Goal: Contribute content: Contribute content

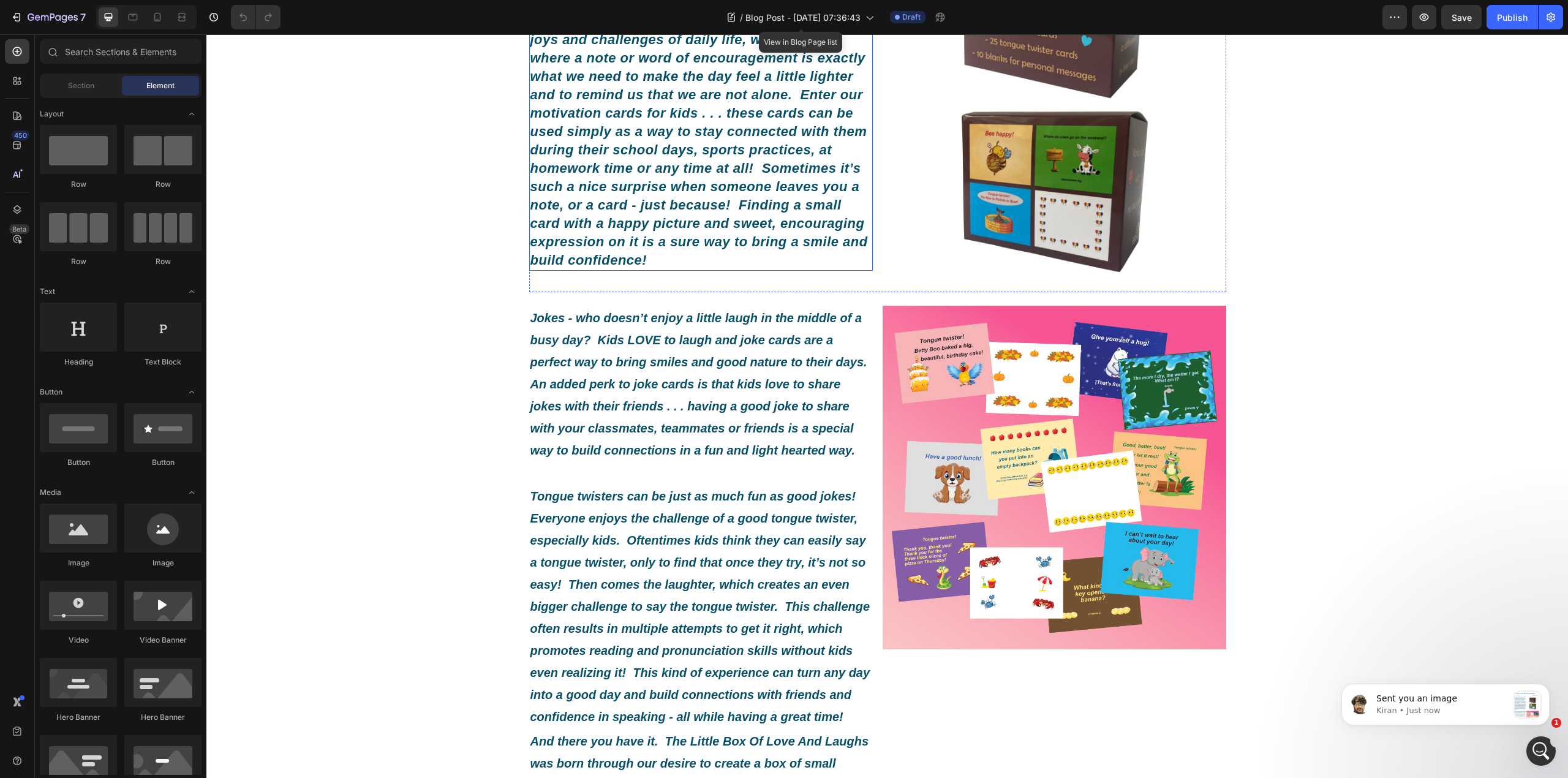
scroll to position [327, 0]
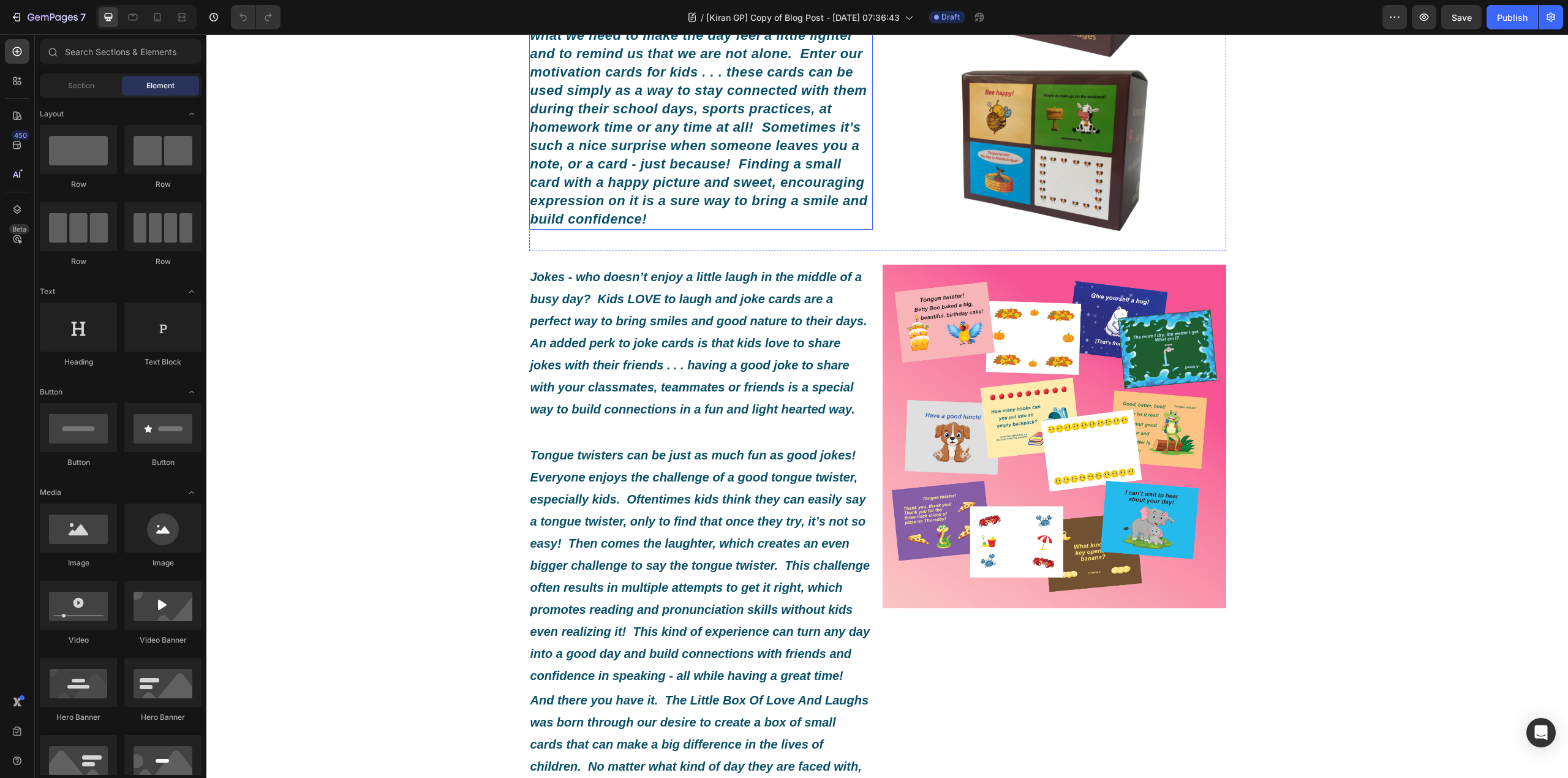
scroll to position [327, 0]
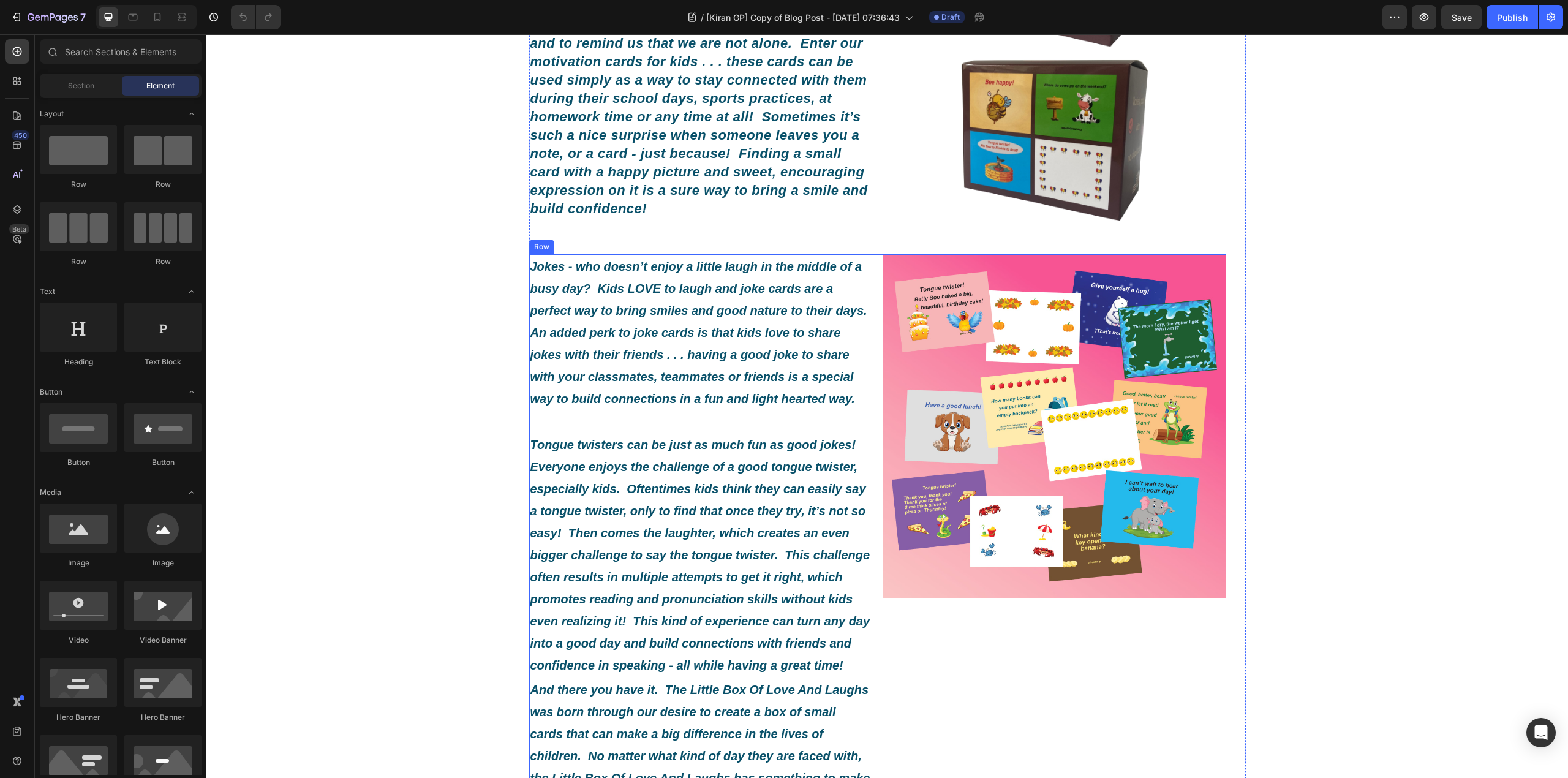
click at [870, 293] on div "Jokes - who doesn’t enjoy a little laugh in the middle of a busy day? Kids LOVE…" at bounding box center [877, 654] width 697 height 801
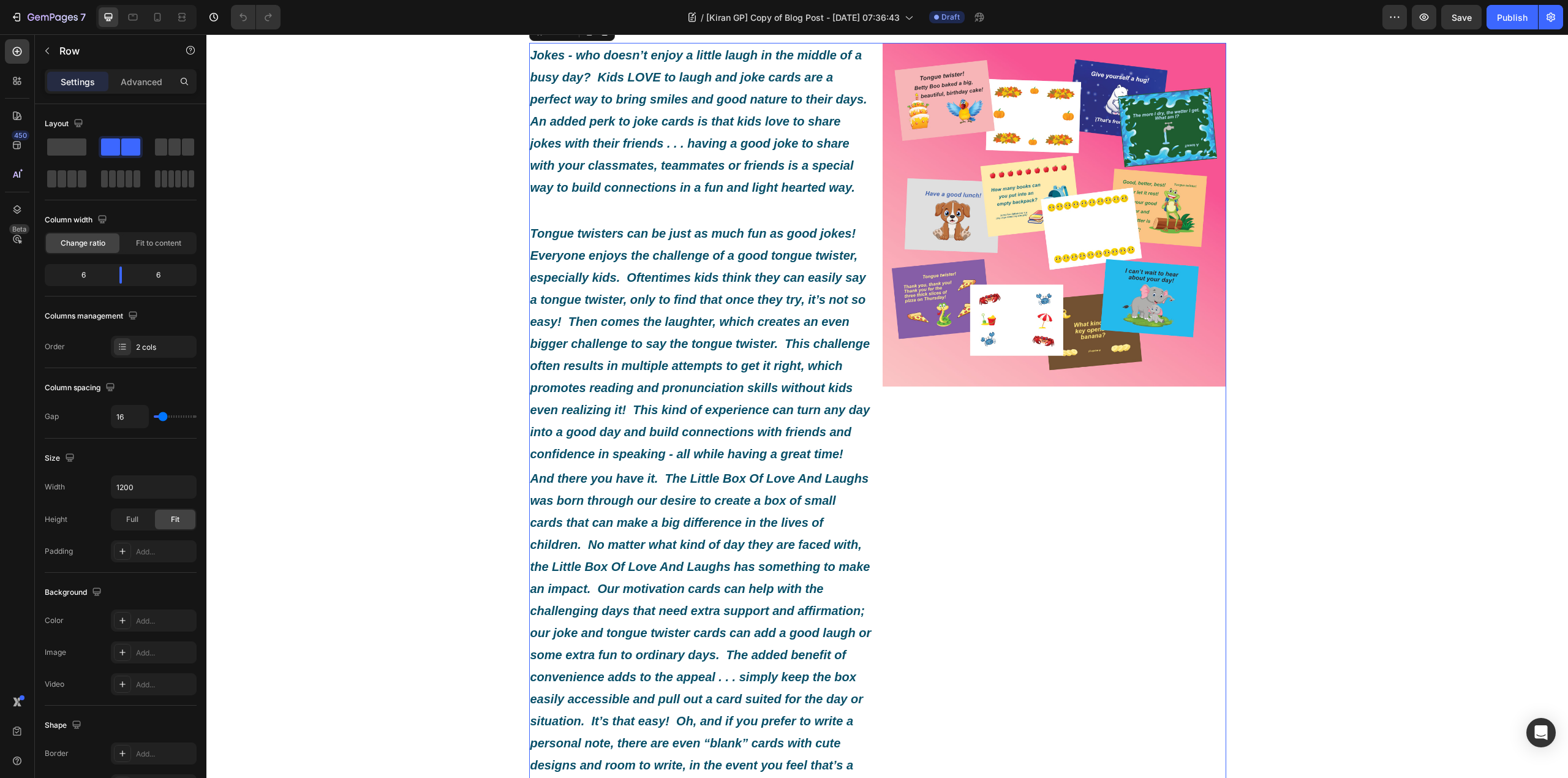
scroll to position [571, 0]
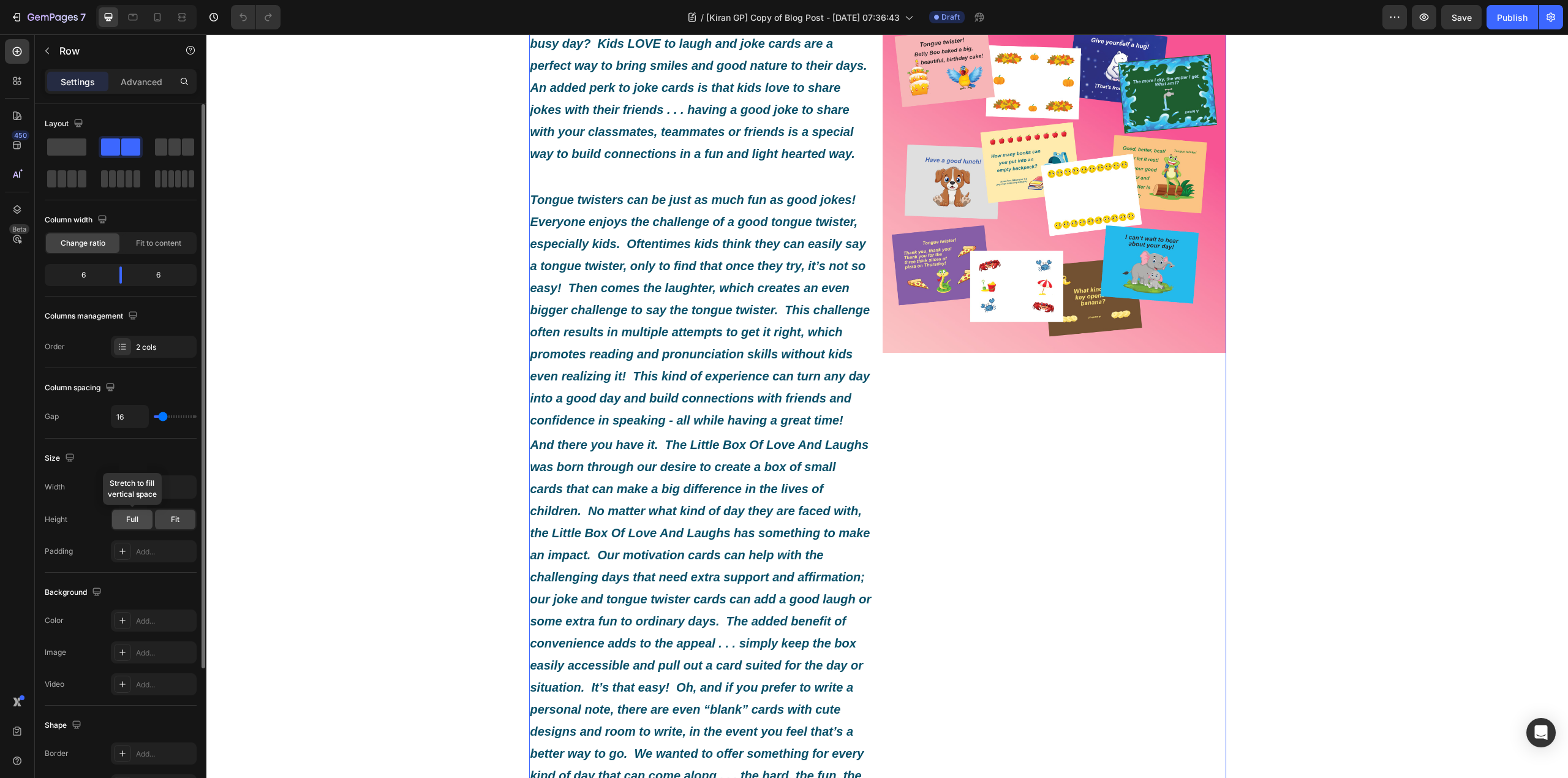
click at [134, 529] on div "Full" at bounding box center [132, 520] width 41 height 20
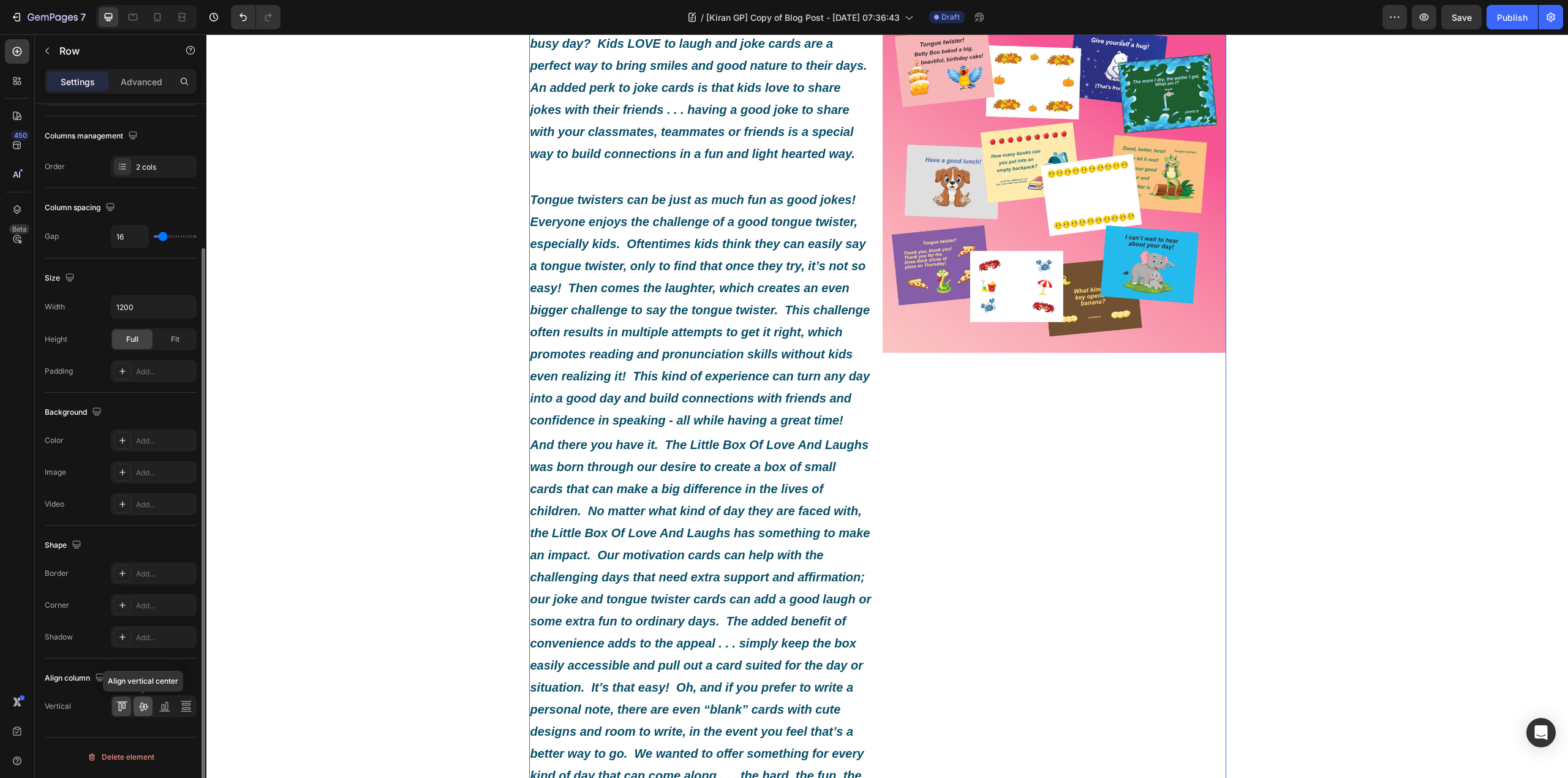
click at [147, 711] on icon at bounding box center [143, 706] width 12 height 12
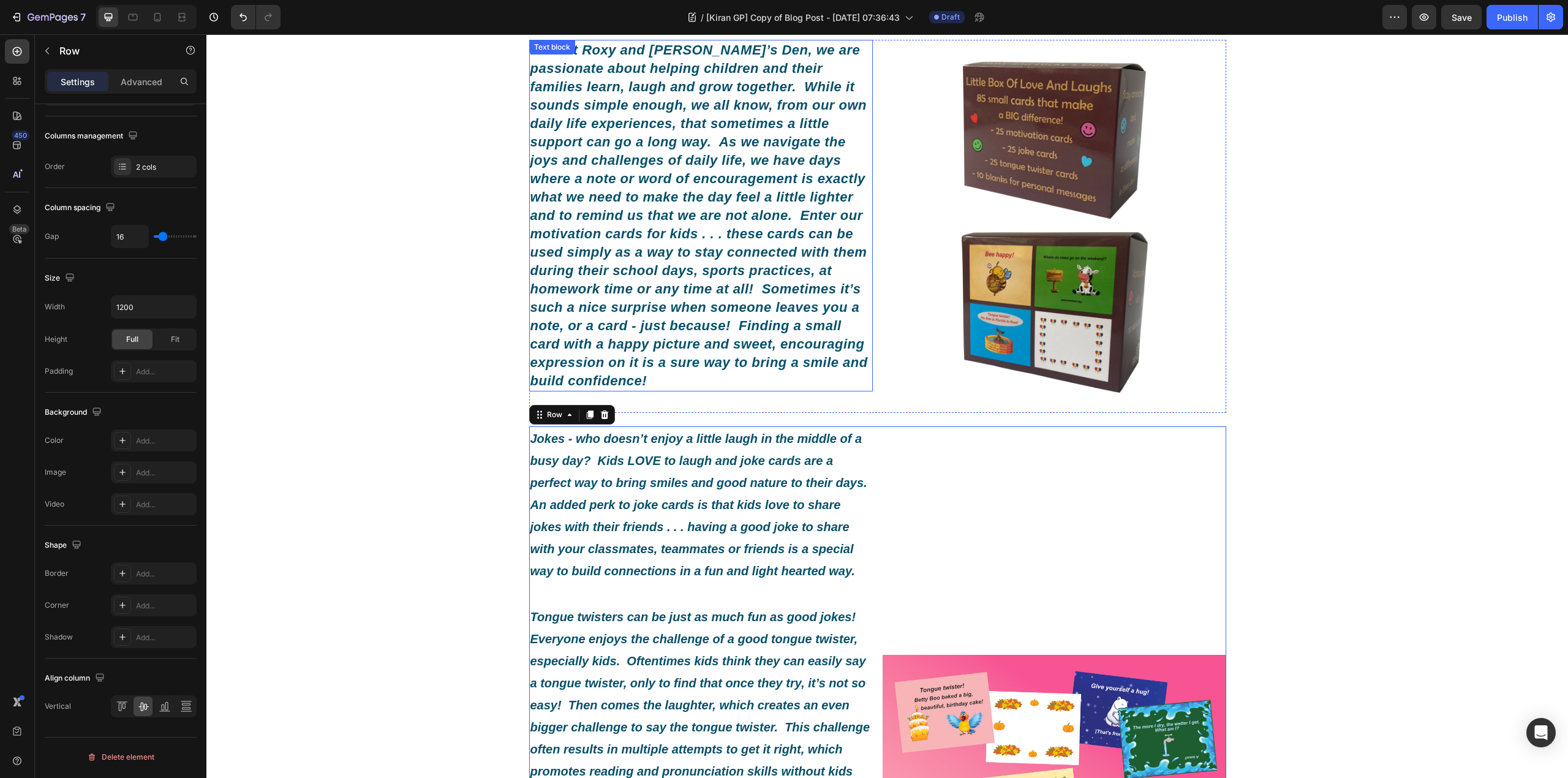
scroll to position [0, 0]
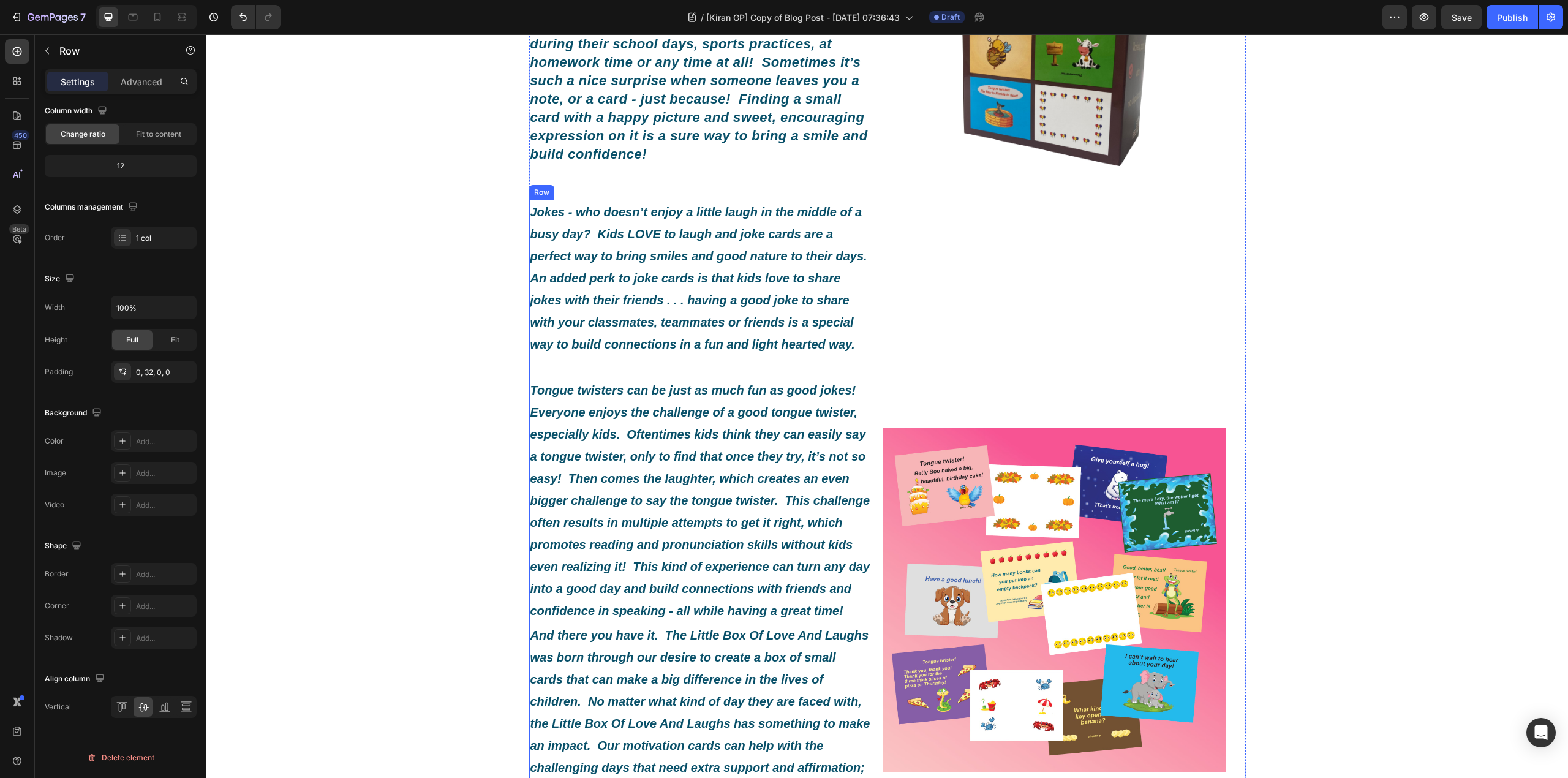
scroll to position [571, 0]
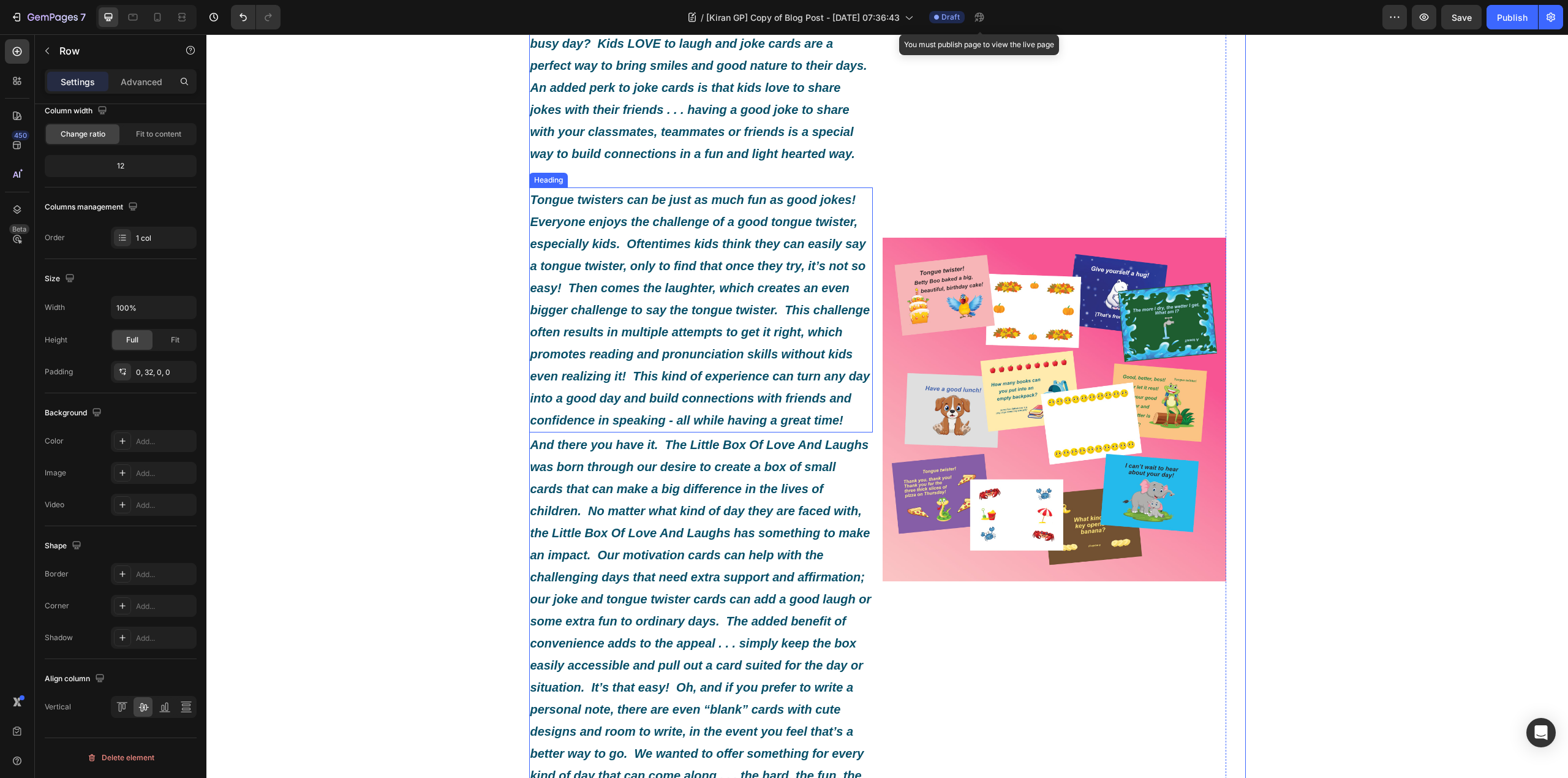
click at [727, 390] on icon "Tongue twisters can be just as much fun as good jokes! Everyone enjoys the chal…" at bounding box center [700, 309] width 340 height 234
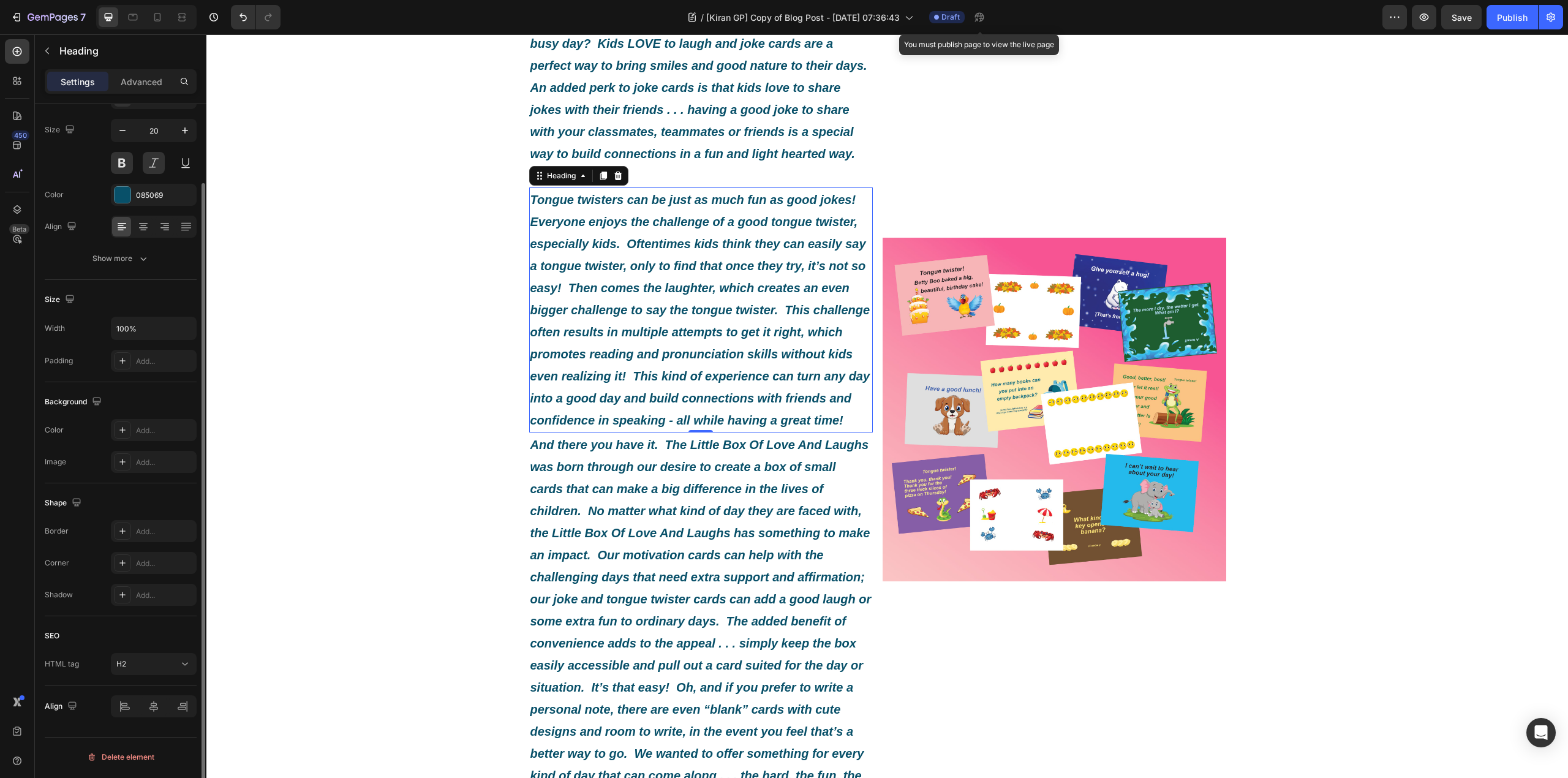
scroll to position [0, 0]
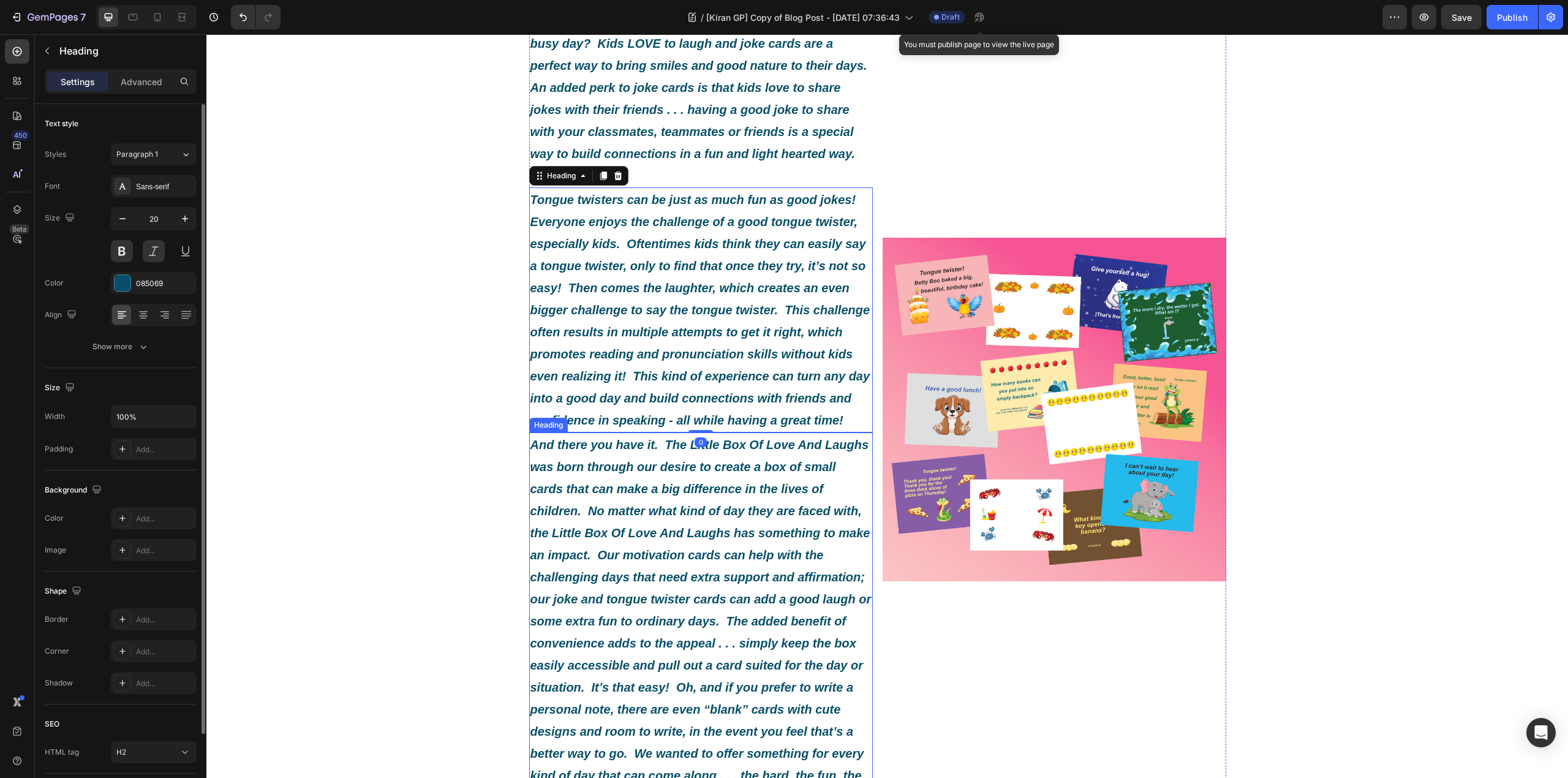
click at [792, 532] on h2 "And there you have it. The Little Box Of Love And Laughs was born through our d…" at bounding box center [701, 621] width 344 height 378
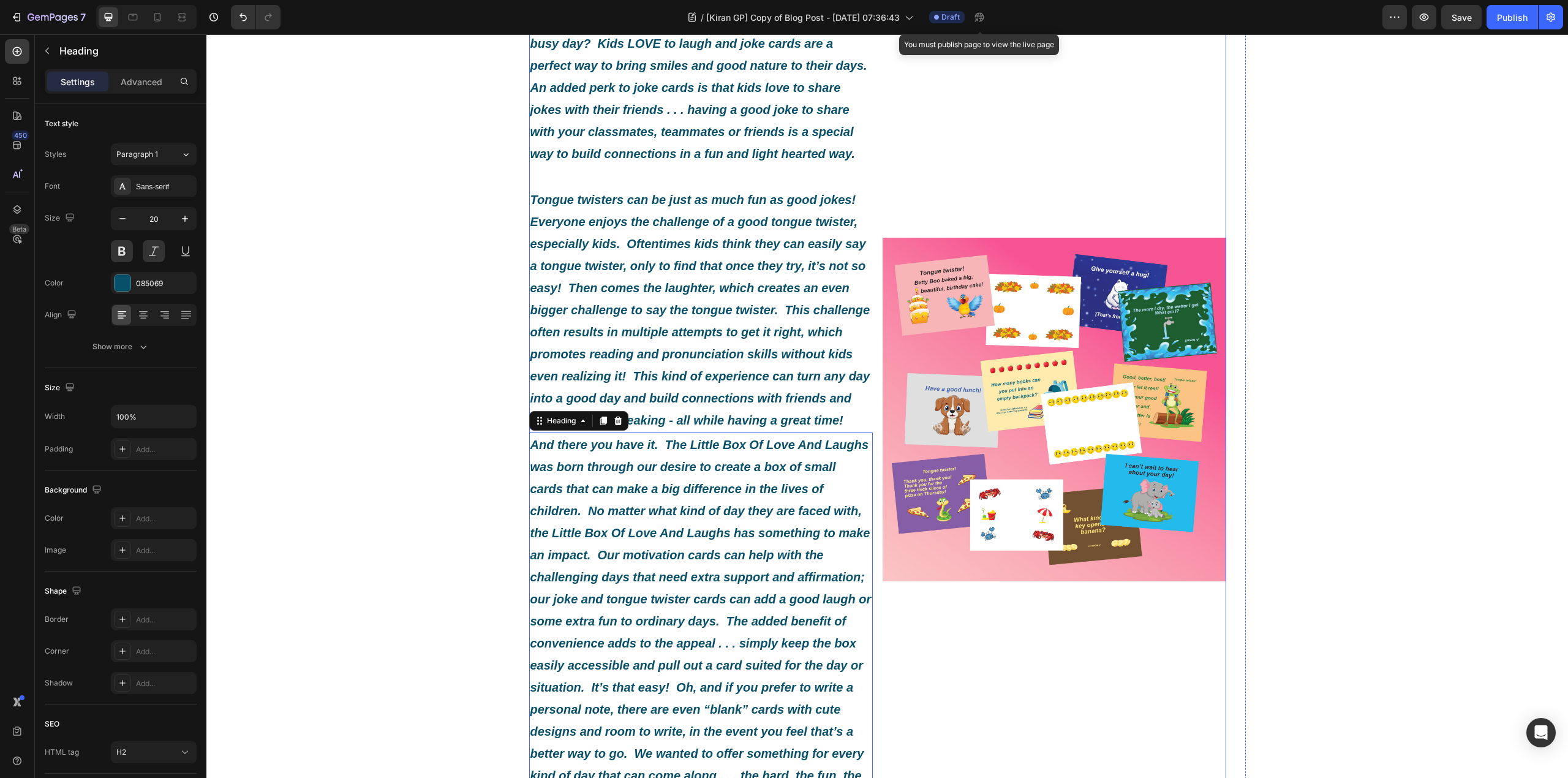
click at [867, 419] on div "Jokes - who doesn’t enjoy a little laugh in the middle of a busy day? Kids LOVE…" at bounding box center [877, 410] width 697 height 801
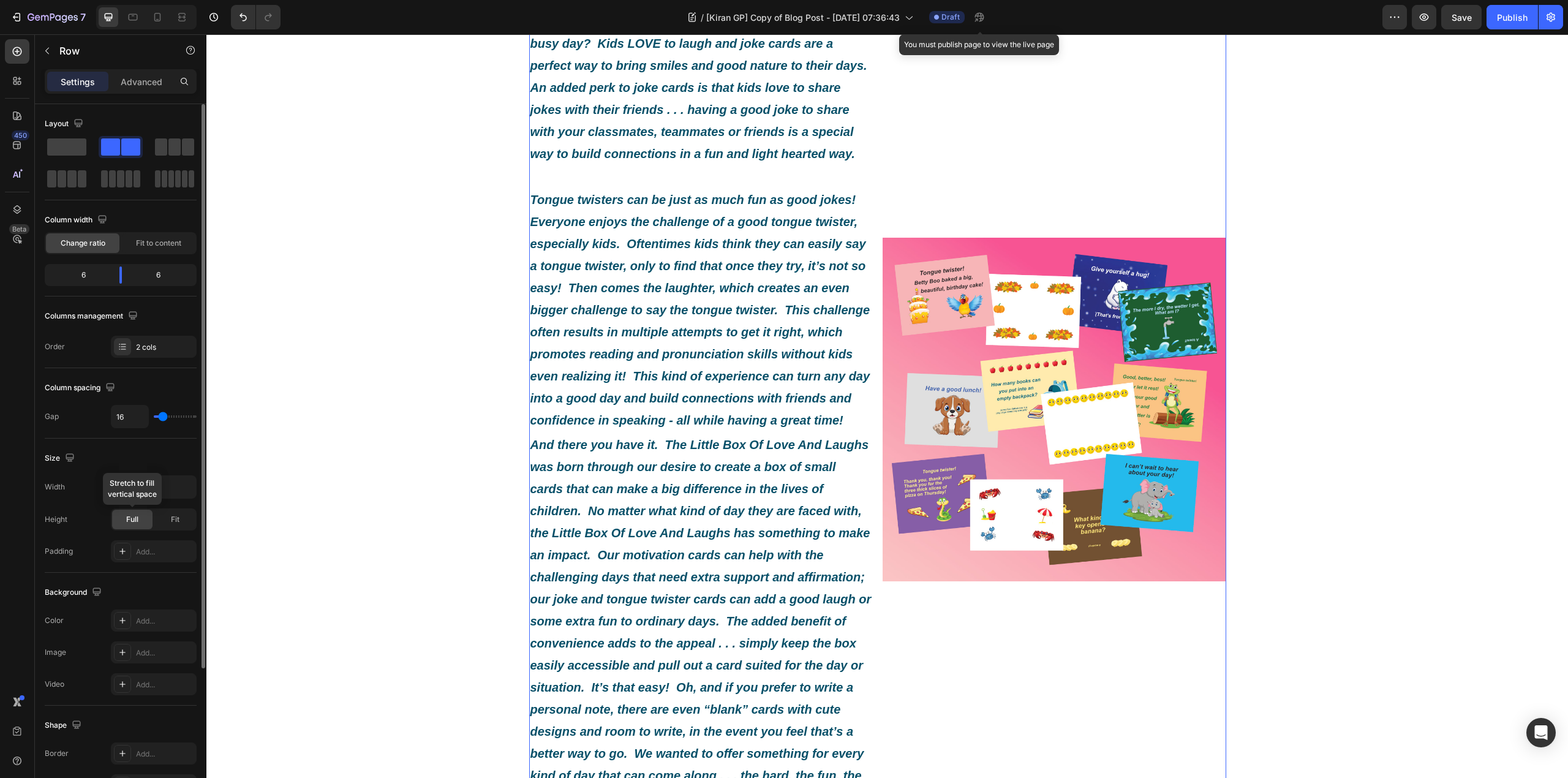
scroll to position [180, 0]
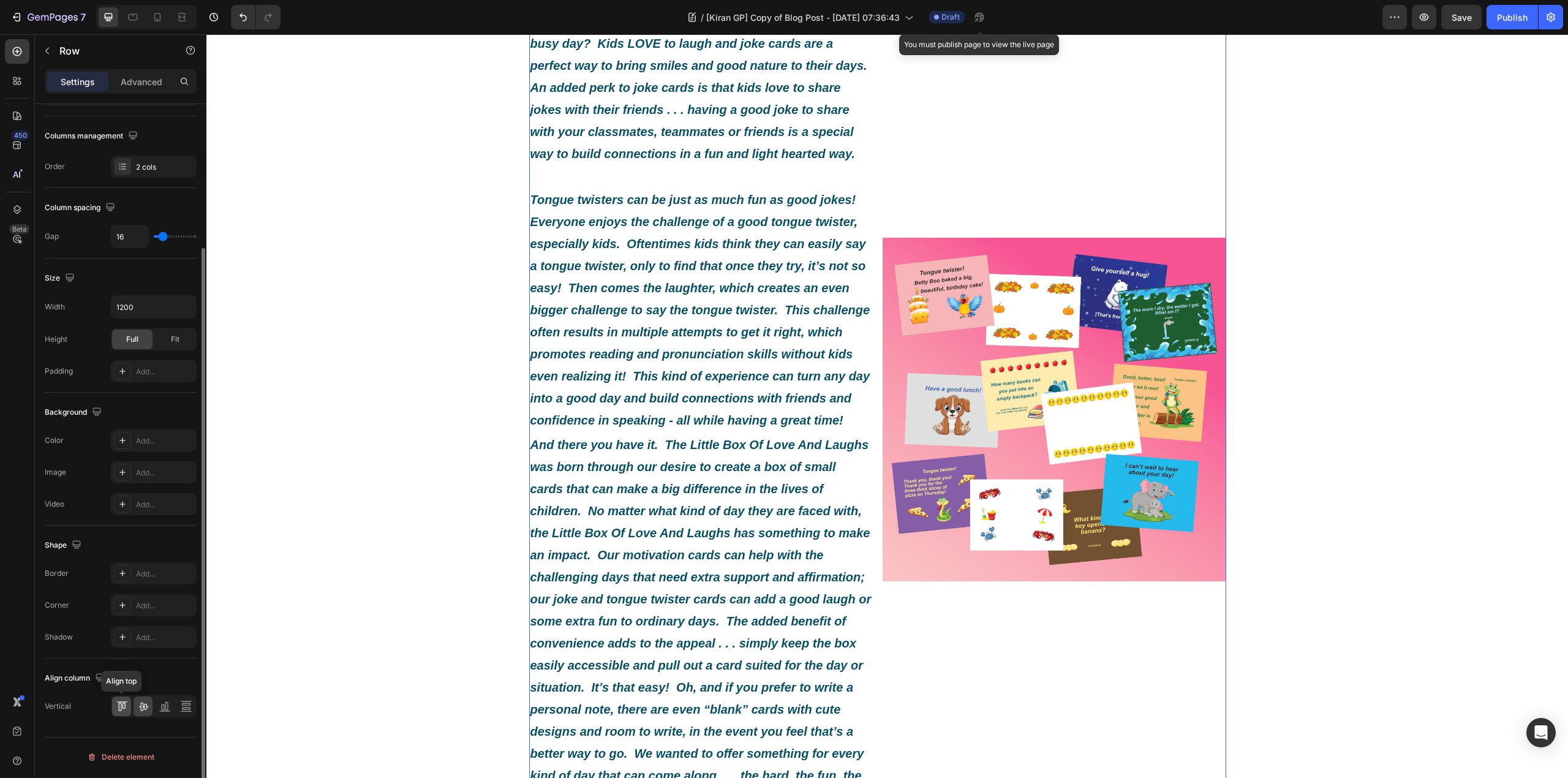
click at [125, 702] on div at bounding box center [122, 706] width 19 height 20
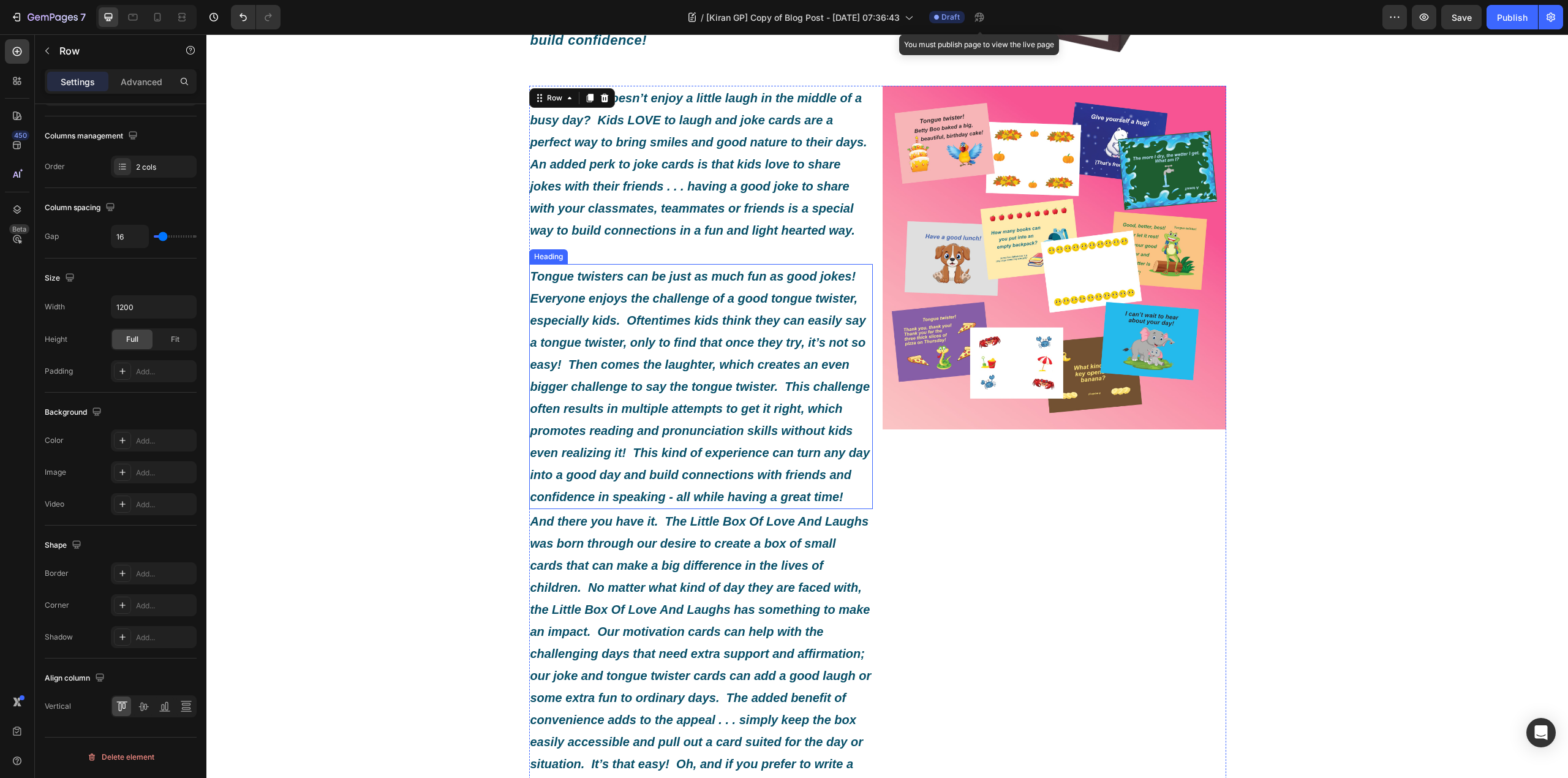
scroll to position [163, 0]
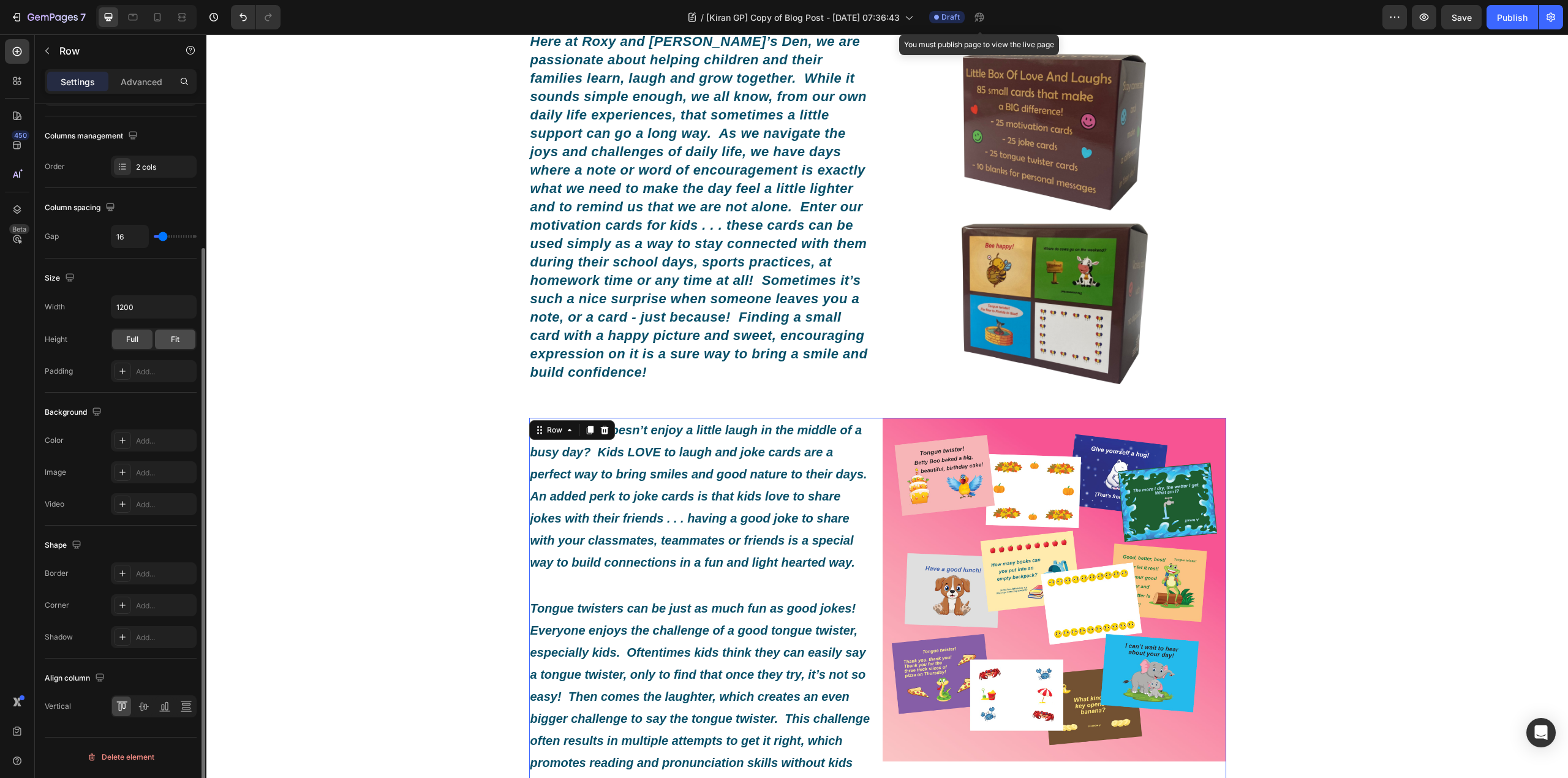
click at [173, 342] on span "Fit" at bounding box center [175, 339] width 9 height 11
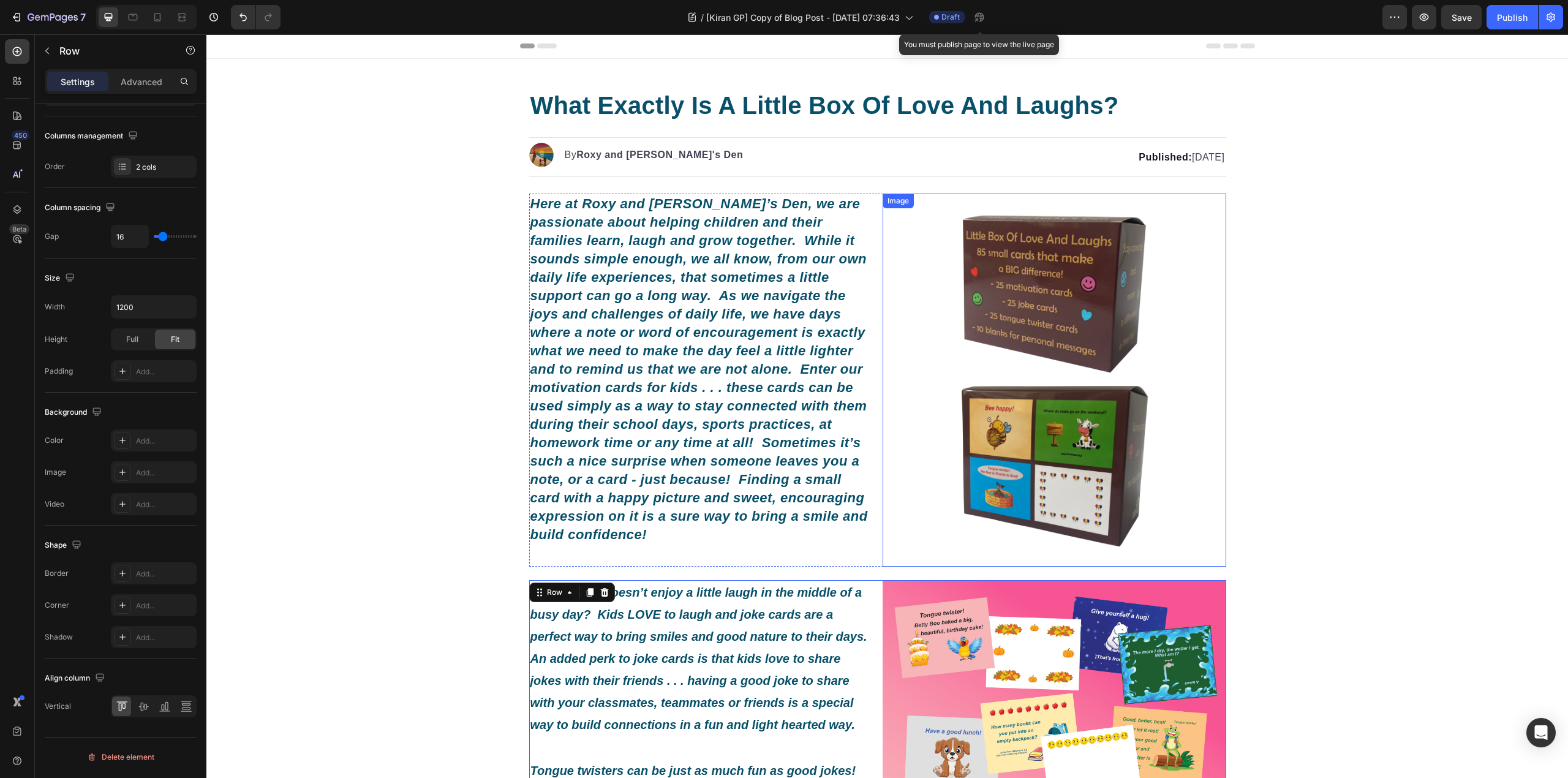
scroll to position [0, 0]
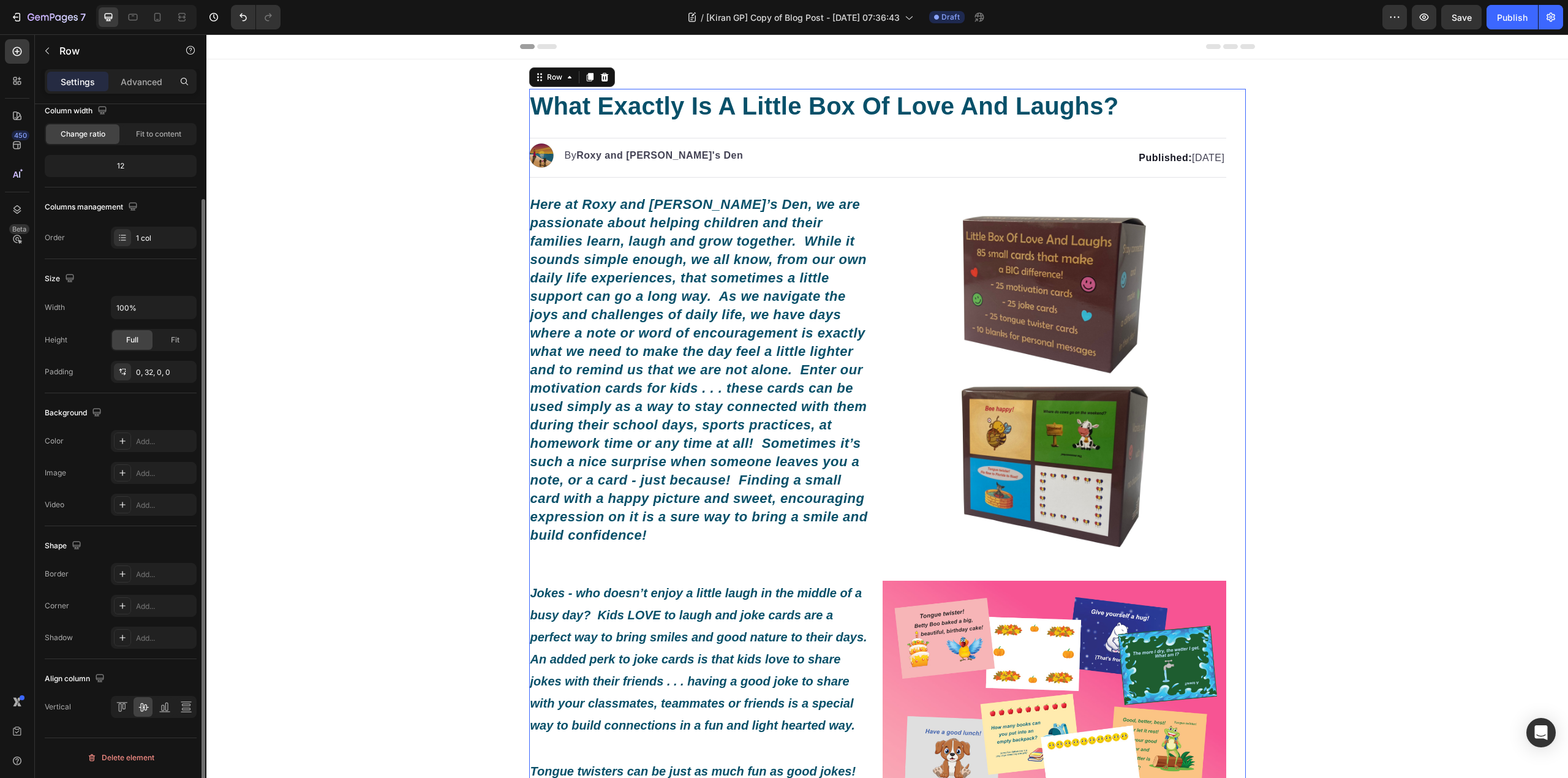
scroll to position [109, 0]
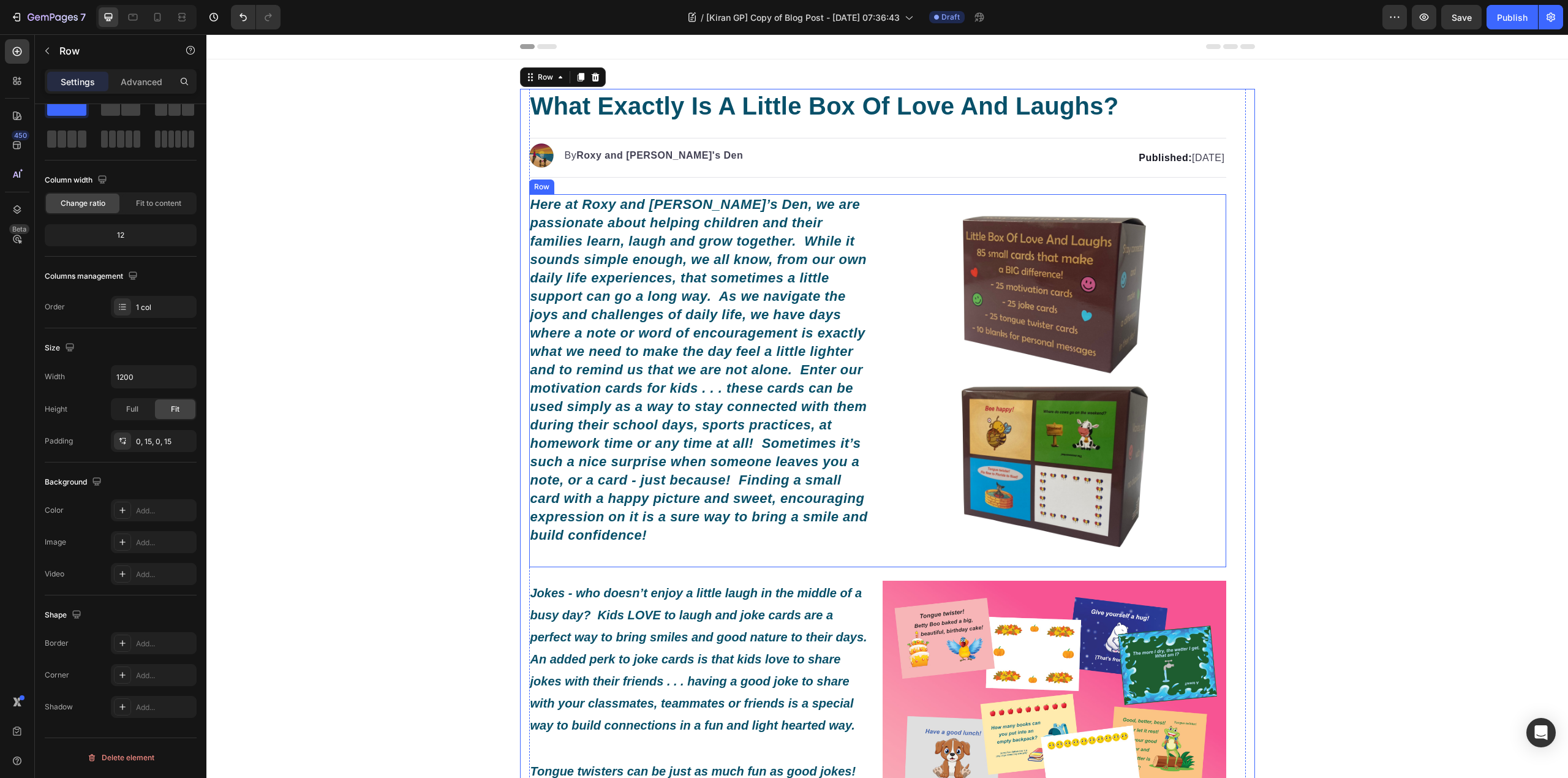
click at [870, 229] on div "Here at Roxy and [PERSON_NAME]’s Den, we are passionate about helping children …" at bounding box center [877, 381] width 697 height 373
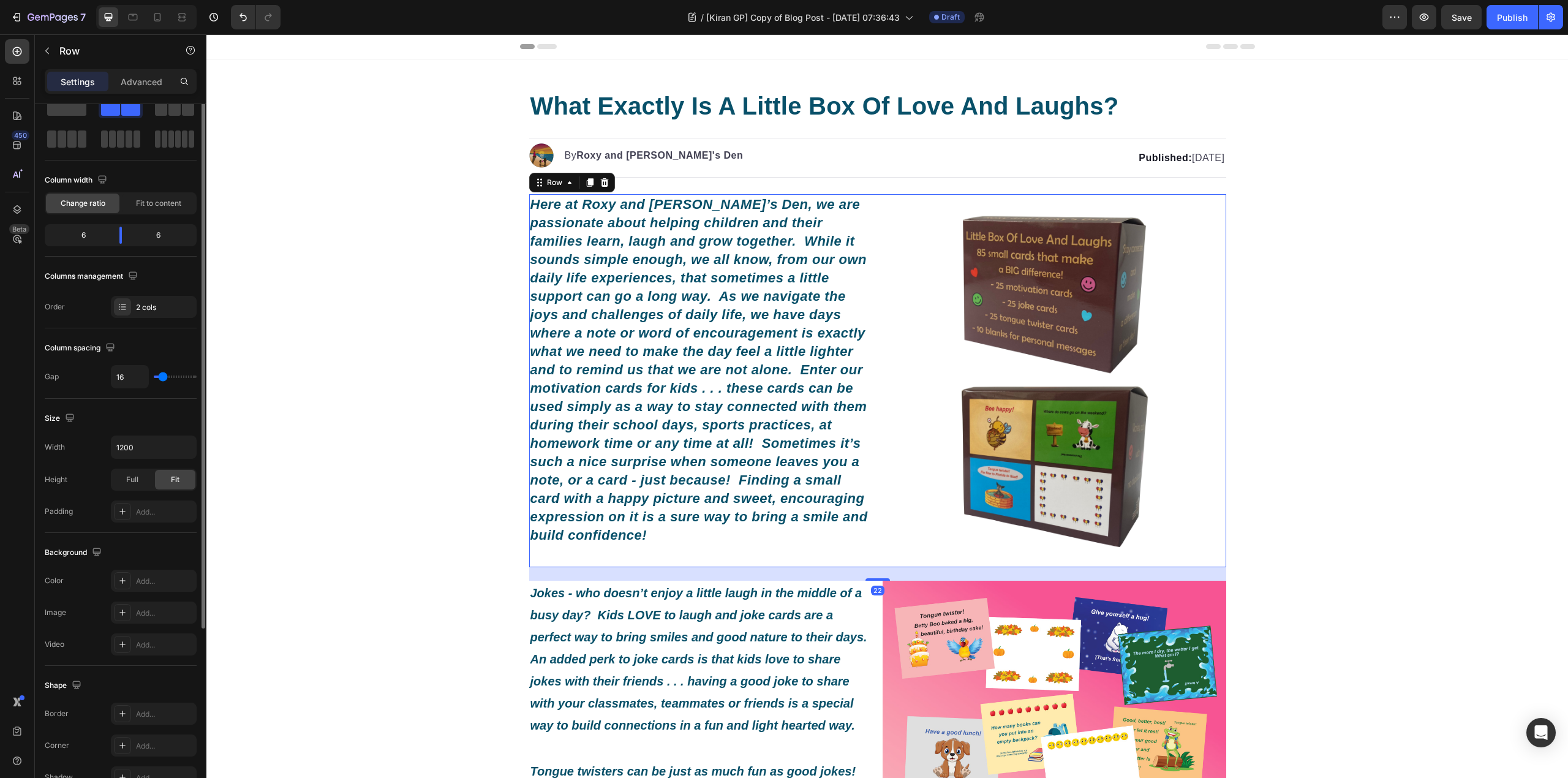
scroll to position [0, 0]
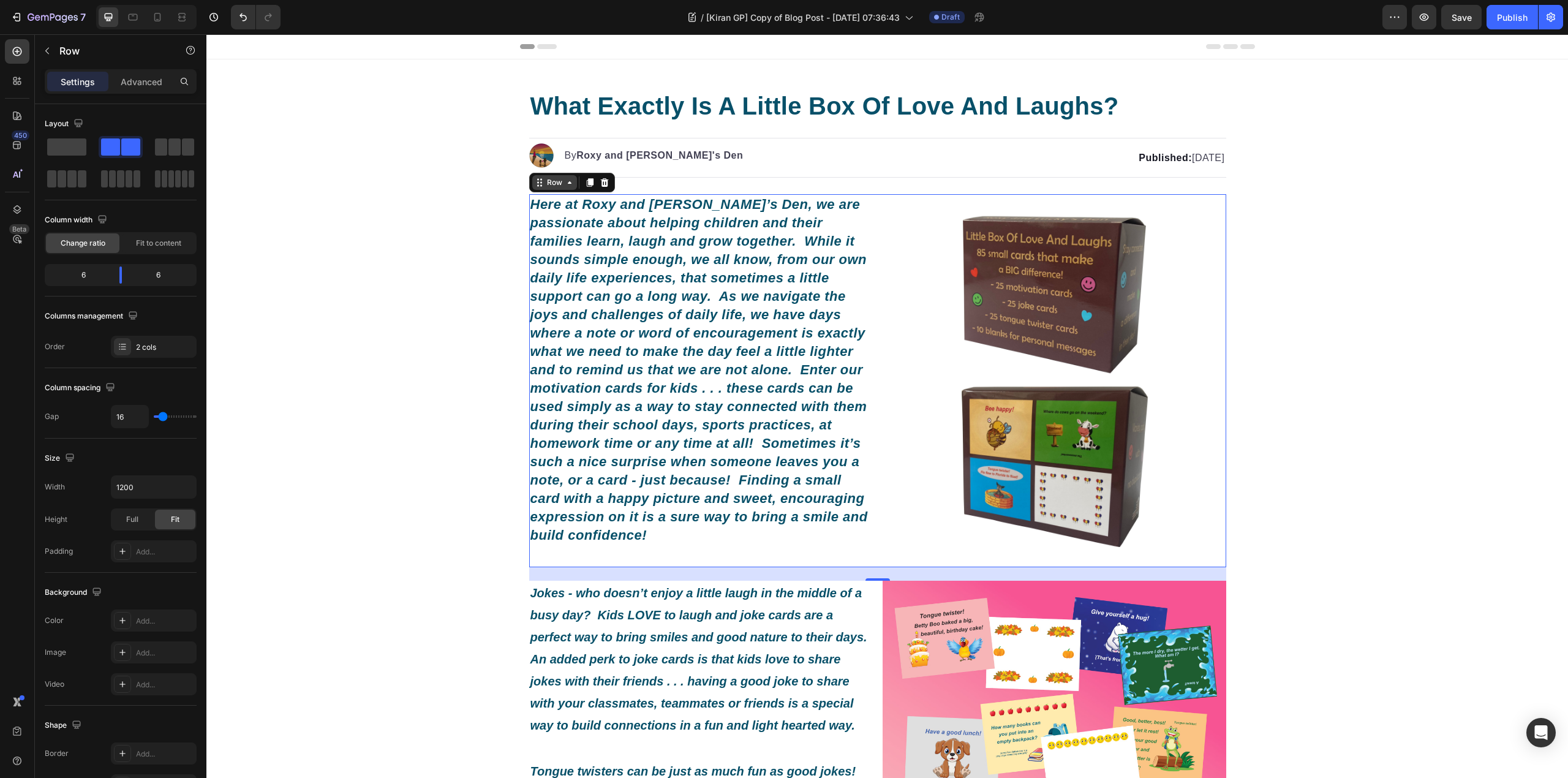
click at [547, 188] on div "Row" at bounding box center [554, 182] width 20 height 11
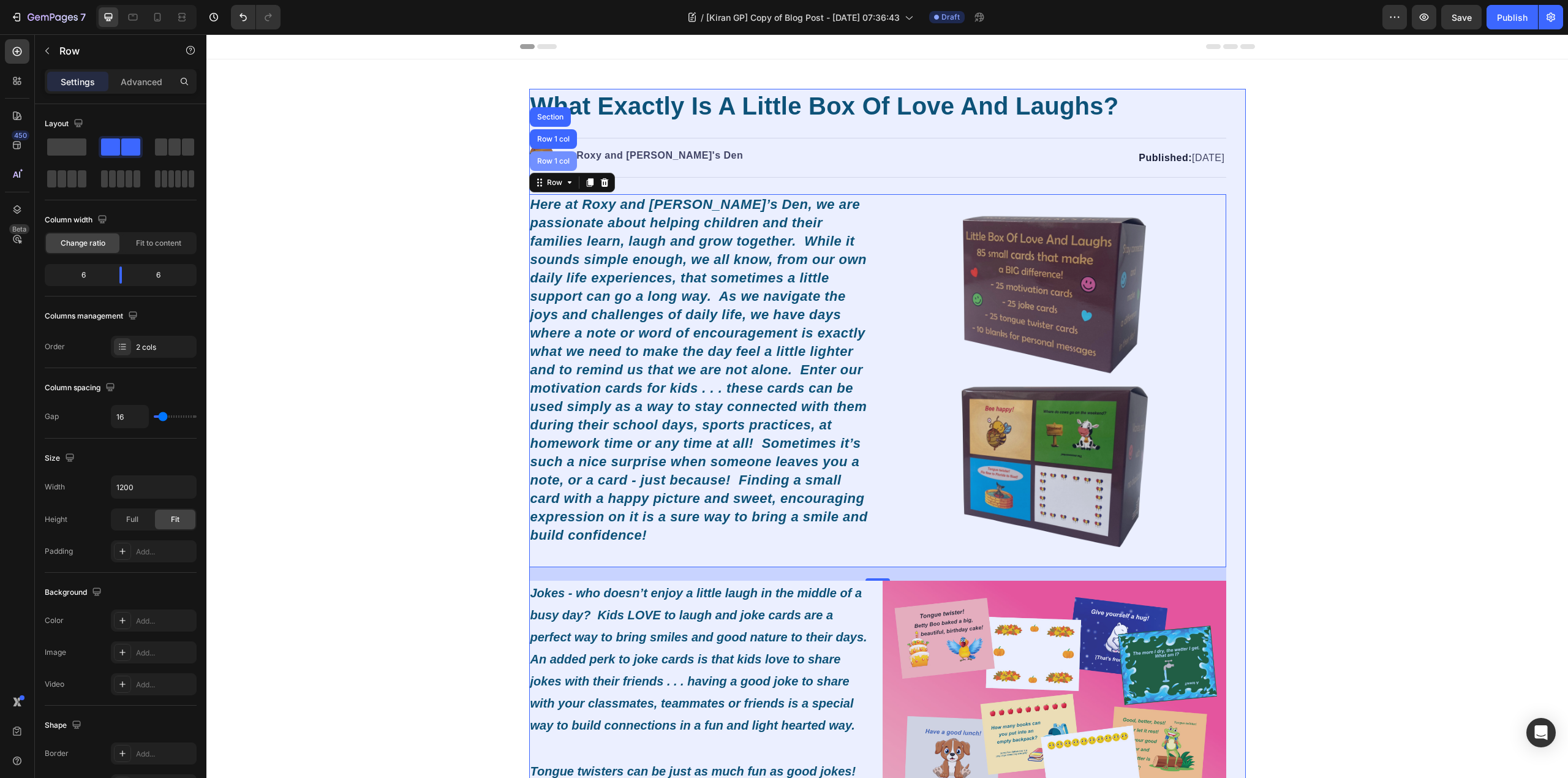
click at [547, 156] on div "Row 1 col" at bounding box center [553, 161] width 48 height 20
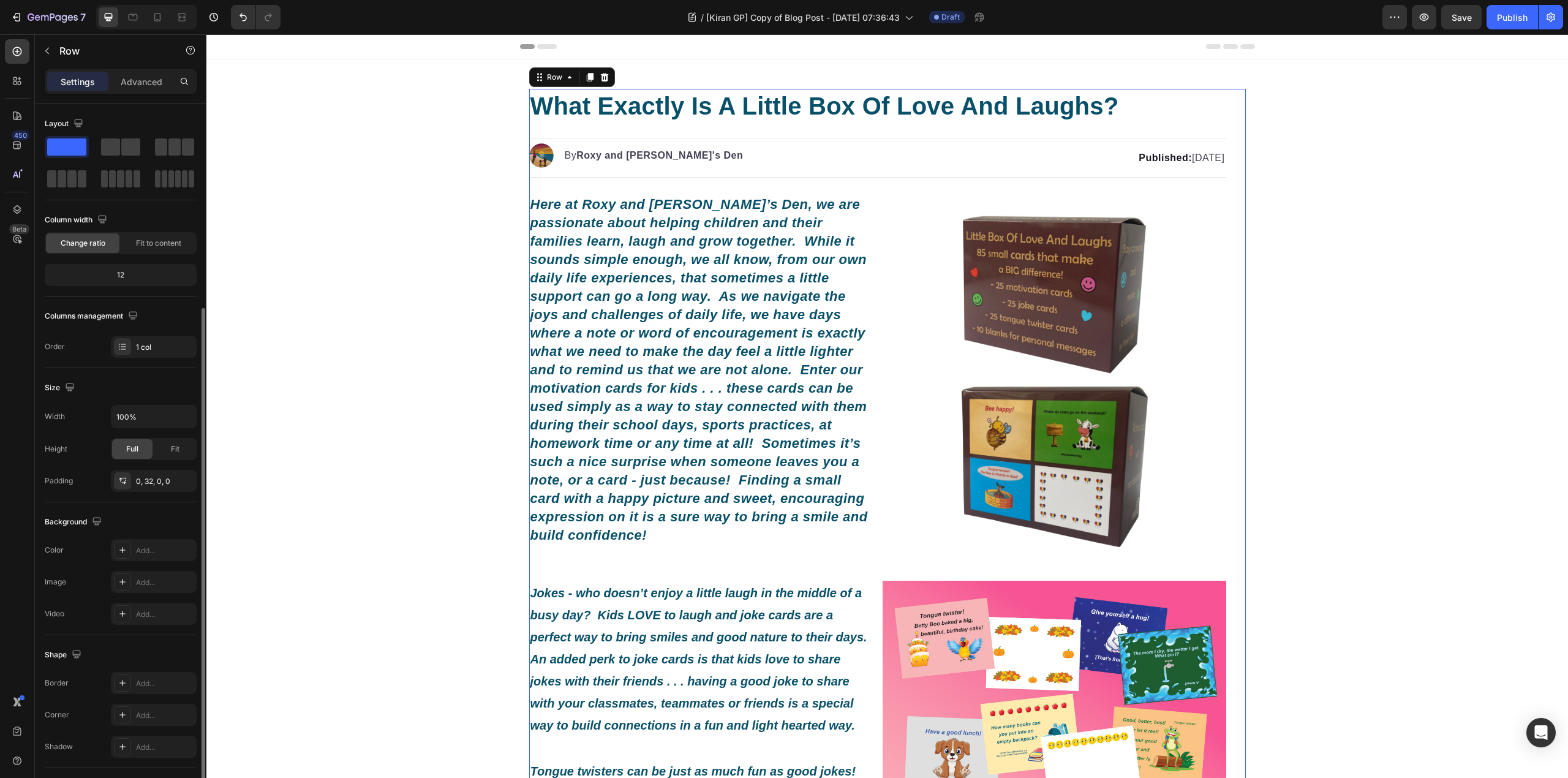
scroll to position [109, 0]
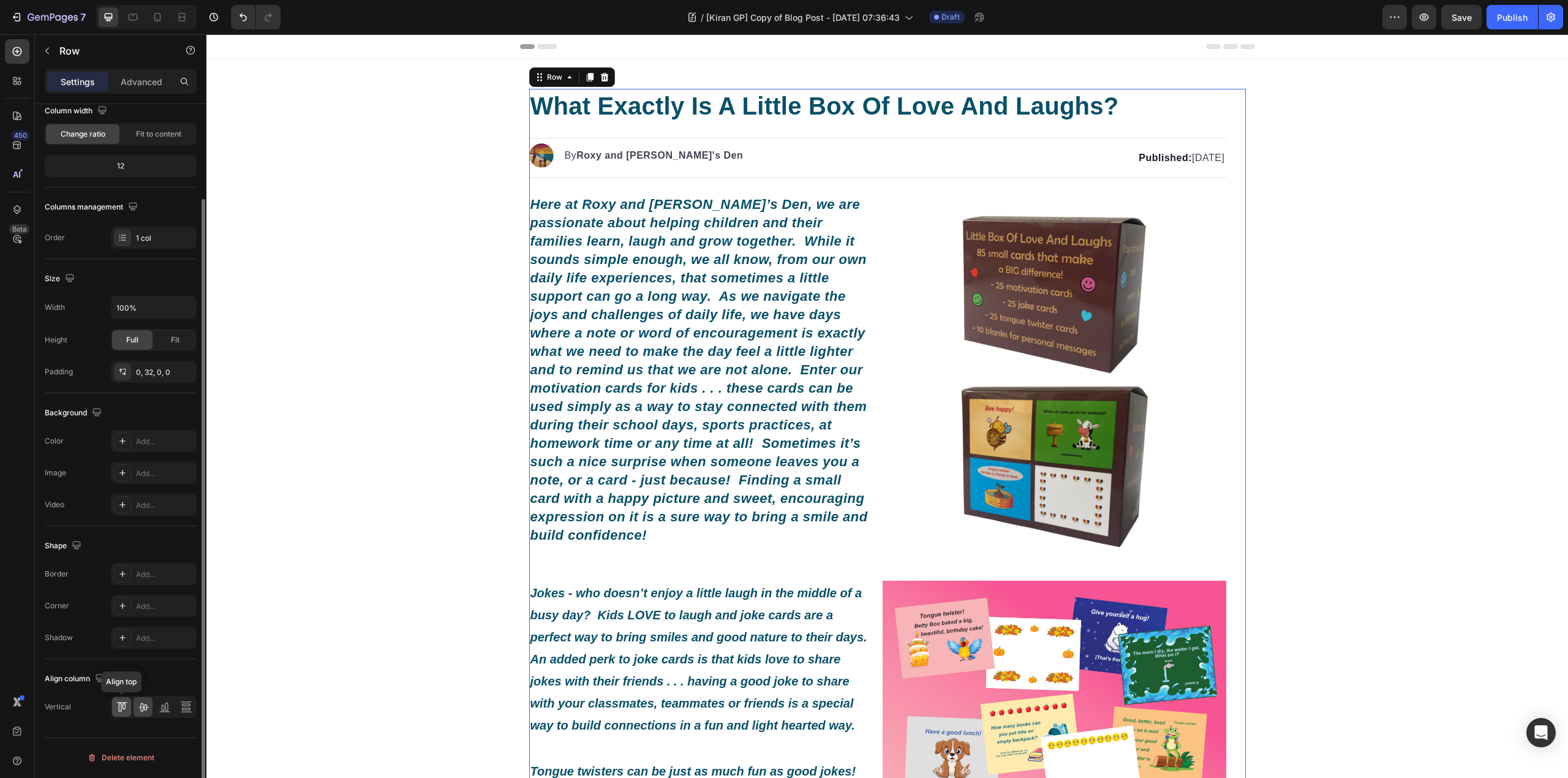
click at [118, 716] on div at bounding box center [122, 707] width 19 height 20
click at [165, 336] on div "Fit" at bounding box center [175, 340] width 41 height 20
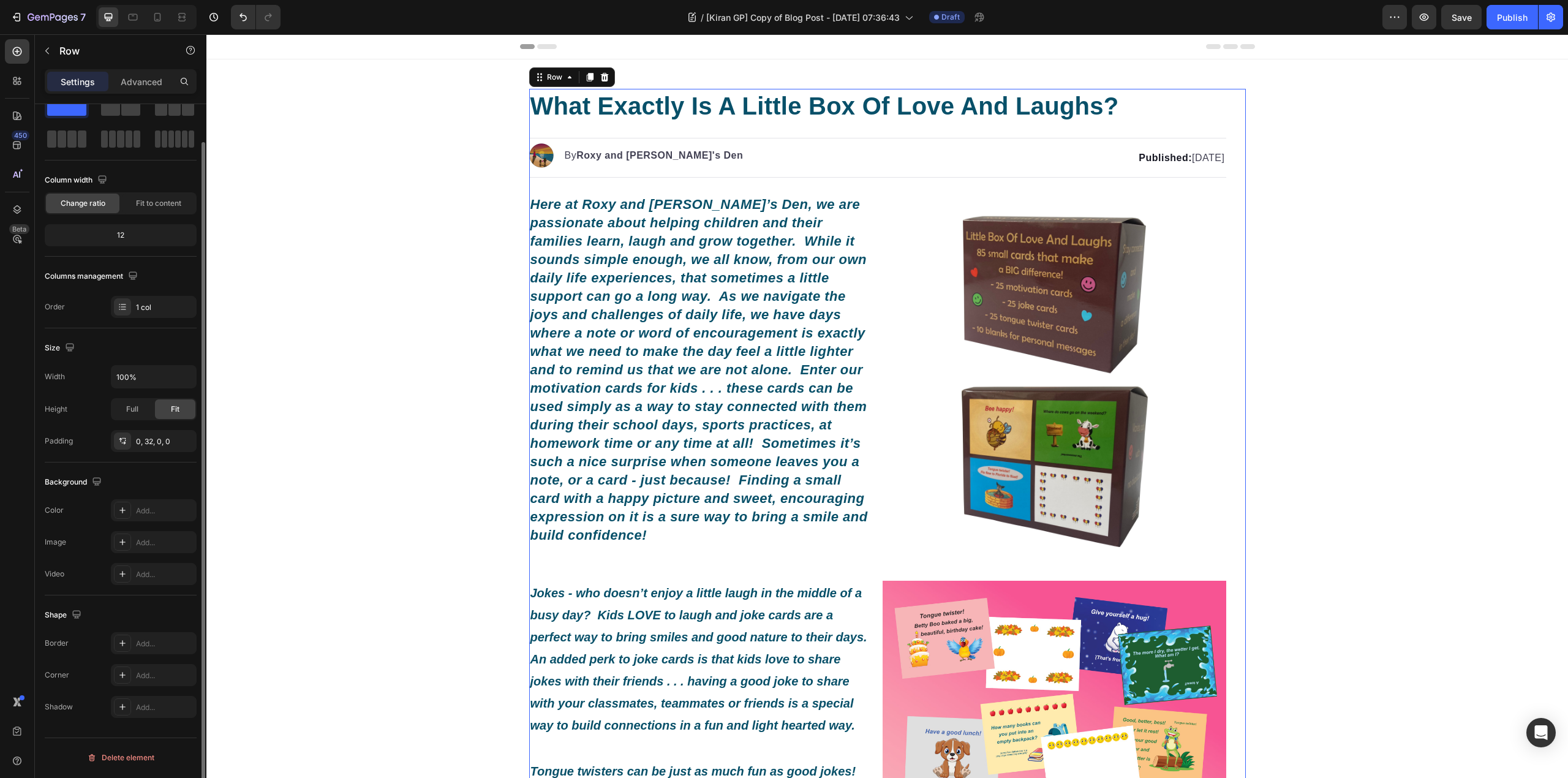
scroll to position [40, 0]
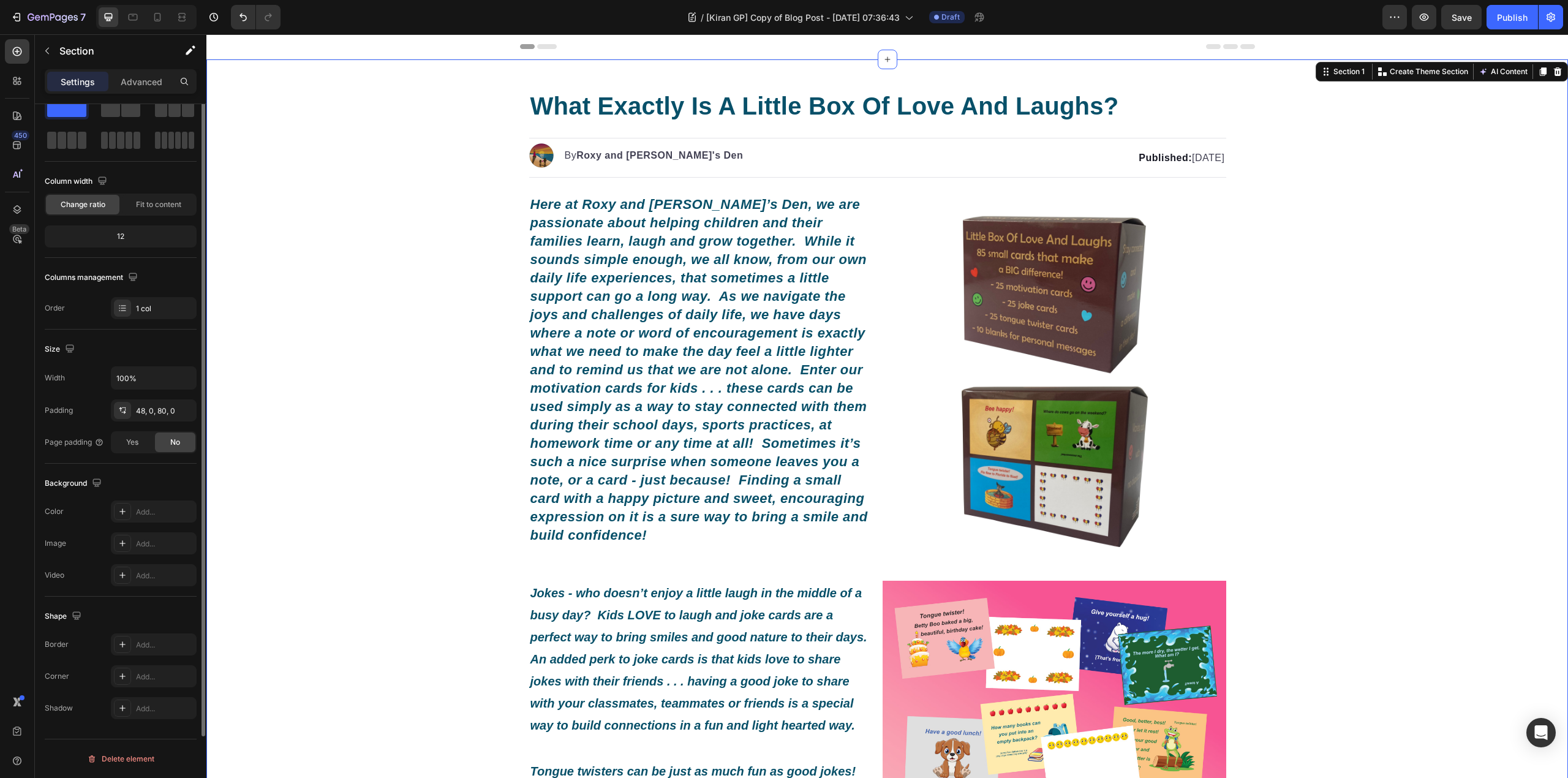
scroll to position [0, 0]
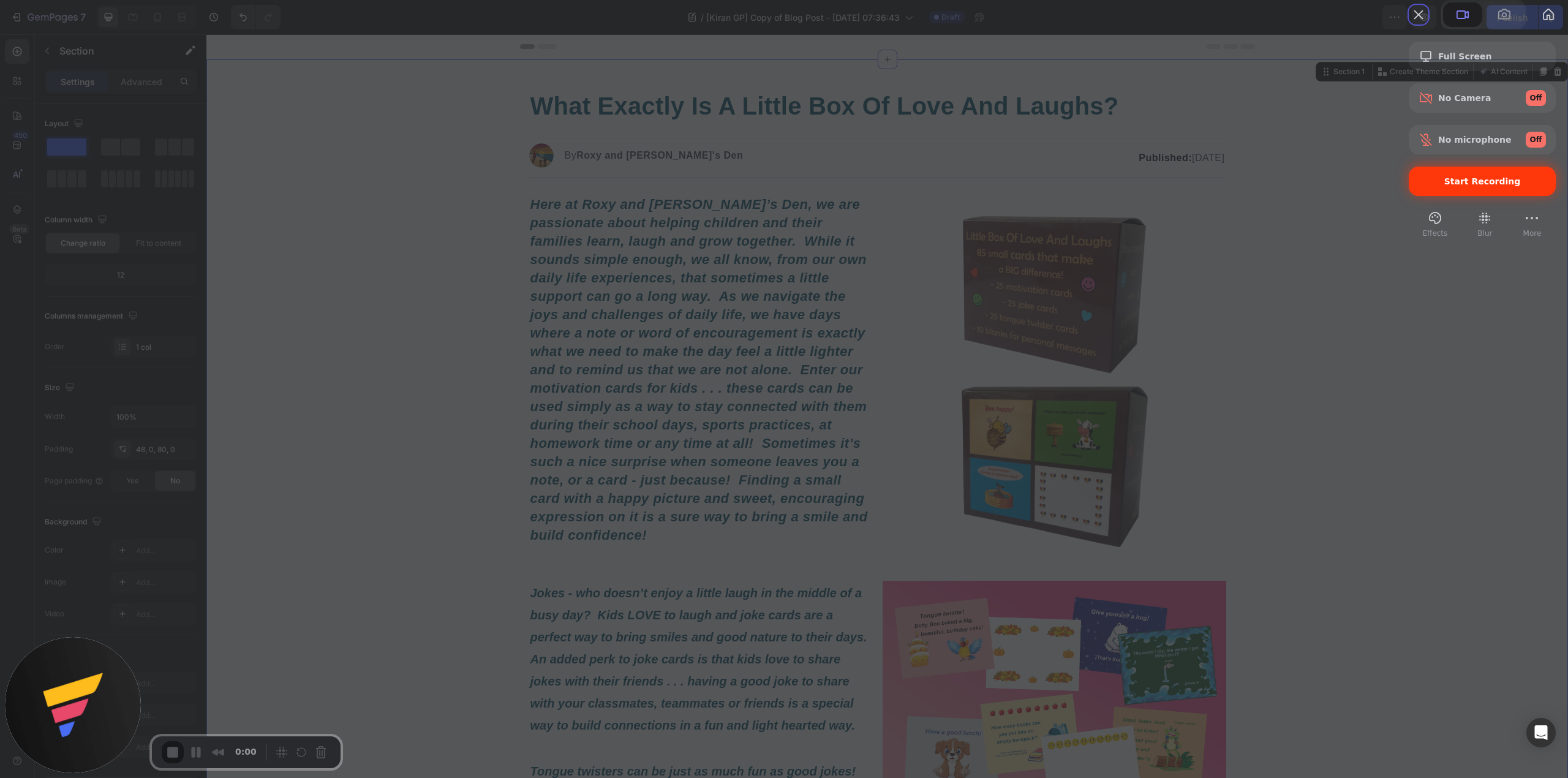
click at [1449, 187] on span "Start Recording" at bounding box center [1482, 181] width 77 height 10
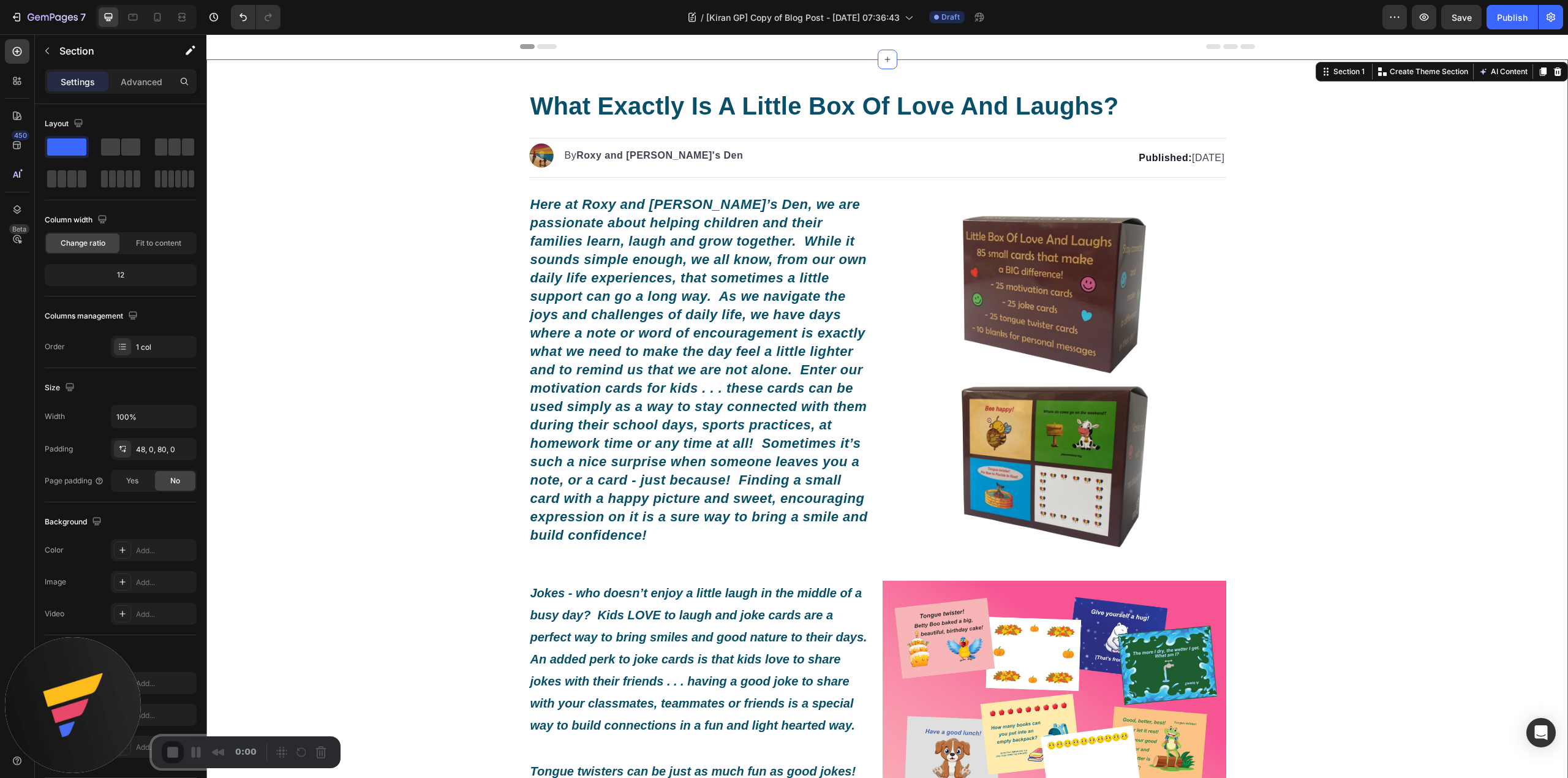
click at [115, 60] on div "Section" at bounding box center [98, 50] width 127 height 32
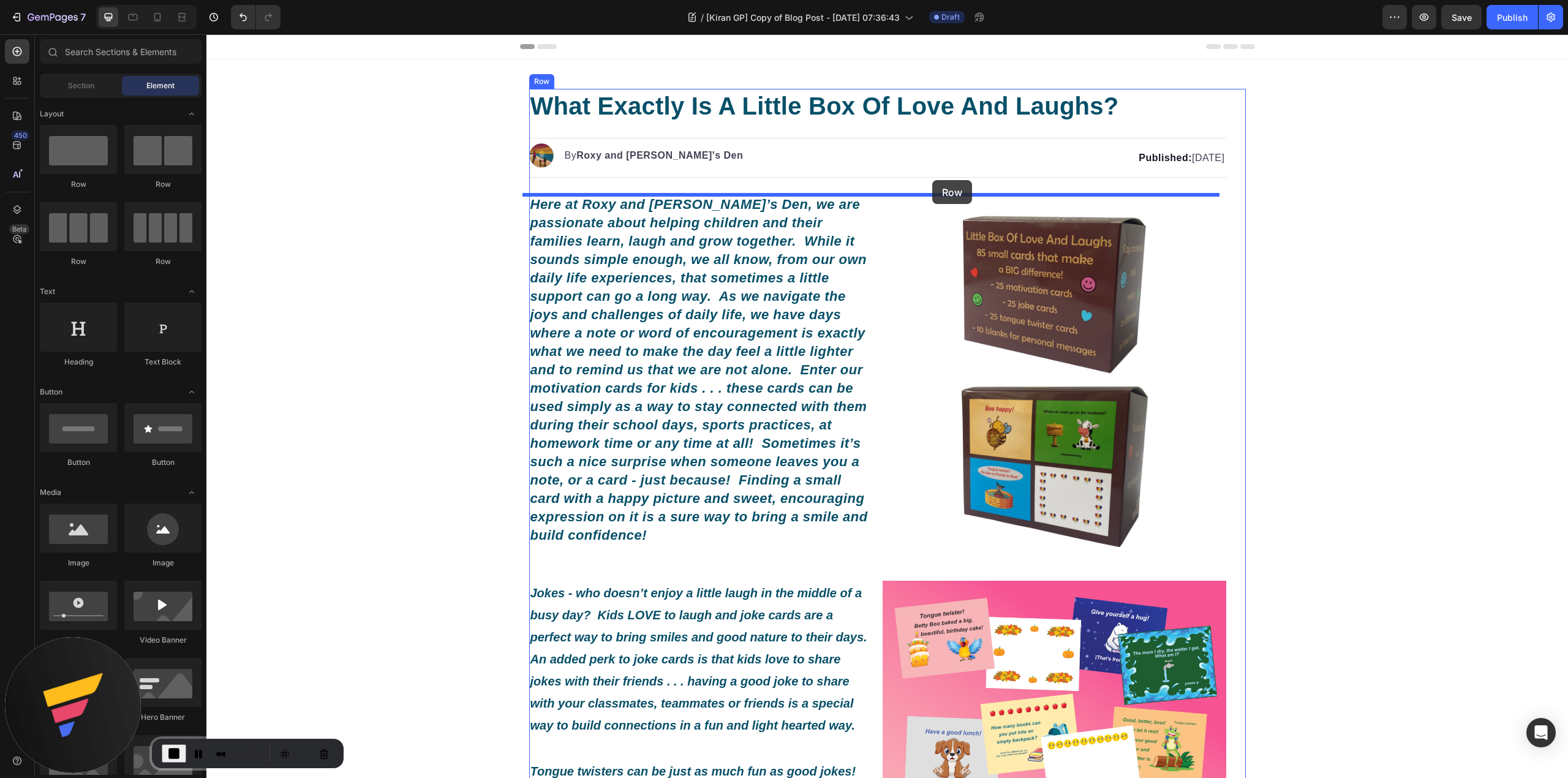
drag, startPoint x: 363, startPoint y: 197, endPoint x: 932, endPoint y: 180, distance: 569.3
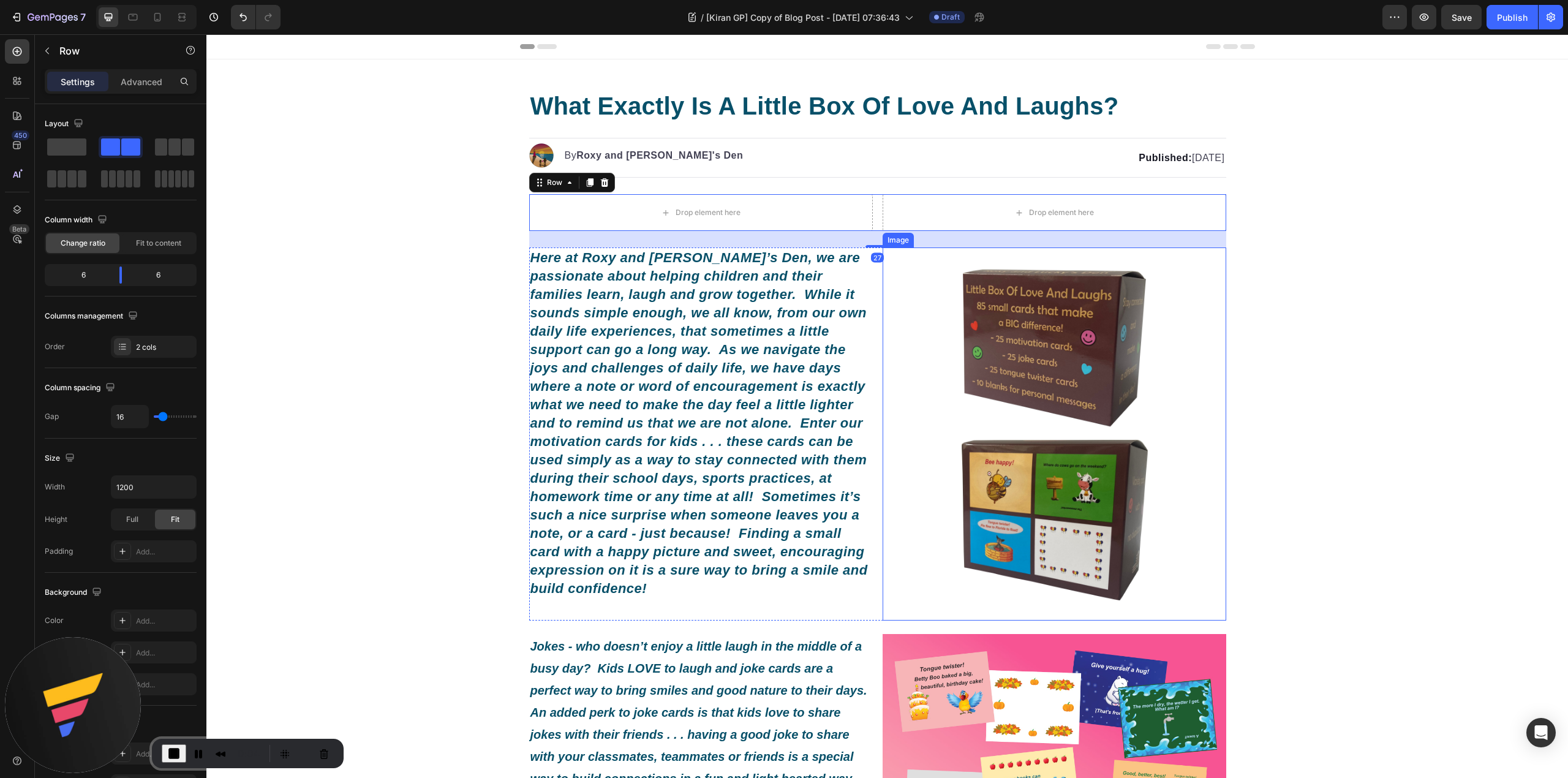
click at [1096, 315] on img at bounding box center [1055, 434] width 344 height 344
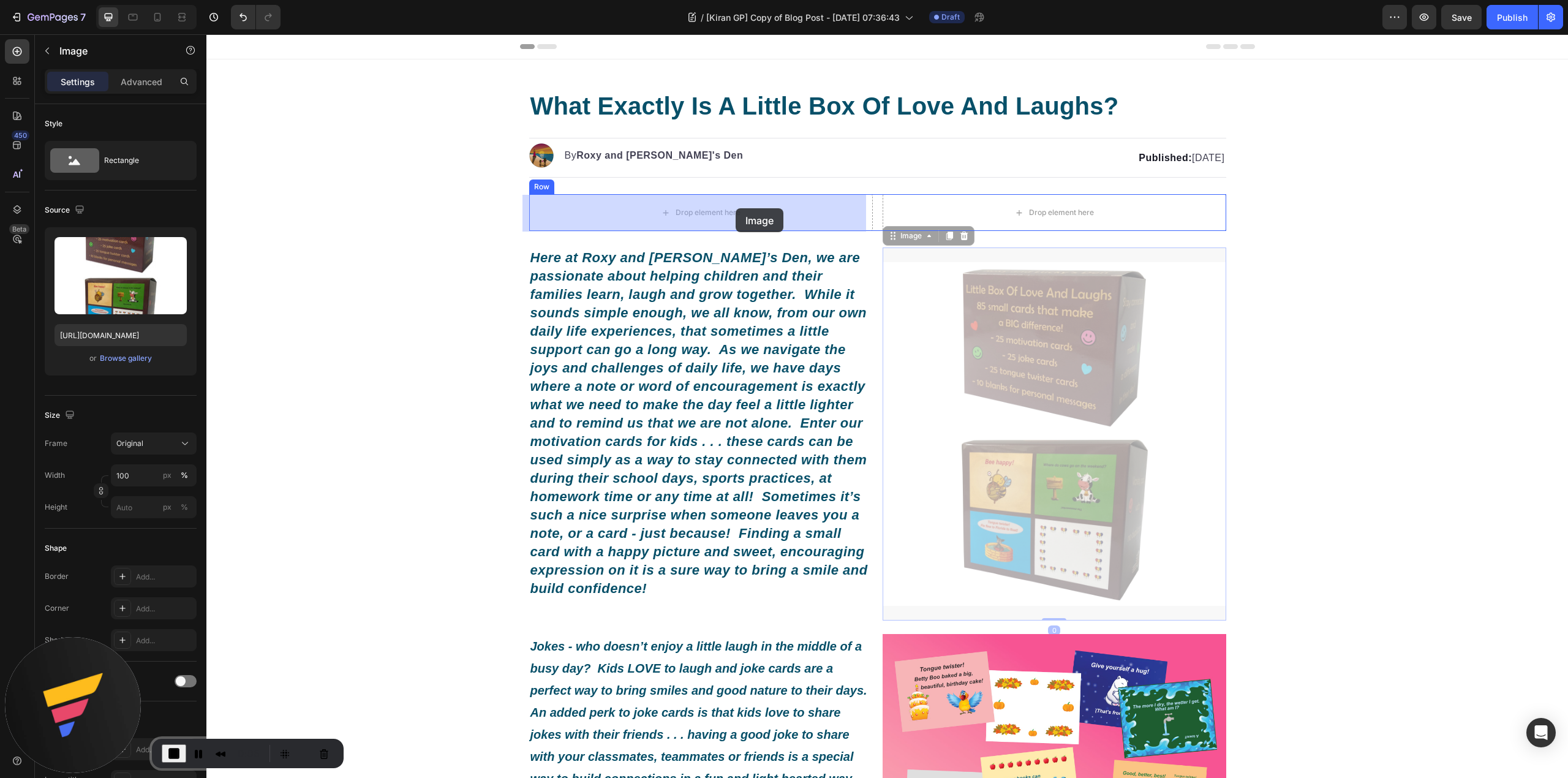
drag, startPoint x: 916, startPoint y: 239, endPoint x: 735, endPoint y: 209, distance: 183.5
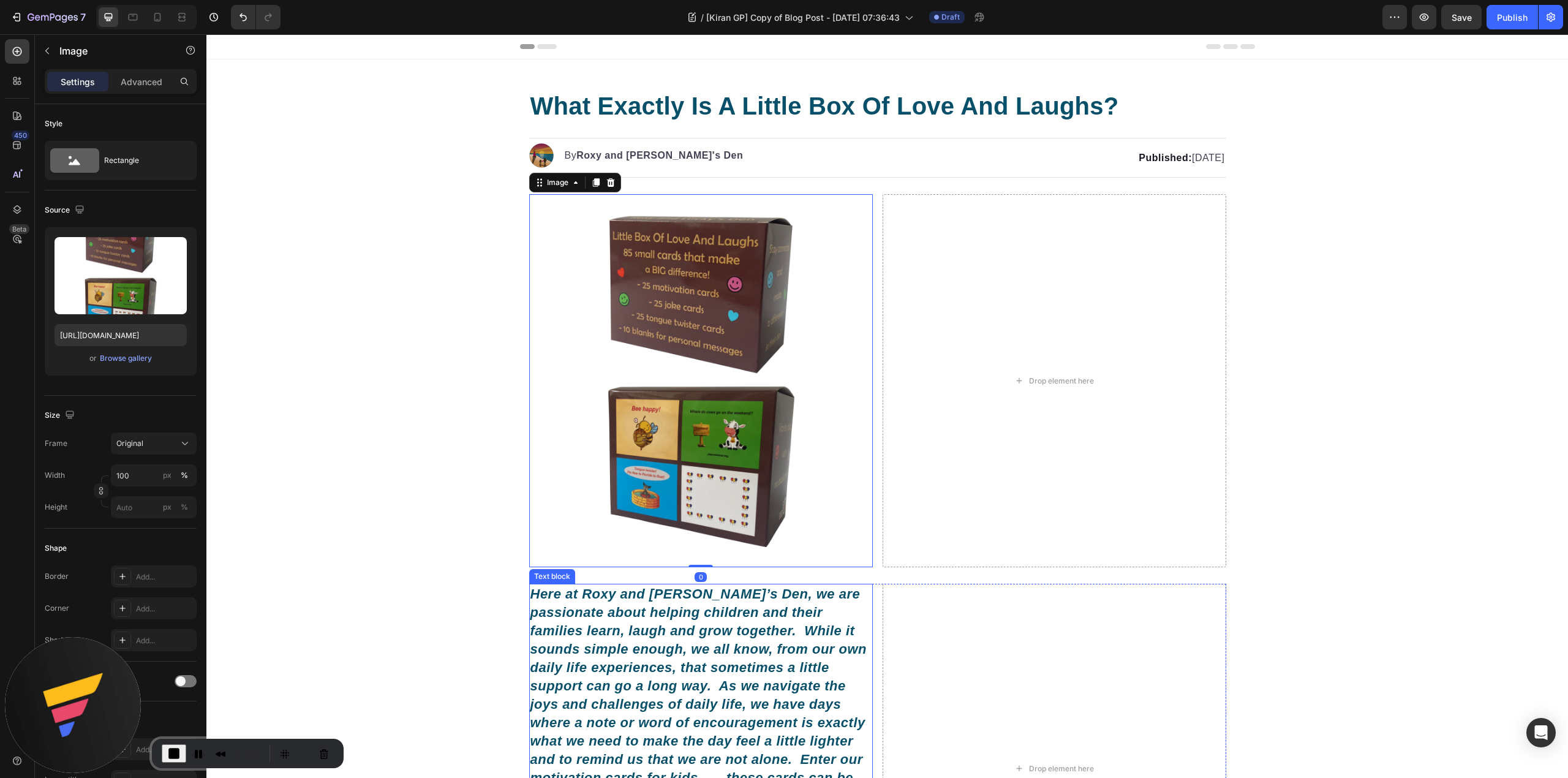
click at [778, 634] on icon "Here at Roxy and [PERSON_NAME]’s Den, we are passionate about helping children …" at bounding box center [699, 759] width 338 height 347
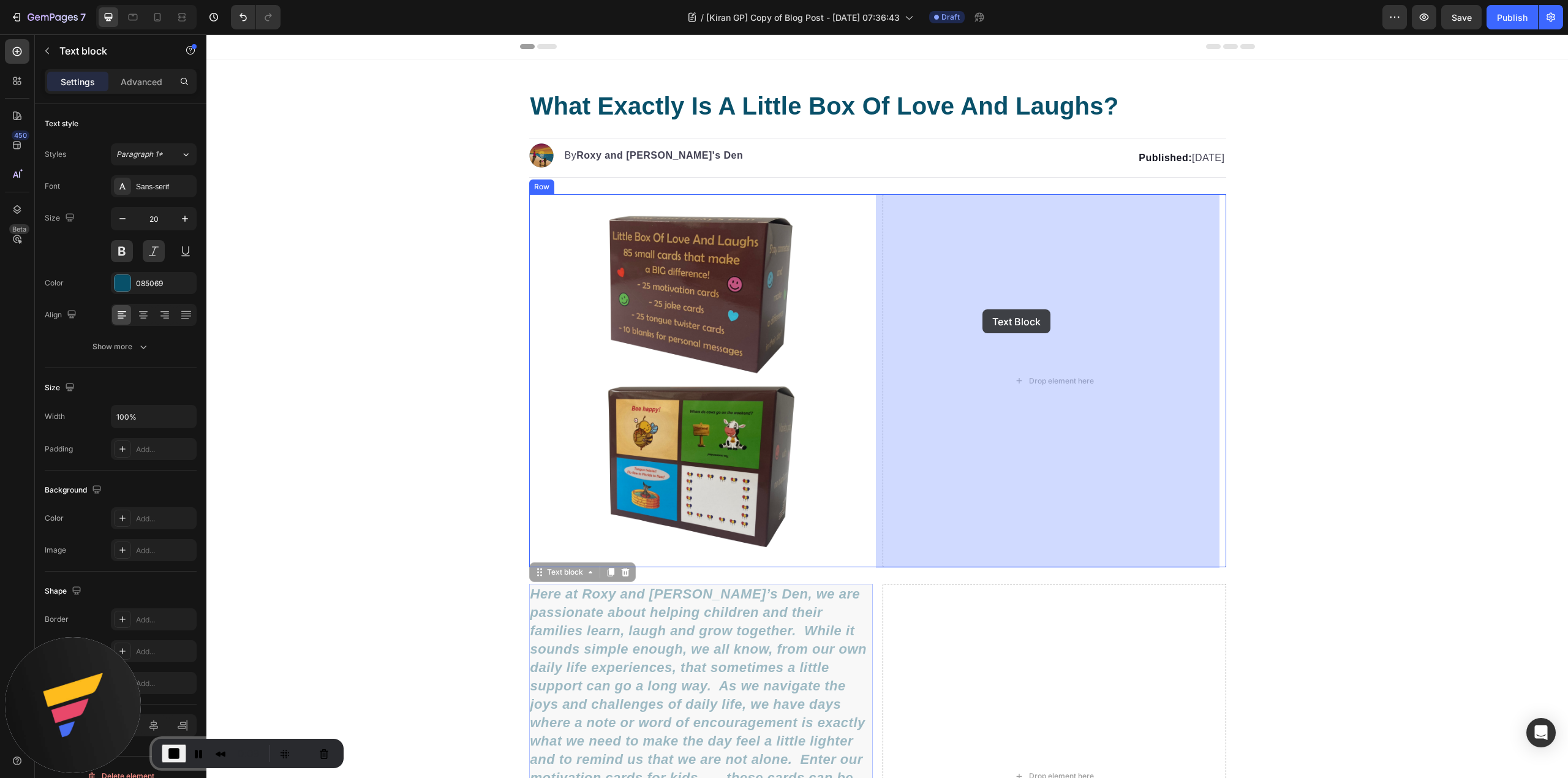
drag, startPoint x: 572, startPoint y: 576, endPoint x: 981, endPoint y: 310, distance: 487.9
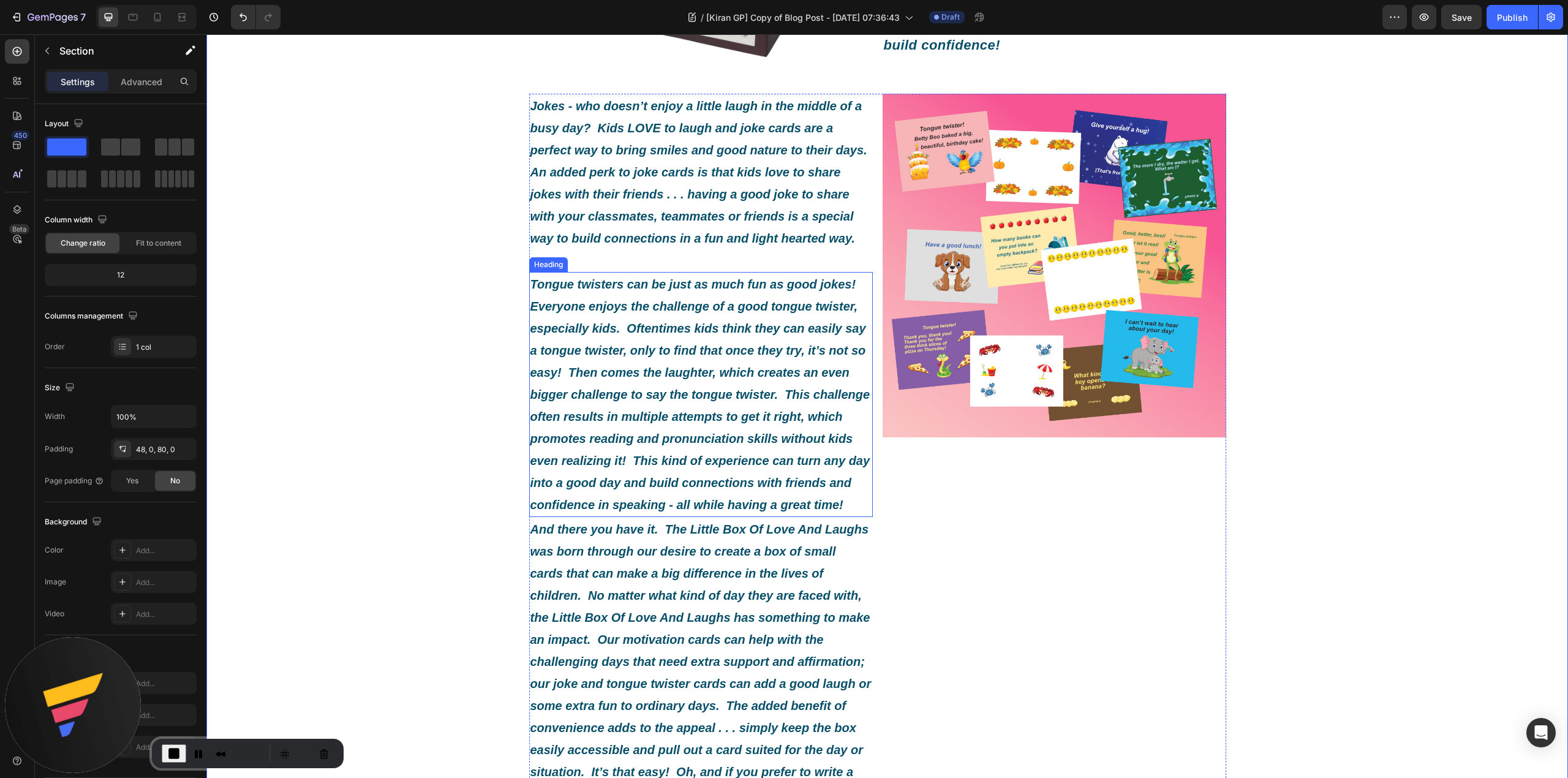
scroll to position [571, 0]
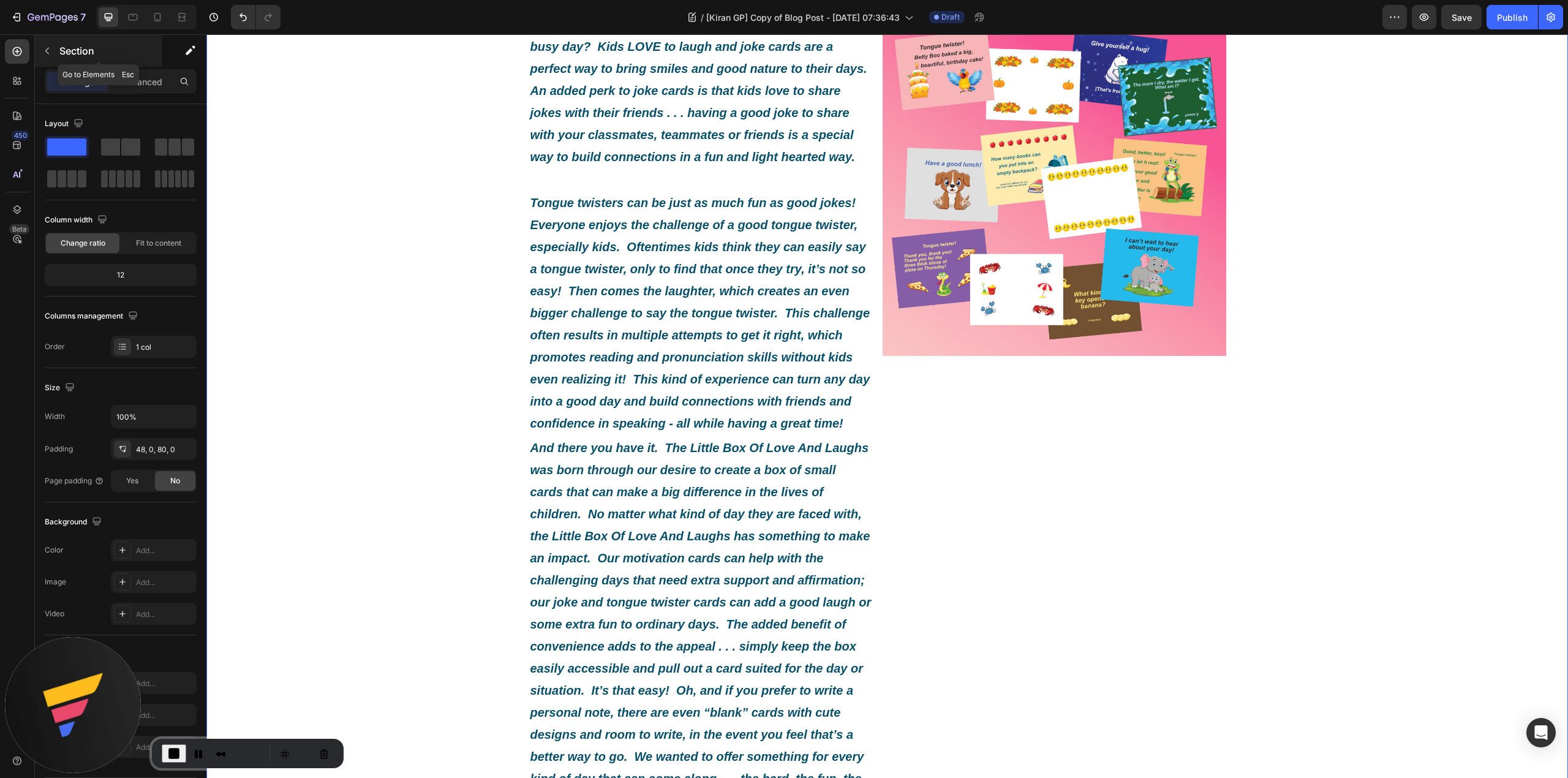
click at [111, 53] on p "Section" at bounding box center [110, 50] width 100 height 15
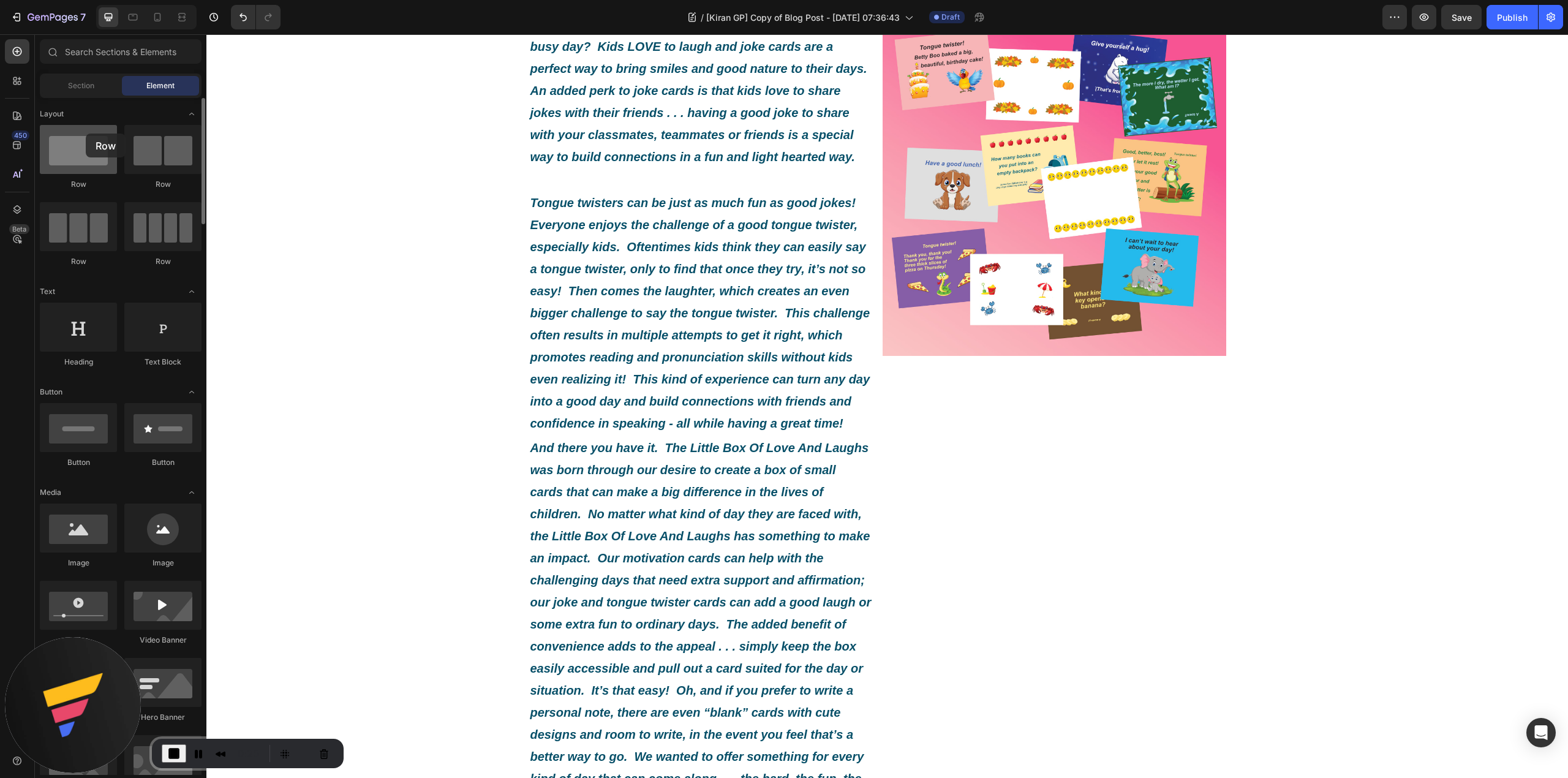
drag, startPoint x: 156, startPoint y: 156, endPoint x: 86, endPoint y: 134, distance: 73.4
click at [86, 303] on div "Row Row Row Row" at bounding box center [120, 341] width 162 height 76
click at [771, 430] on icon "Tongue twisters can be just as much fun as good jokes! Everyone enjoys the chal…" at bounding box center [700, 313] width 340 height 234
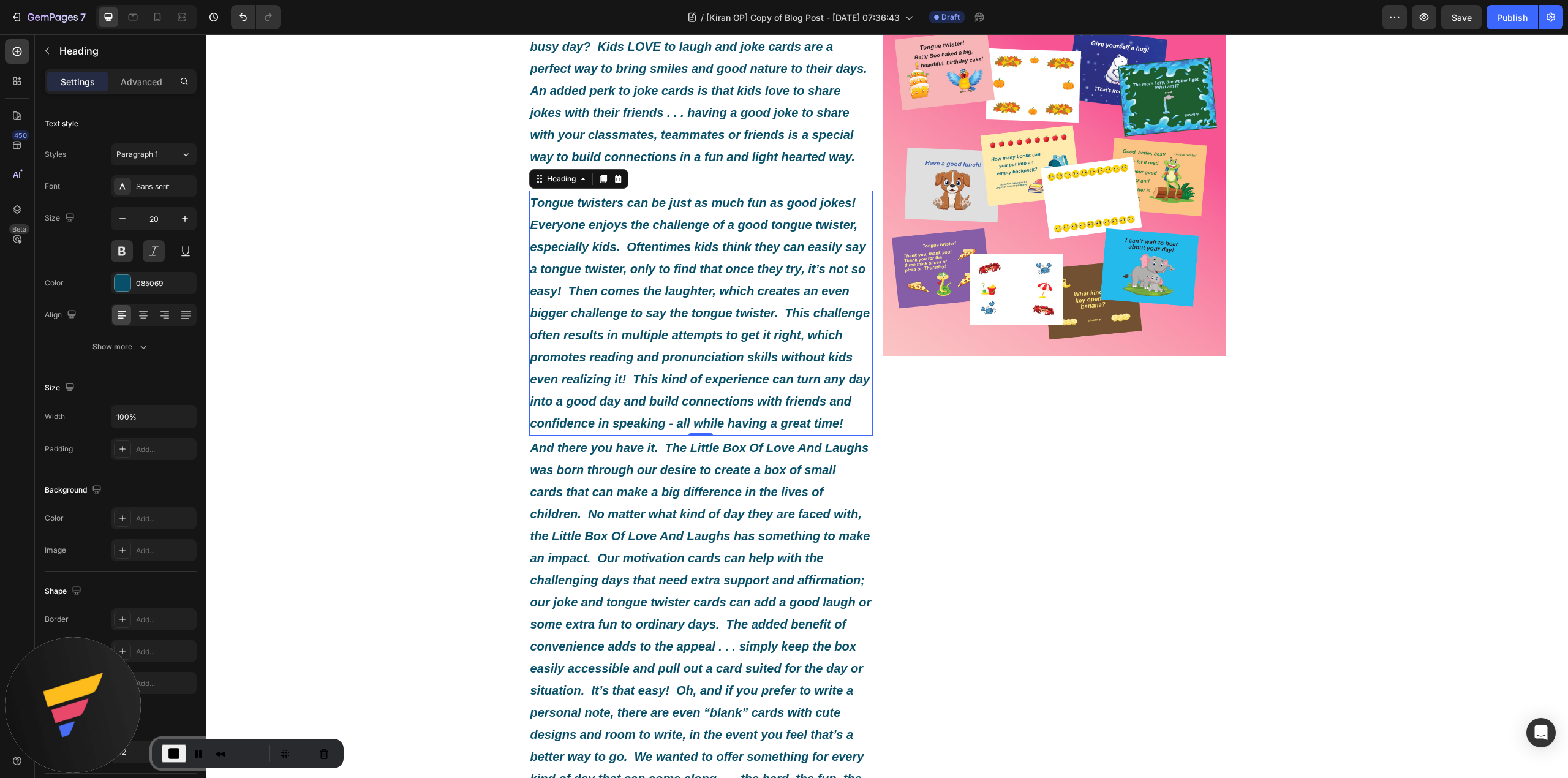
click at [153, 70] on div "Settings Advanced" at bounding box center [121, 81] width 152 height 24
click at [150, 81] on p "Advanced" at bounding box center [142, 81] width 41 height 13
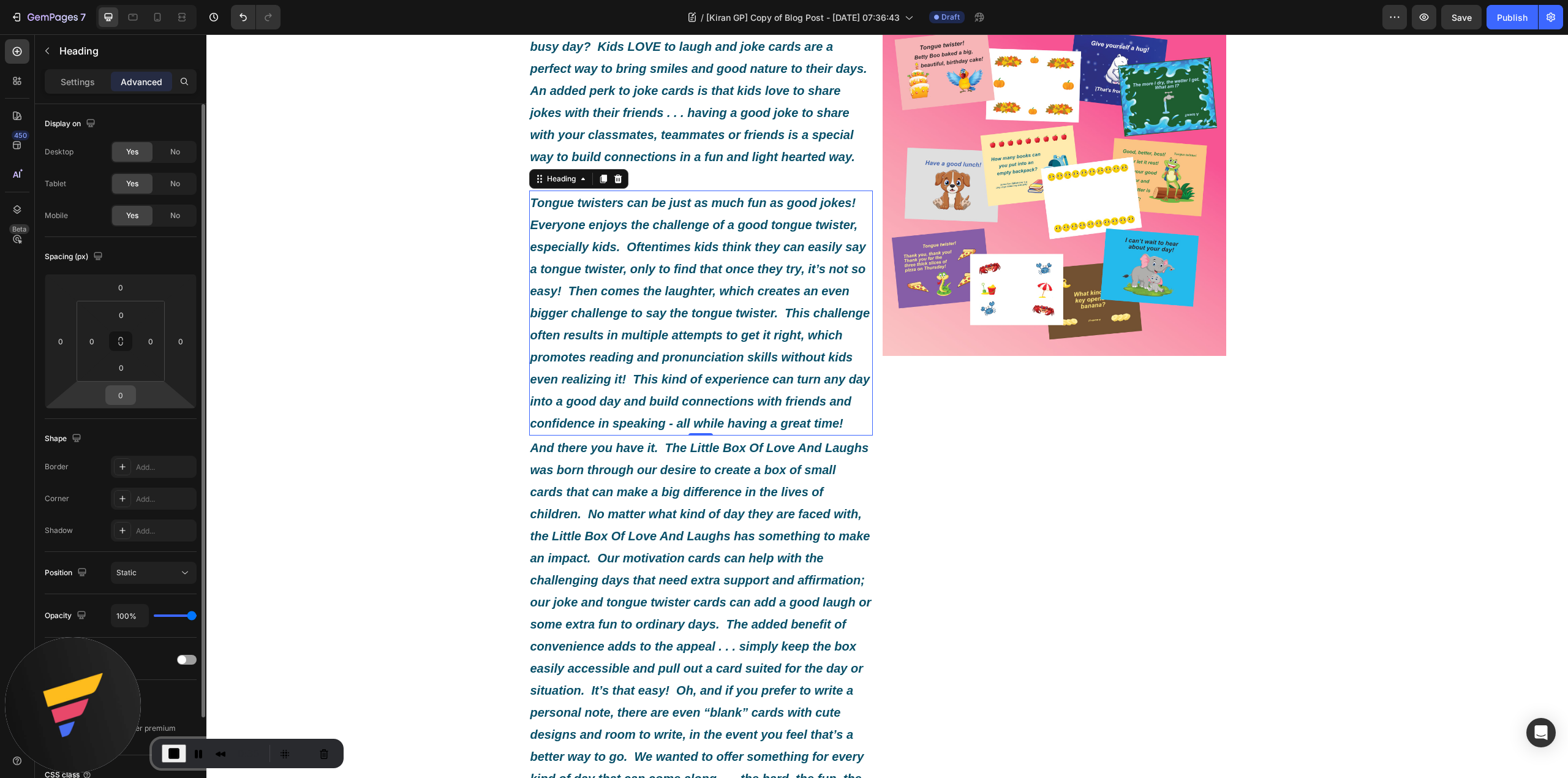
click at [120, 399] on input "0" at bounding box center [120, 395] width 24 height 18
type input "10"
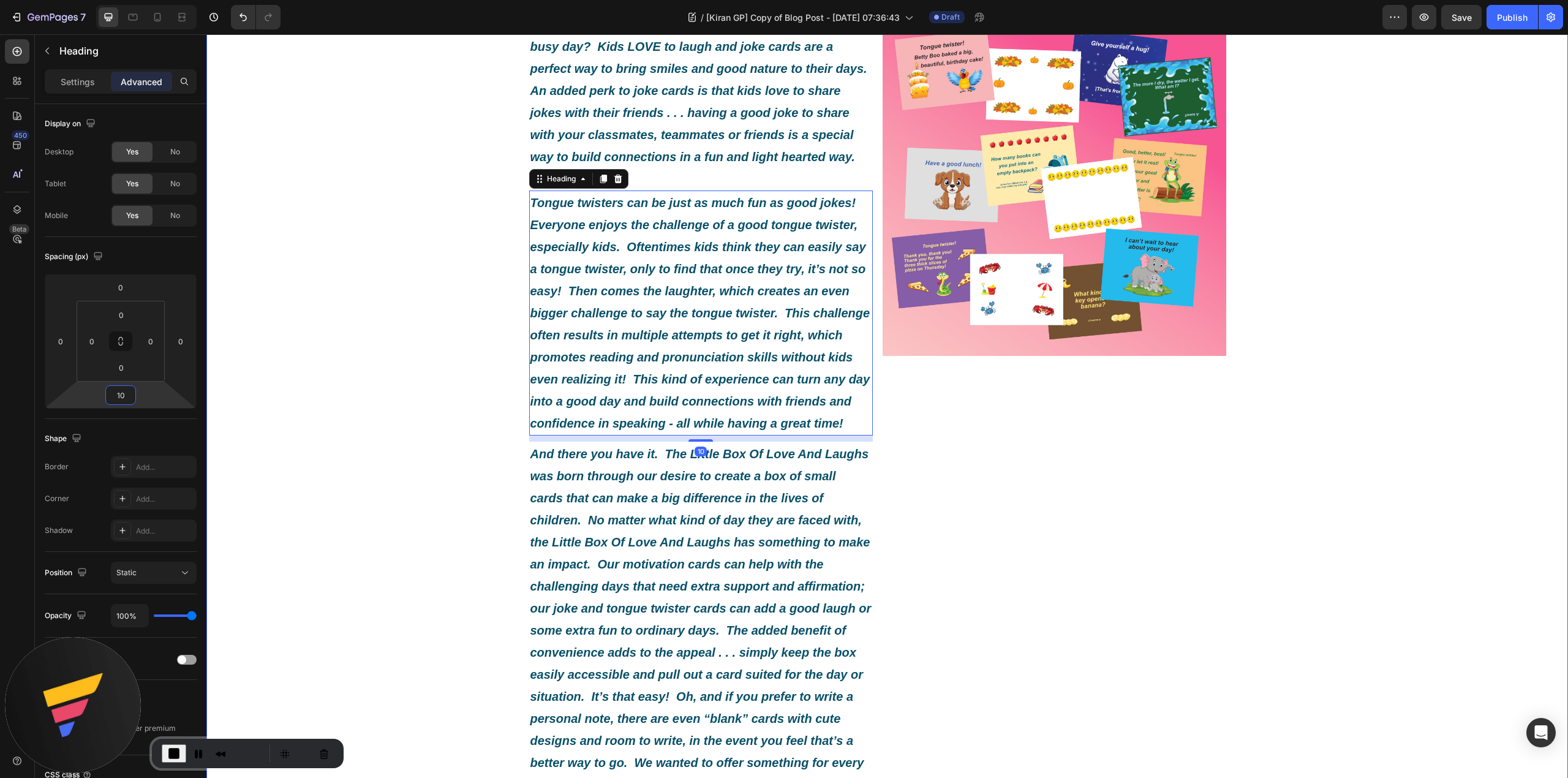
click at [487, 395] on div "What Exactly Is A Little Box Of Love And Laughs? Heading Image By [PERSON_NAME]…" at bounding box center [887, 271] width 1362 height 1510
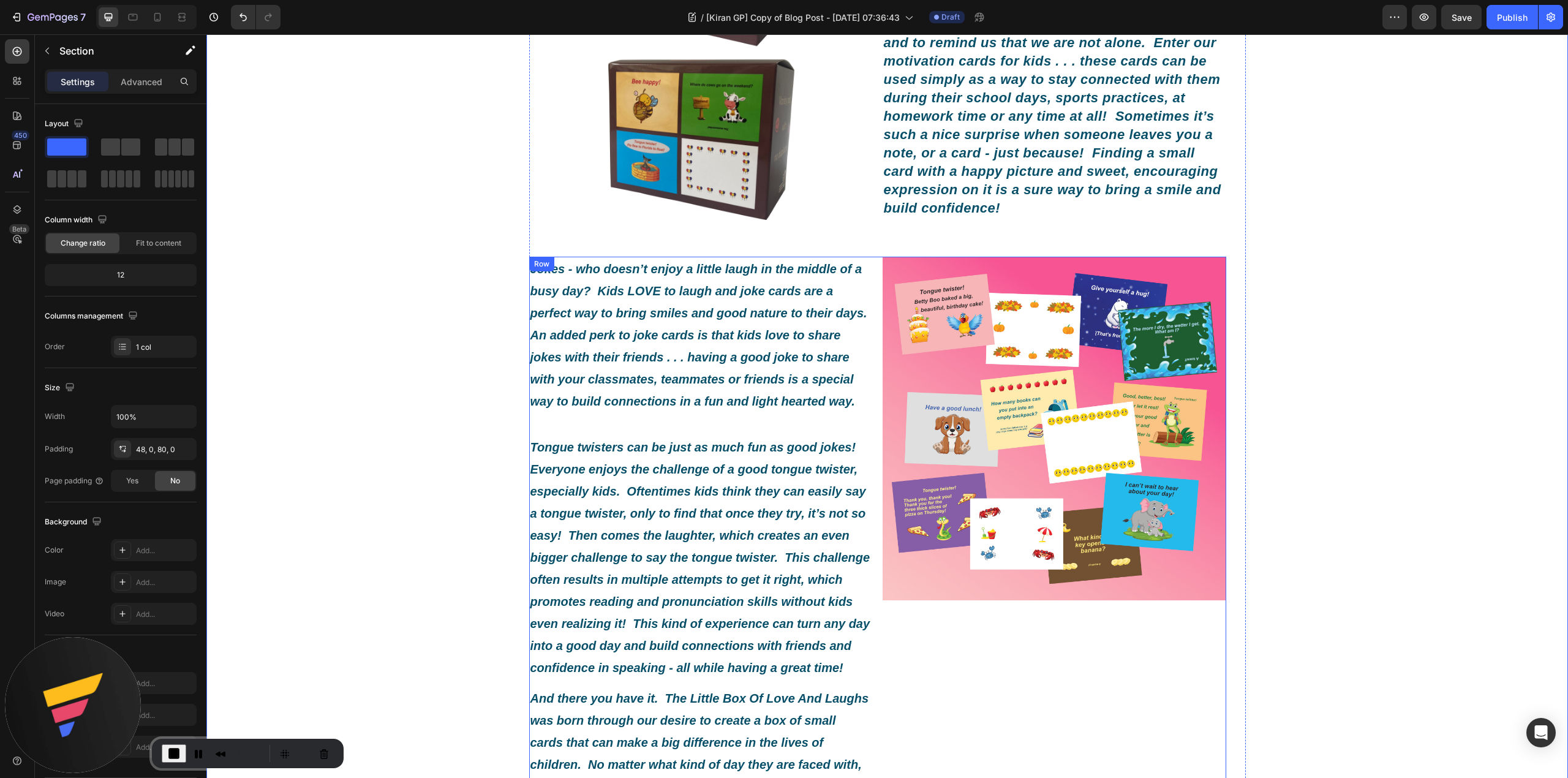
scroll to position [327, 0]
click at [70, 65] on div "Section" at bounding box center [98, 50] width 127 height 32
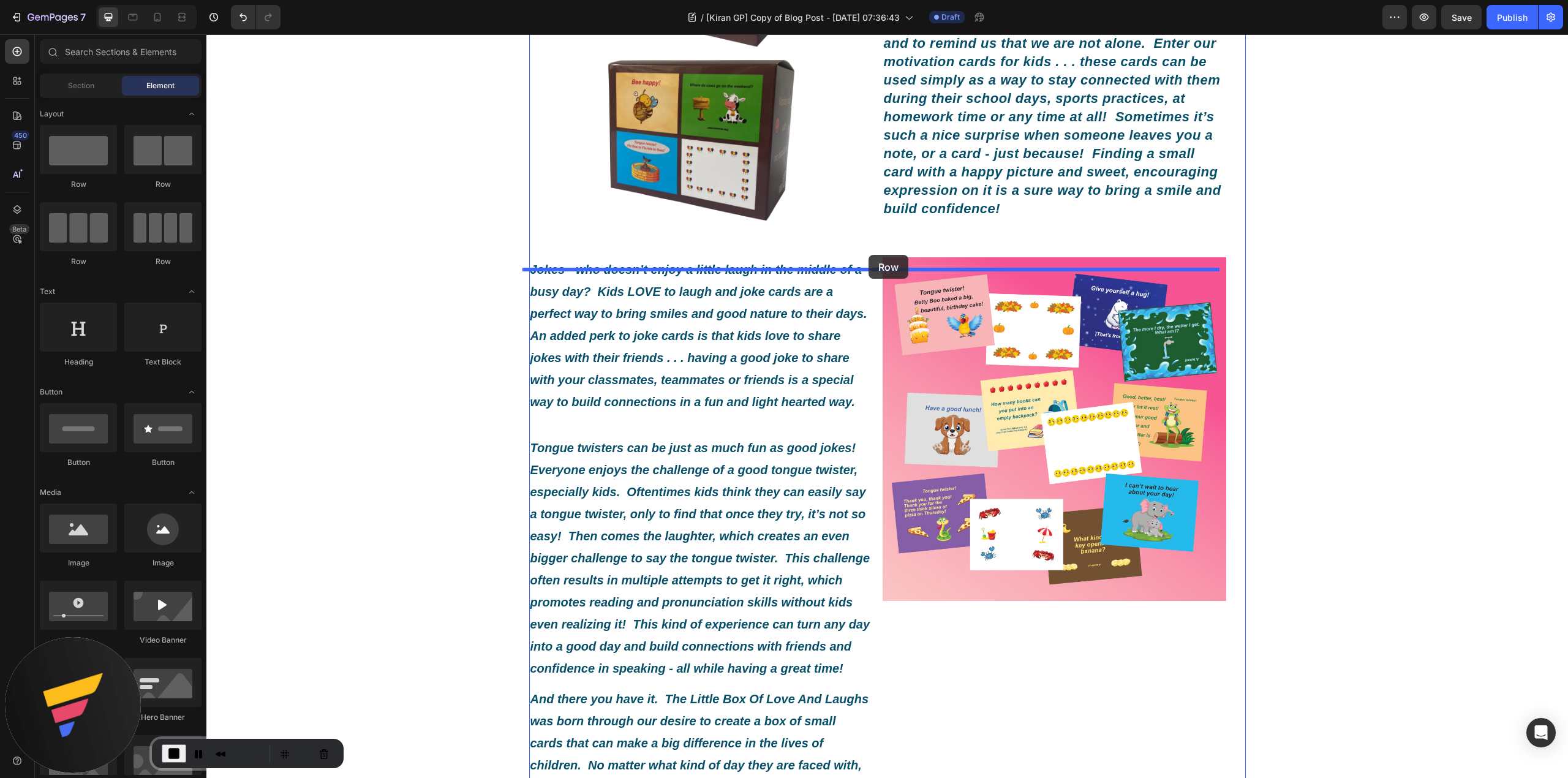
drag, startPoint x: 373, startPoint y: 187, endPoint x: 868, endPoint y: 255, distance: 499.6
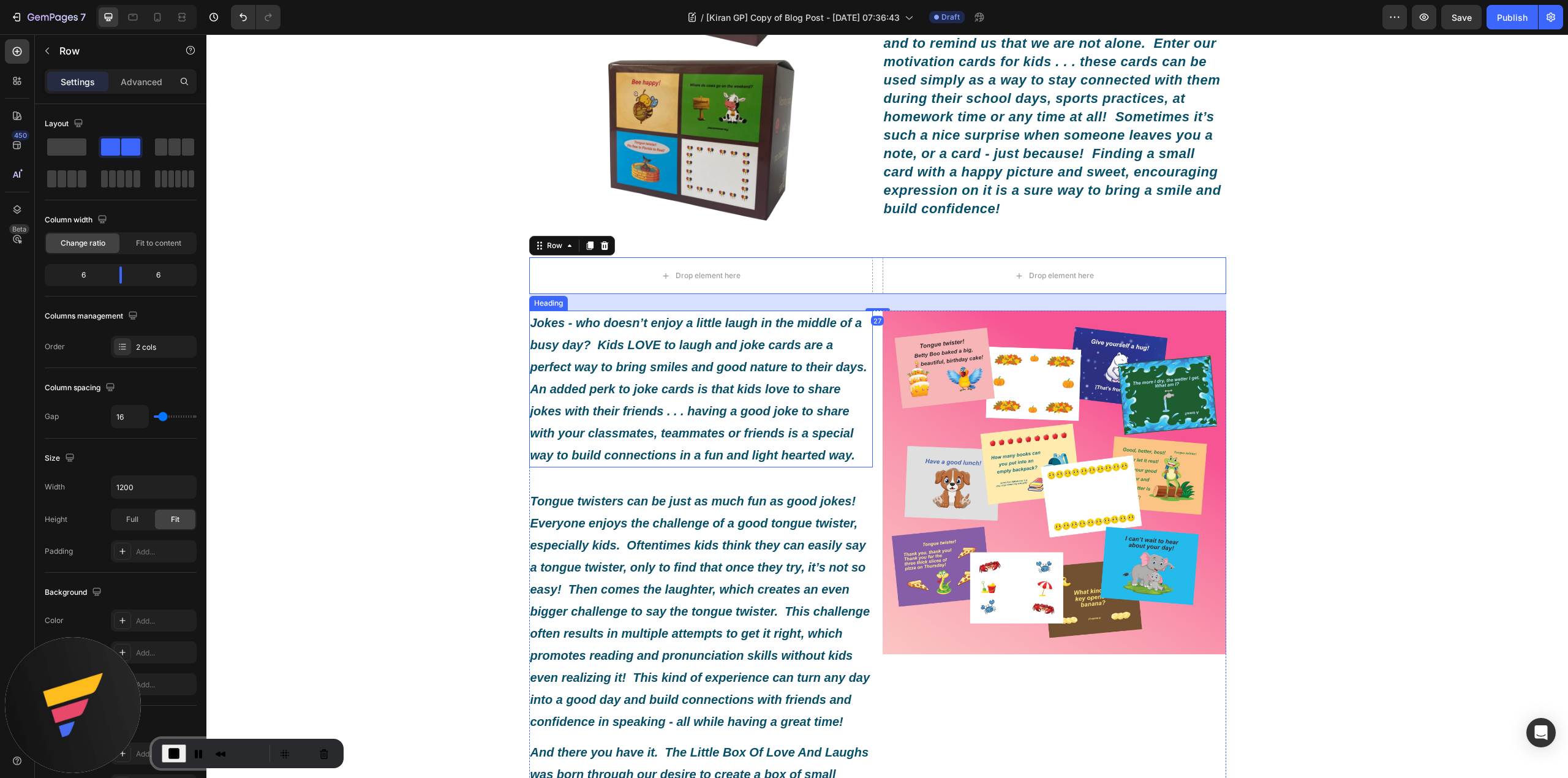
click at [765, 419] on icon "Jokes - who doesn’t enjoy a little laugh in the middle of a busy day? Kids LOVE…" at bounding box center [701, 389] width 340 height 146
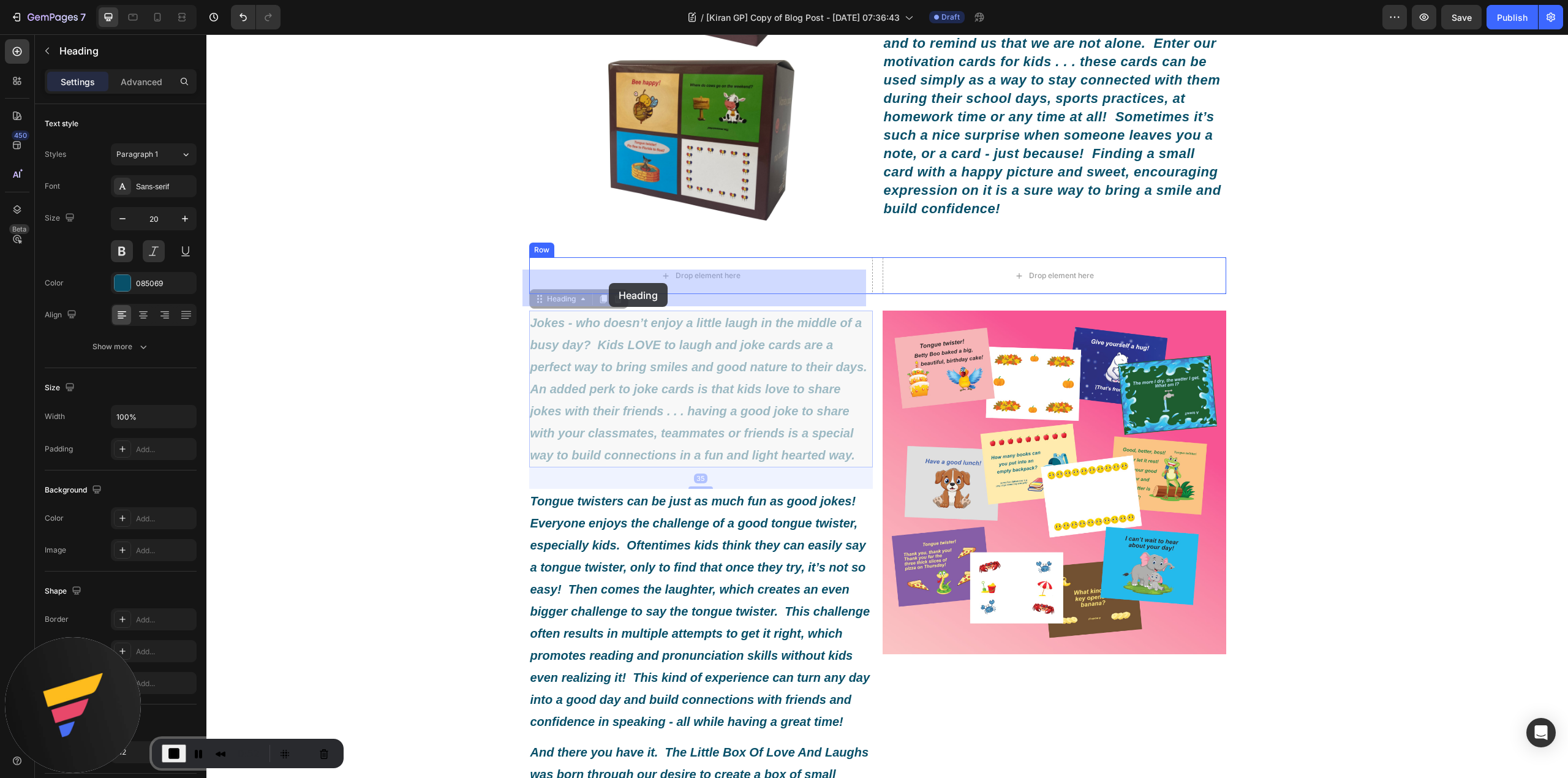
drag, startPoint x: 555, startPoint y: 312, endPoint x: 609, endPoint y: 284, distance: 60.8
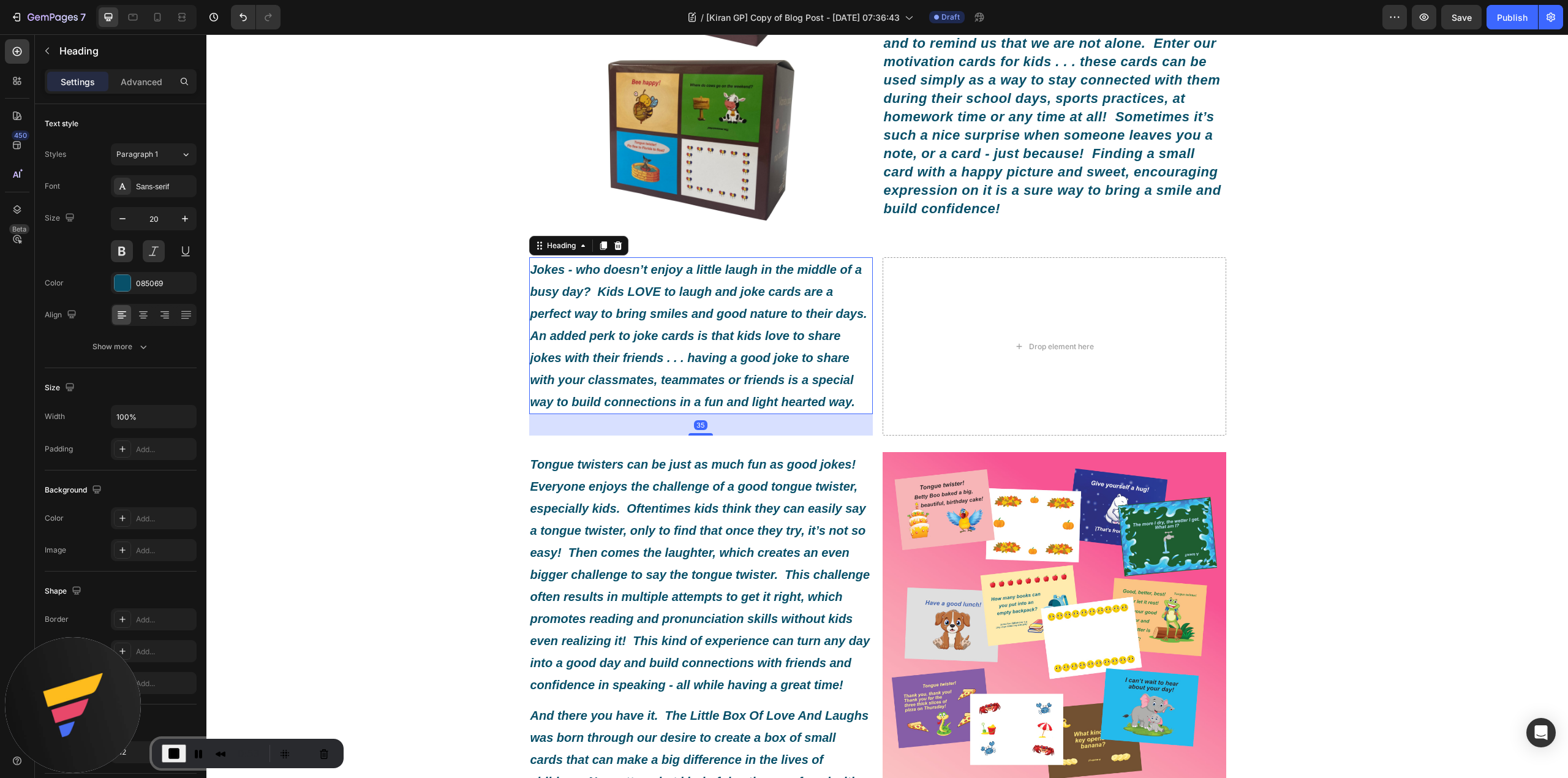
click at [662, 515] on icon "Tongue twisters can be just as much fun as good jokes! Everyone enjoys the chal…" at bounding box center [700, 575] width 340 height 234
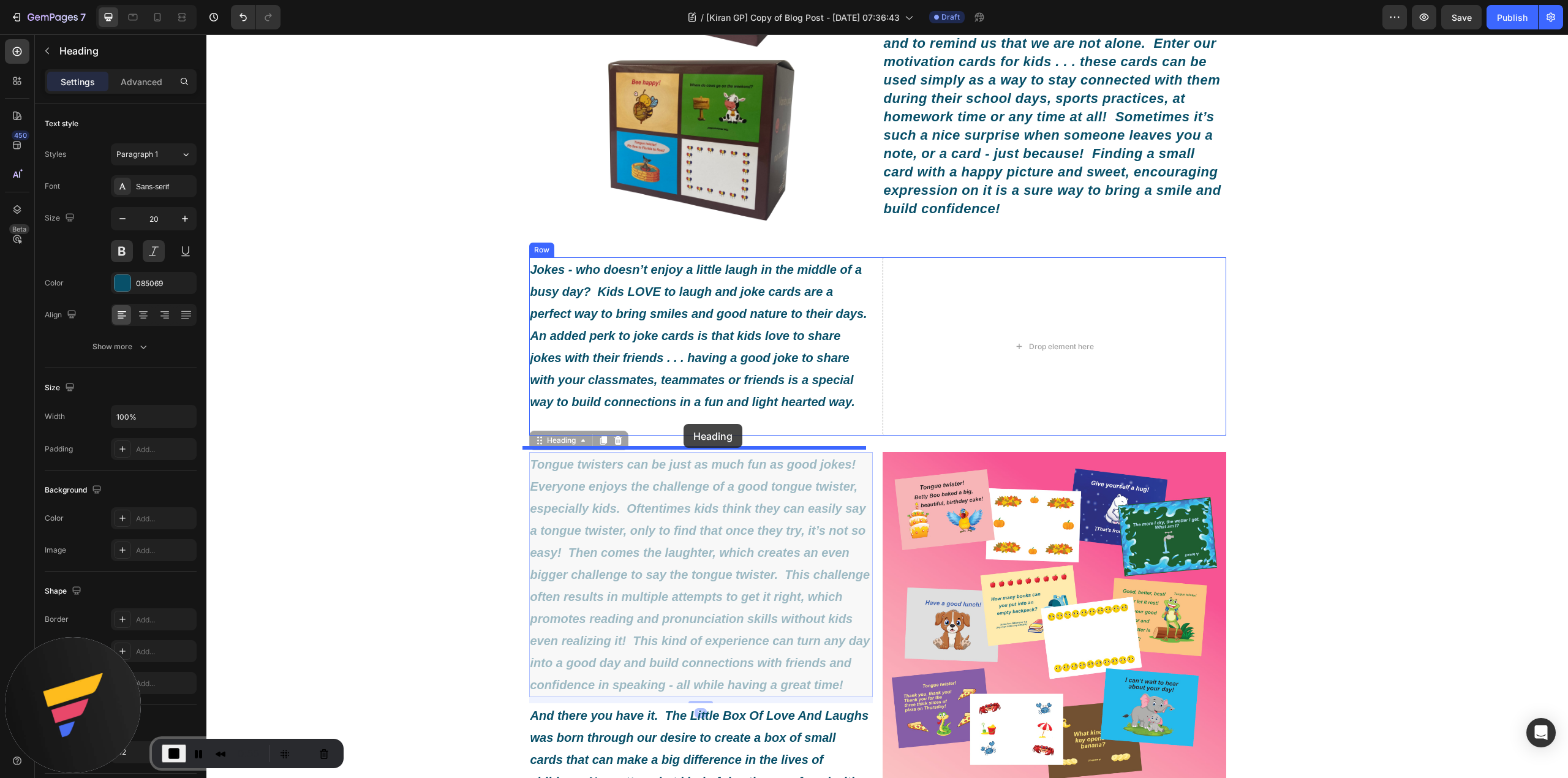
drag, startPoint x: 549, startPoint y: 452, endPoint x: 683, endPoint y: 424, distance: 136.9
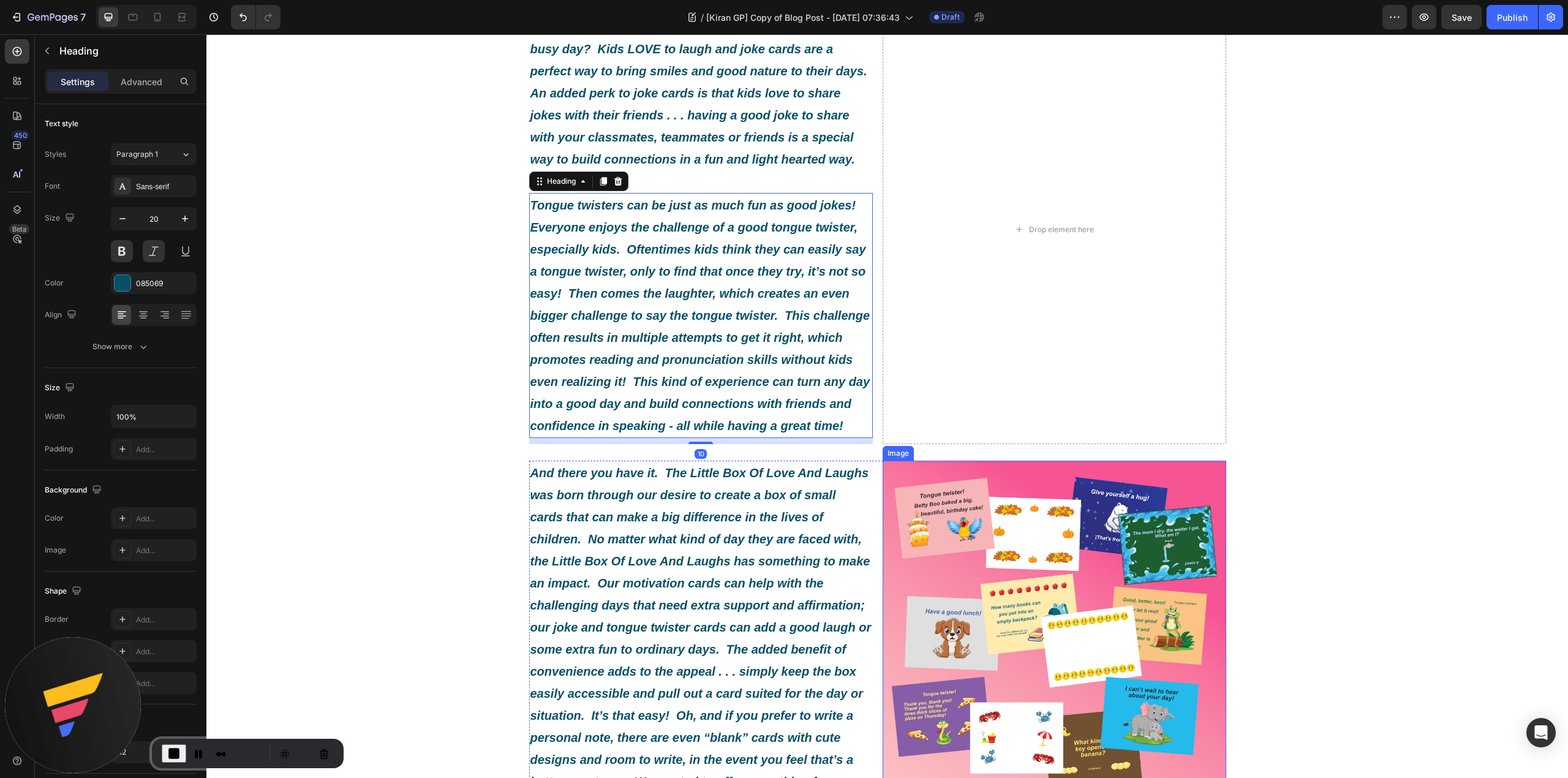
scroll to position [571, 0]
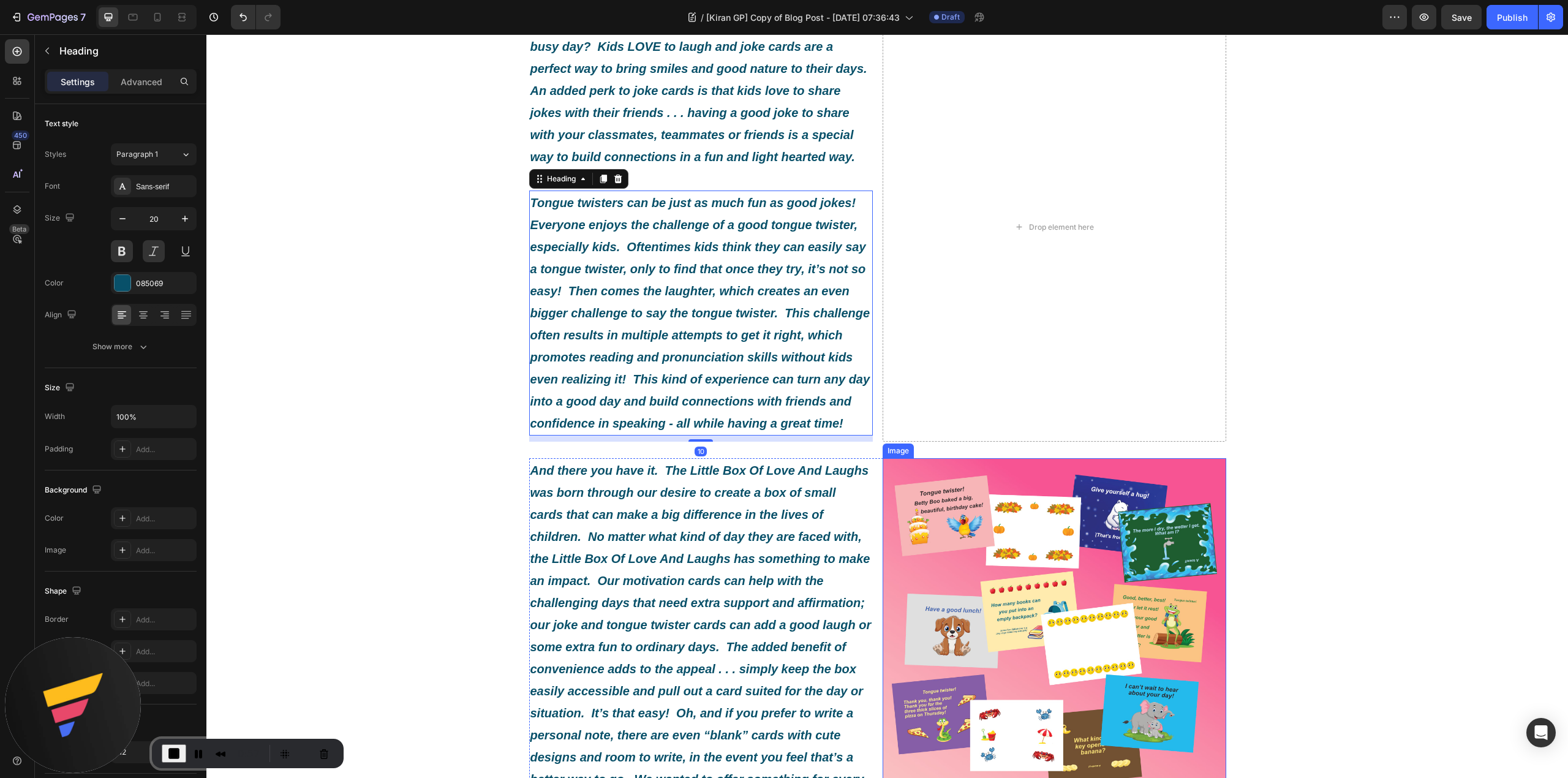
click at [994, 611] on img at bounding box center [1055, 630] width 344 height 344
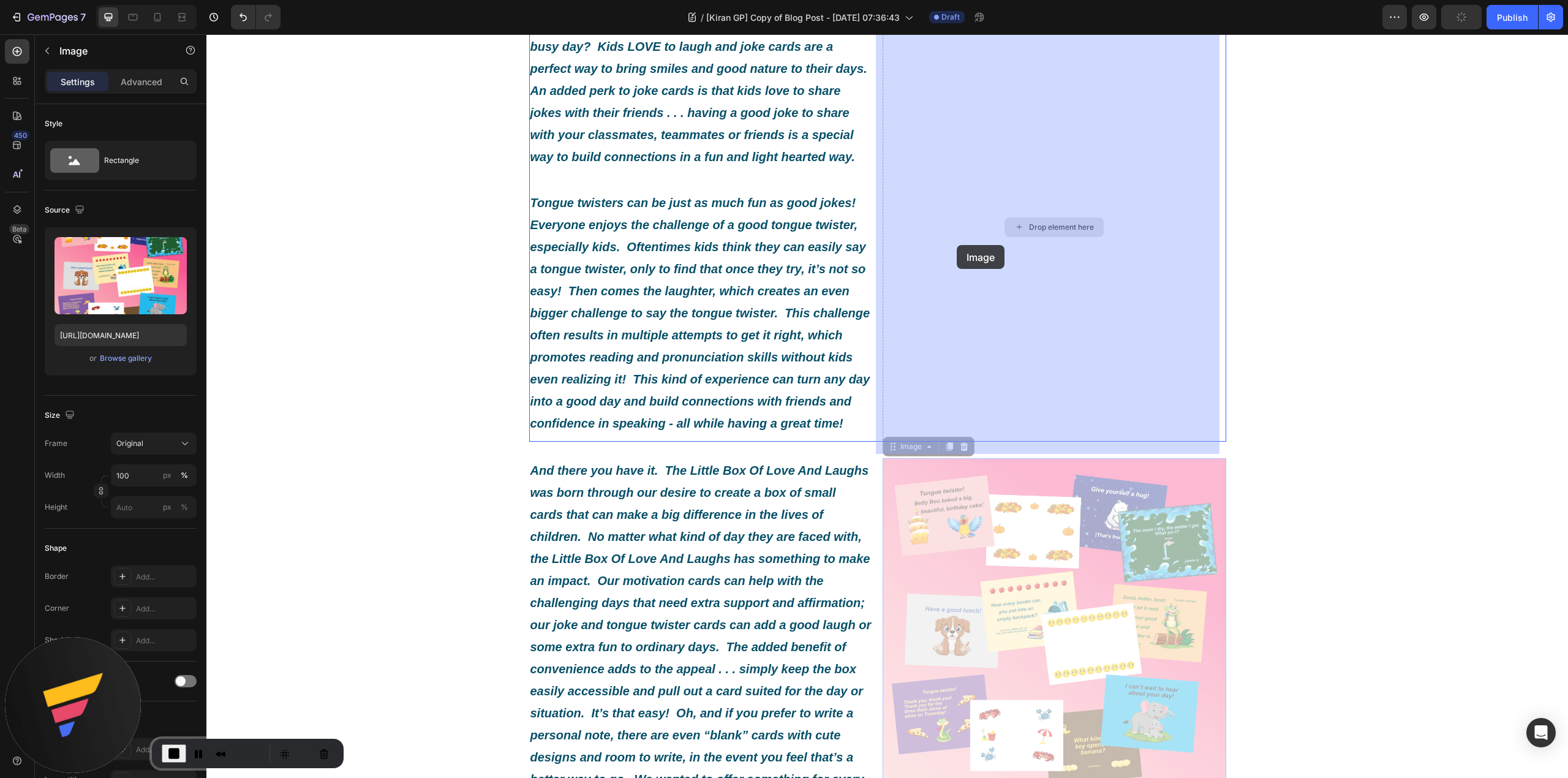
drag, startPoint x: 910, startPoint y: 459, endPoint x: 956, endPoint y: 246, distance: 217.9
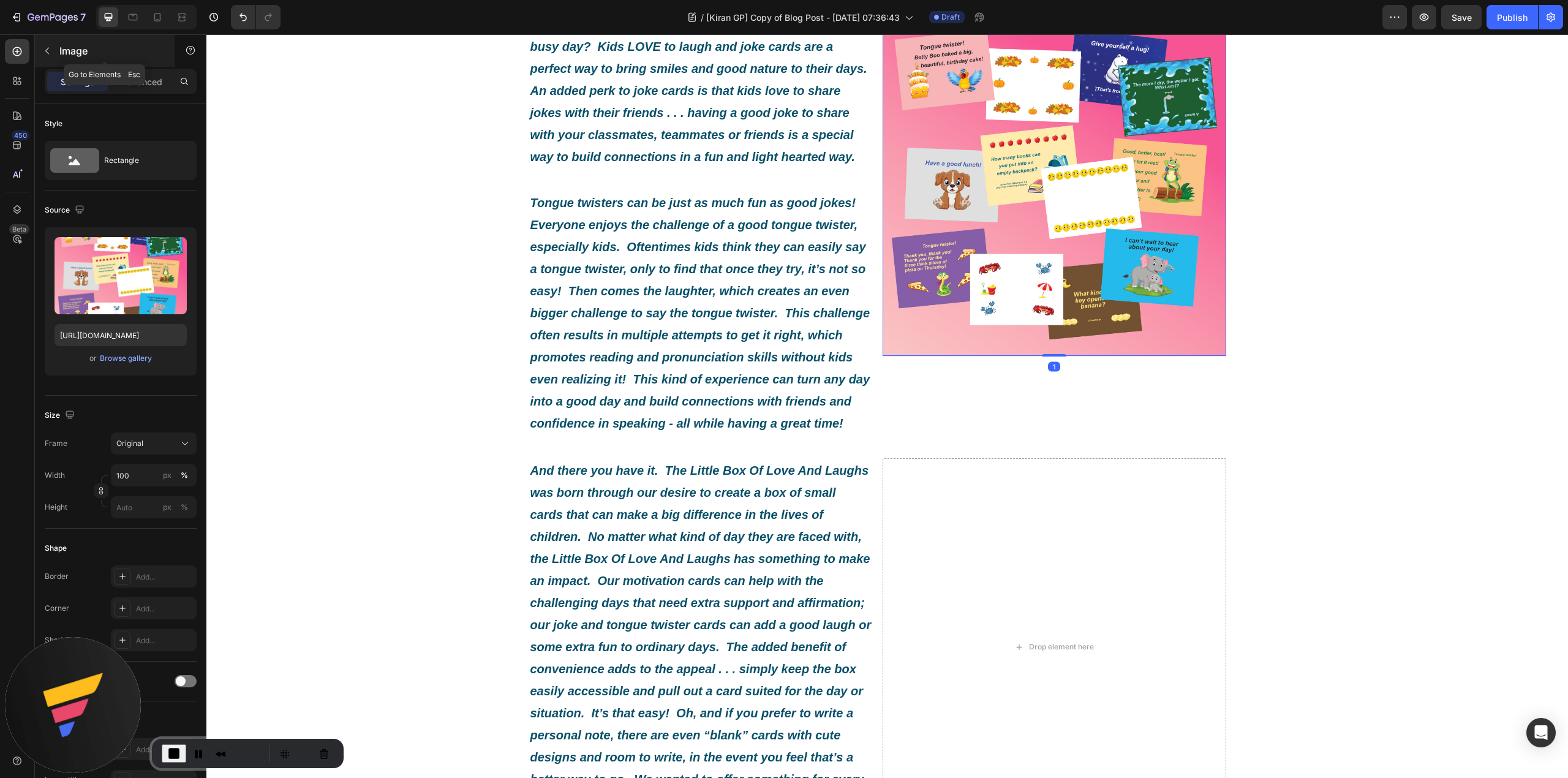
click at [97, 52] on p "Image" at bounding box center [111, 50] width 105 height 15
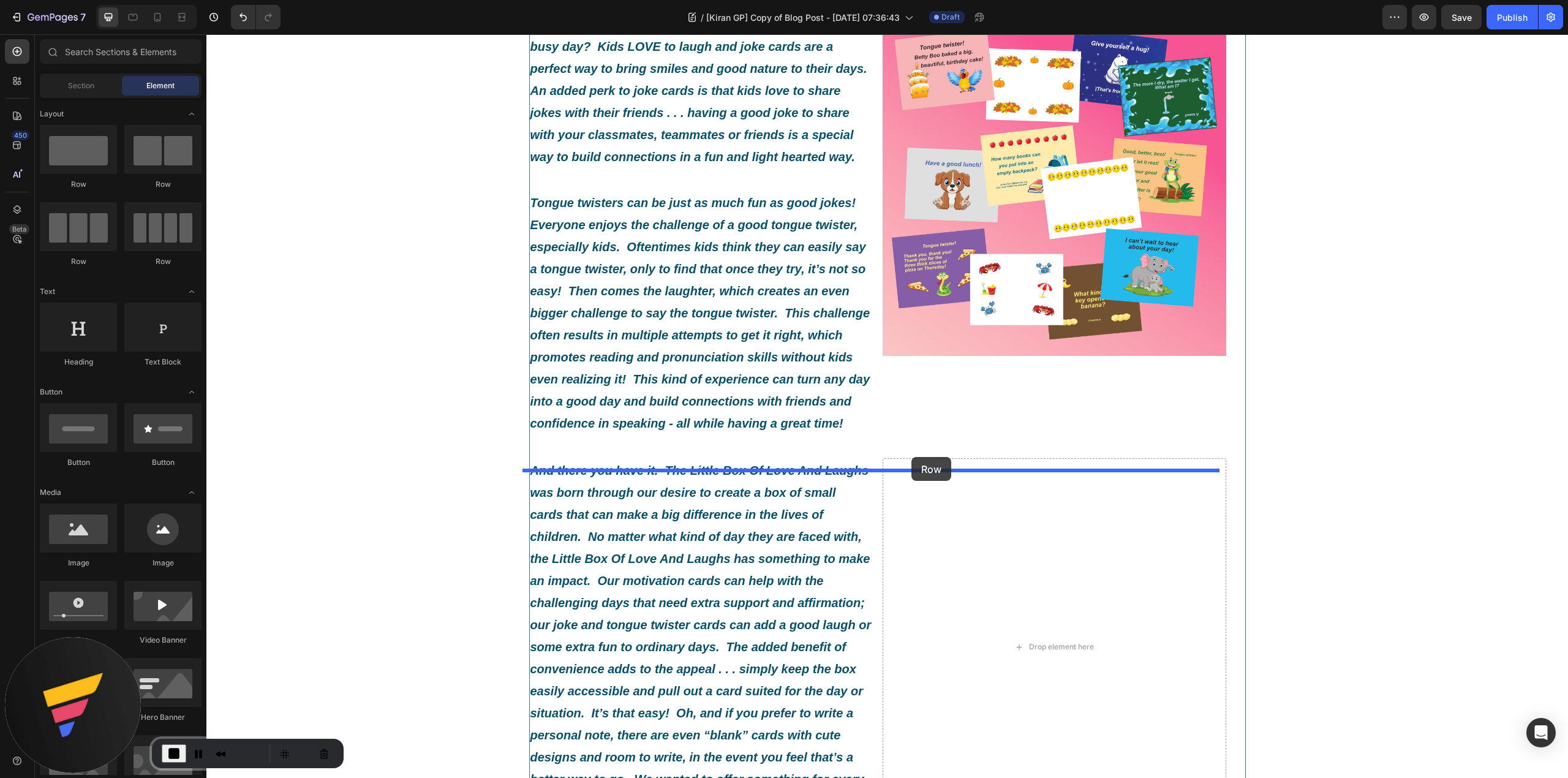
drag, startPoint x: 581, startPoint y: 223, endPoint x: 911, endPoint y: 457, distance: 404.5
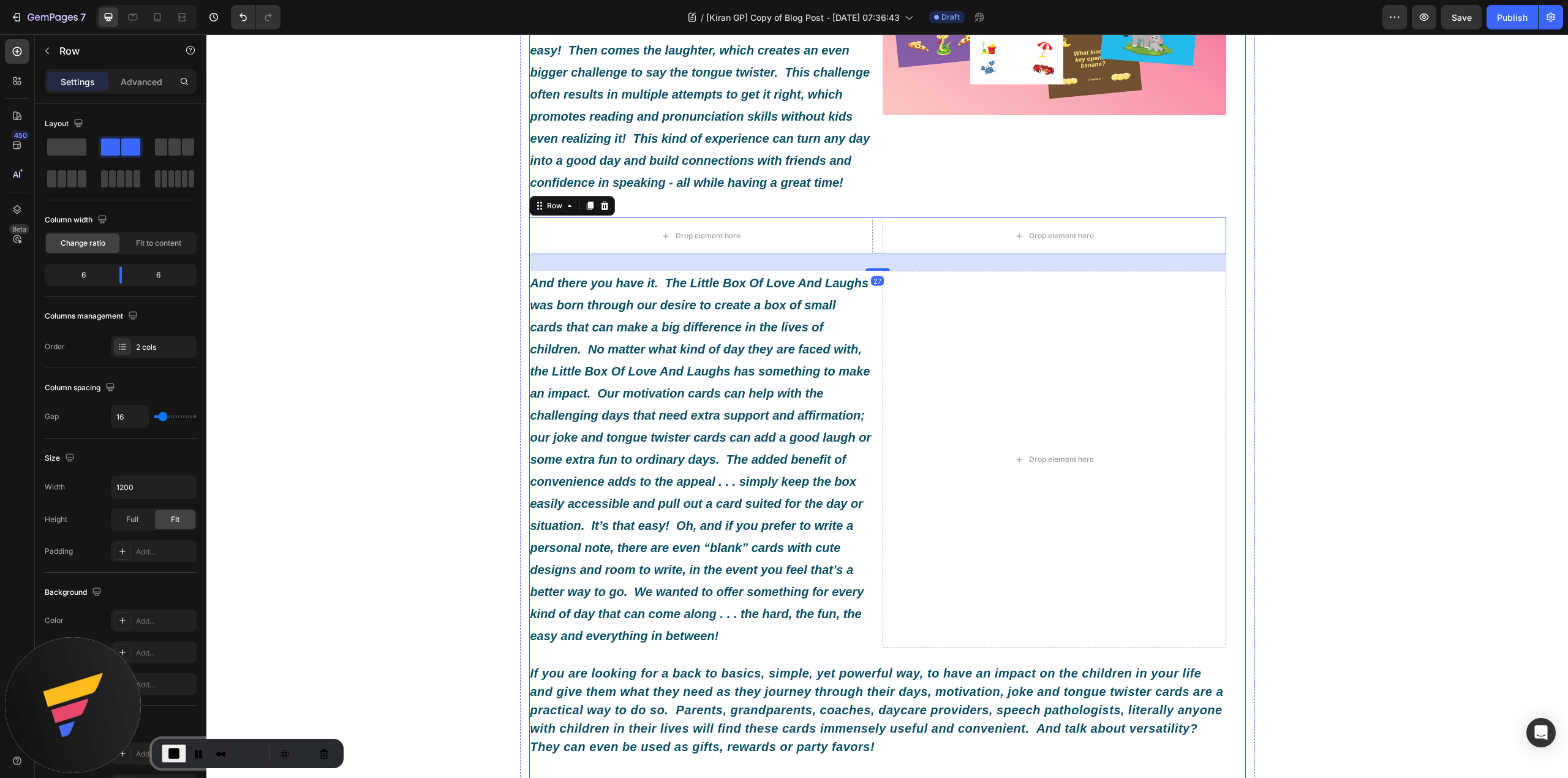
scroll to position [817, 0]
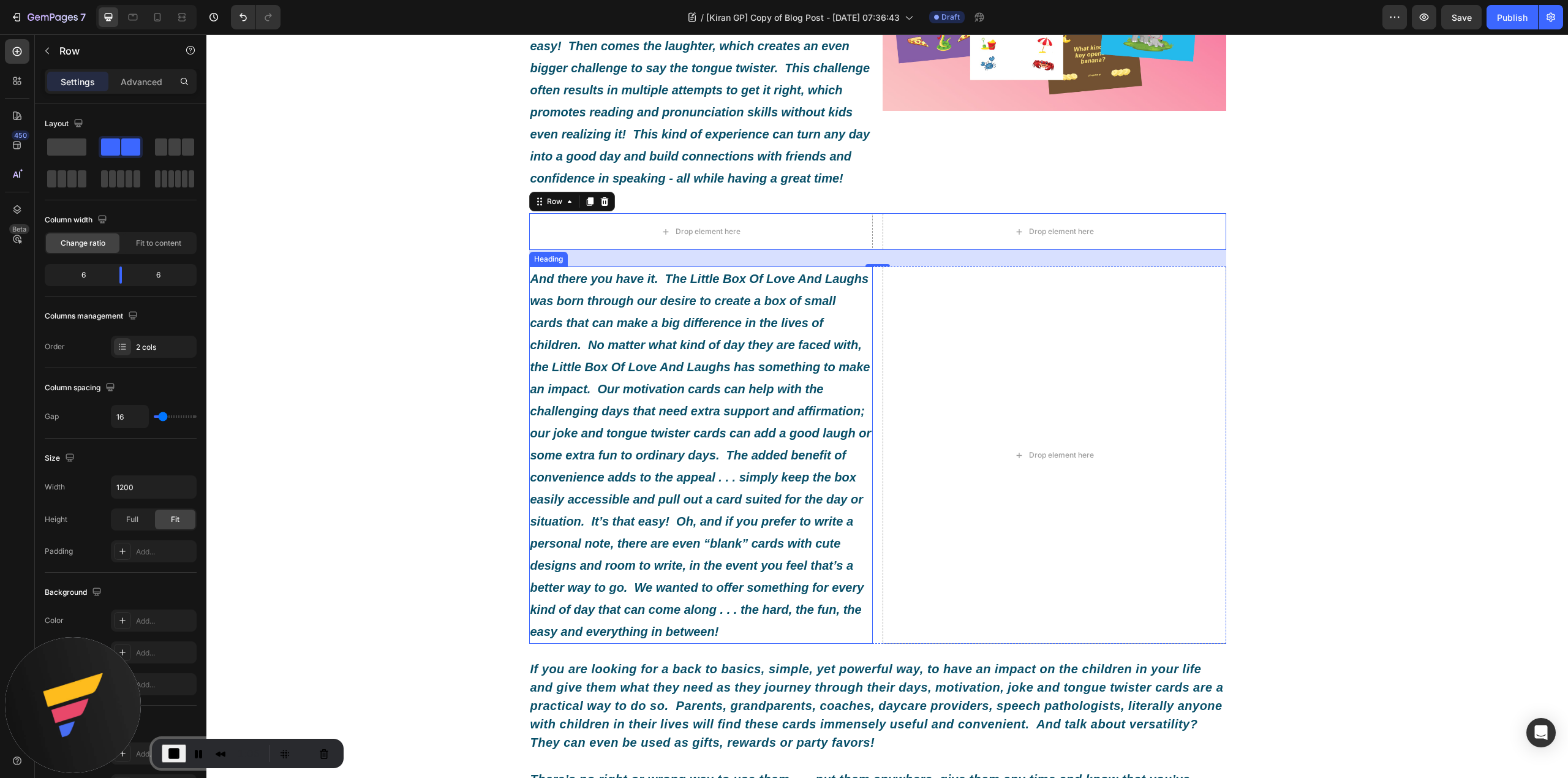
click at [742, 388] on h2 "And there you have it. The Little Box Of Love And Laughs was born through our d…" at bounding box center [701, 455] width 344 height 378
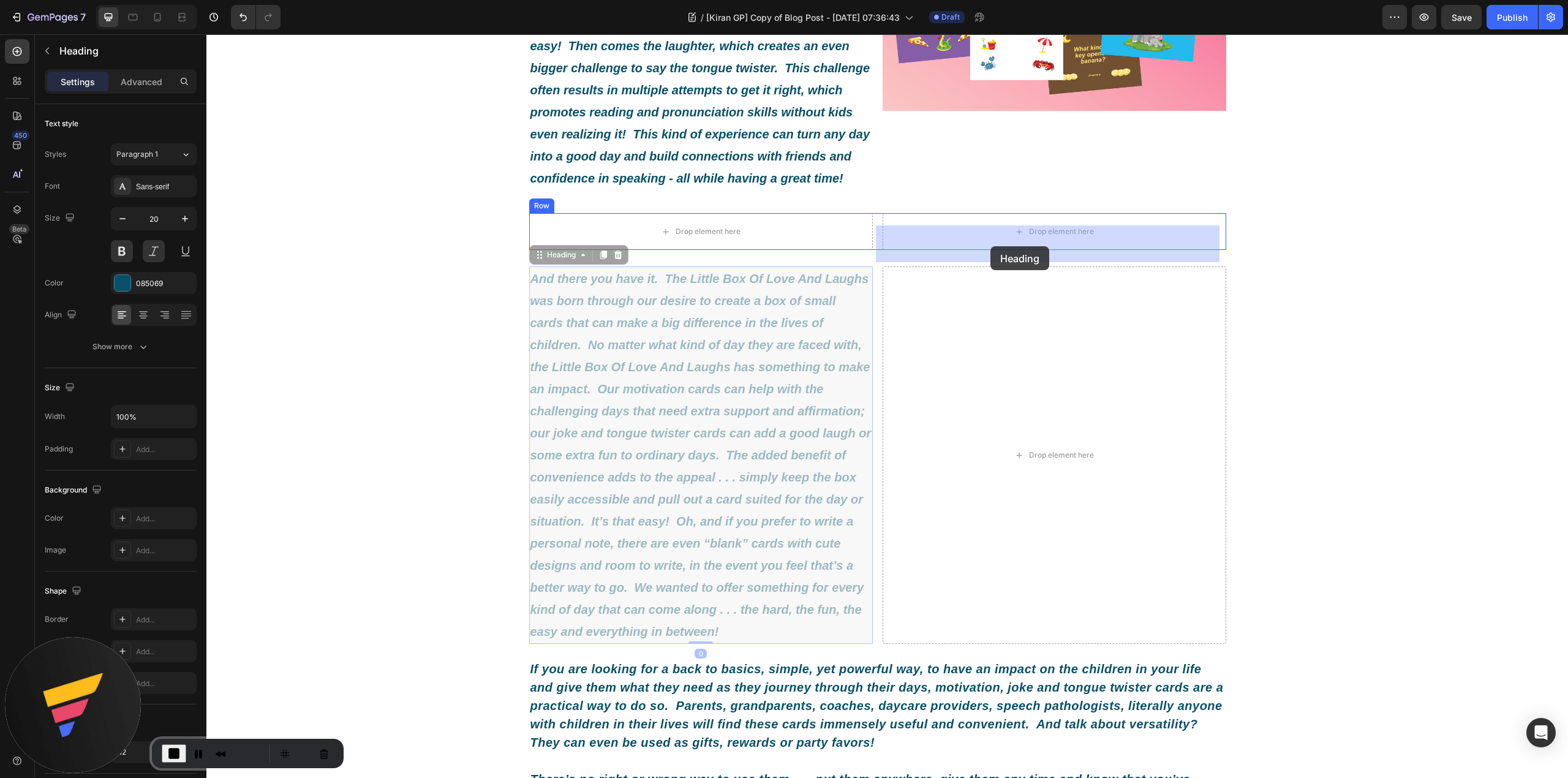
drag, startPoint x: 544, startPoint y: 266, endPoint x: 990, endPoint y: 246, distance: 446.4
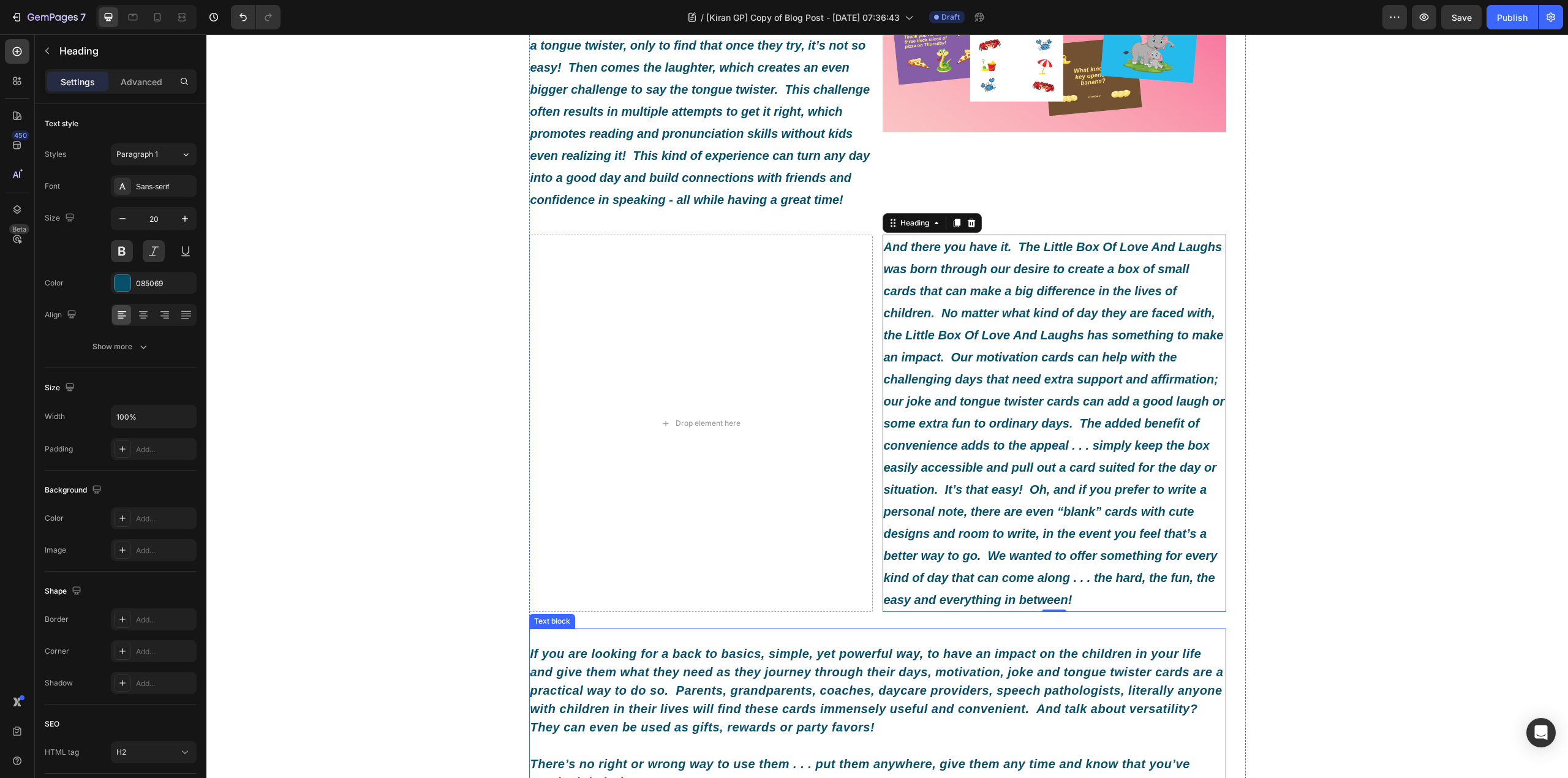
scroll to position [736, 0]
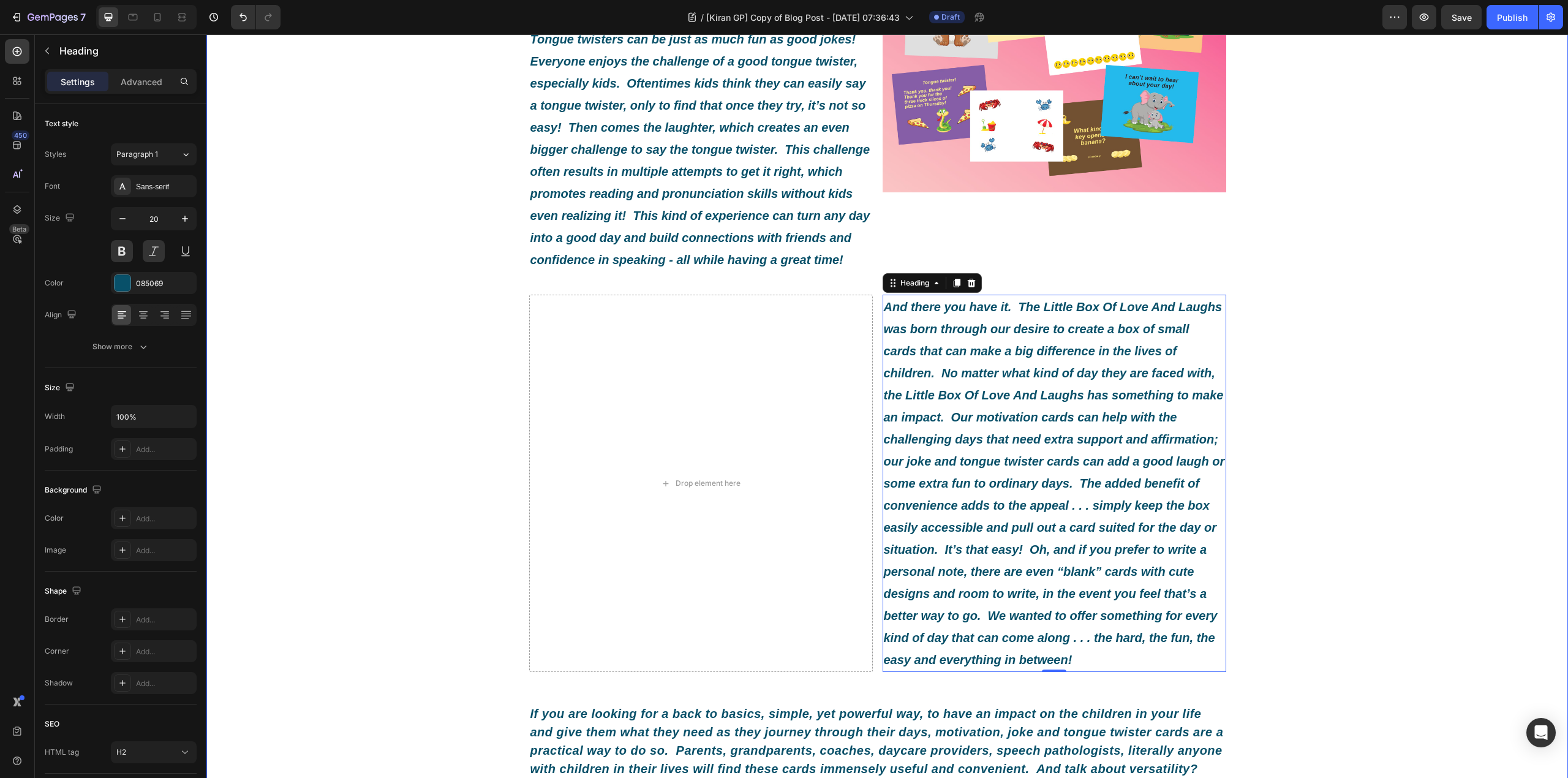
click at [1295, 339] on div "What Exactly Is A Little Box Of Love And Laughs? Heading Image By [PERSON_NAME]…" at bounding box center [887, 125] width 1362 height 1544
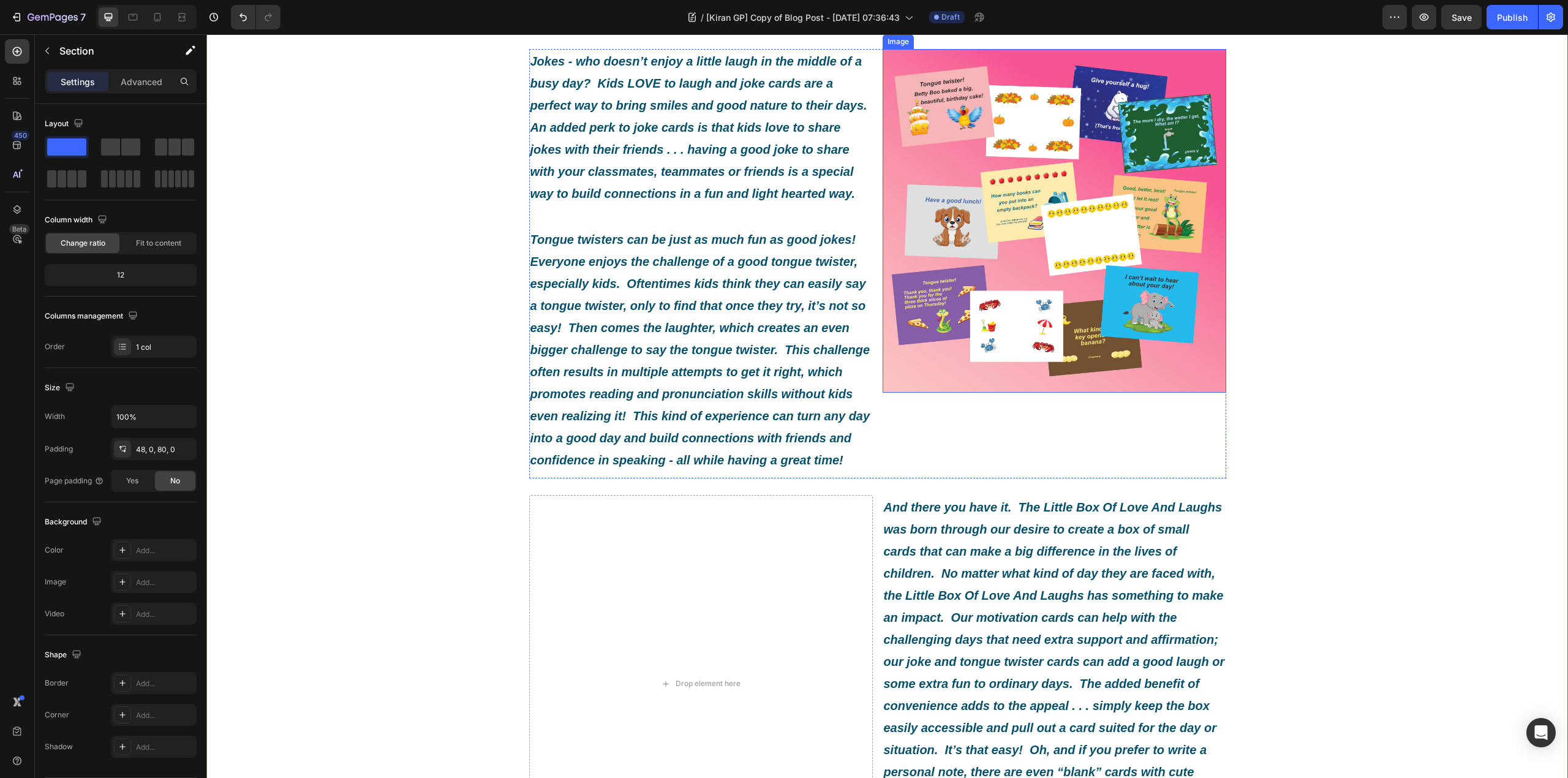
scroll to position [408, 0]
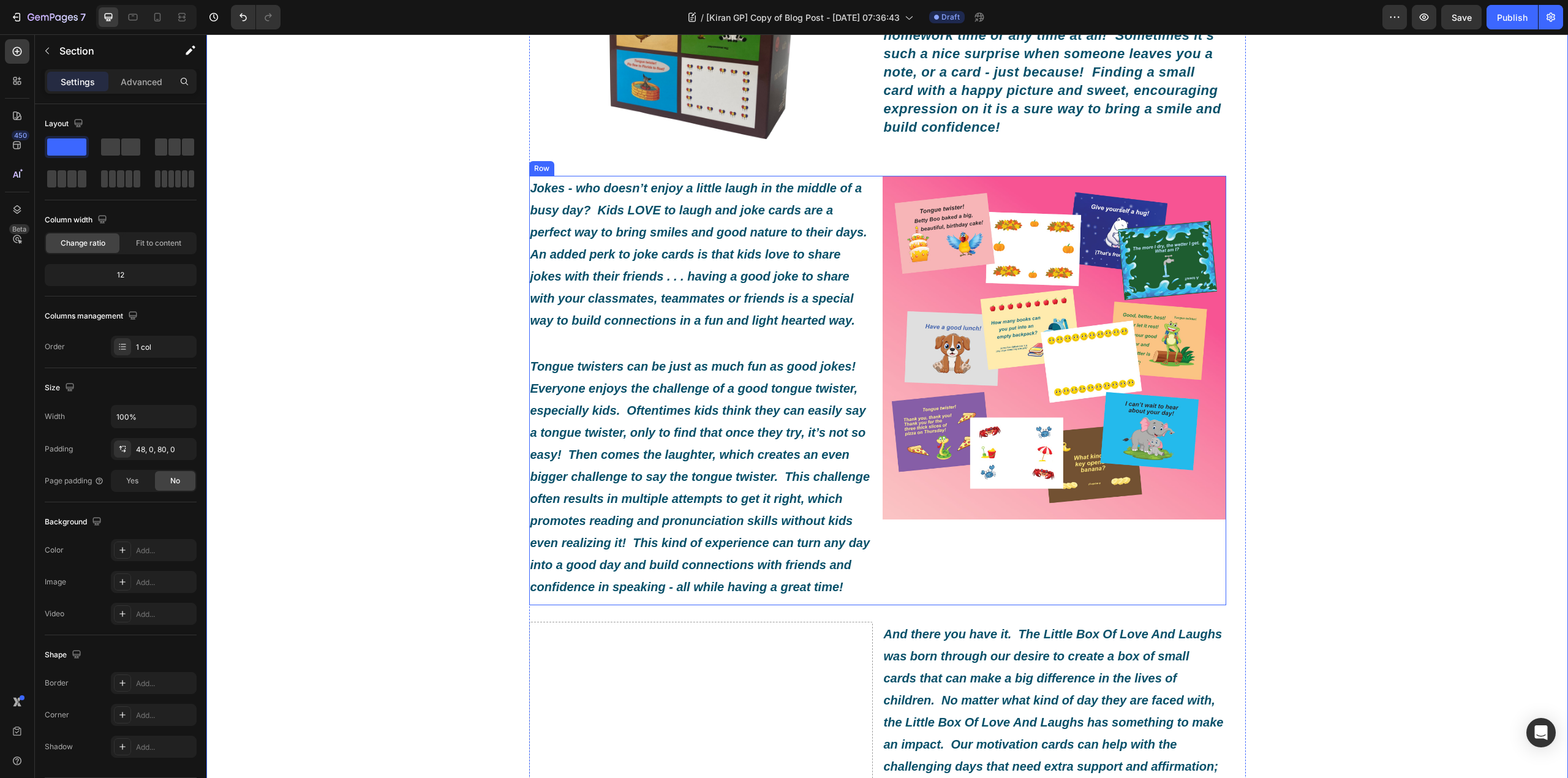
click at [870, 224] on div "Jokes - who doesn’t enjoy a little laugh in the middle of a busy day? Kids LOVE…" at bounding box center [877, 390] width 697 height 430
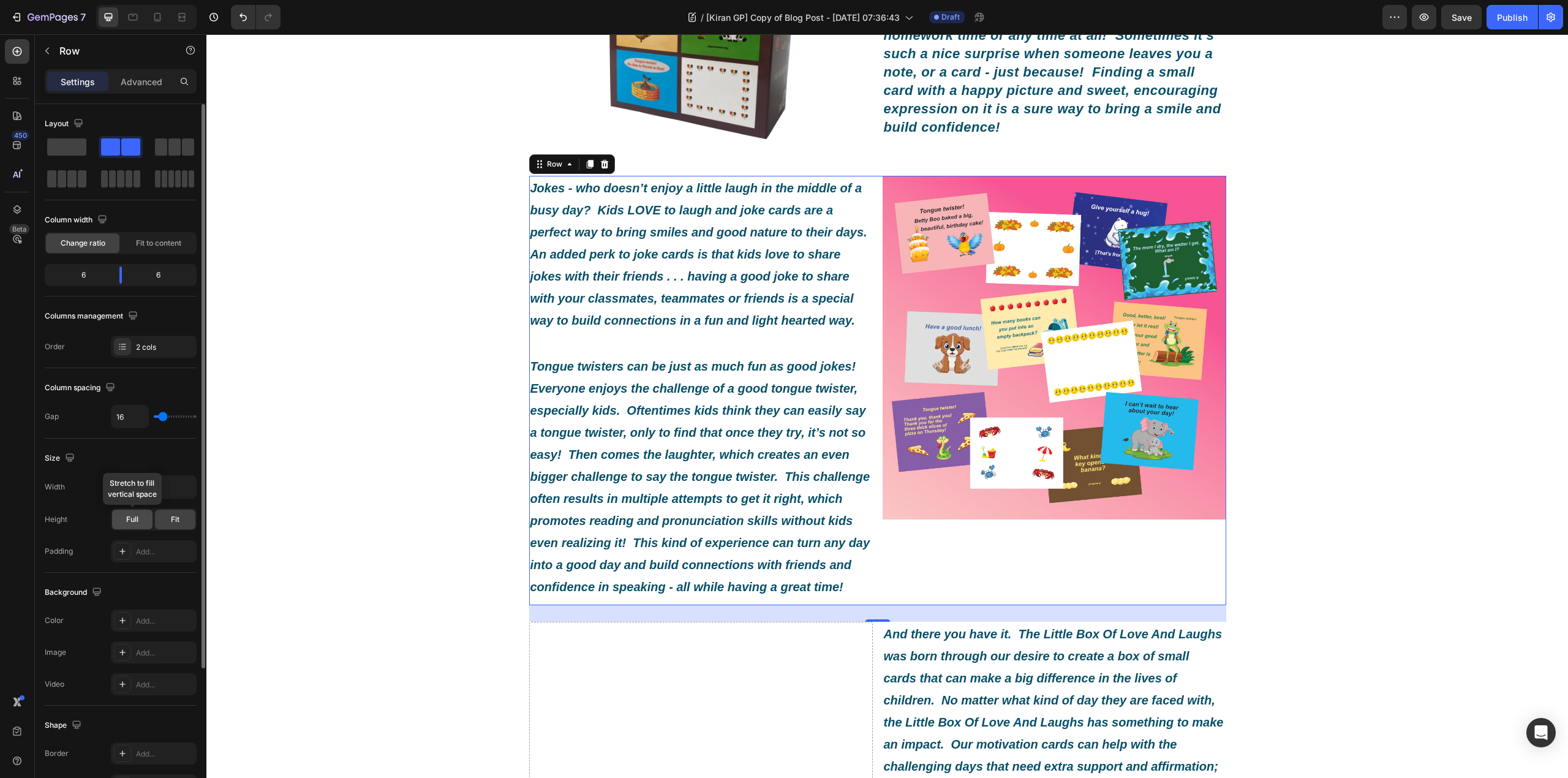
click at [121, 520] on div "Full" at bounding box center [132, 520] width 41 height 20
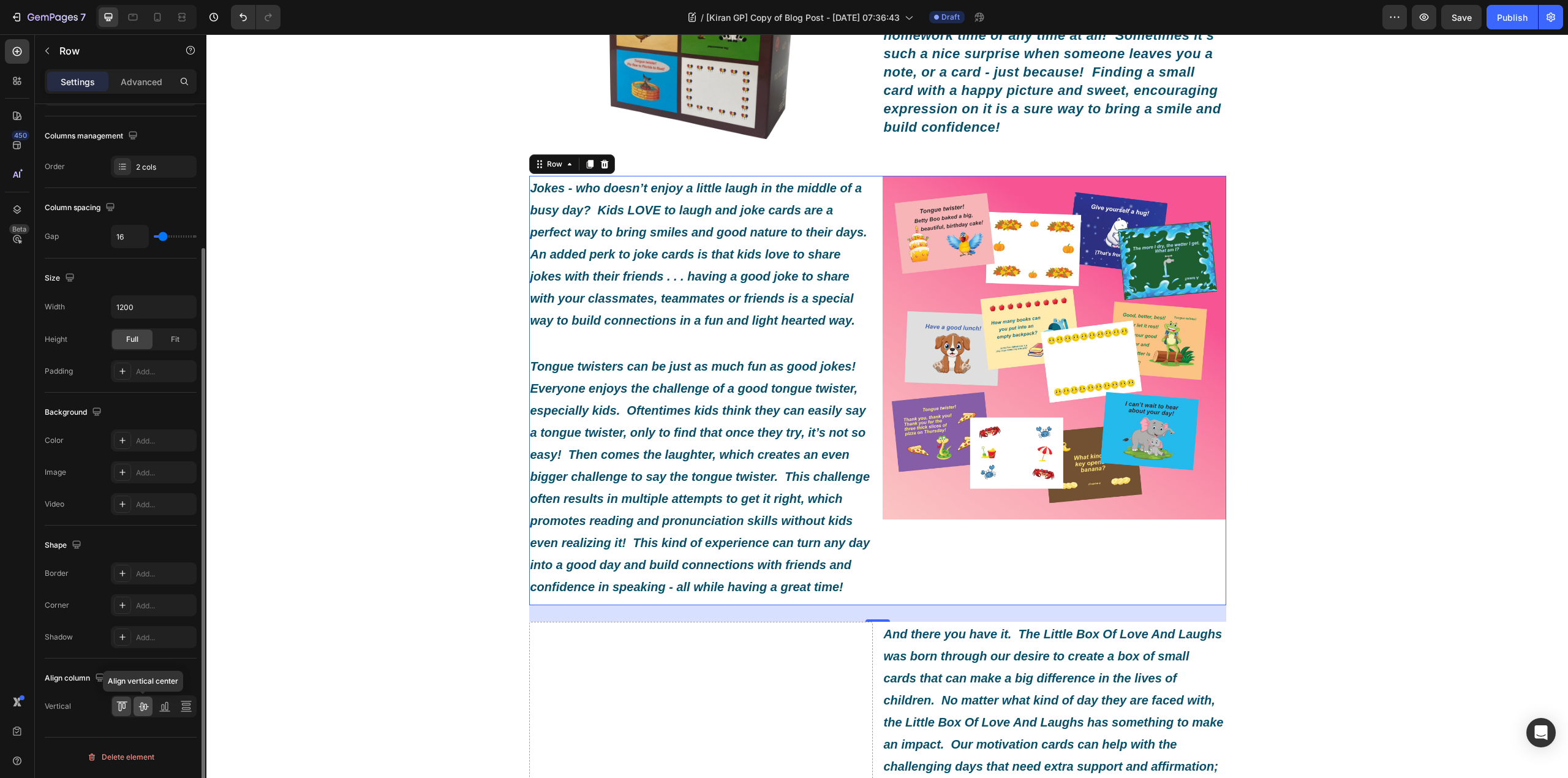
click at [145, 705] on icon at bounding box center [143, 706] width 12 height 12
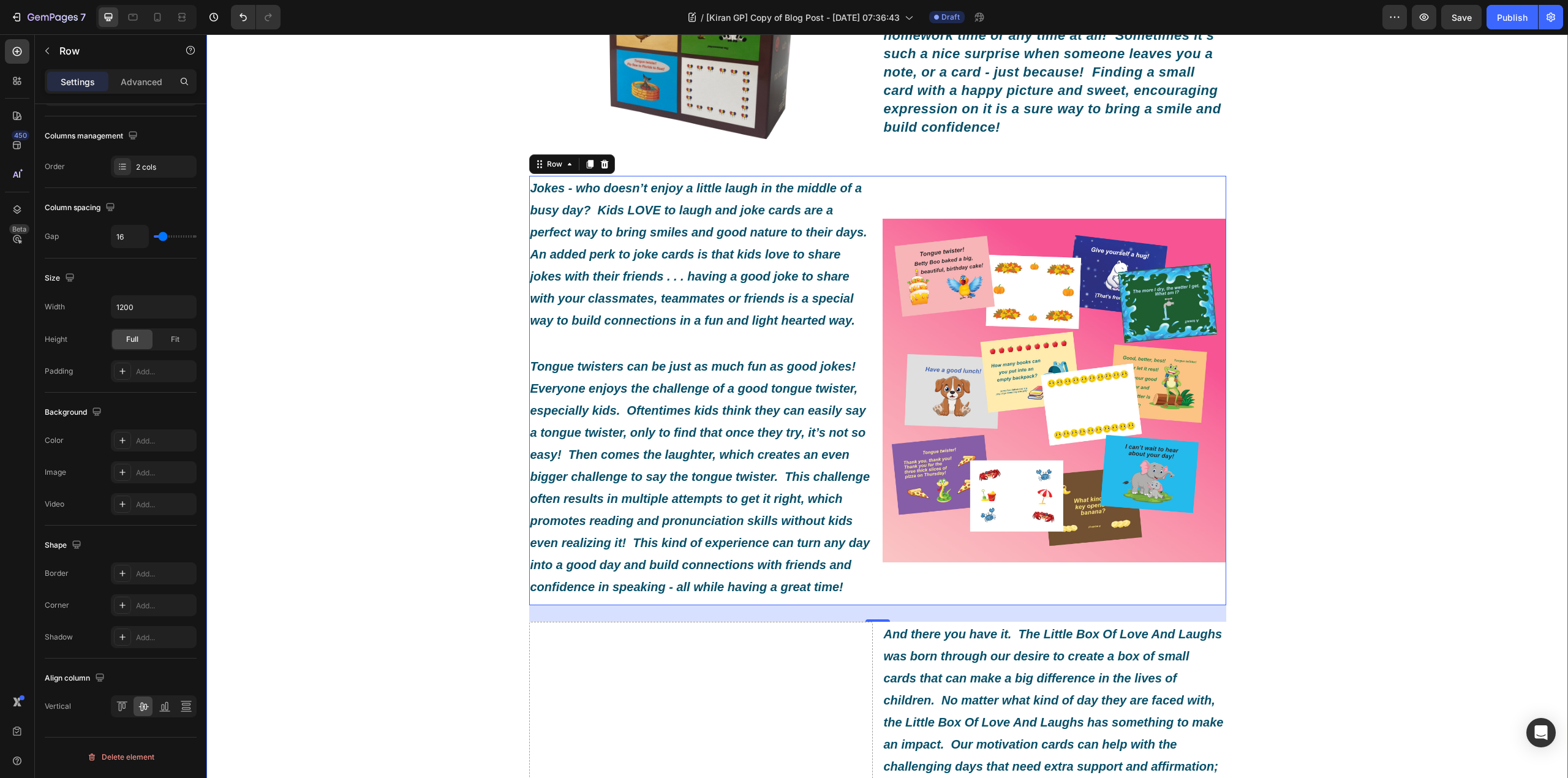
click at [1287, 401] on div "What Exactly Is A Little Box Of Love And Laughs? Heading Image By [PERSON_NAME]…" at bounding box center [887, 453] width 1362 height 1544
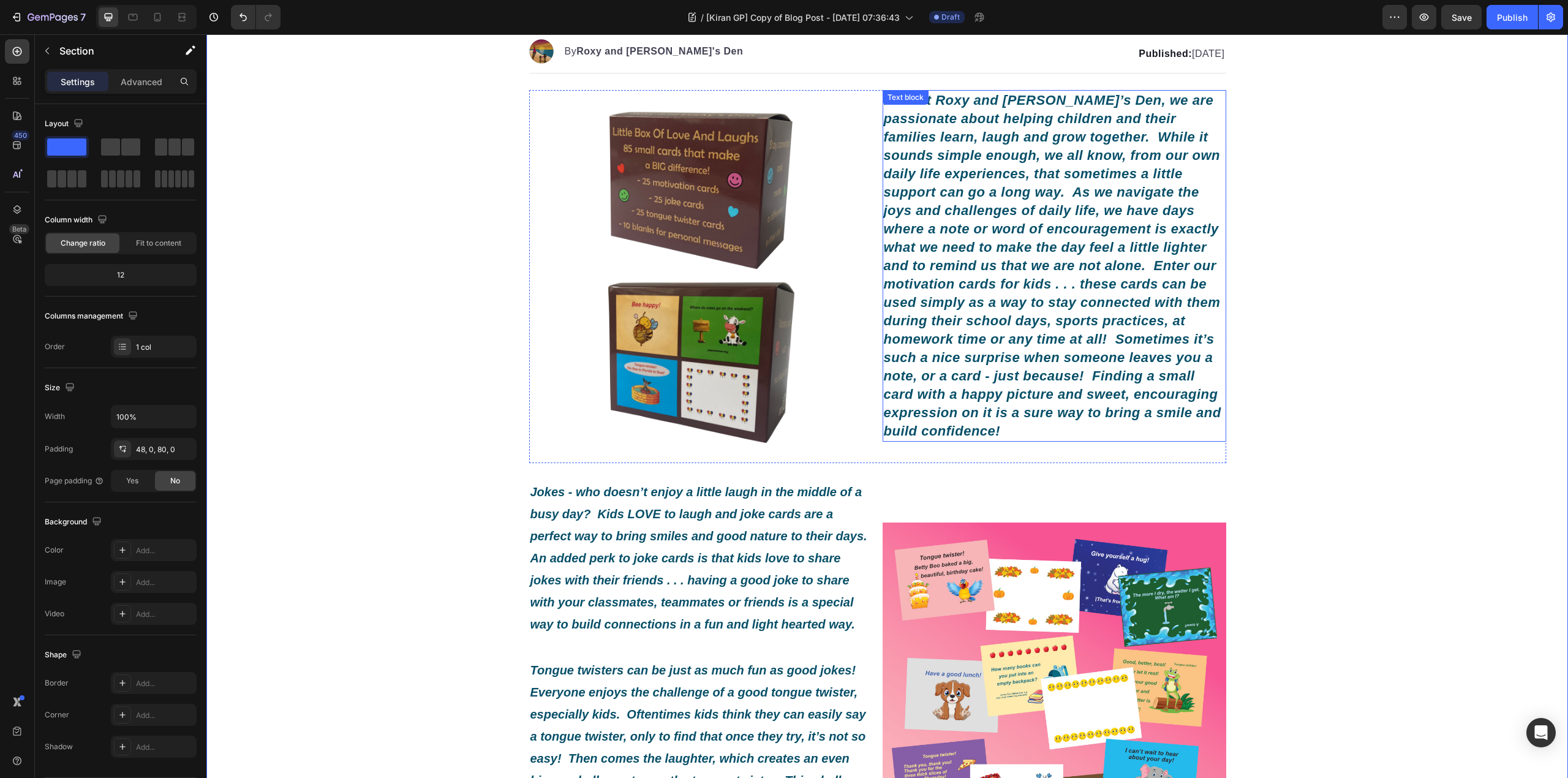
scroll to position [0, 0]
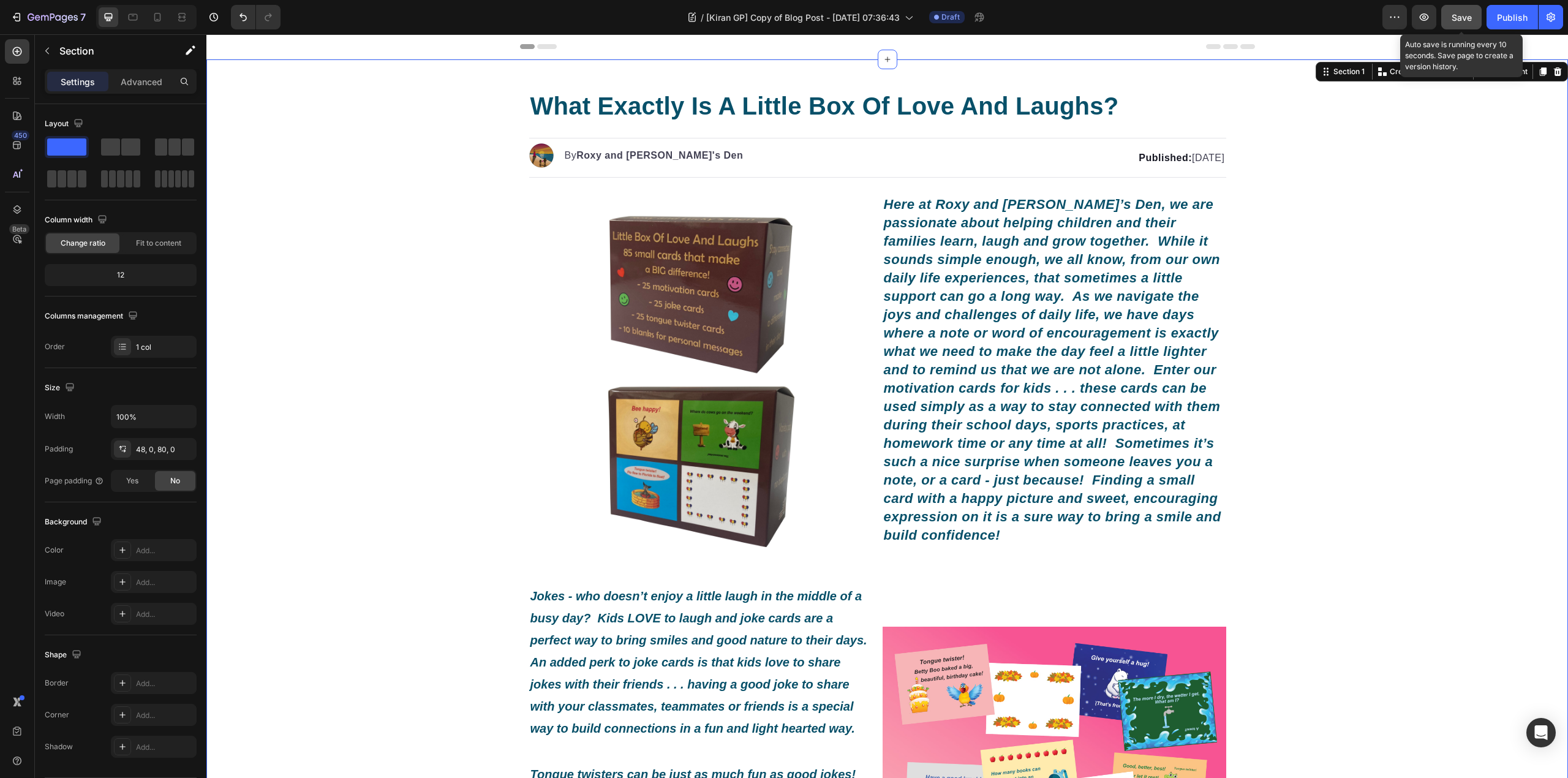
click at [1451, 15] on span "Save" at bounding box center [1461, 17] width 20 height 10
click at [1425, 20] on icon "button" at bounding box center [1424, 17] width 12 height 12
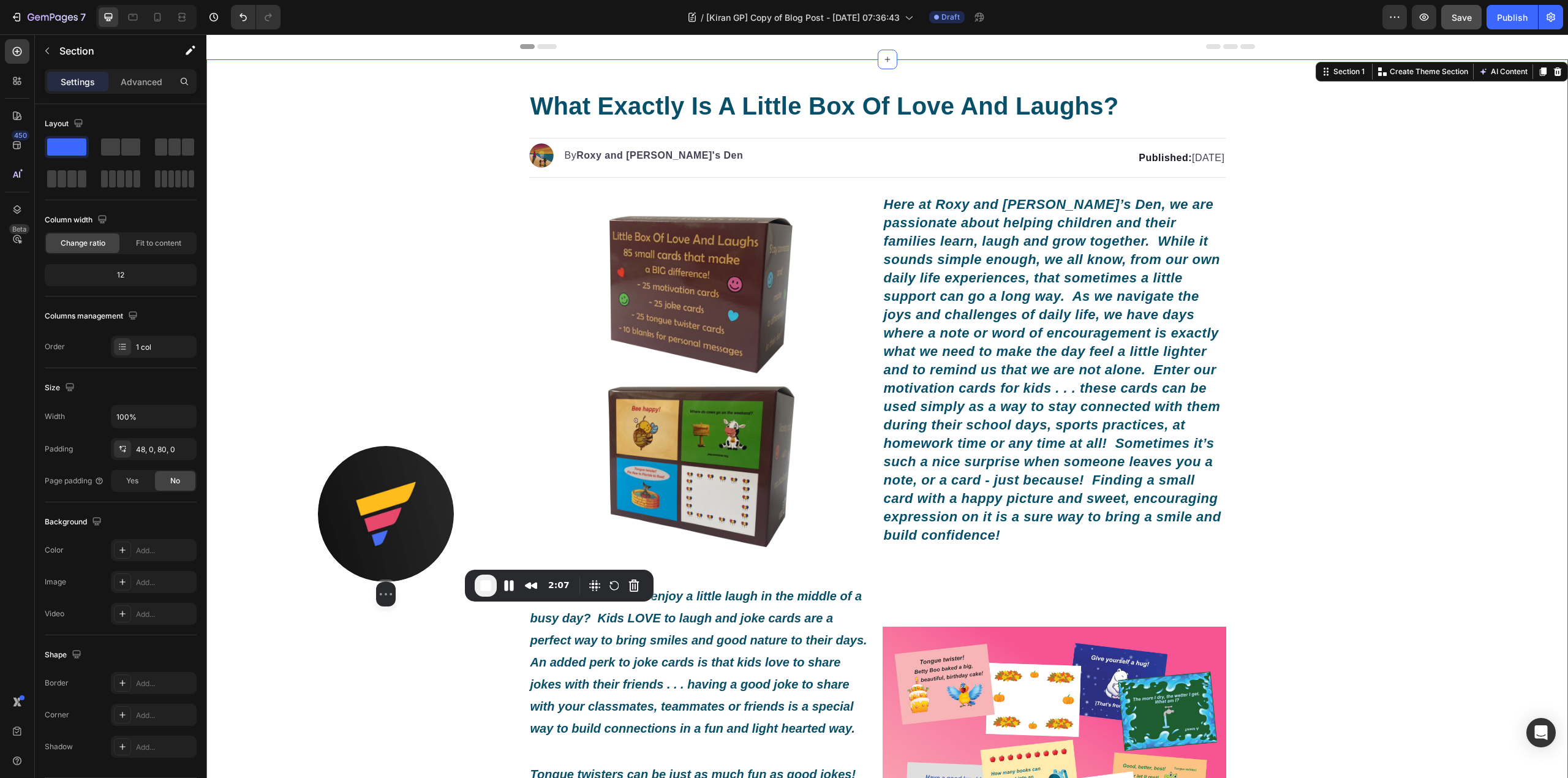
drag, startPoint x: 87, startPoint y: 706, endPoint x: 387, endPoint y: 487, distance: 371.4
click at [387, 487] on img at bounding box center [385, 513] width 136 height 136
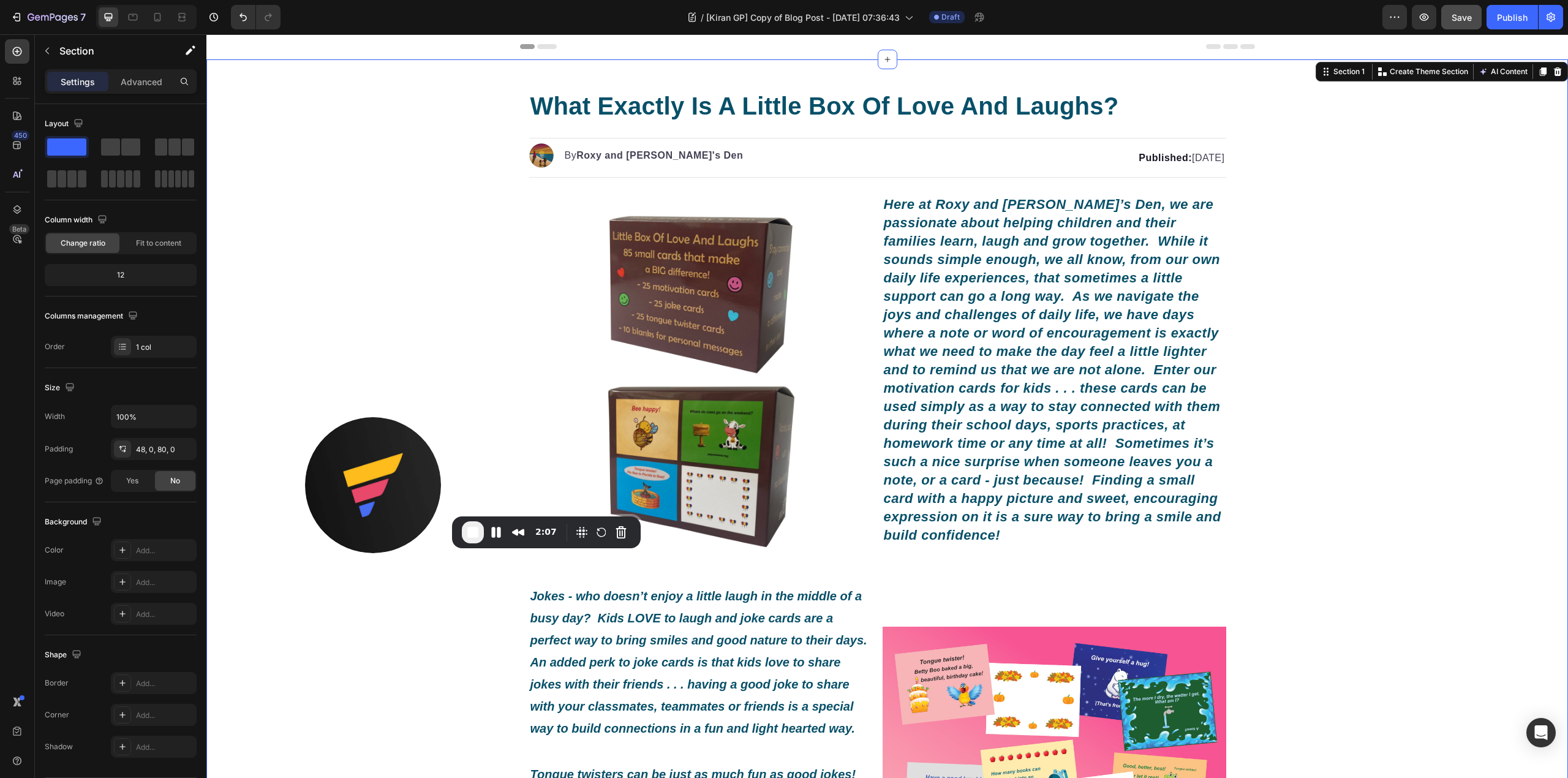
click at [470, 535] on span "End Recording" at bounding box center [473, 532] width 15 height 15
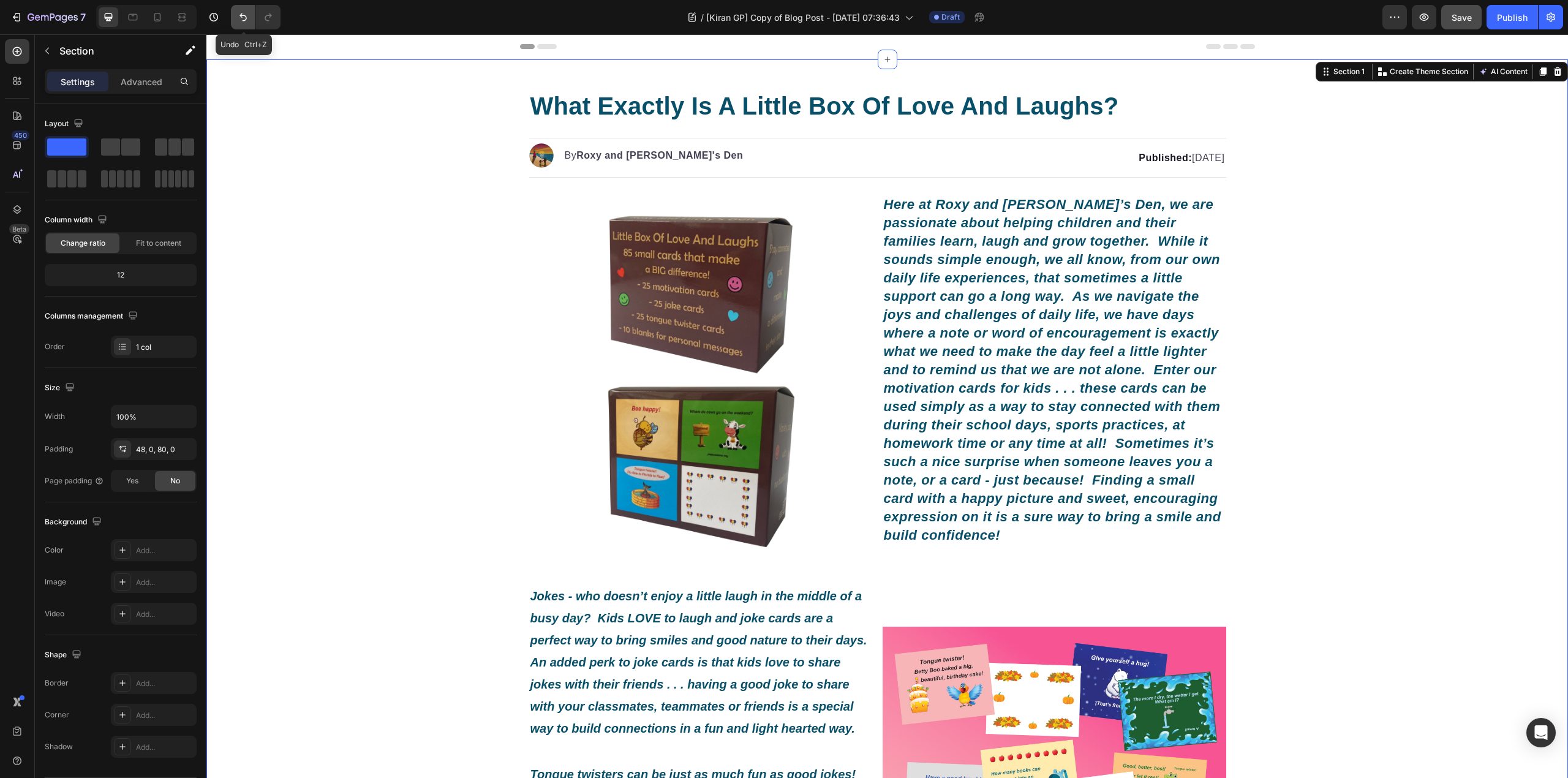
click at [248, 22] on icon "Undo/Redo" at bounding box center [243, 17] width 12 height 12
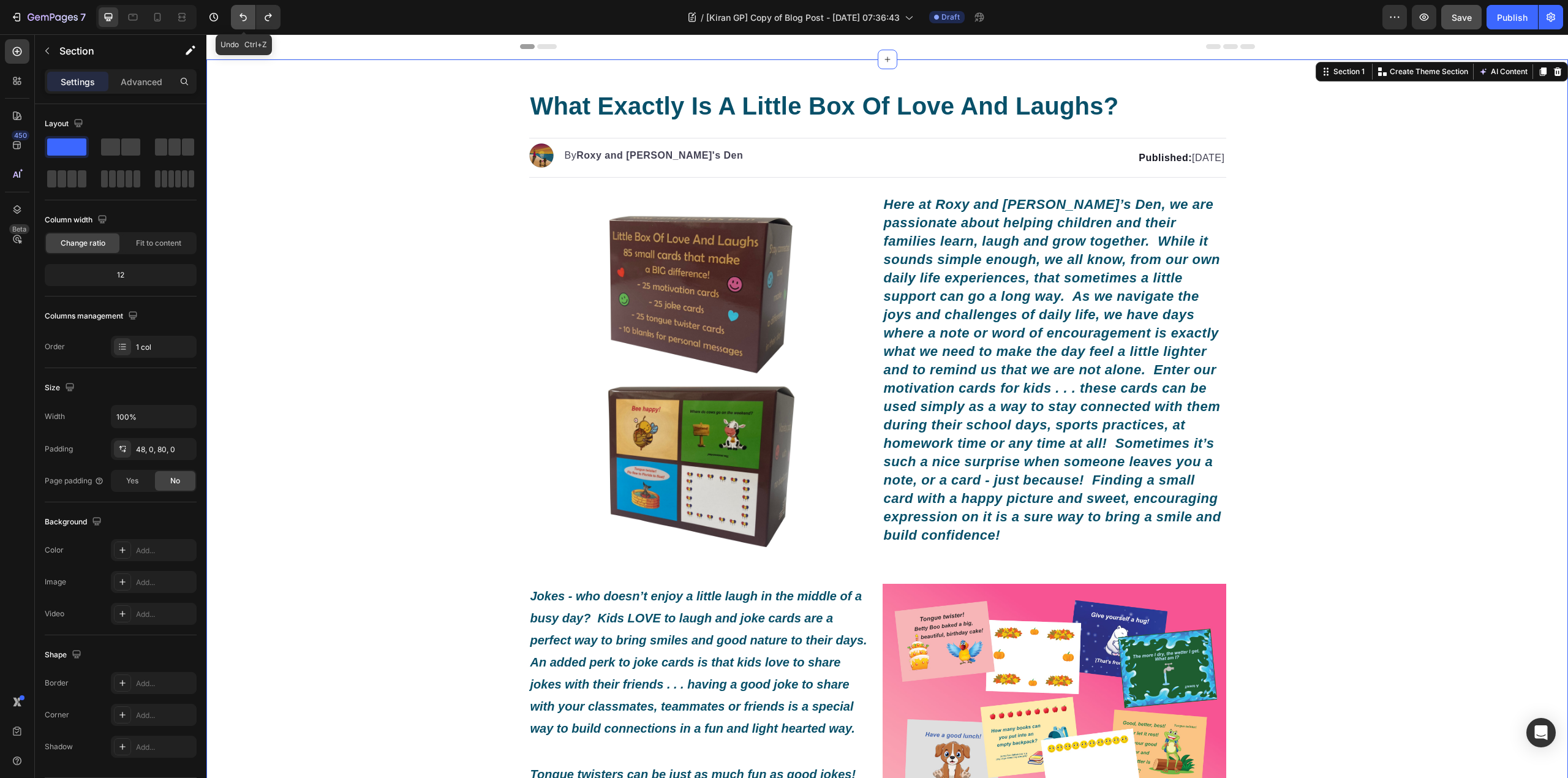
click at [248, 22] on icon "Undo/Redo" at bounding box center [243, 17] width 12 height 12
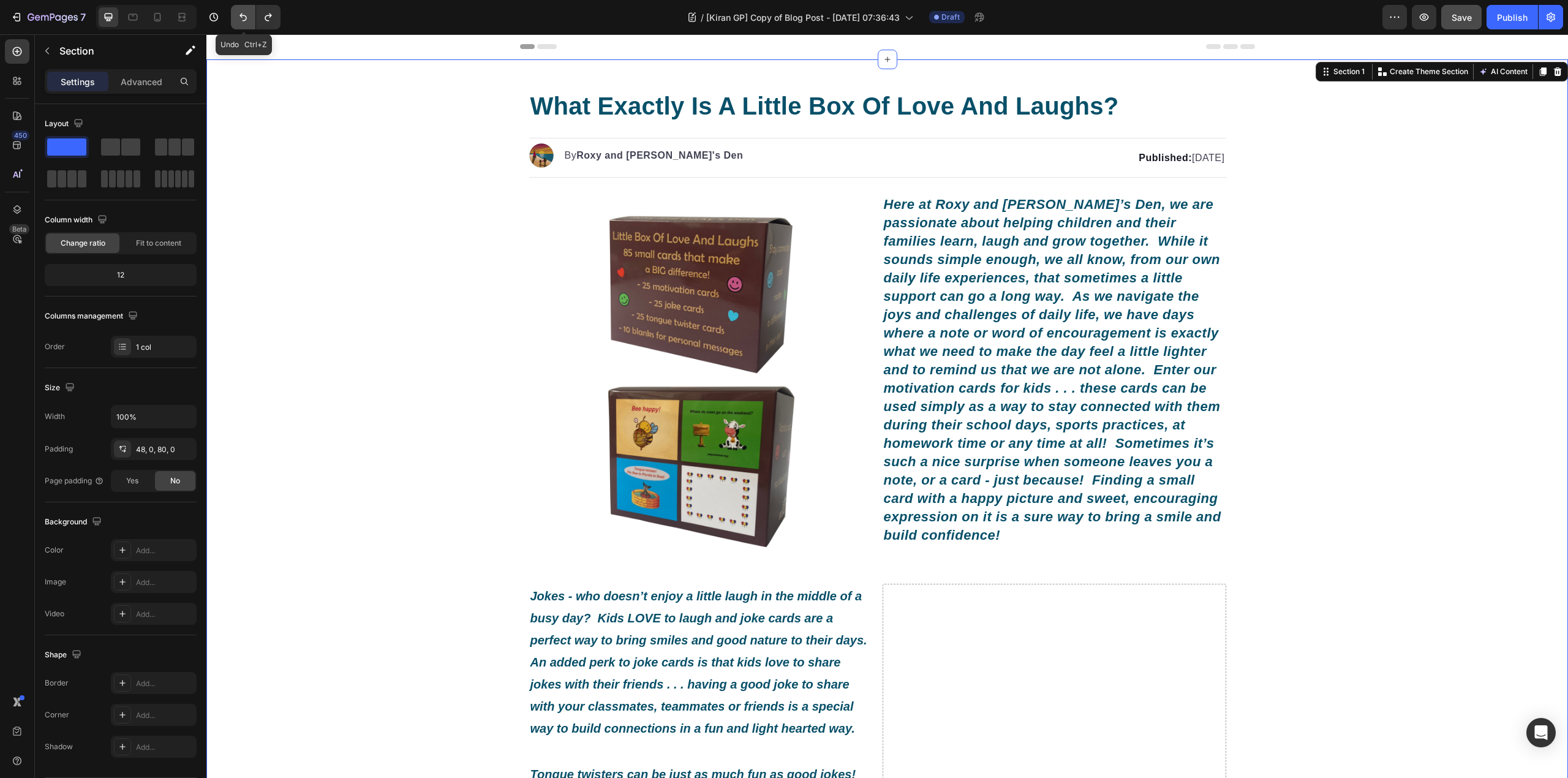
click at [248, 22] on icon "Undo/Redo" at bounding box center [243, 17] width 12 height 12
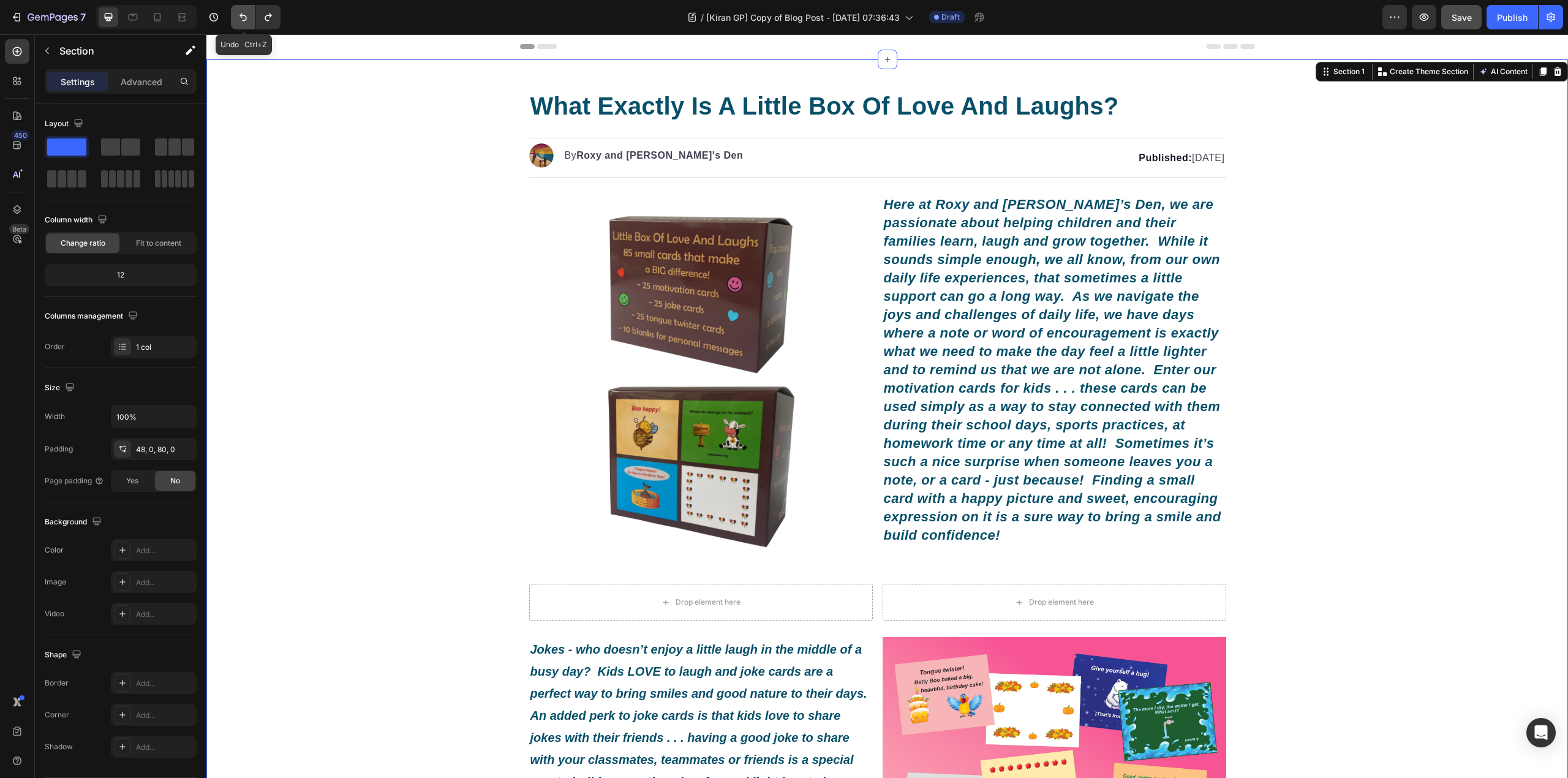
click at [248, 22] on icon "Undo/Redo" at bounding box center [243, 17] width 12 height 12
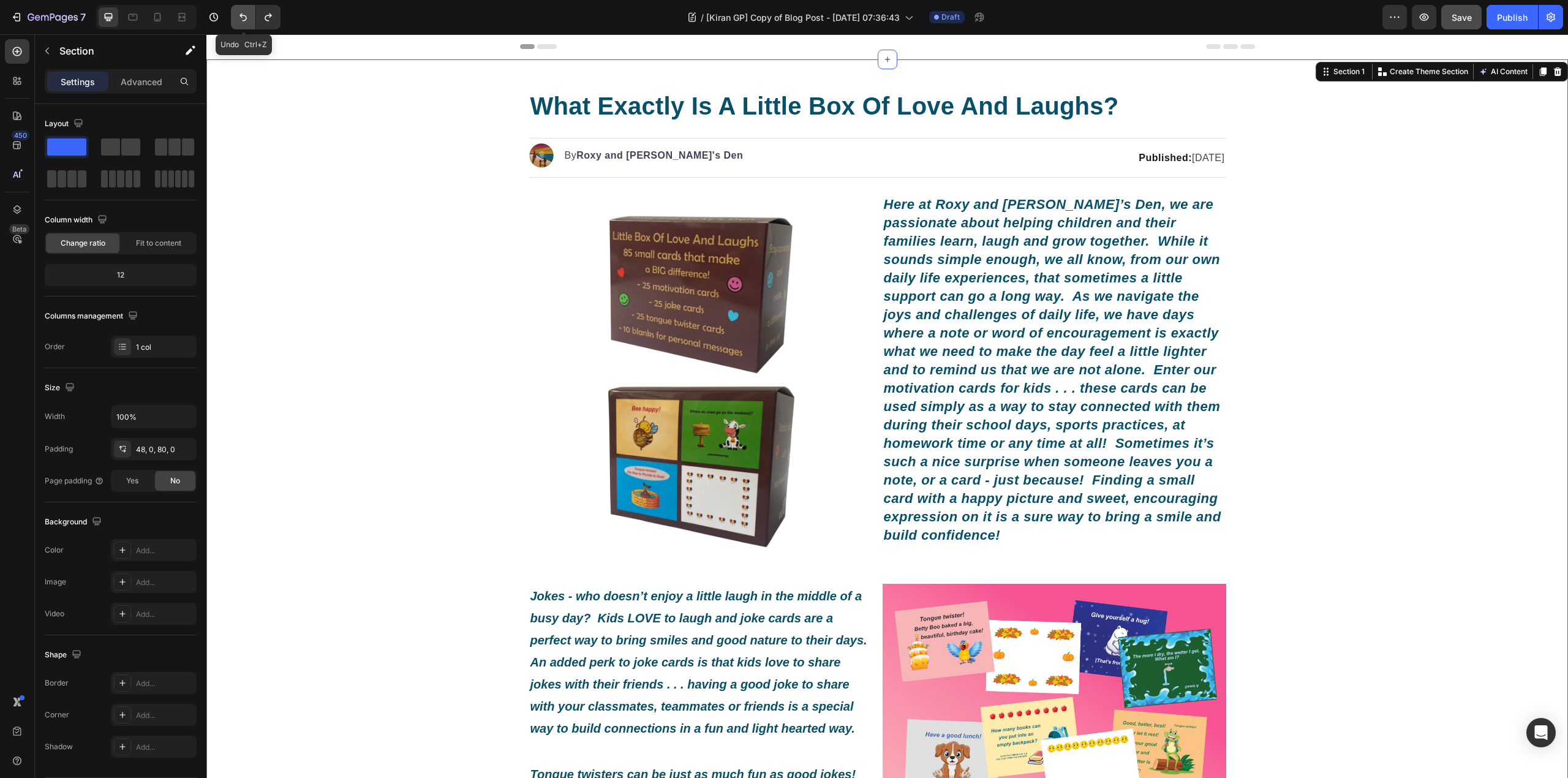
click at [248, 22] on icon "Undo/Redo" at bounding box center [243, 17] width 12 height 12
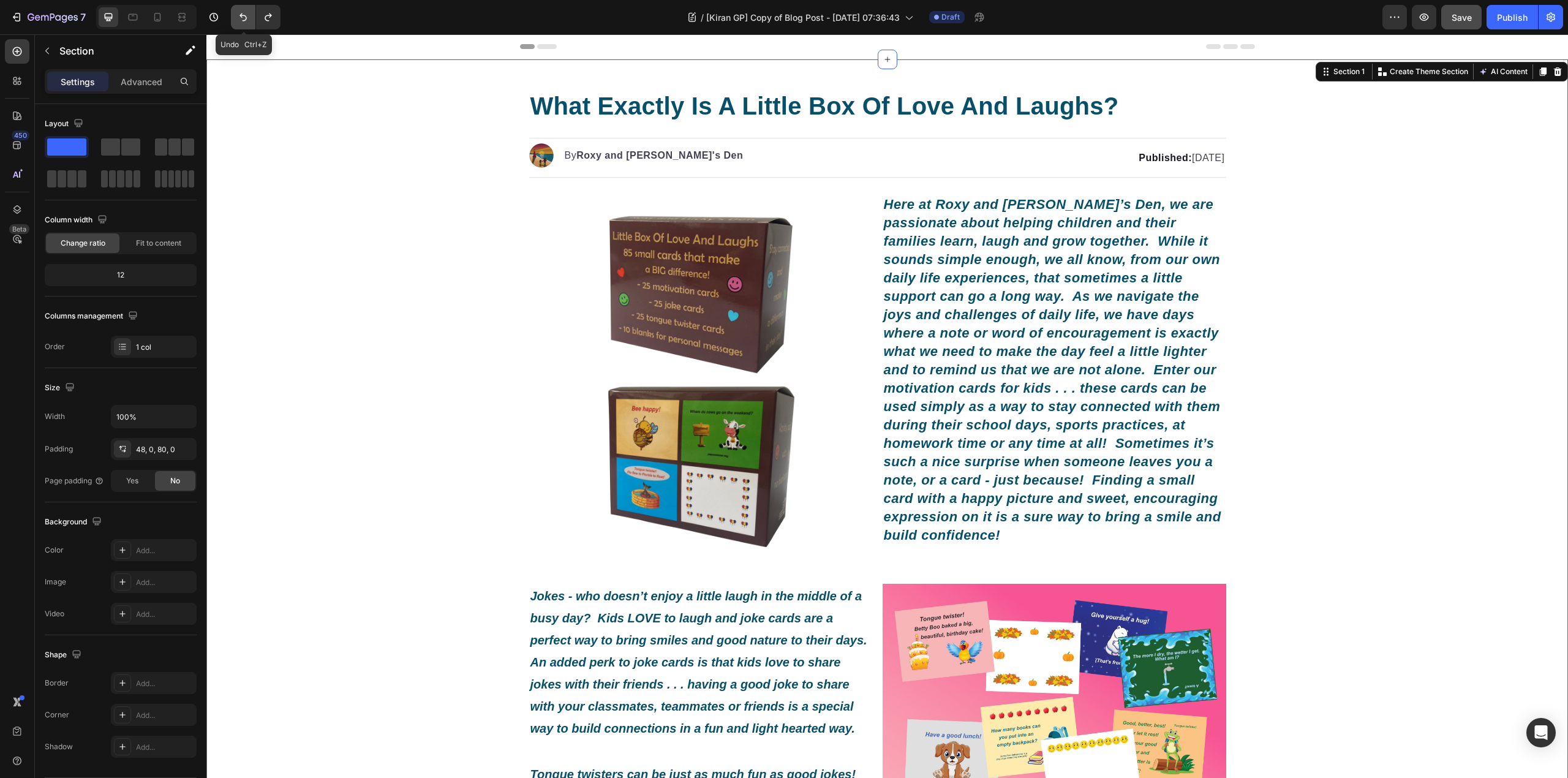
click at [248, 22] on icon "Undo/Redo" at bounding box center [243, 17] width 12 height 12
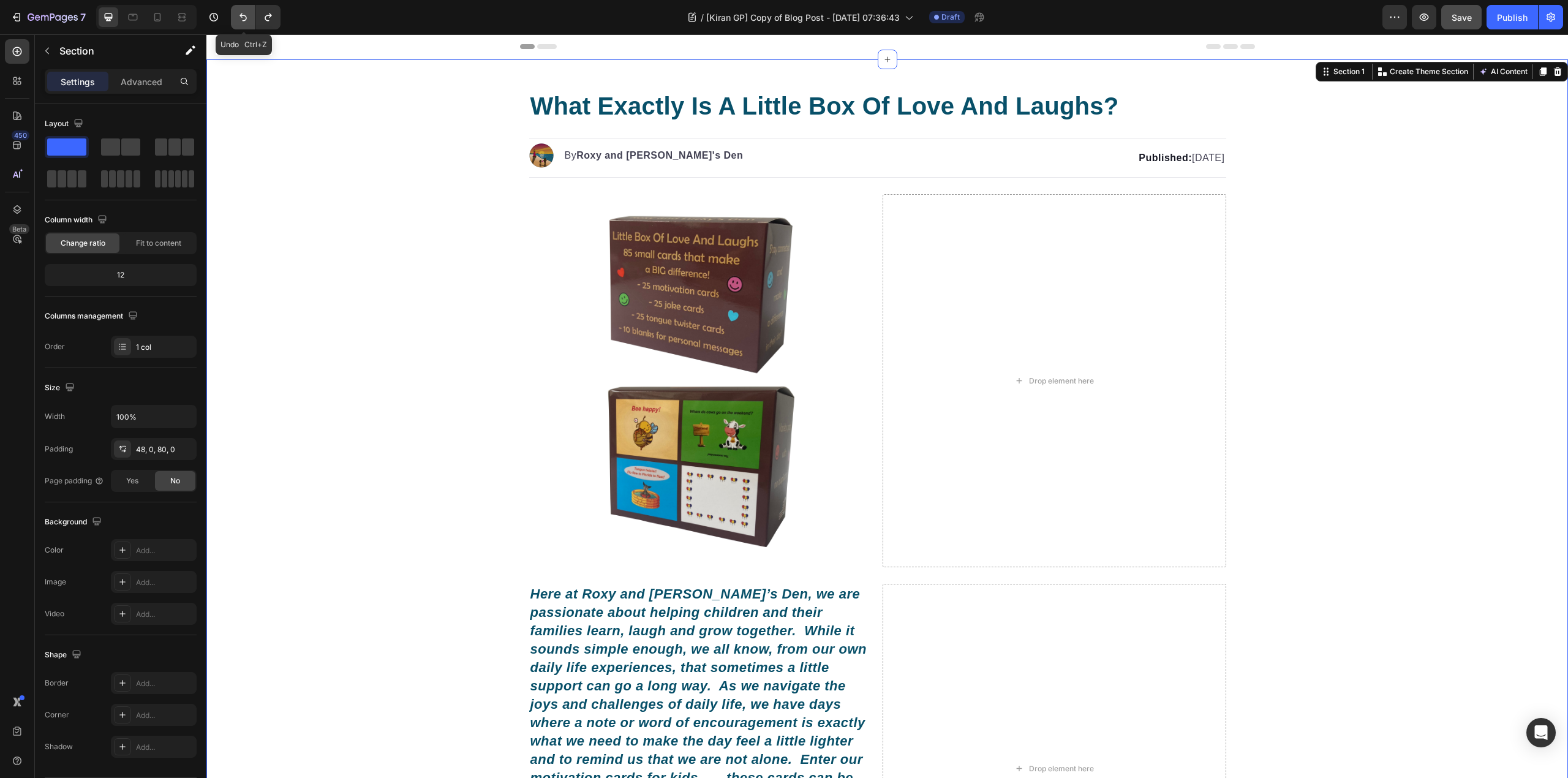
click at [248, 22] on icon "Undo/Redo" at bounding box center [243, 17] width 12 height 12
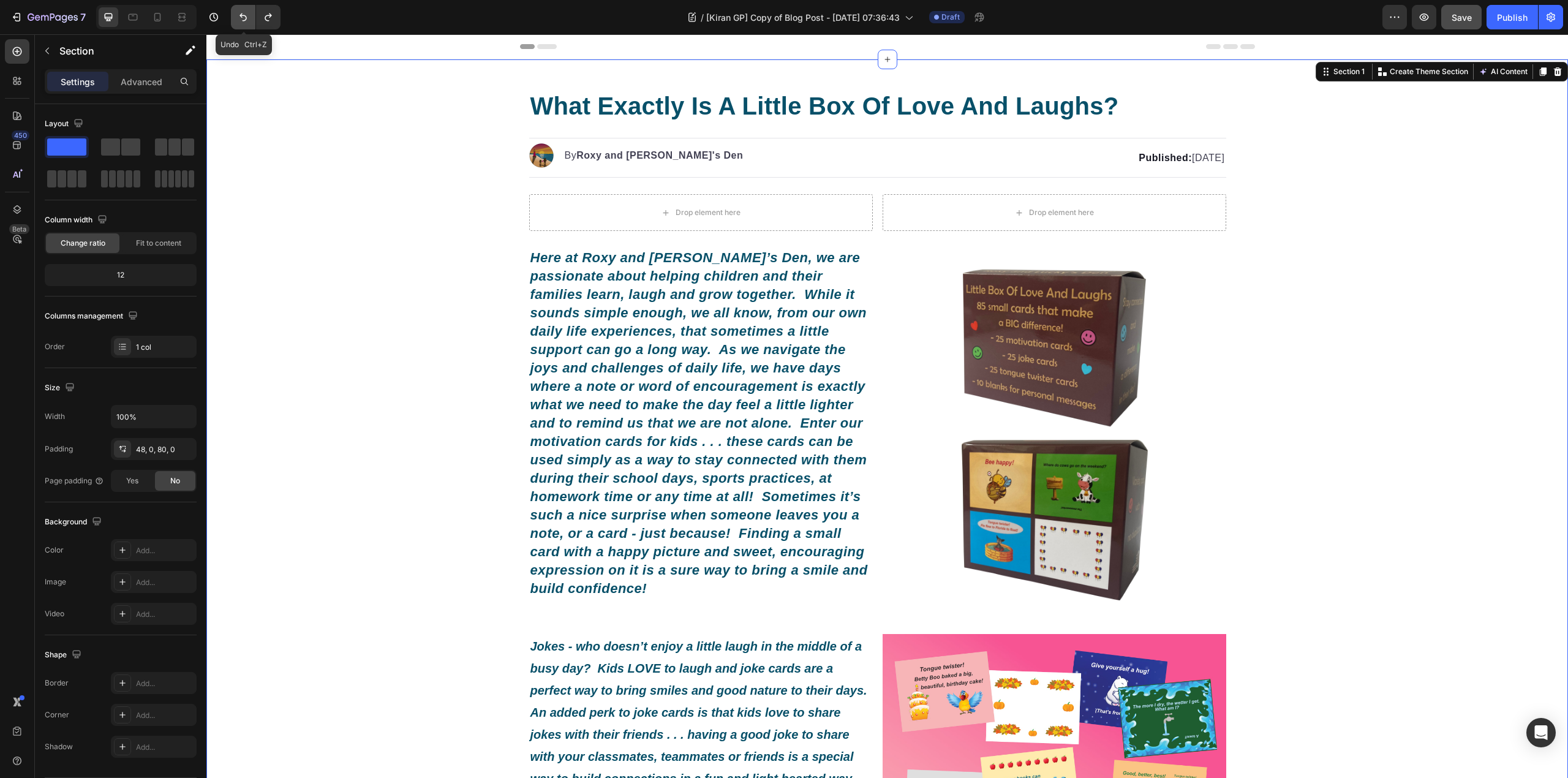
click at [249, 22] on icon "Undo/Redo" at bounding box center [243, 17] width 12 height 12
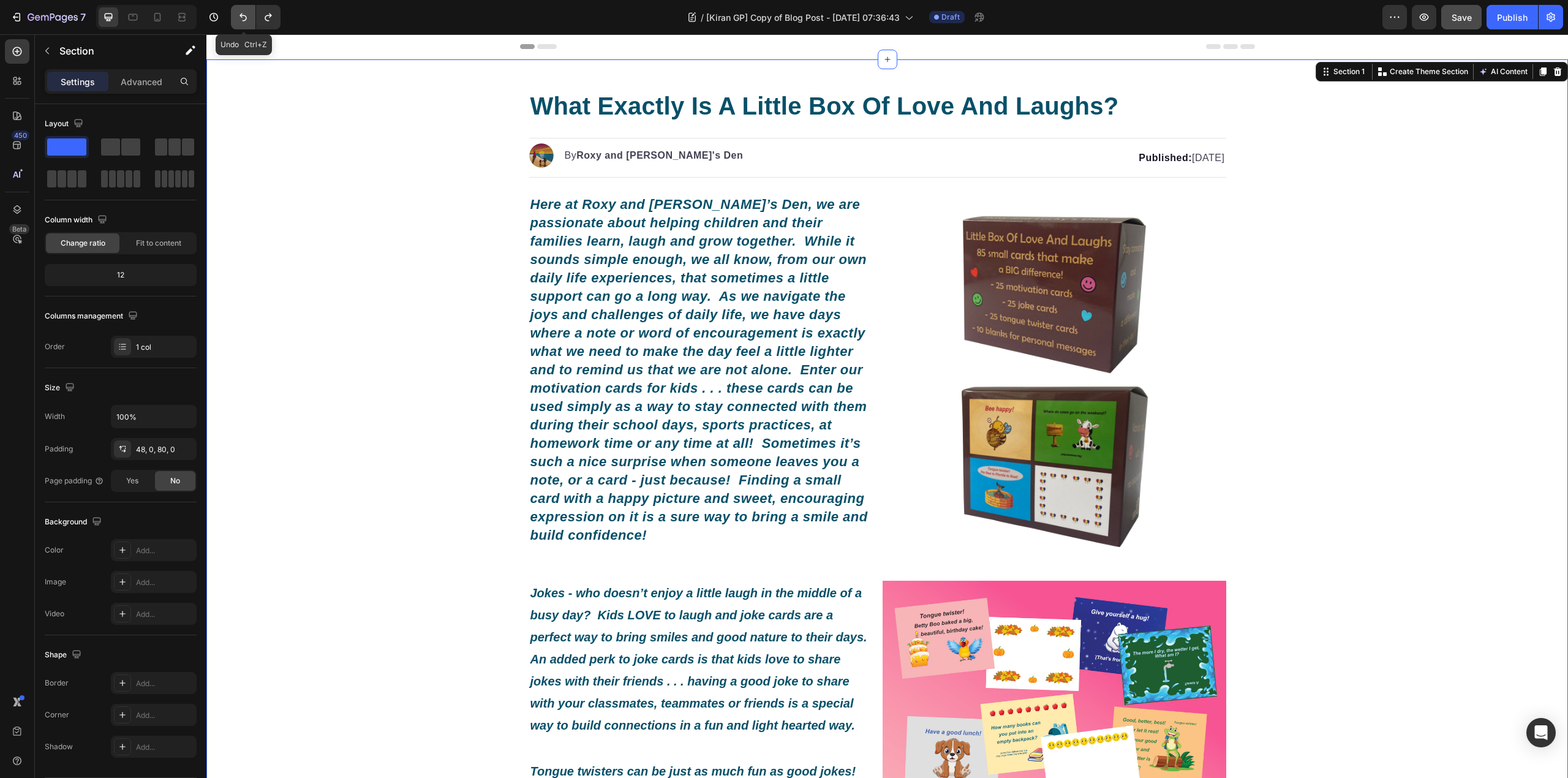
click at [249, 22] on icon "Undo/Redo" at bounding box center [243, 17] width 12 height 12
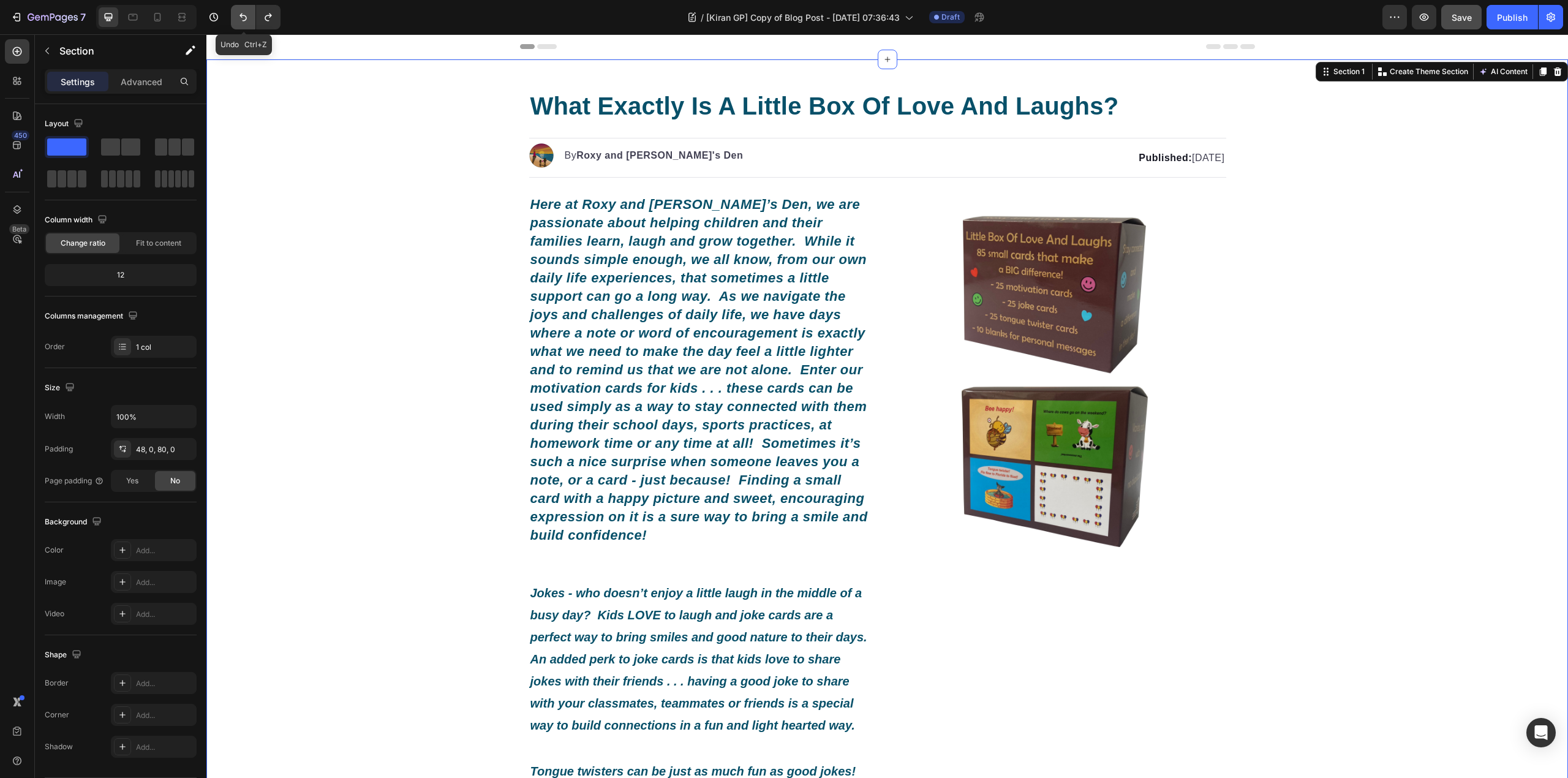
click at [249, 22] on icon "Undo/Redo" at bounding box center [243, 17] width 12 height 12
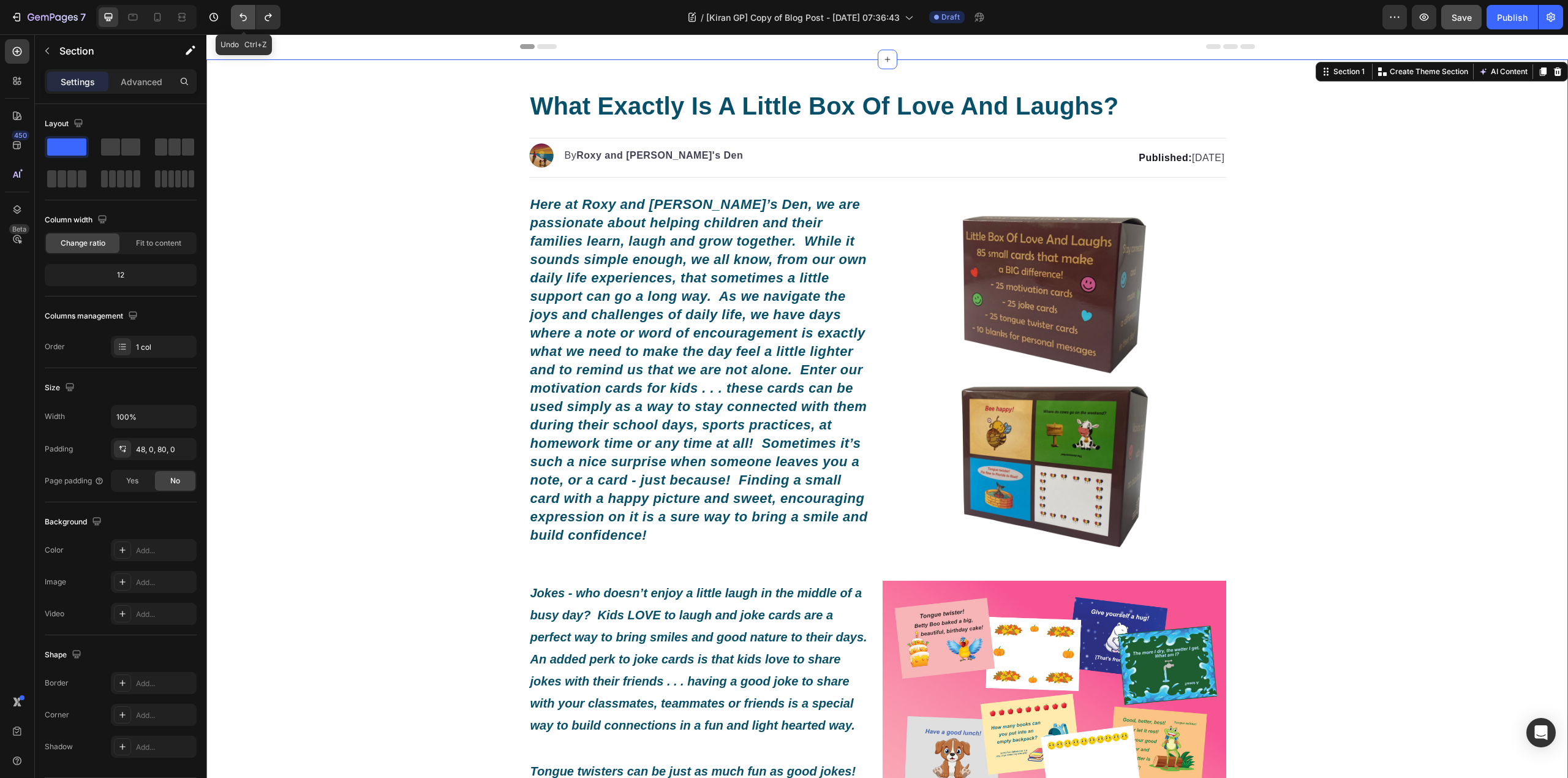
click at [249, 22] on icon "Undo/Redo" at bounding box center [243, 17] width 12 height 12
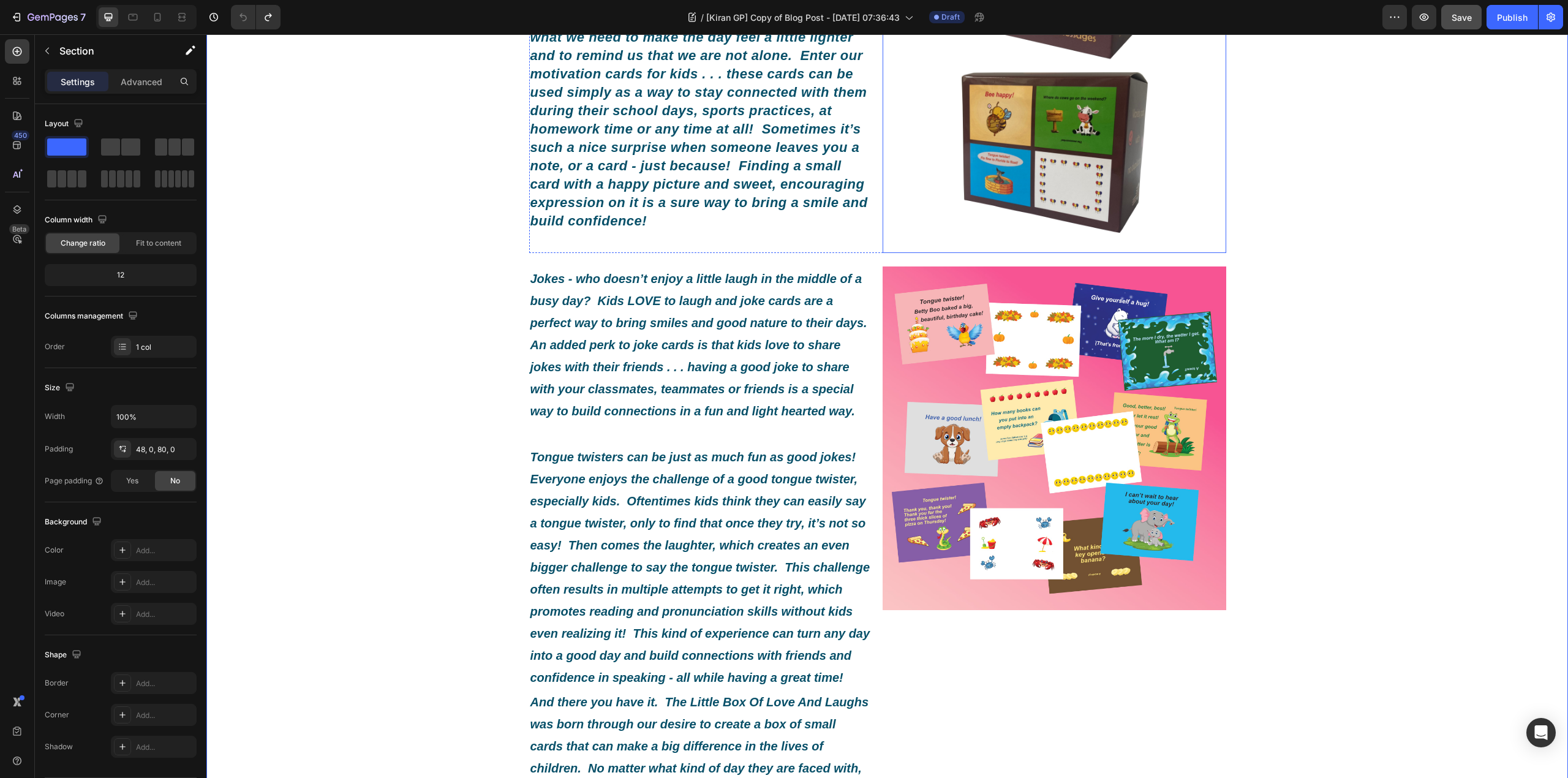
scroll to position [327, 0]
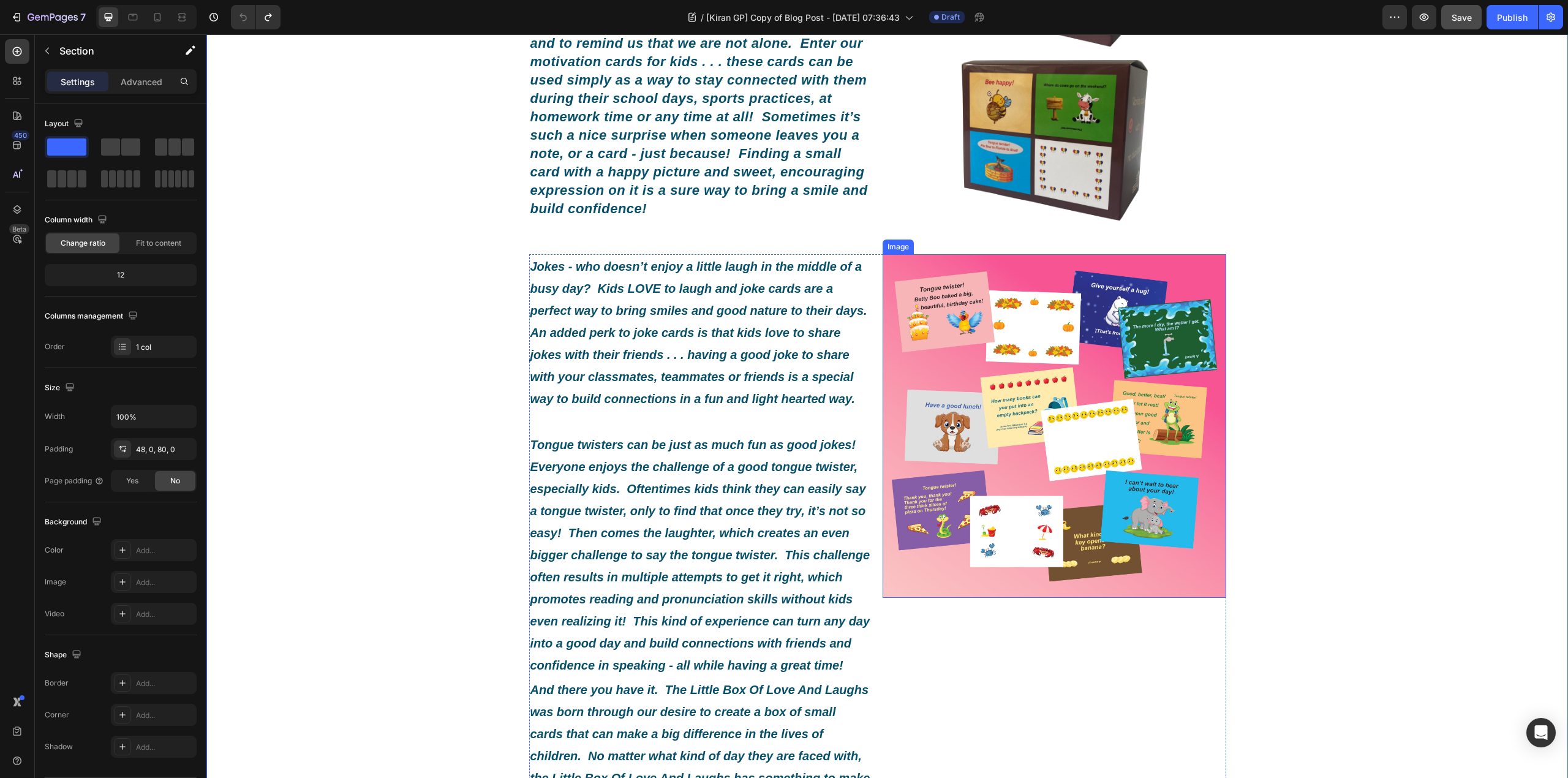
click at [1070, 317] on img at bounding box center [1055, 426] width 344 height 344
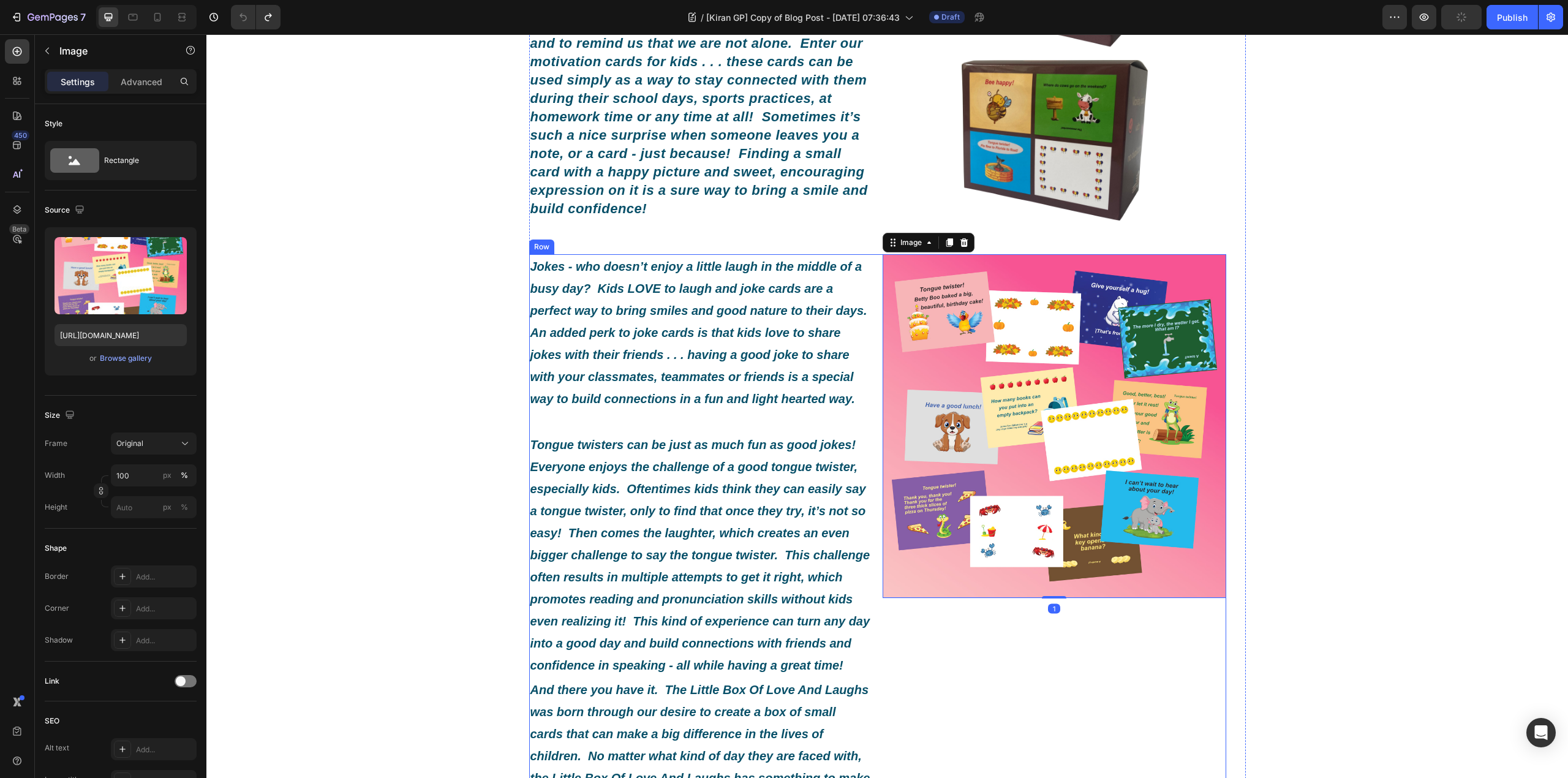
click at [870, 309] on div "Jokes - who doesn’t enjoy a little laugh in the middle of a busy day? Kids LOVE…" at bounding box center [877, 654] width 697 height 801
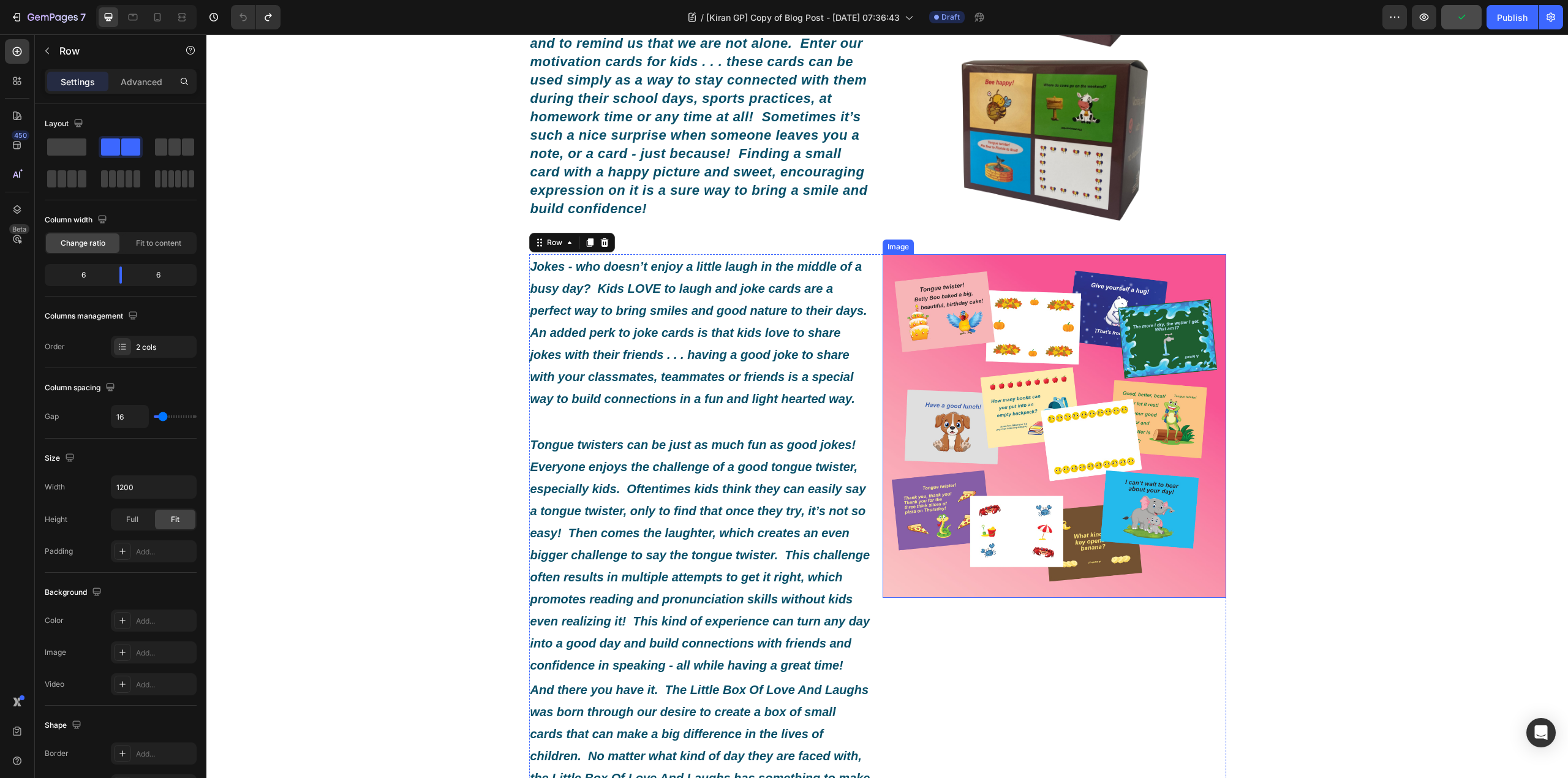
click at [1094, 323] on img at bounding box center [1055, 426] width 344 height 344
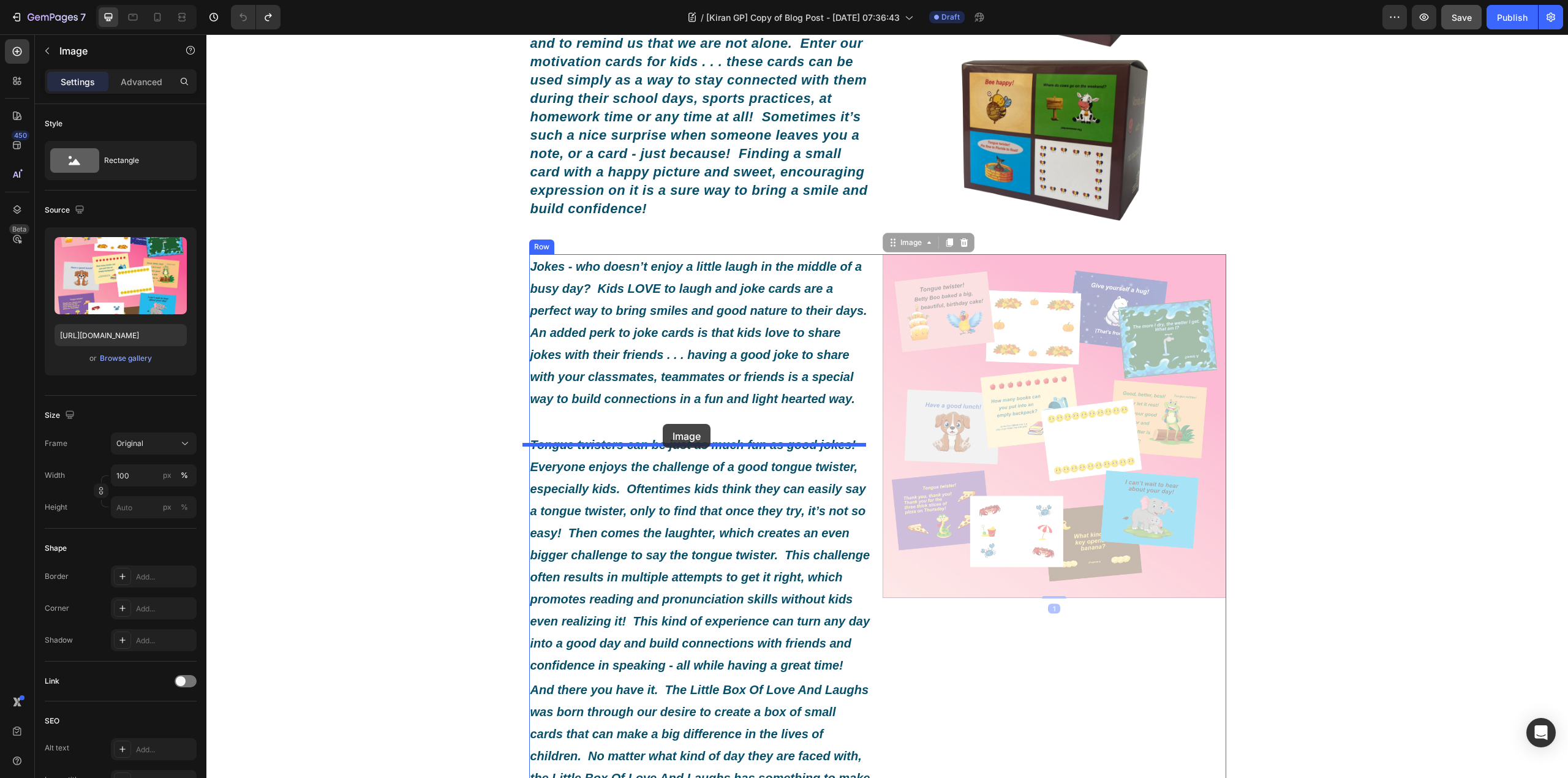
drag, startPoint x: 914, startPoint y: 251, endPoint x: 663, endPoint y: 424, distance: 304.8
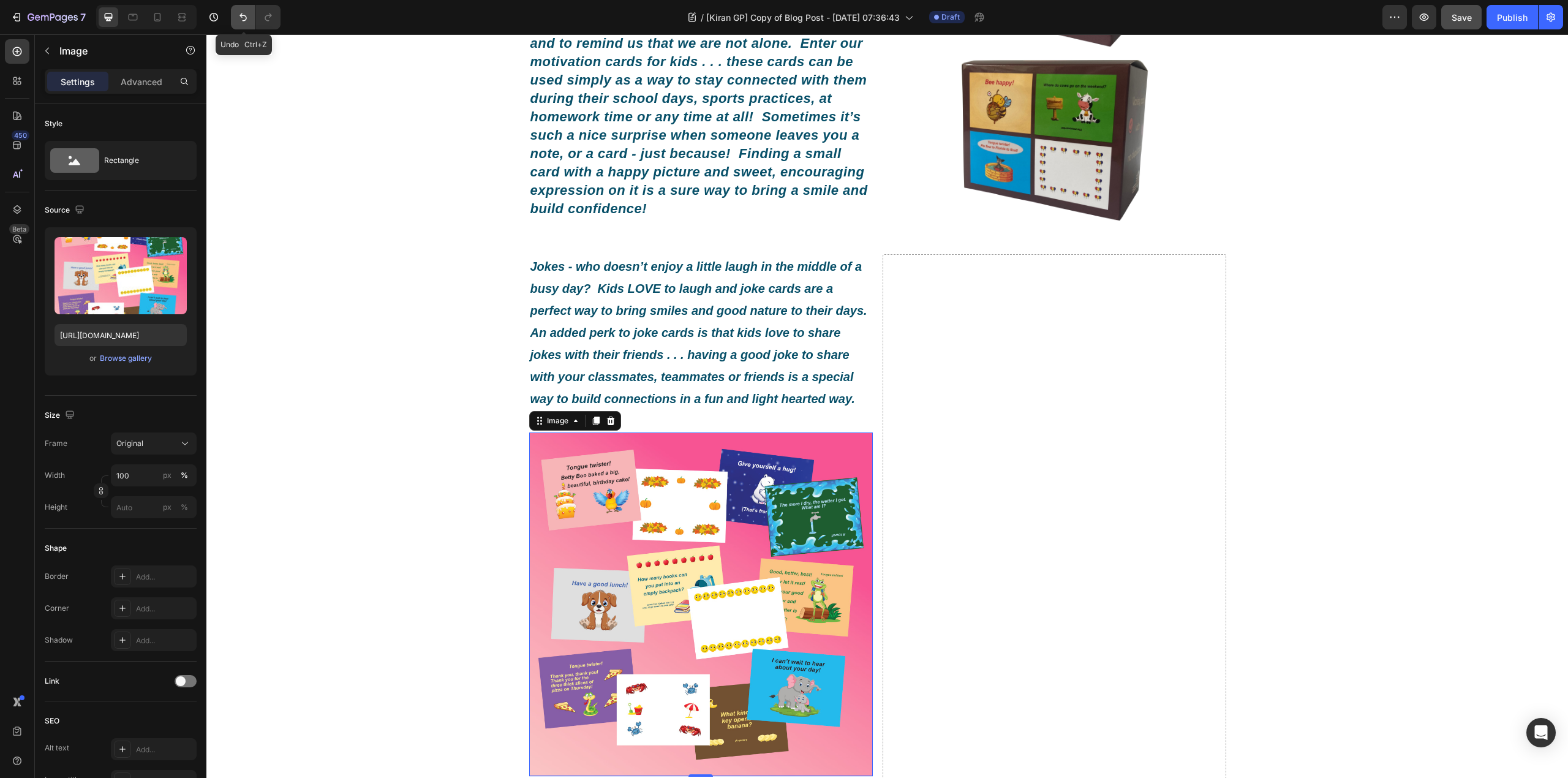
click at [236, 18] on button "Undo/Redo" at bounding box center [243, 17] width 24 height 24
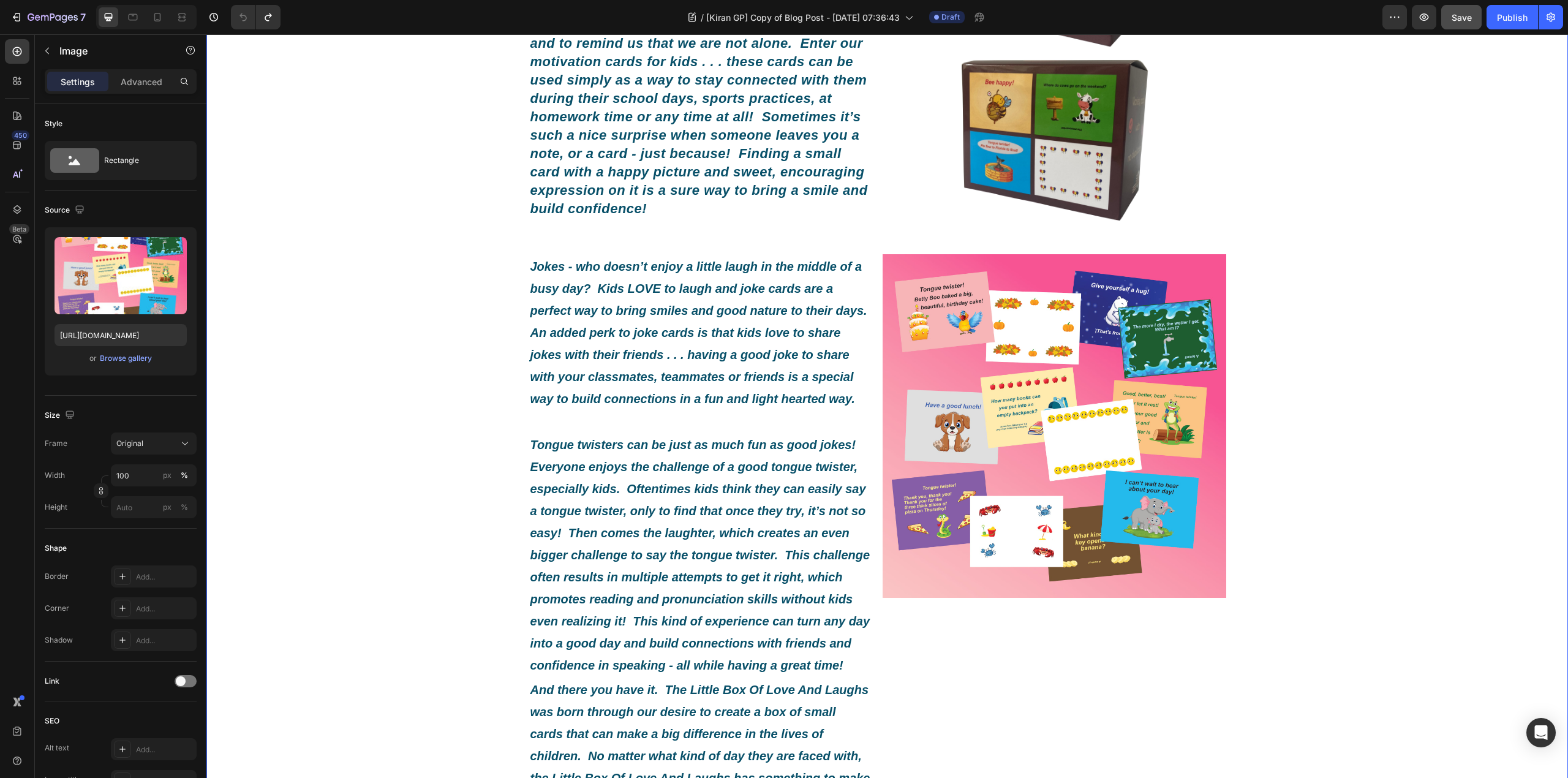
click at [1267, 393] on div "What Exactly Is A Little Box Of Love And Laughs? Heading Image By [PERSON_NAME]…" at bounding box center [887, 513] width 1362 height 1502
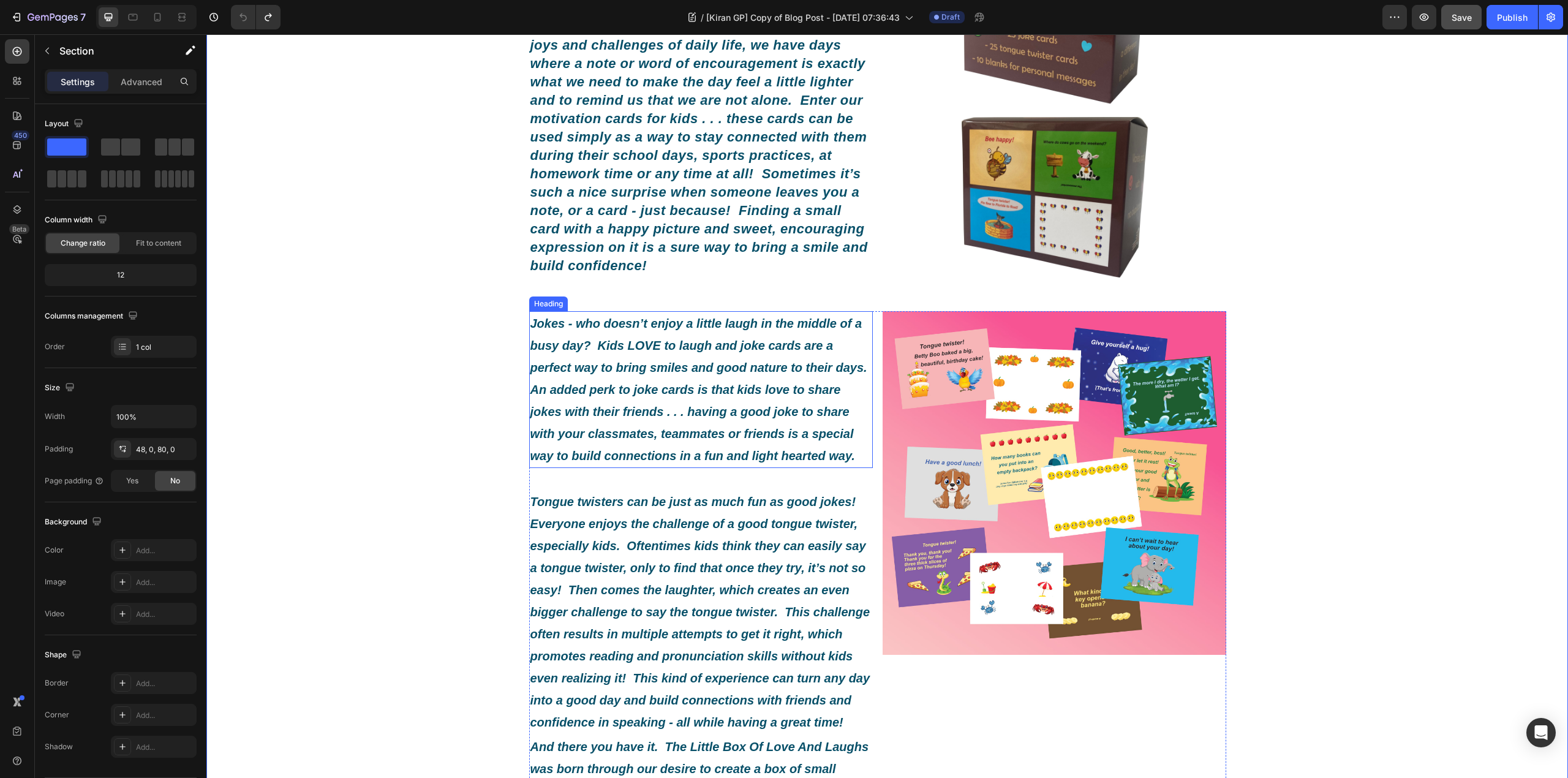
scroll to position [163, 0]
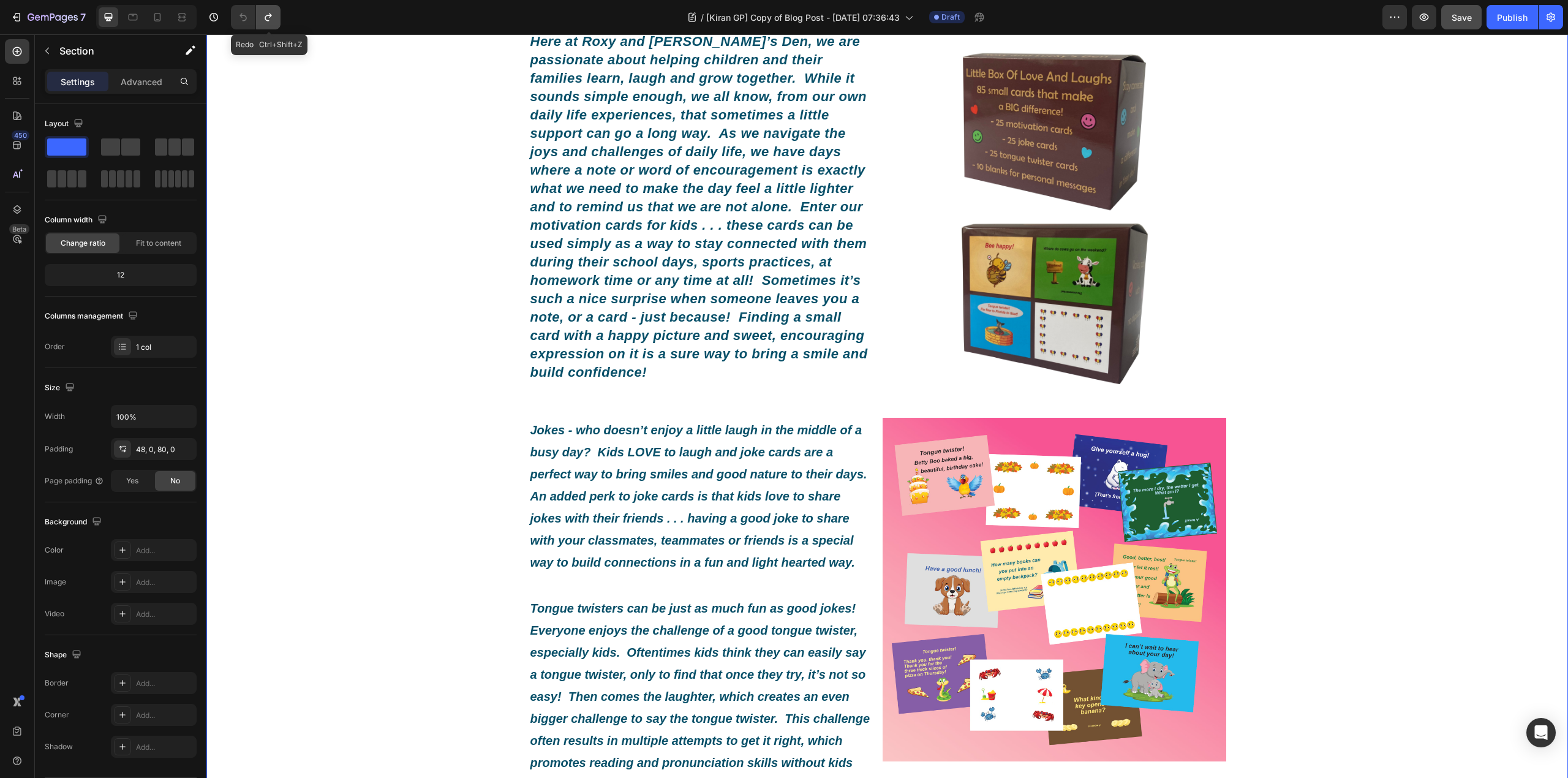
click at [263, 15] on icon "Undo/Redo" at bounding box center [268, 17] width 12 height 12
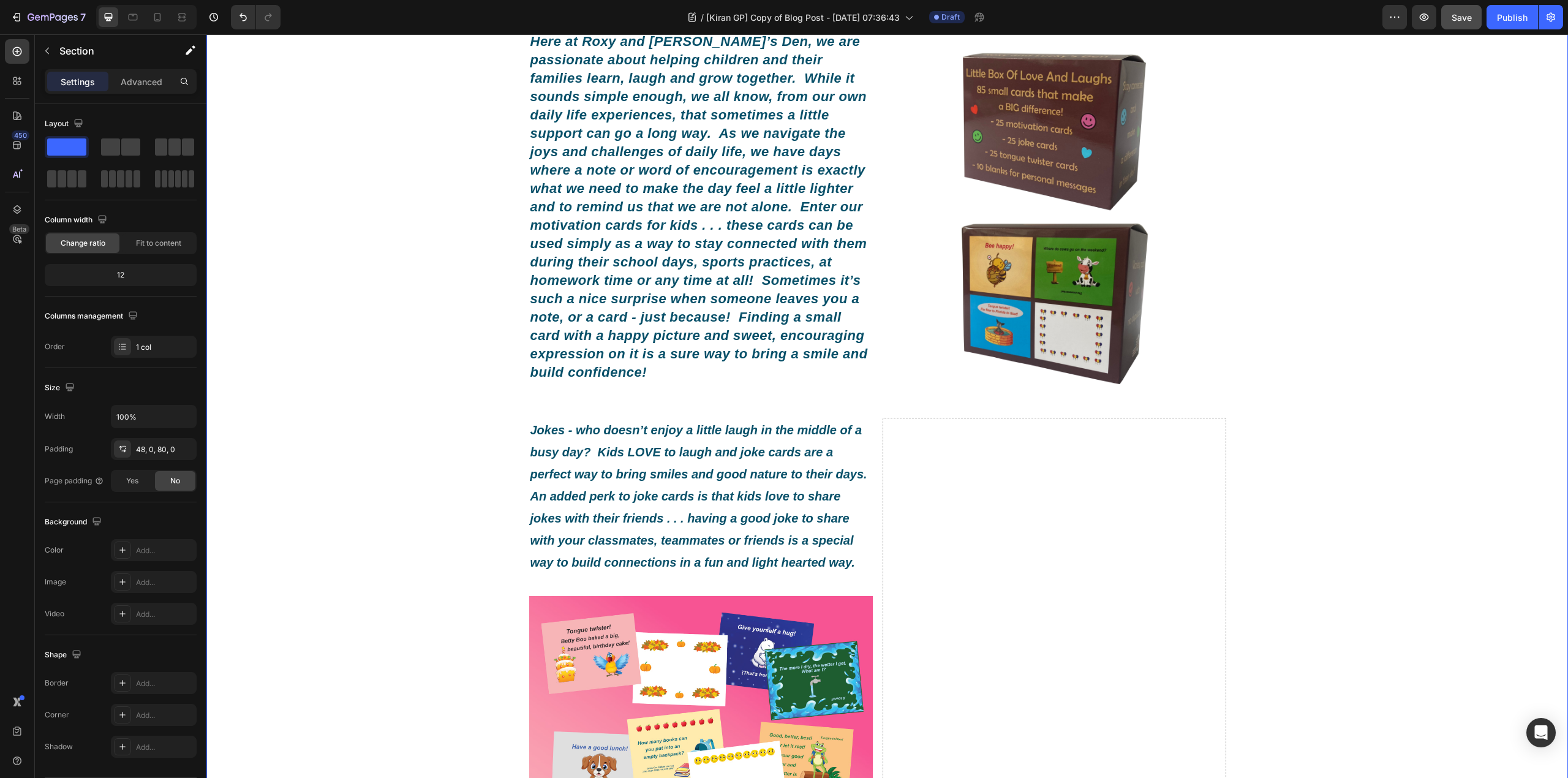
click at [357, 35] on div "7 Version history / [Kiran GP] Copy of Blog Post - [DATE] 07:36:43 Draft Previe…" at bounding box center [784, 17] width 1568 height 35
click at [248, 21] on icon "Undo/Redo" at bounding box center [243, 17] width 12 height 12
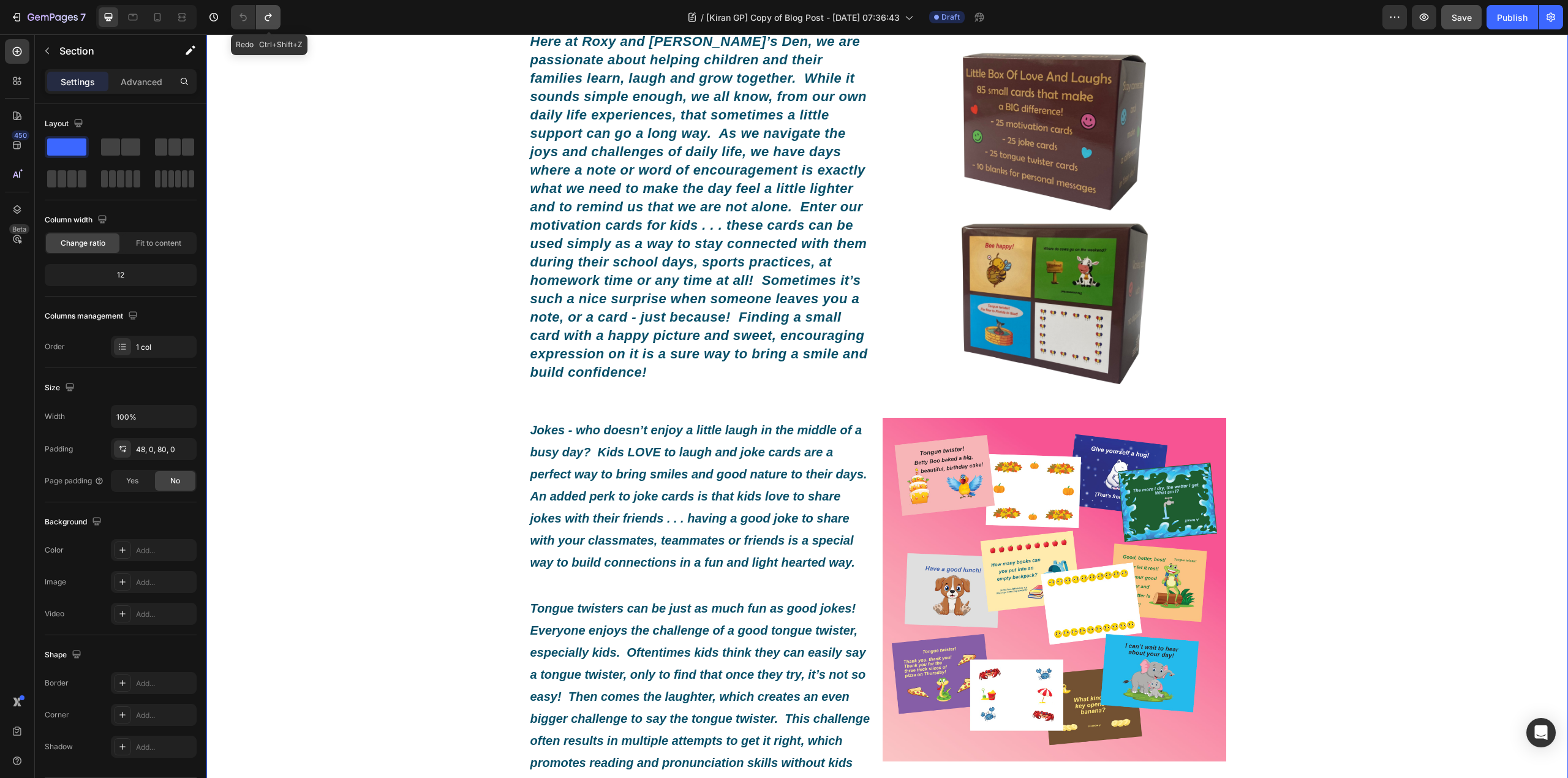
click at [268, 16] on icon "Undo/Redo" at bounding box center [268, 17] width 12 height 12
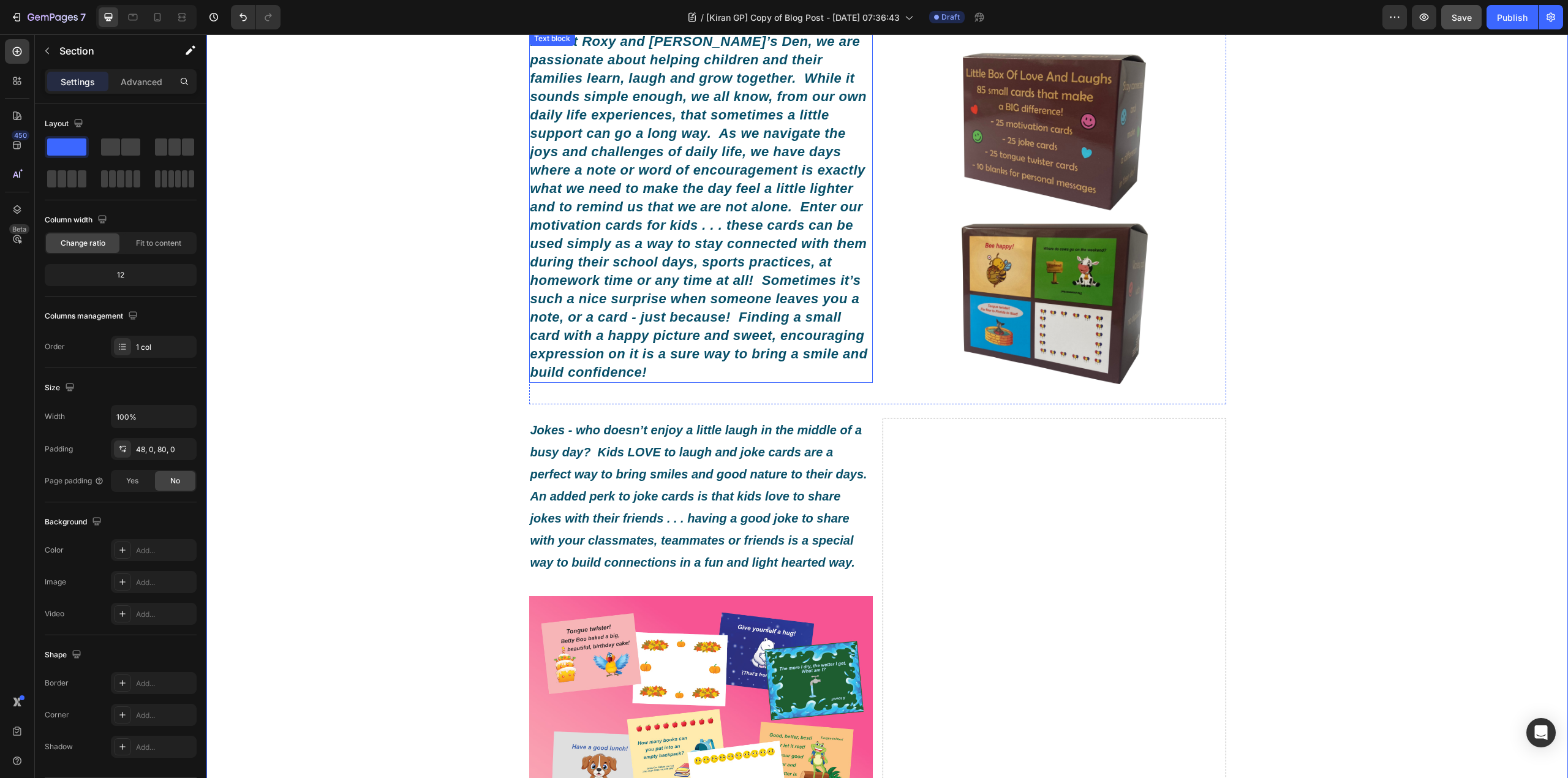
scroll to position [0, 0]
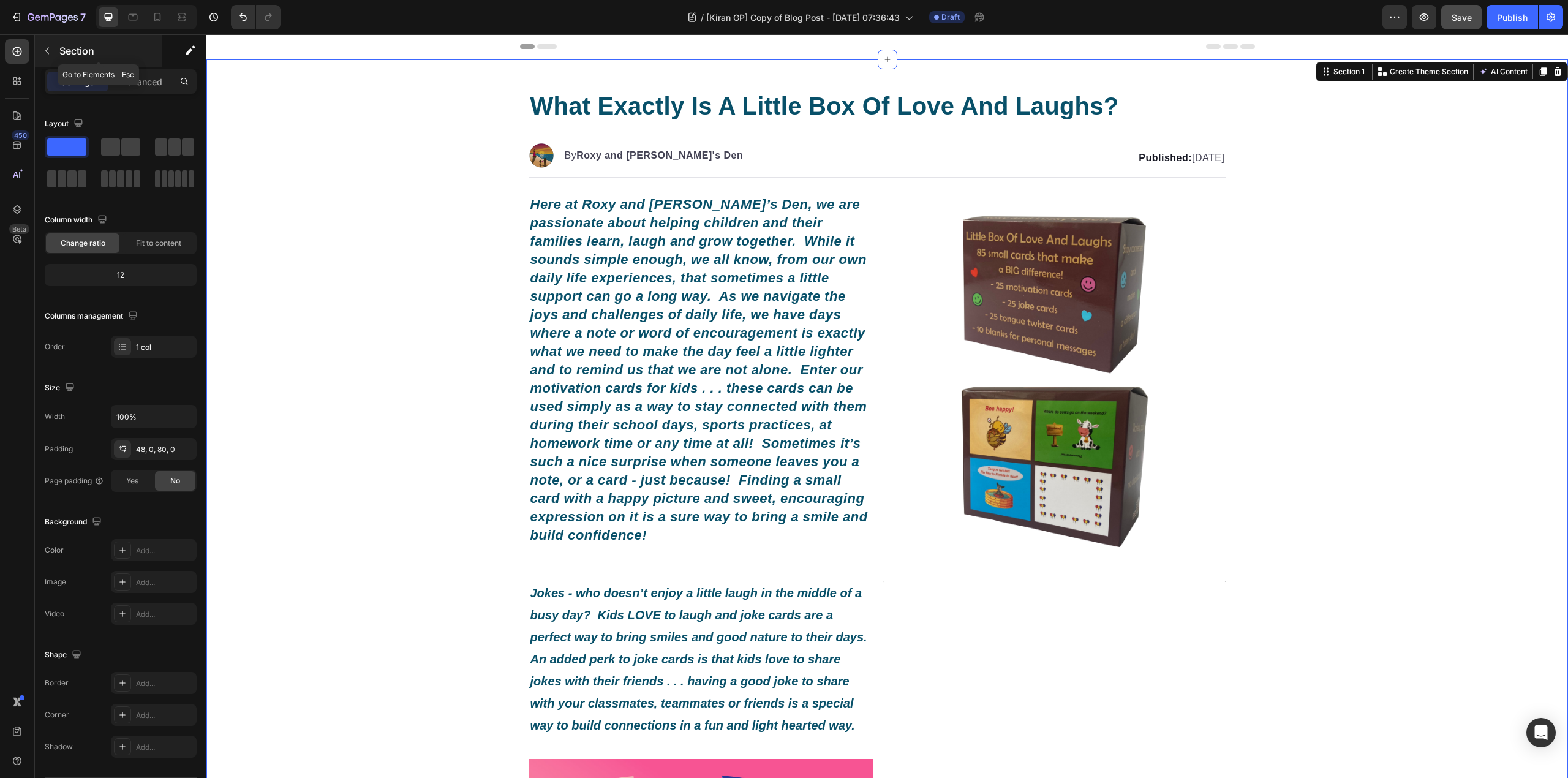
click at [77, 59] on div "Section" at bounding box center [98, 50] width 127 height 32
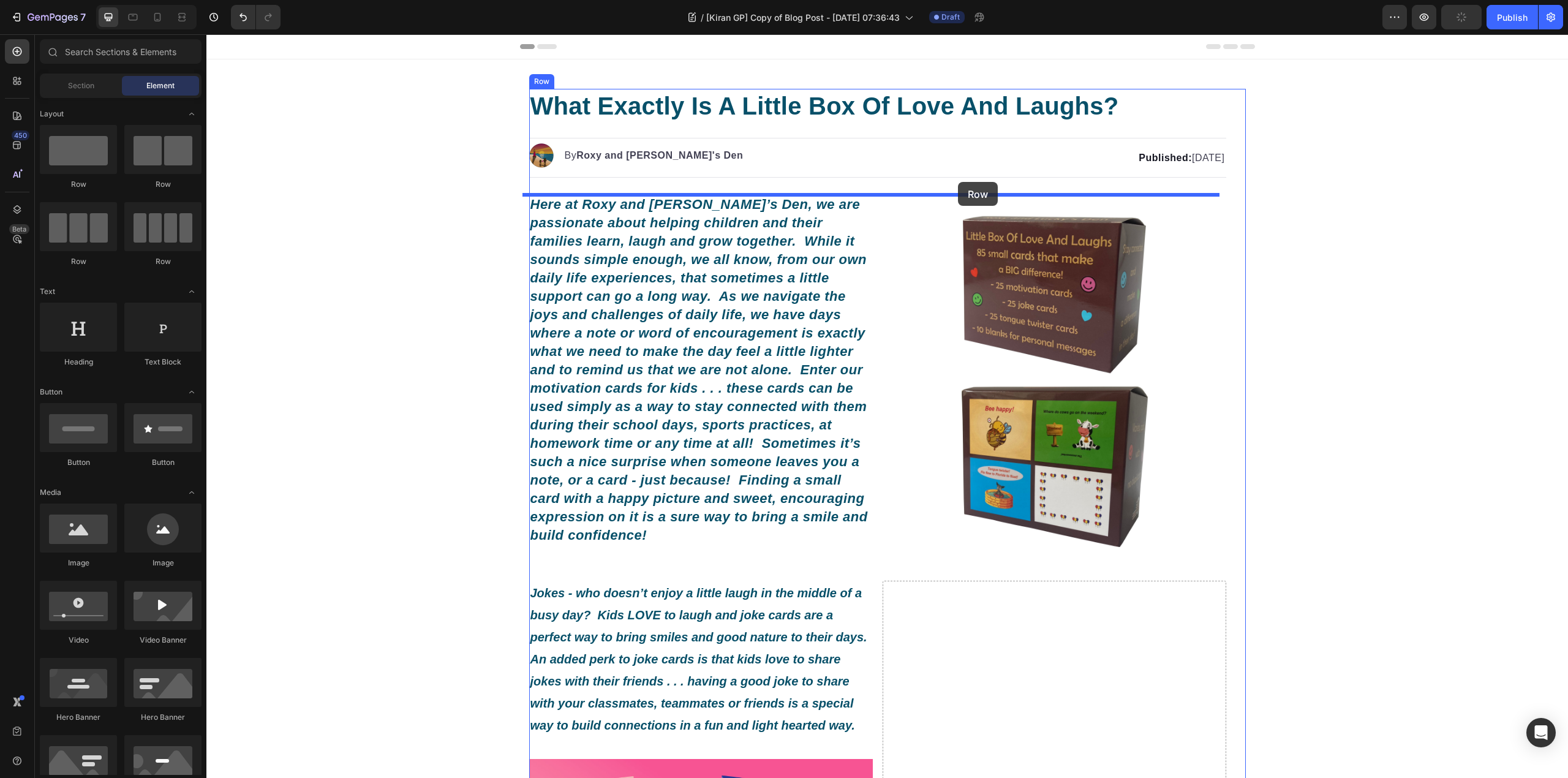
drag, startPoint x: 366, startPoint y: 188, endPoint x: 958, endPoint y: 182, distance: 592.0
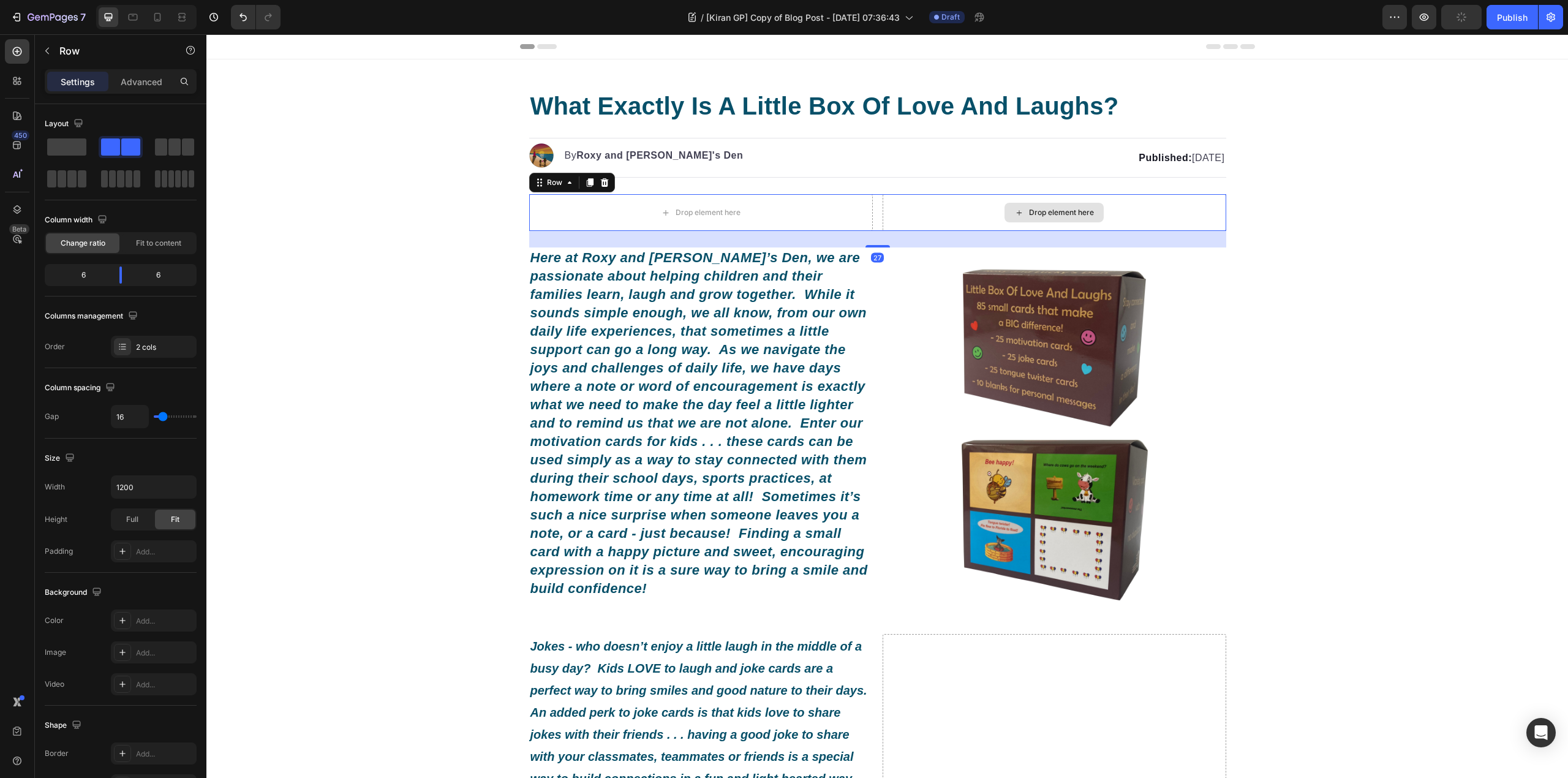
click at [779, 326] on p "Here at Roxy and [PERSON_NAME]’s Den, we are passionate about helping children …" at bounding box center [701, 424] width 341 height 349
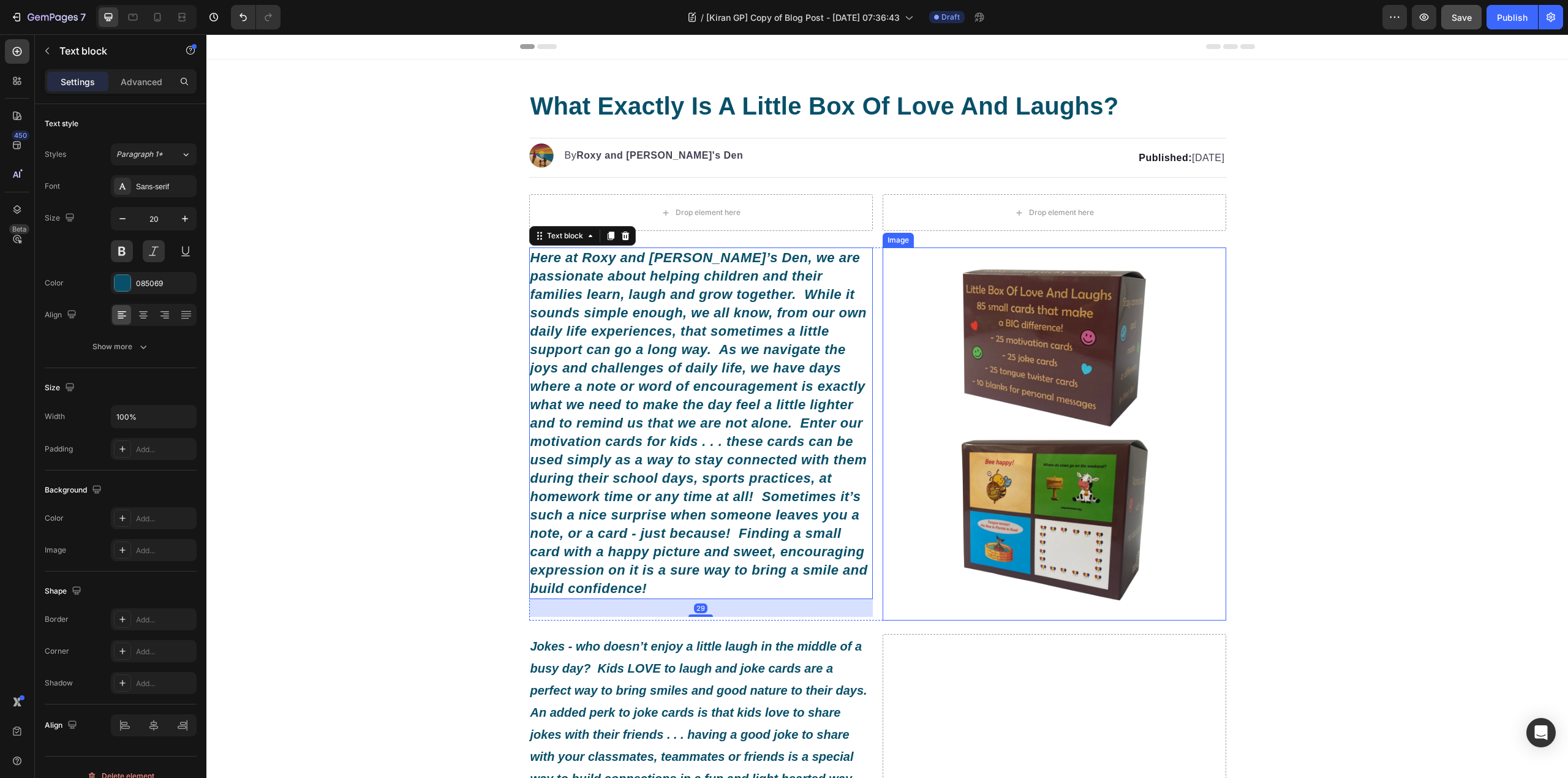
click at [1012, 302] on img at bounding box center [1055, 434] width 344 height 344
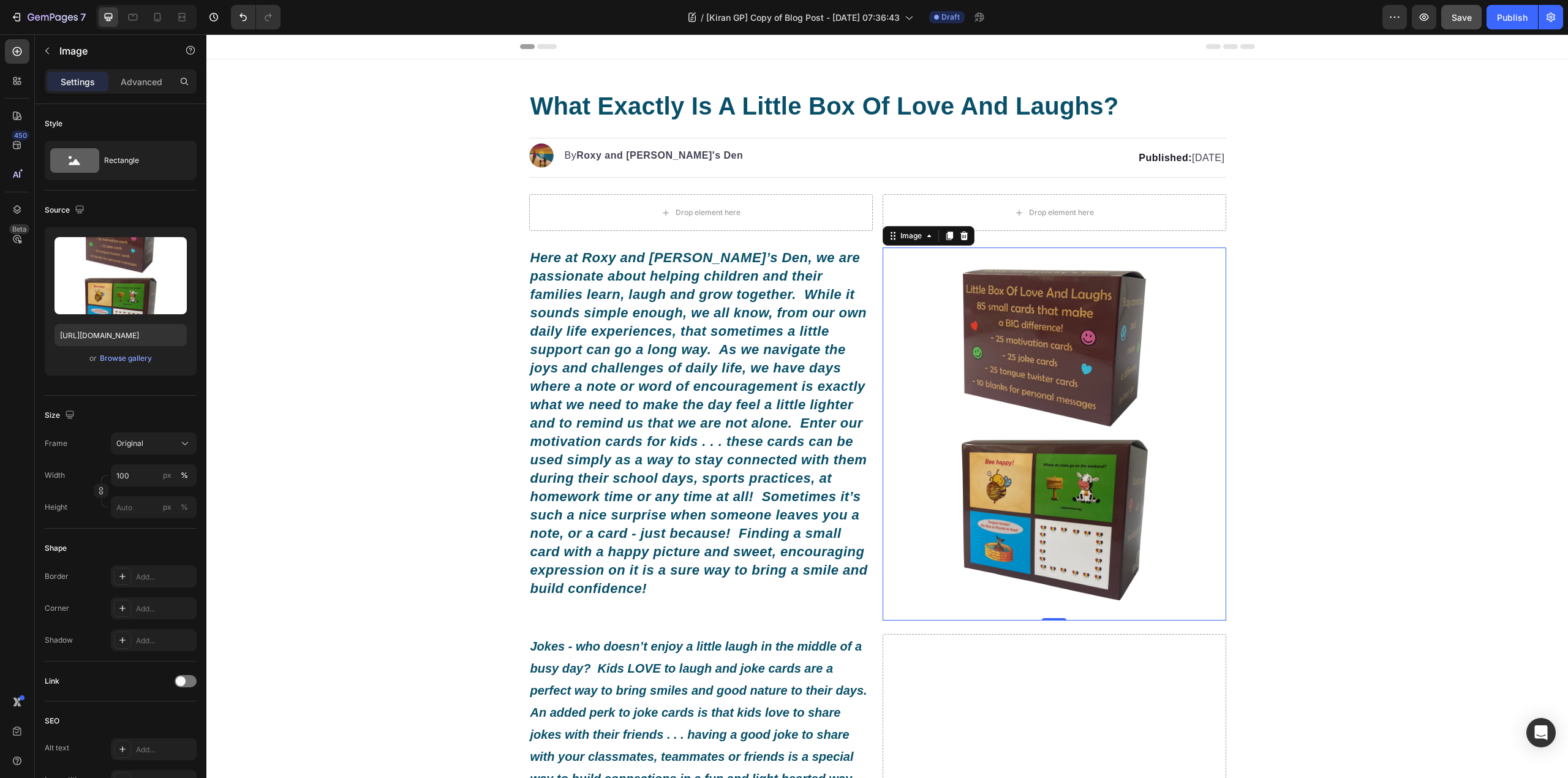
click at [1076, 342] on img at bounding box center [1055, 434] width 344 height 344
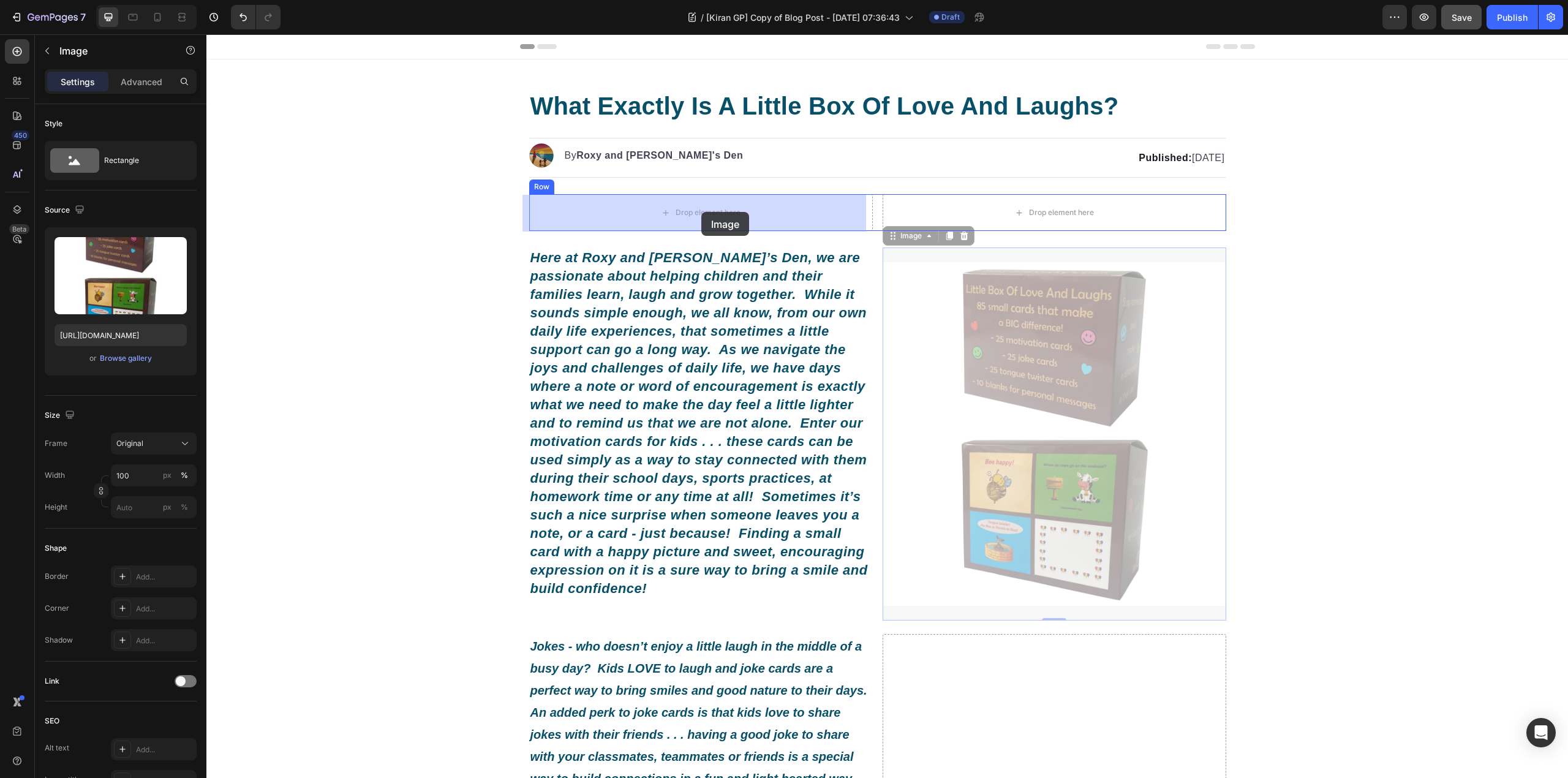
drag, startPoint x: 911, startPoint y: 236, endPoint x: 711, endPoint y: 218, distance: 200.8
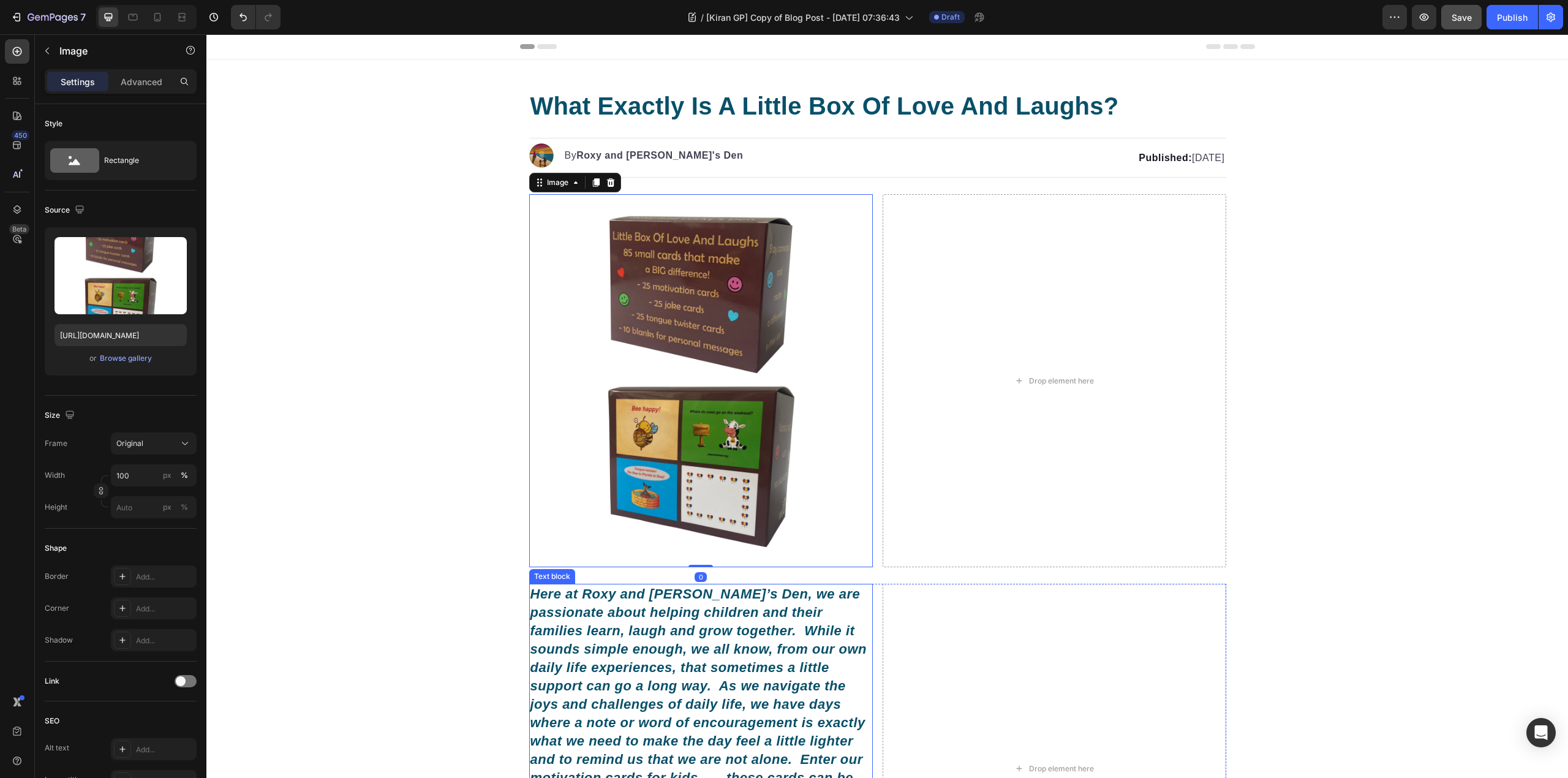
click at [731, 645] on icon "Here at Roxy and [PERSON_NAME]’s Den, we are passionate about helping children …" at bounding box center [699, 759] width 338 height 347
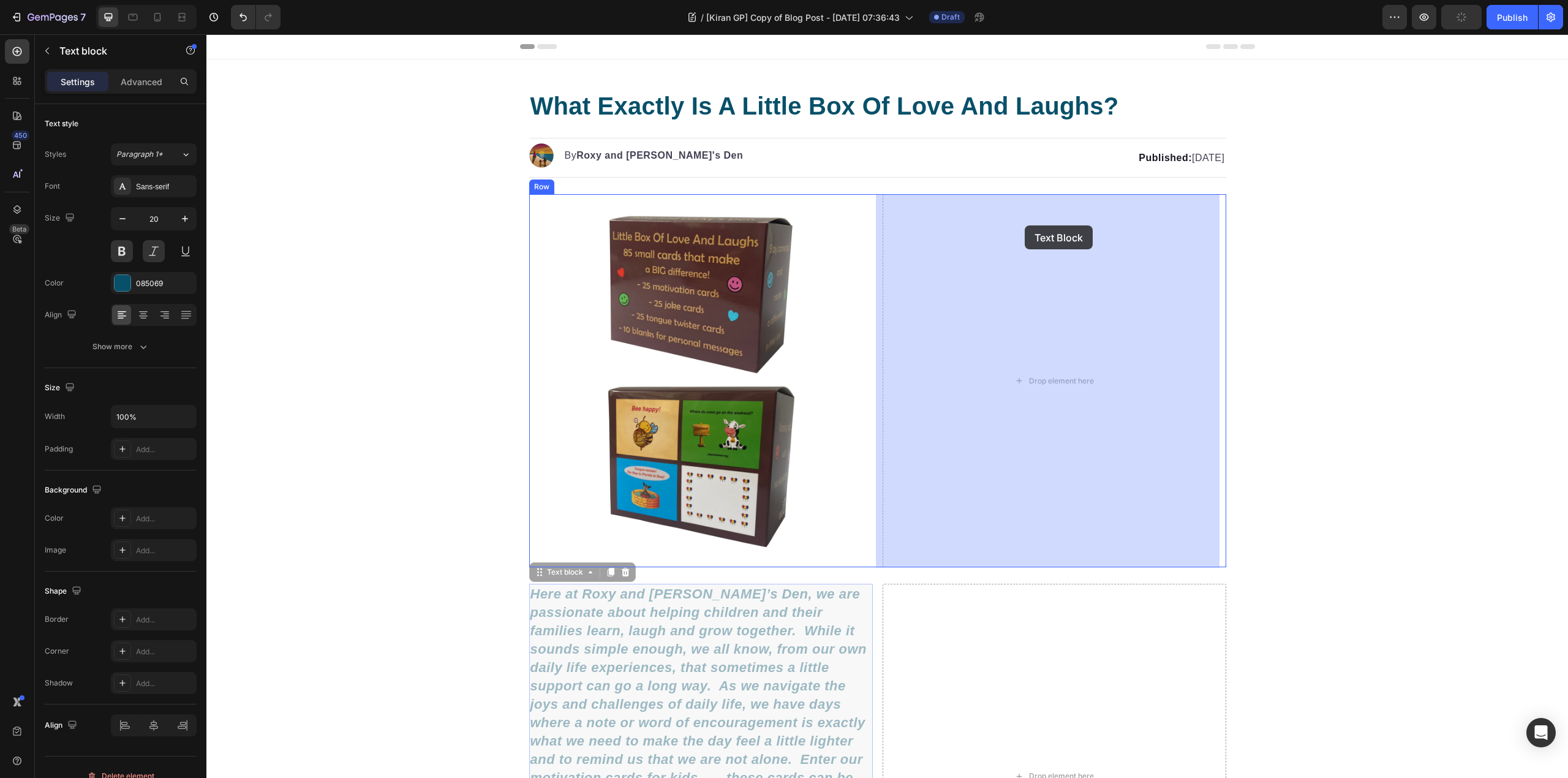
drag, startPoint x: 555, startPoint y: 570, endPoint x: 1024, endPoint y: 226, distance: 581.6
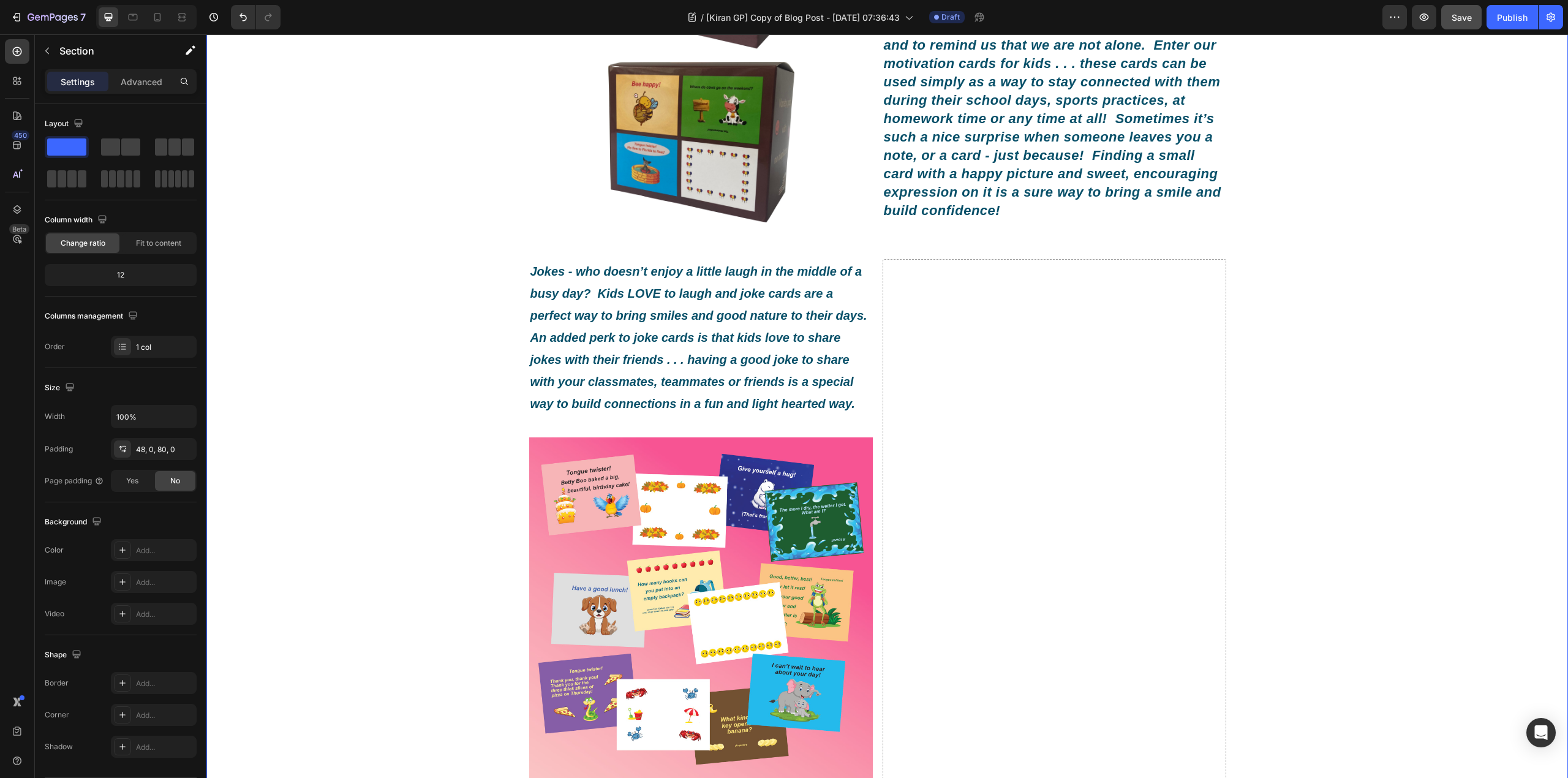
scroll to position [327, 0]
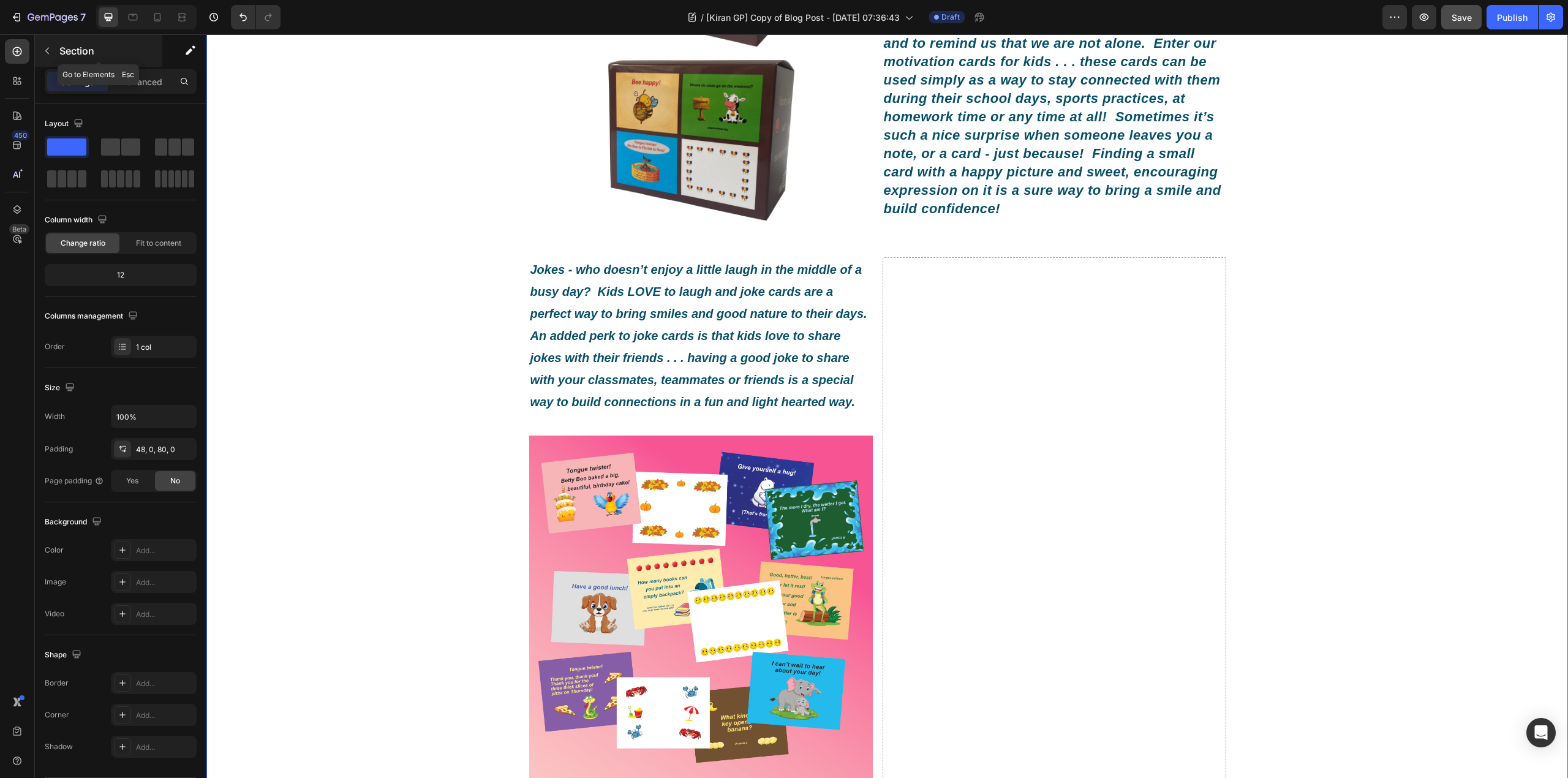
click at [91, 49] on p "Section" at bounding box center [110, 50] width 100 height 15
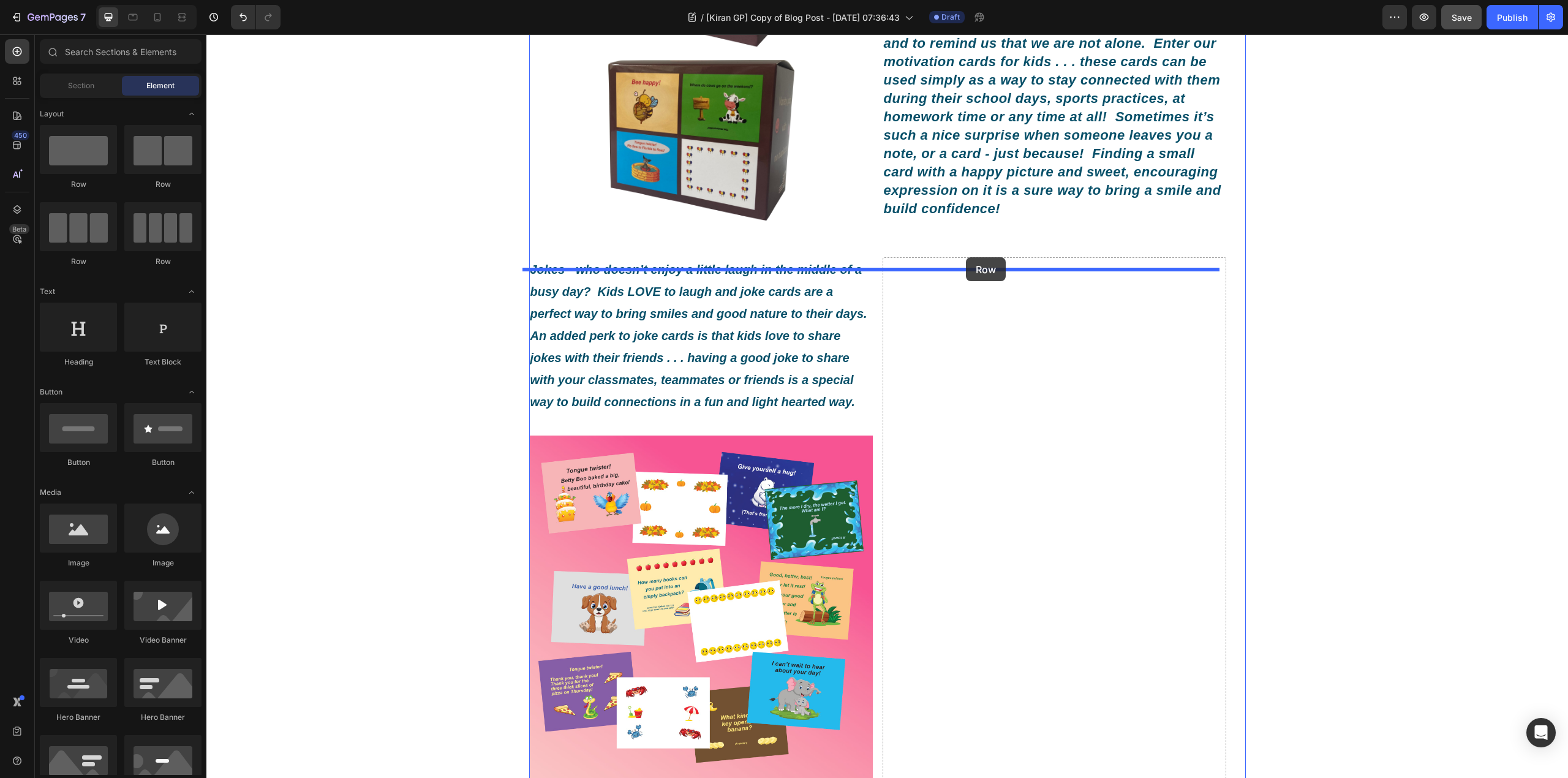
drag, startPoint x: 356, startPoint y: 205, endPoint x: 966, endPoint y: 258, distance: 612.3
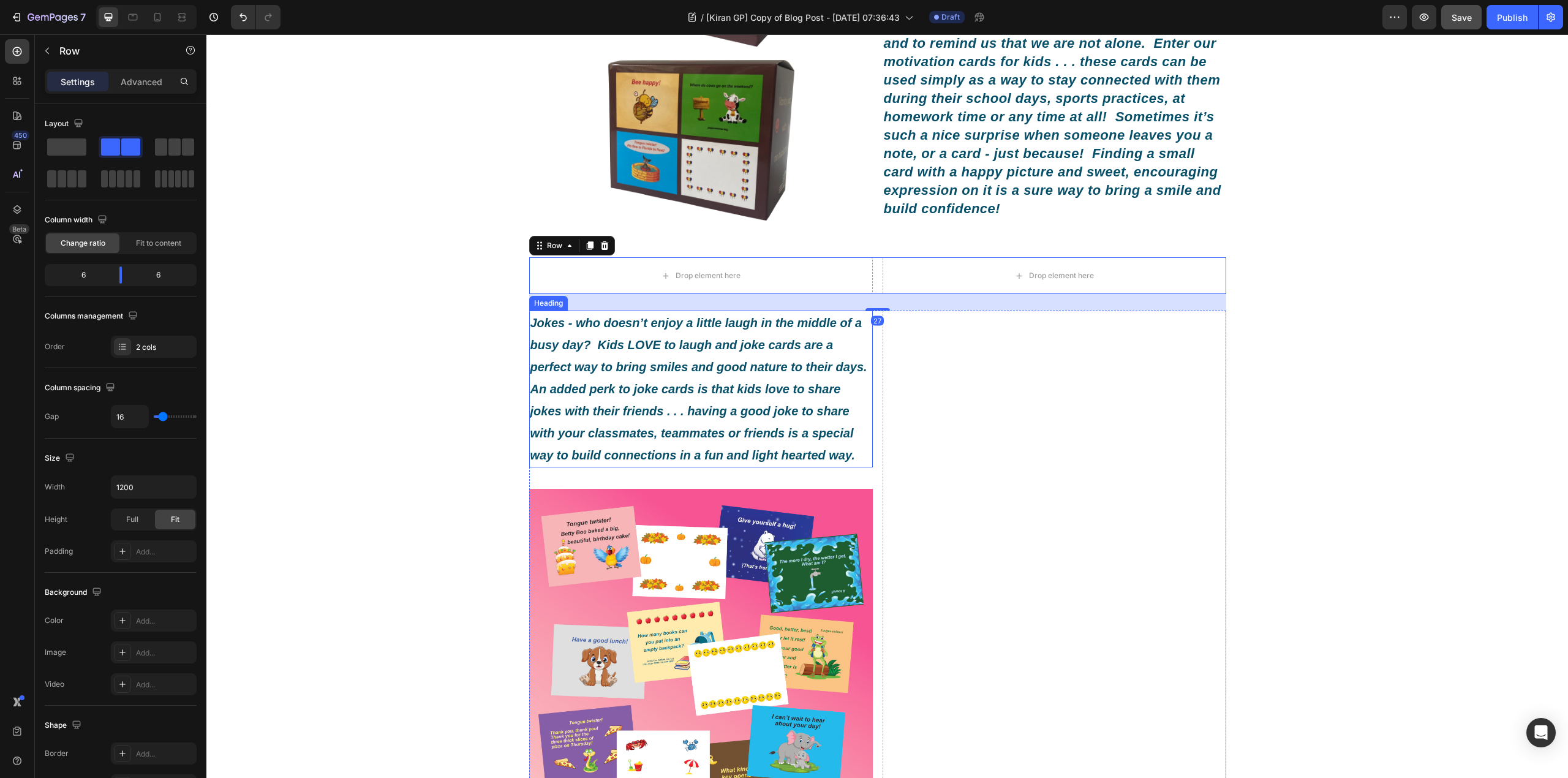
click at [765, 376] on icon "Jokes - who doesn’t enjoy a little laugh in the middle of a busy day? Kids LOVE…" at bounding box center [701, 389] width 340 height 146
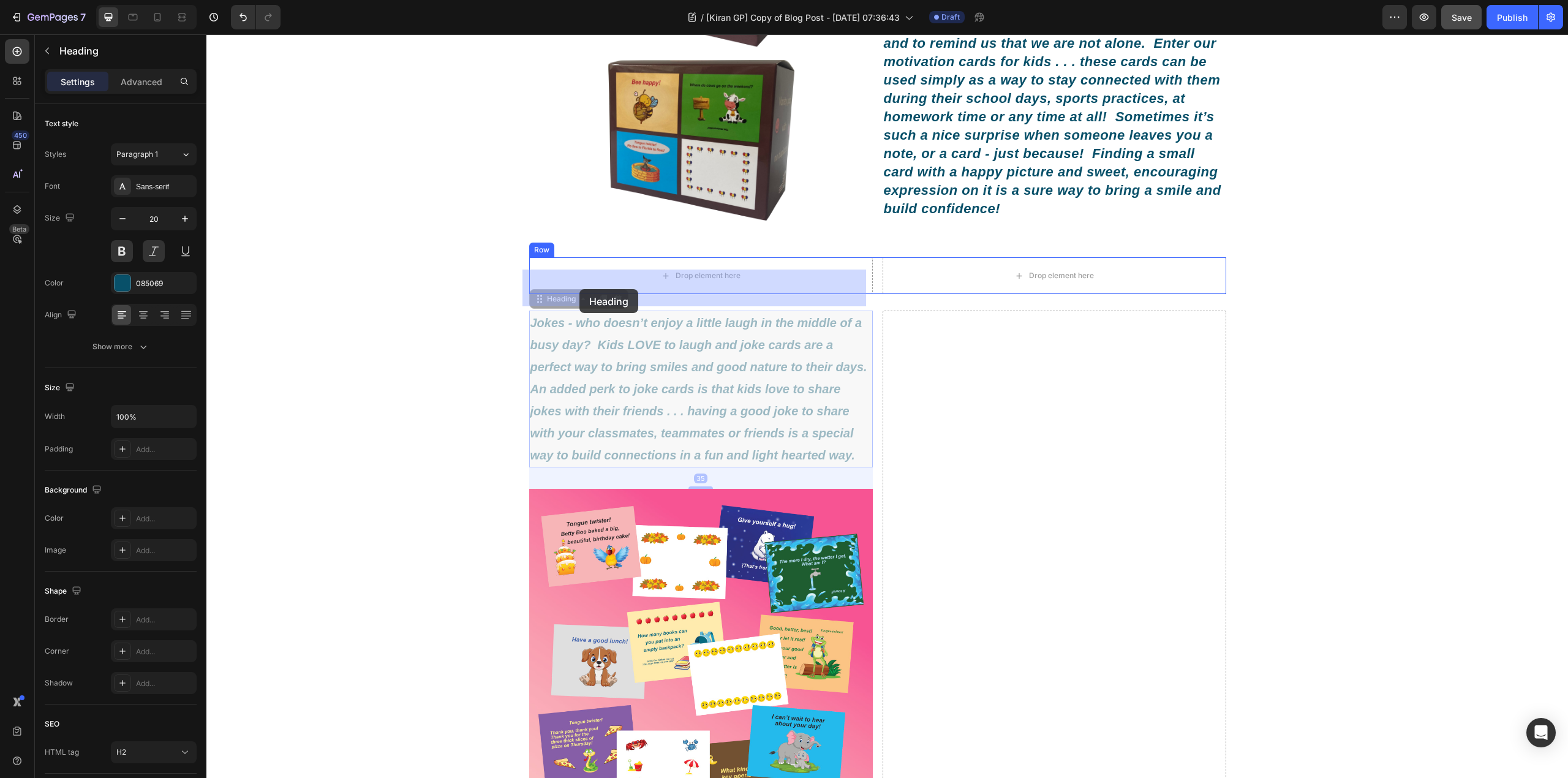
drag, startPoint x: 555, startPoint y: 312, endPoint x: 579, endPoint y: 290, distance: 32.6
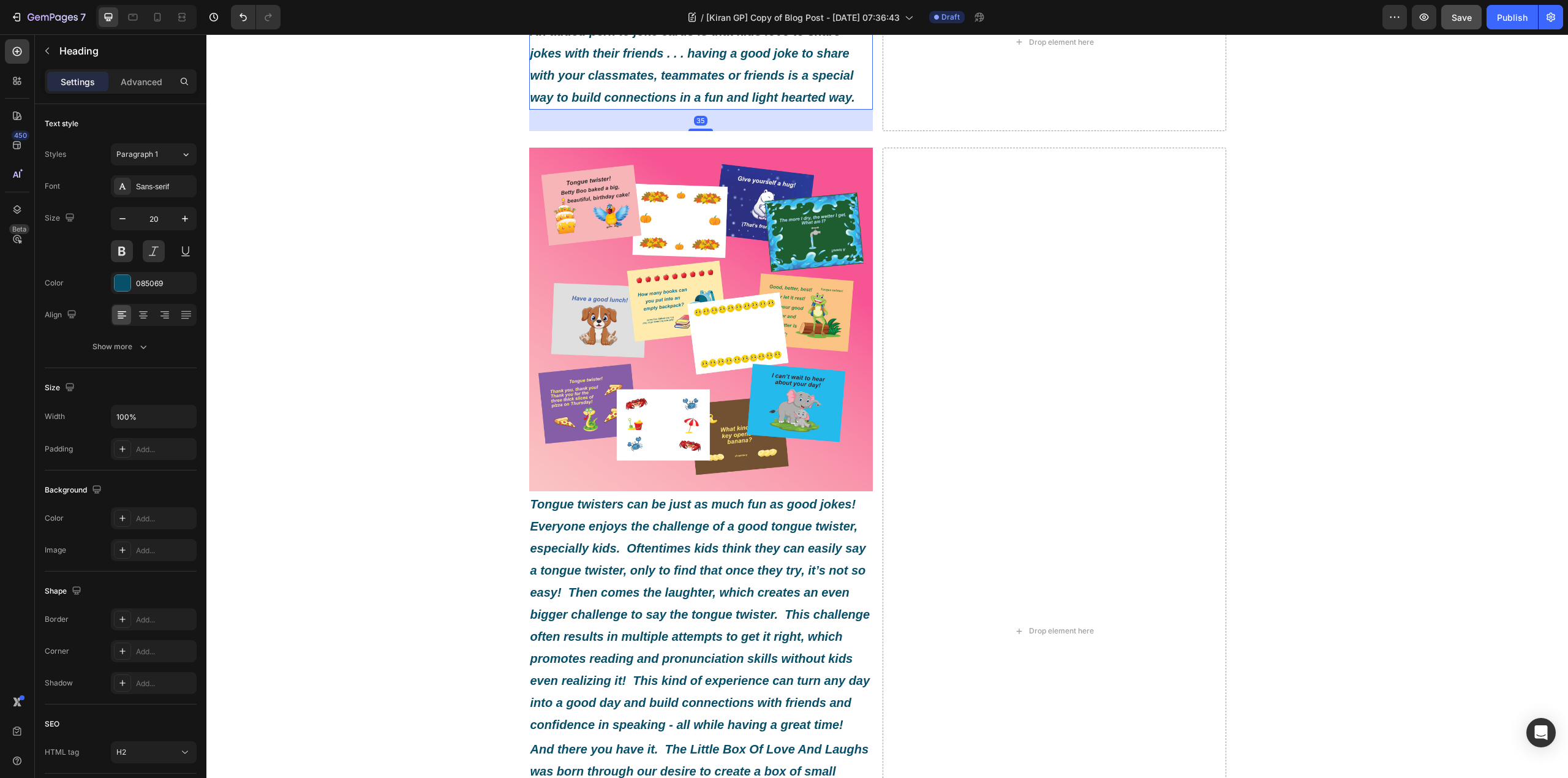
scroll to position [654, 0]
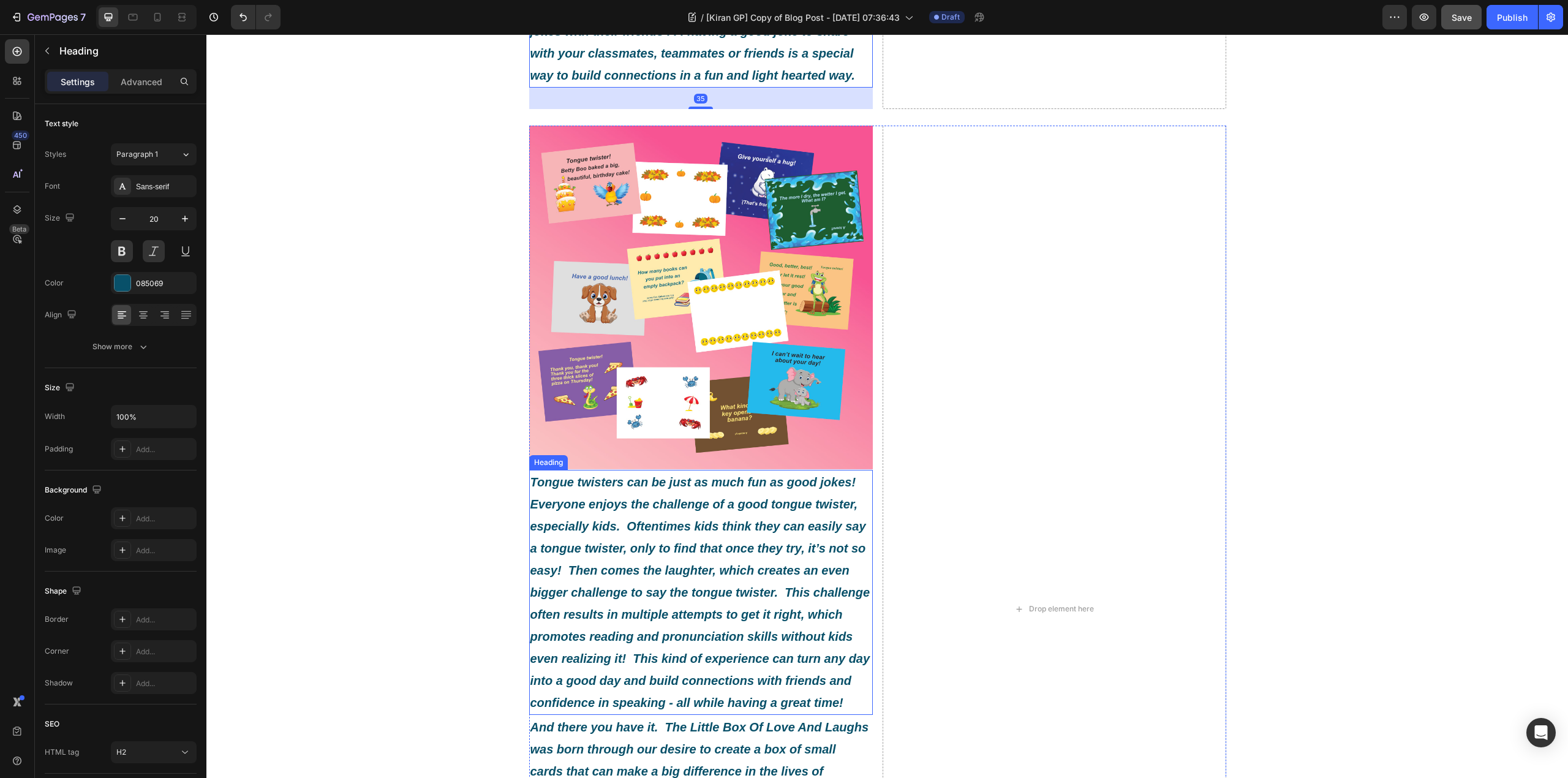
click at [712, 552] on h2 "Tongue twisters can be just as much fun as good jokes! Everyone enjoys the chal…" at bounding box center [701, 593] width 344 height 246
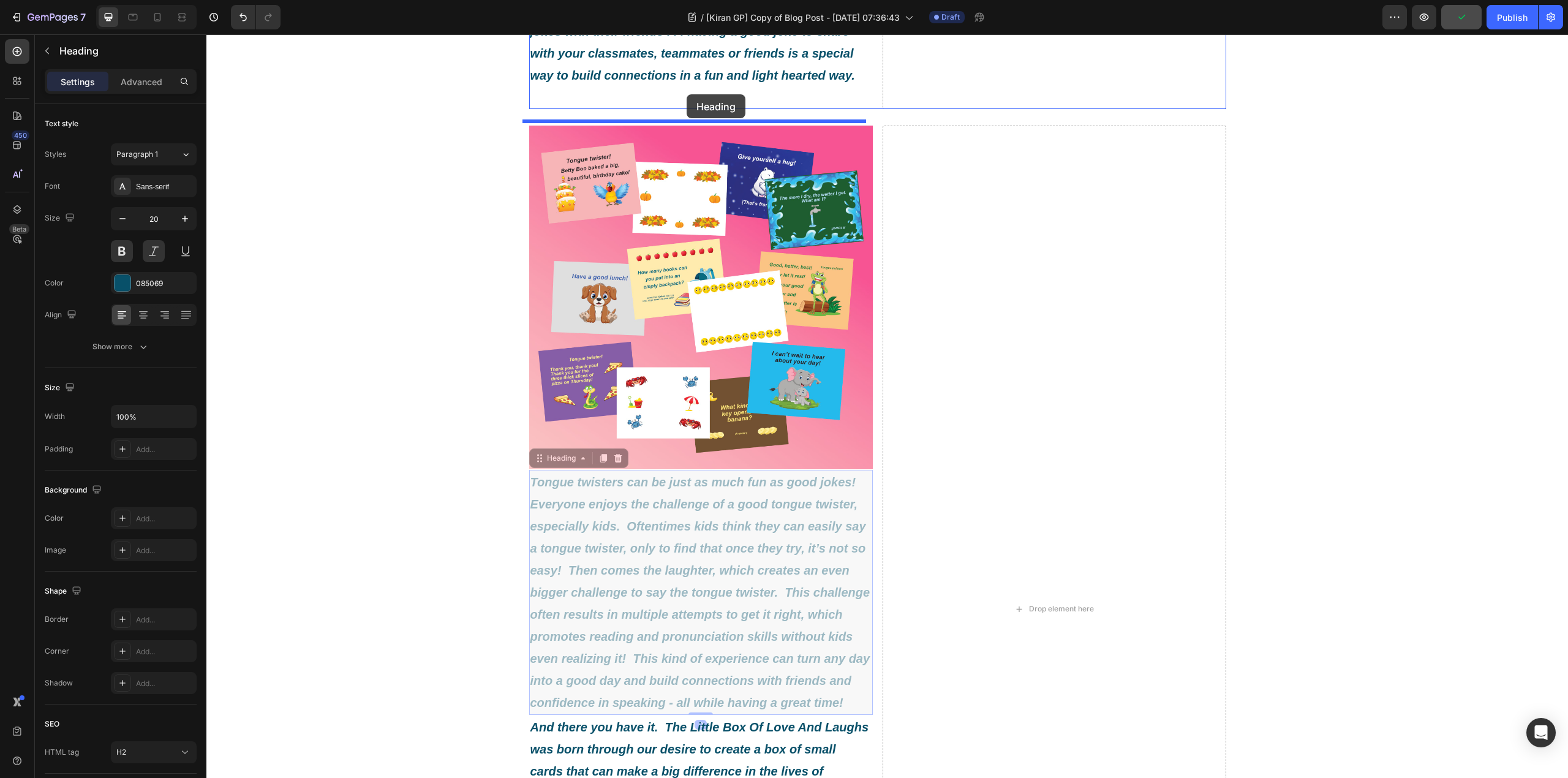
drag, startPoint x: 550, startPoint y: 469, endPoint x: 687, endPoint y: 94, distance: 399.2
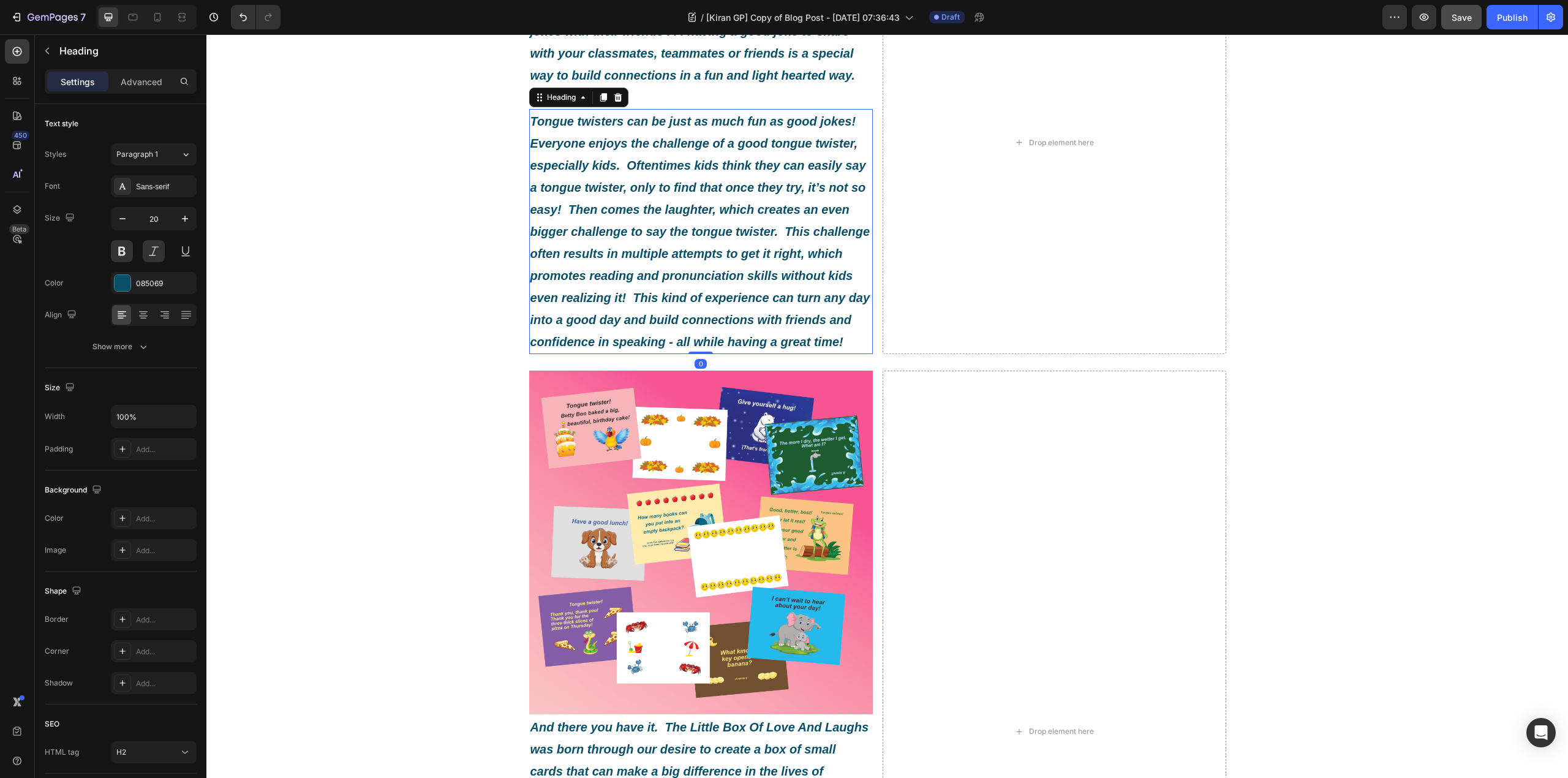
click at [770, 501] on img at bounding box center [701, 543] width 344 height 344
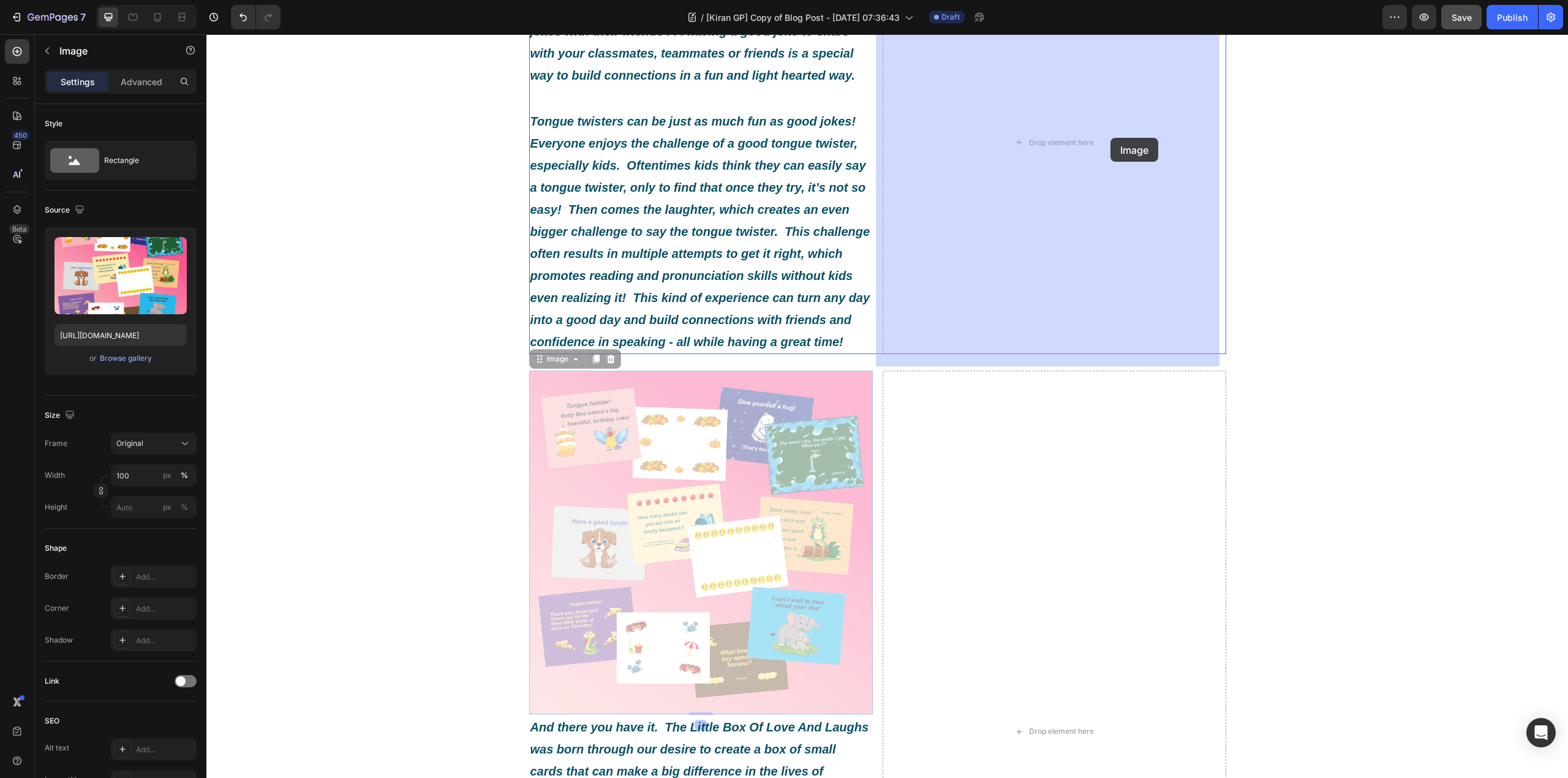
drag, startPoint x: 546, startPoint y: 367, endPoint x: 1110, endPoint y: 137, distance: 609.1
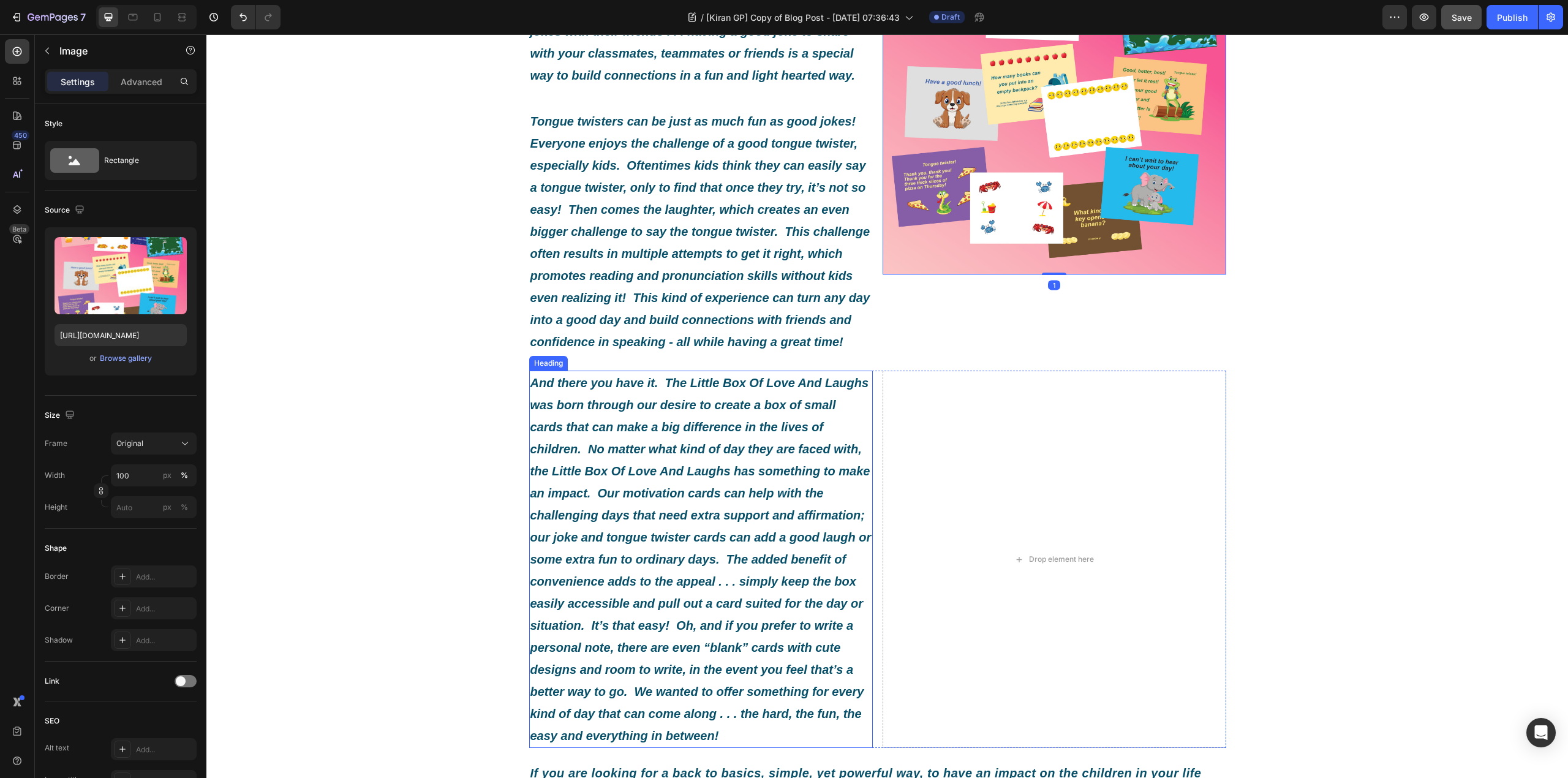
click at [699, 466] on icon "And there you have it. The Little Box Of Love And Laughs was born through our d…" at bounding box center [701, 559] width 341 height 367
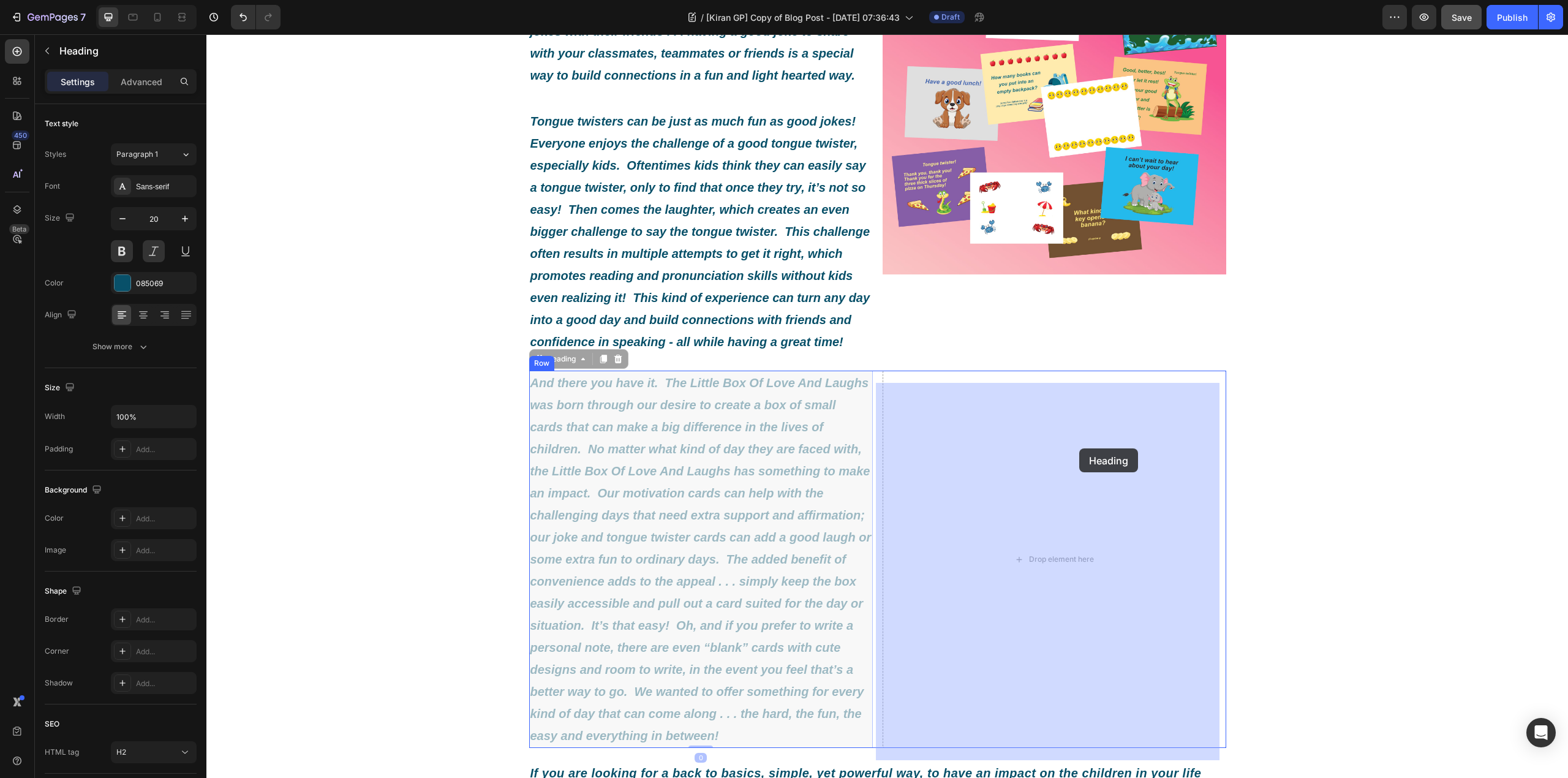
drag, startPoint x: 556, startPoint y: 371, endPoint x: 1079, endPoint y: 449, distance: 528.8
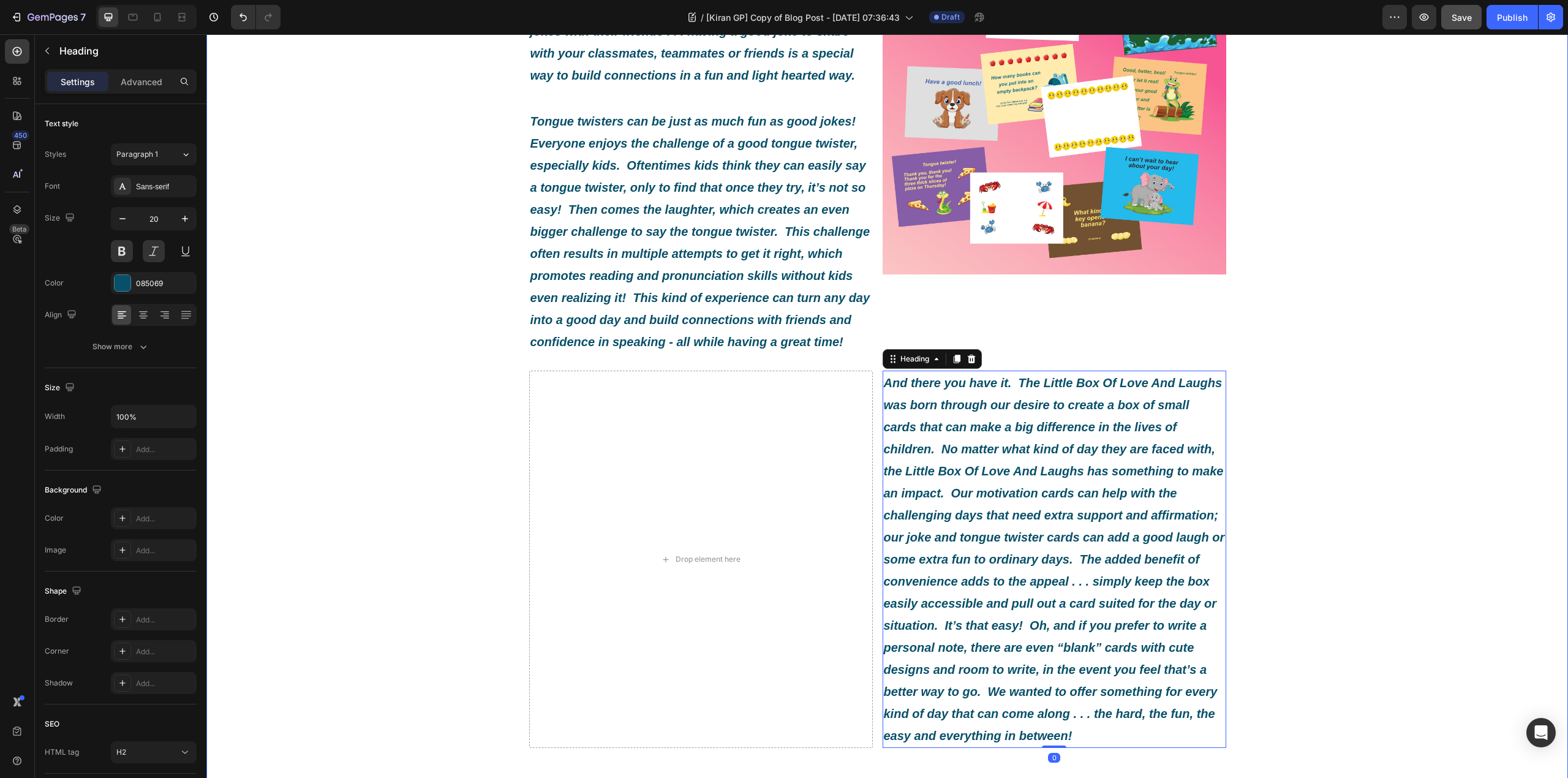
click at [1337, 376] on div "What Exactly Is A Little Box Of Love And Laughs? Heading Image By [PERSON_NAME]…" at bounding box center [887, 204] width 1362 height 1538
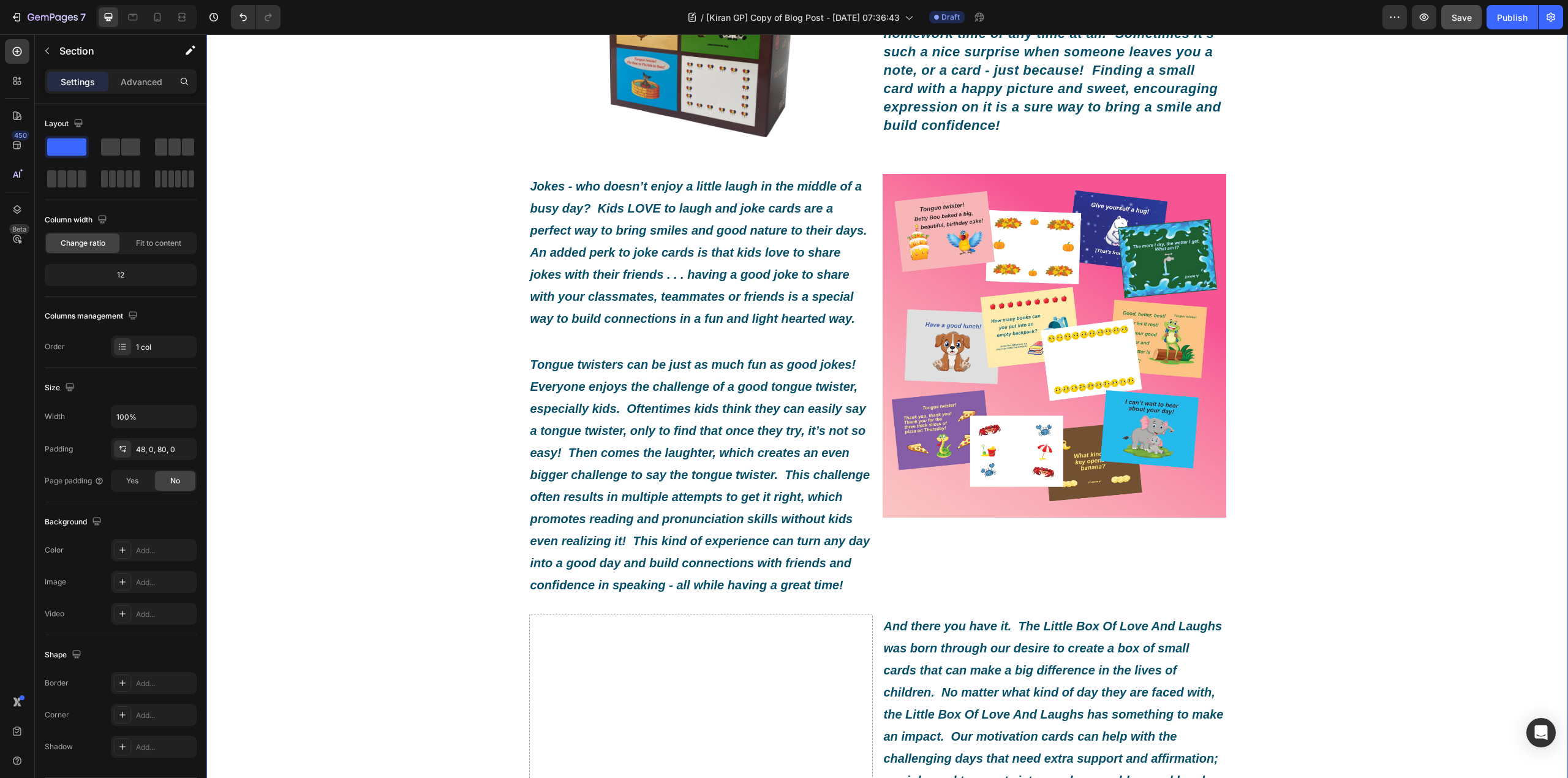
scroll to position [408, 0]
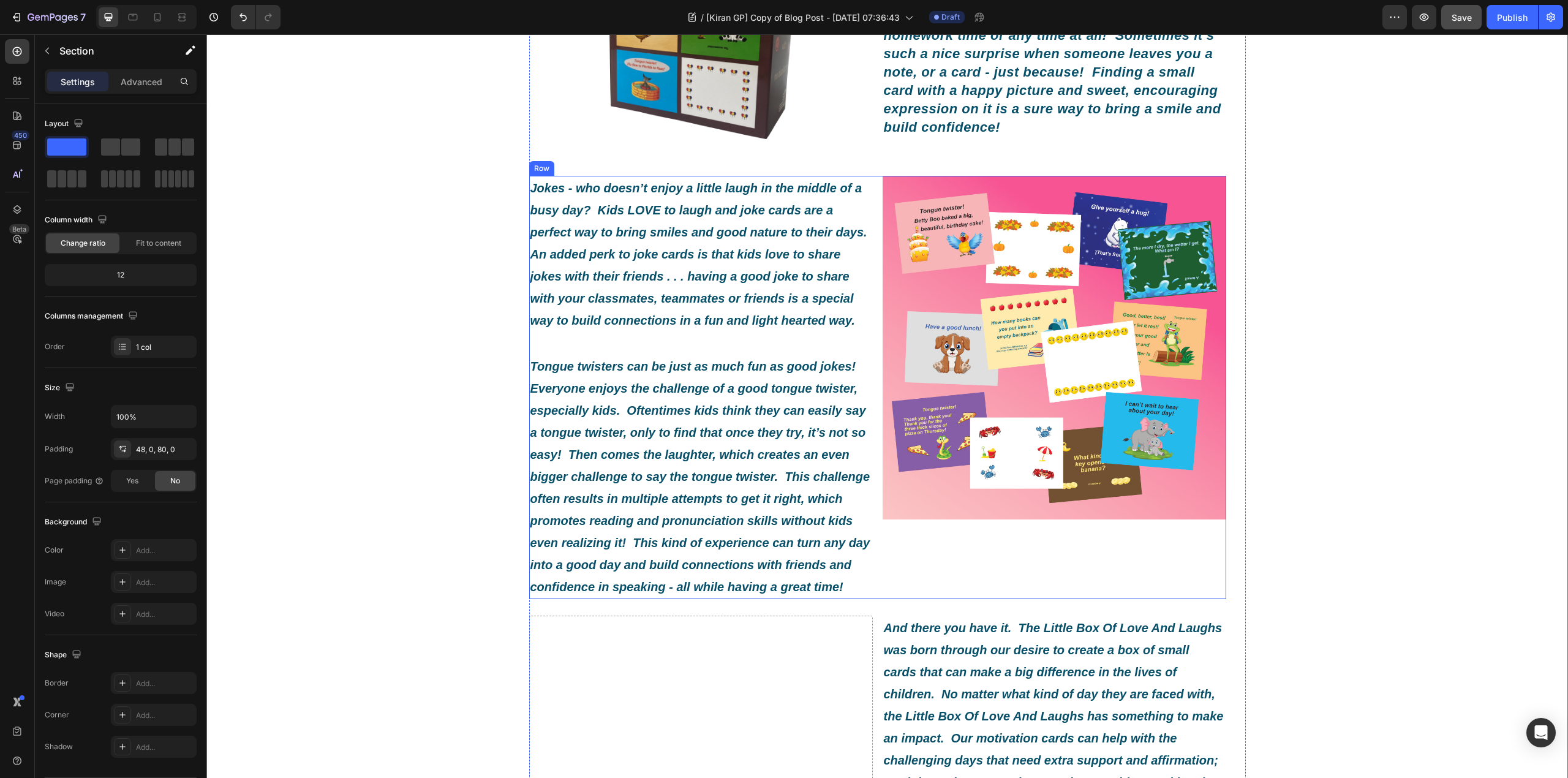
click at [861, 357] on div "Jokes - who doesn’t enjoy a little laugh in the middle of a busy day? Kids LOVE…" at bounding box center [701, 387] width 344 height 424
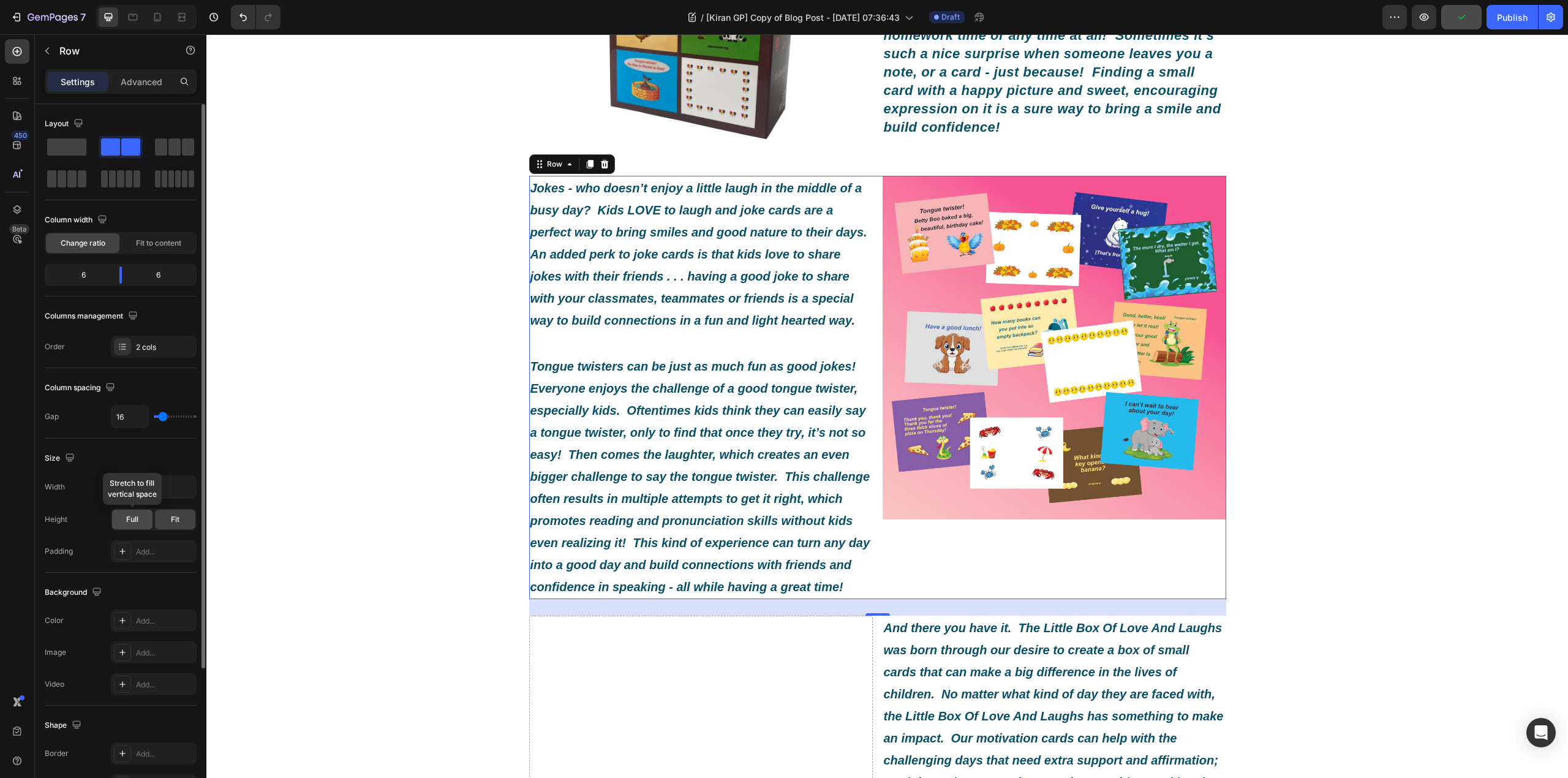
click at [125, 527] on div "Full" at bounding box center [132, 520] width 41 height 20
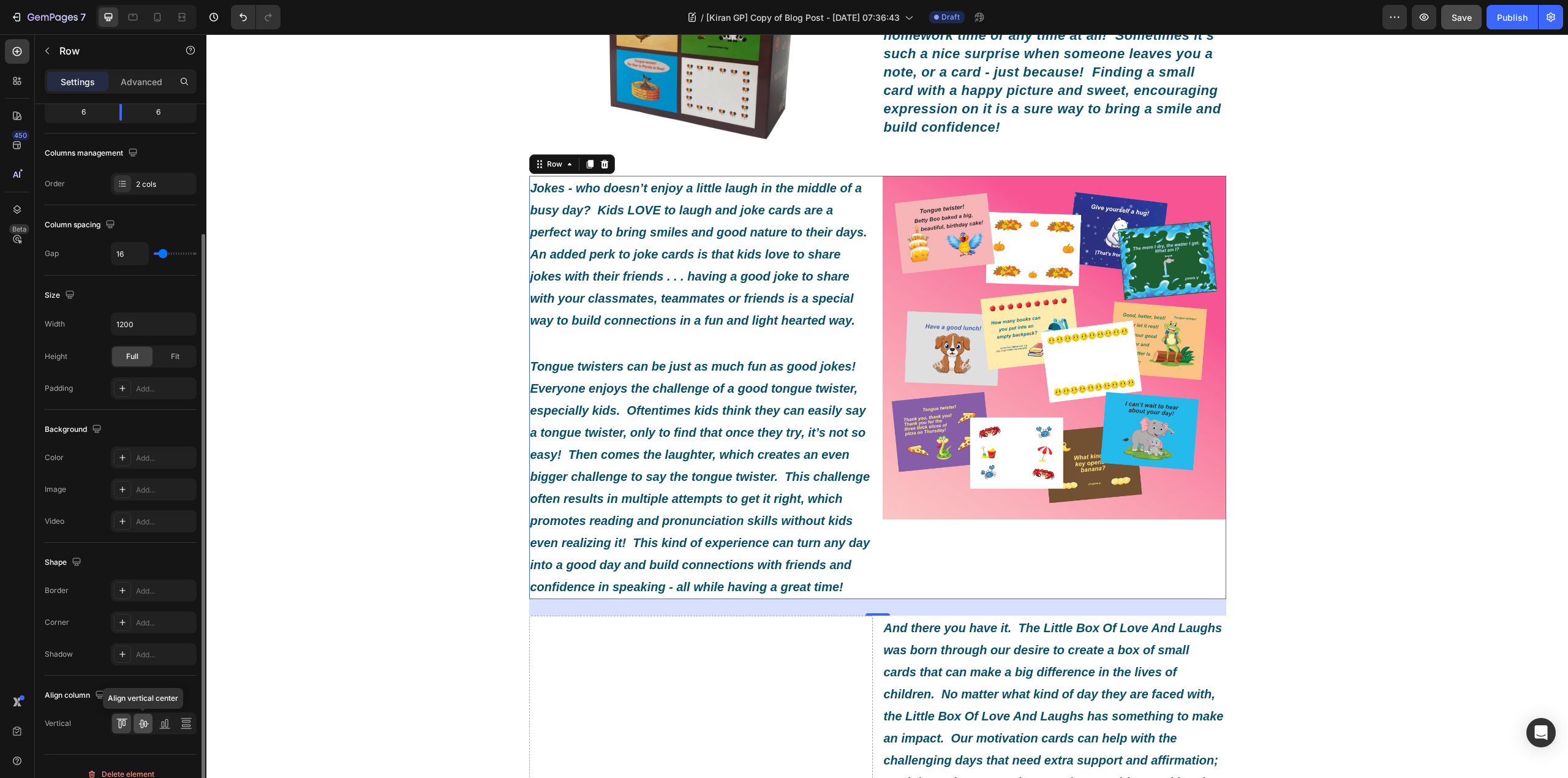
click at [140, 728] on icon at bounding box center [143, 724] width 10 height 9
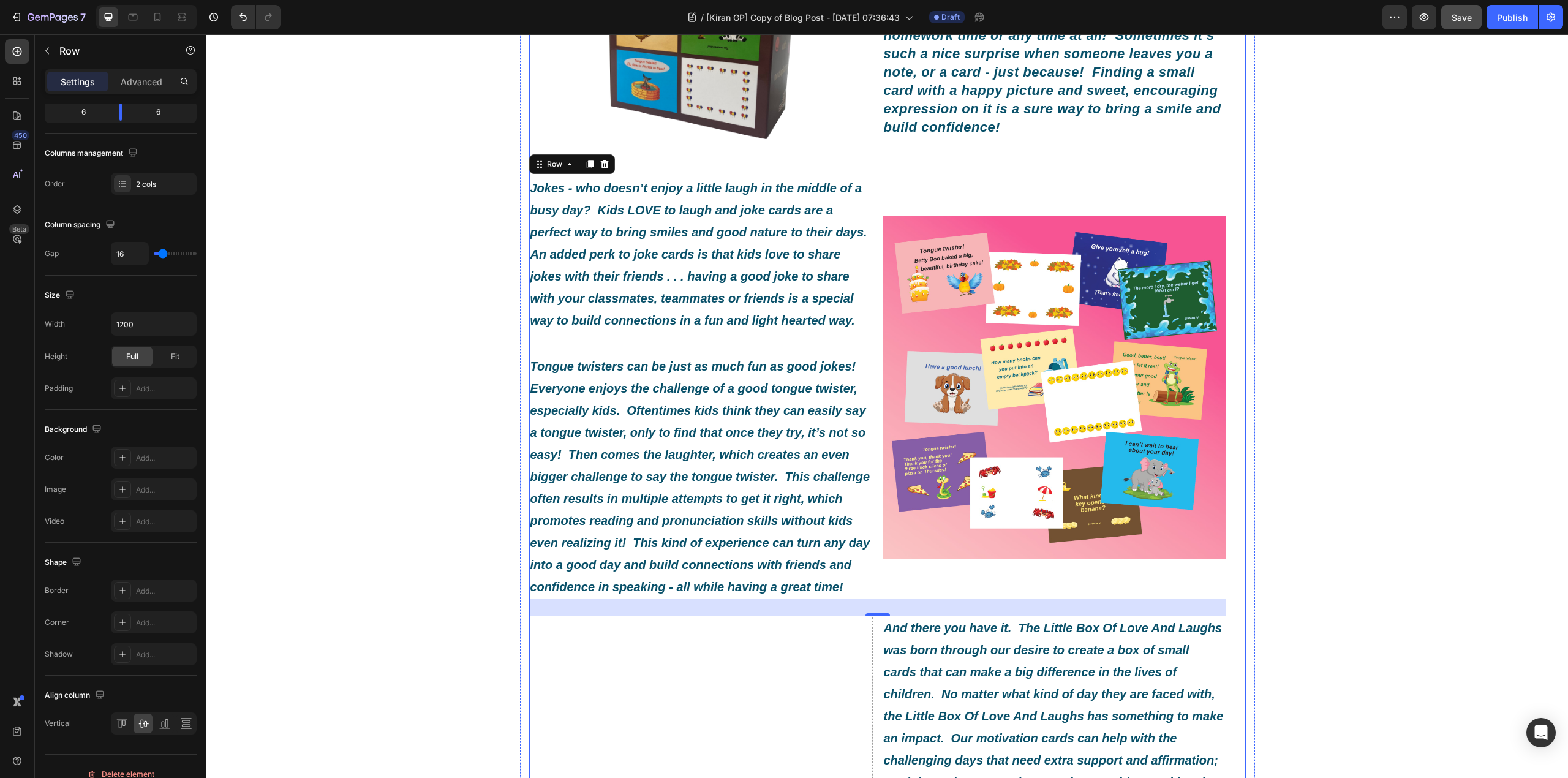
click at [1247, 366] on div "What Exactly Is A Little Box Of Love And Laughs? Heading Image By [PERSON_NAME]…" at bounding box center [887, 450] width 735 height 1538
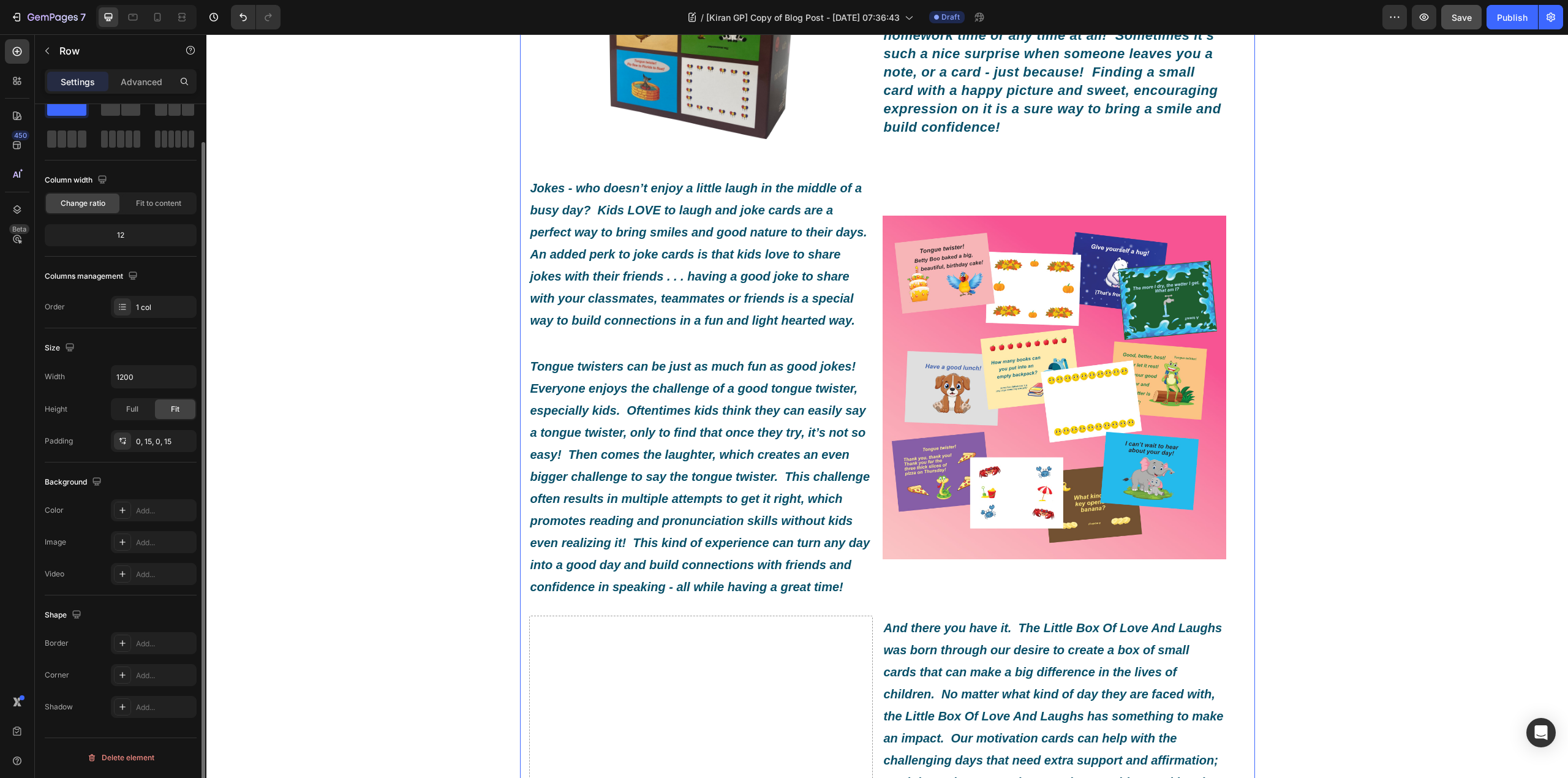
scroll to position [40, 0]
click at [1461, 33] on div "7 Version history / [Kiran GP] Copy of Blog Post - [DATE] 07:36:43 Draft Previe…" at bounding box center [784, 17] width 1568 height 35
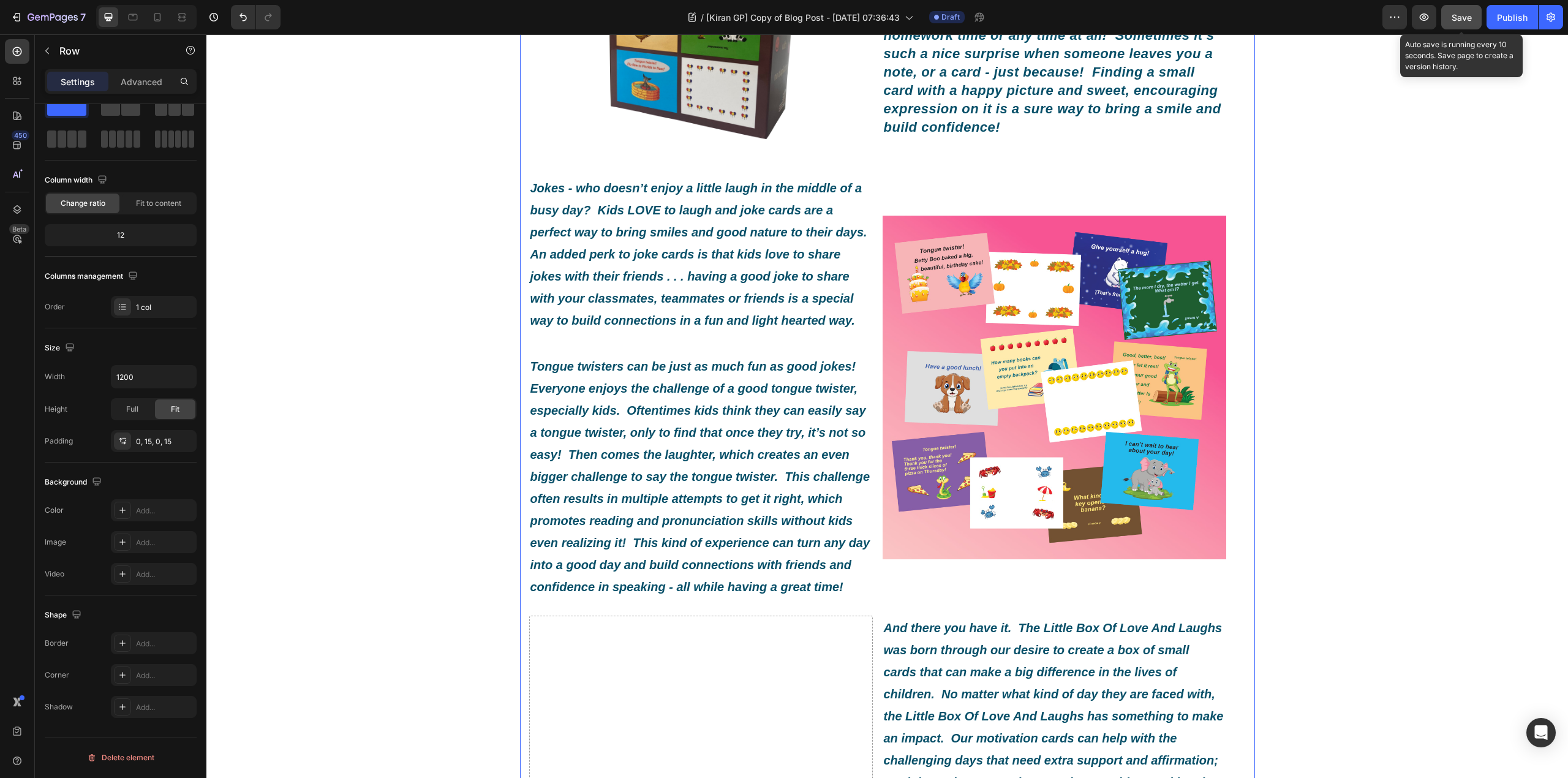
click at [1463, 28] on button "Save" at bounding box center [1461, 17] width 41 height 24
click at [1421, 22] on icon "button" at bounding box center [1424, 17] width 12 height 12
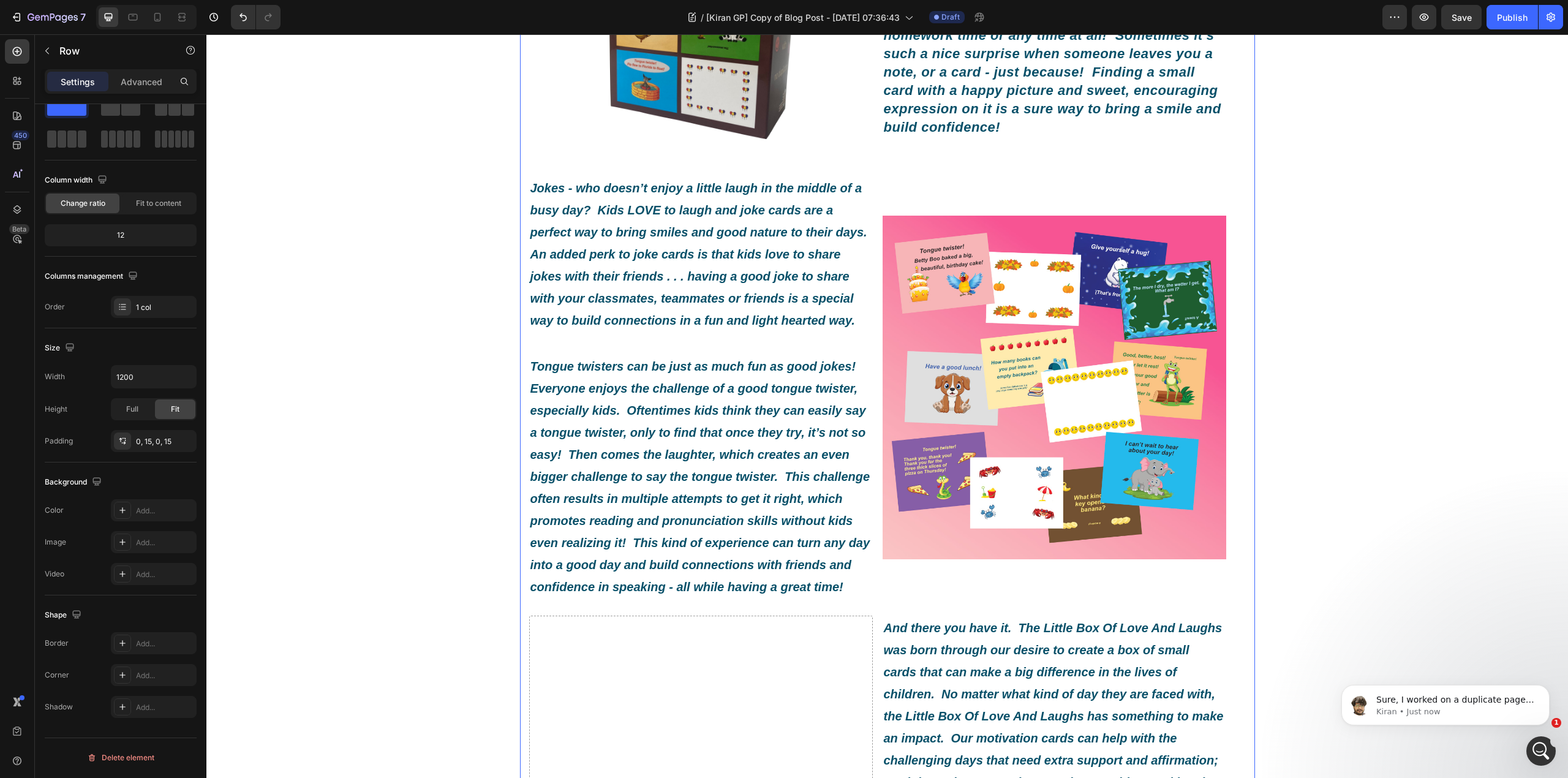
scroll to position [0, 0]
click at [449, 364] on div "What Exactly Is A Little Box Of Love And Laughs? Heading Image By [PERSON_NAME]…" at bounding box center [887, 450] width 1362 height 1538
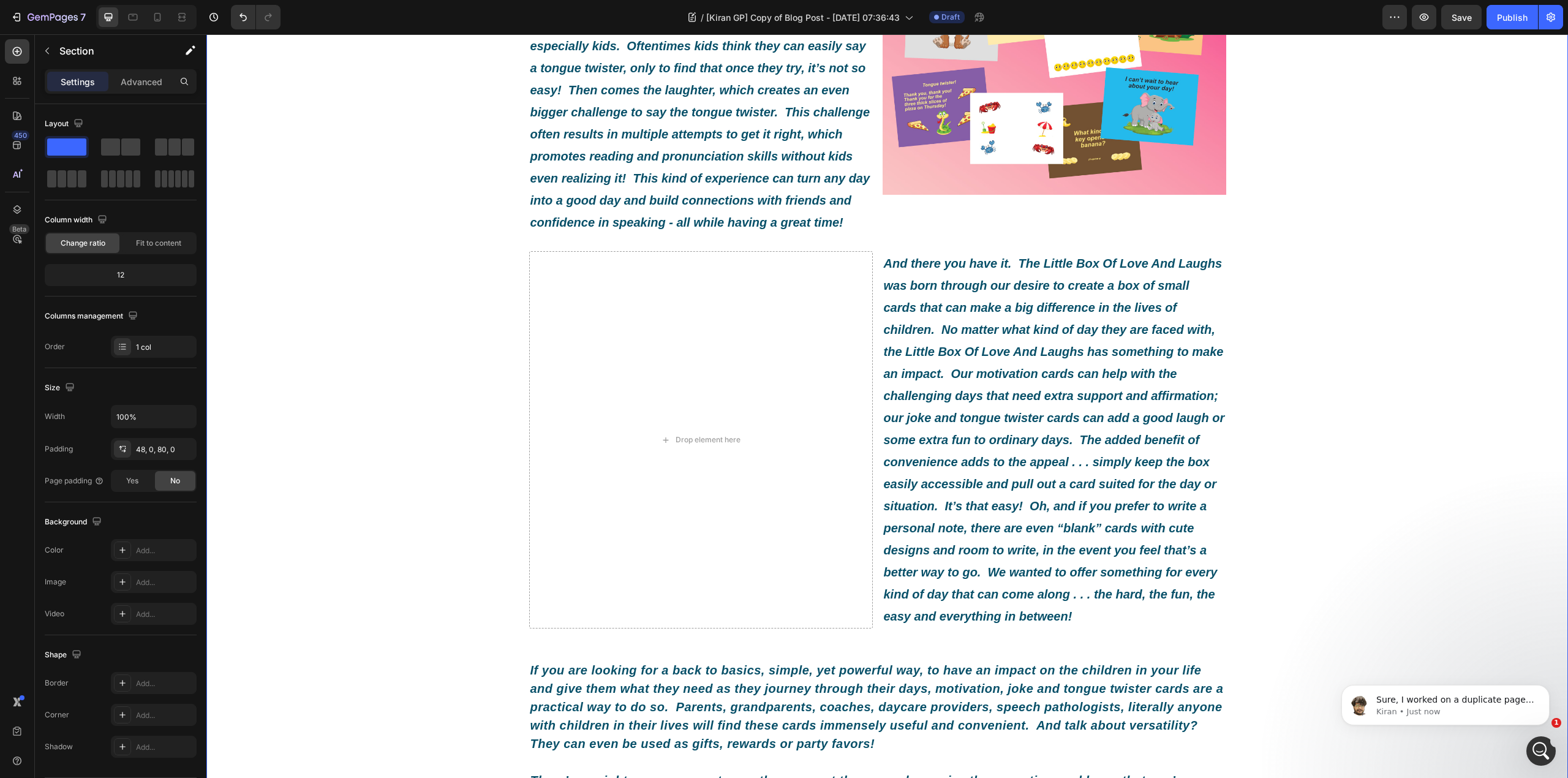
scroll to position [898, 0]
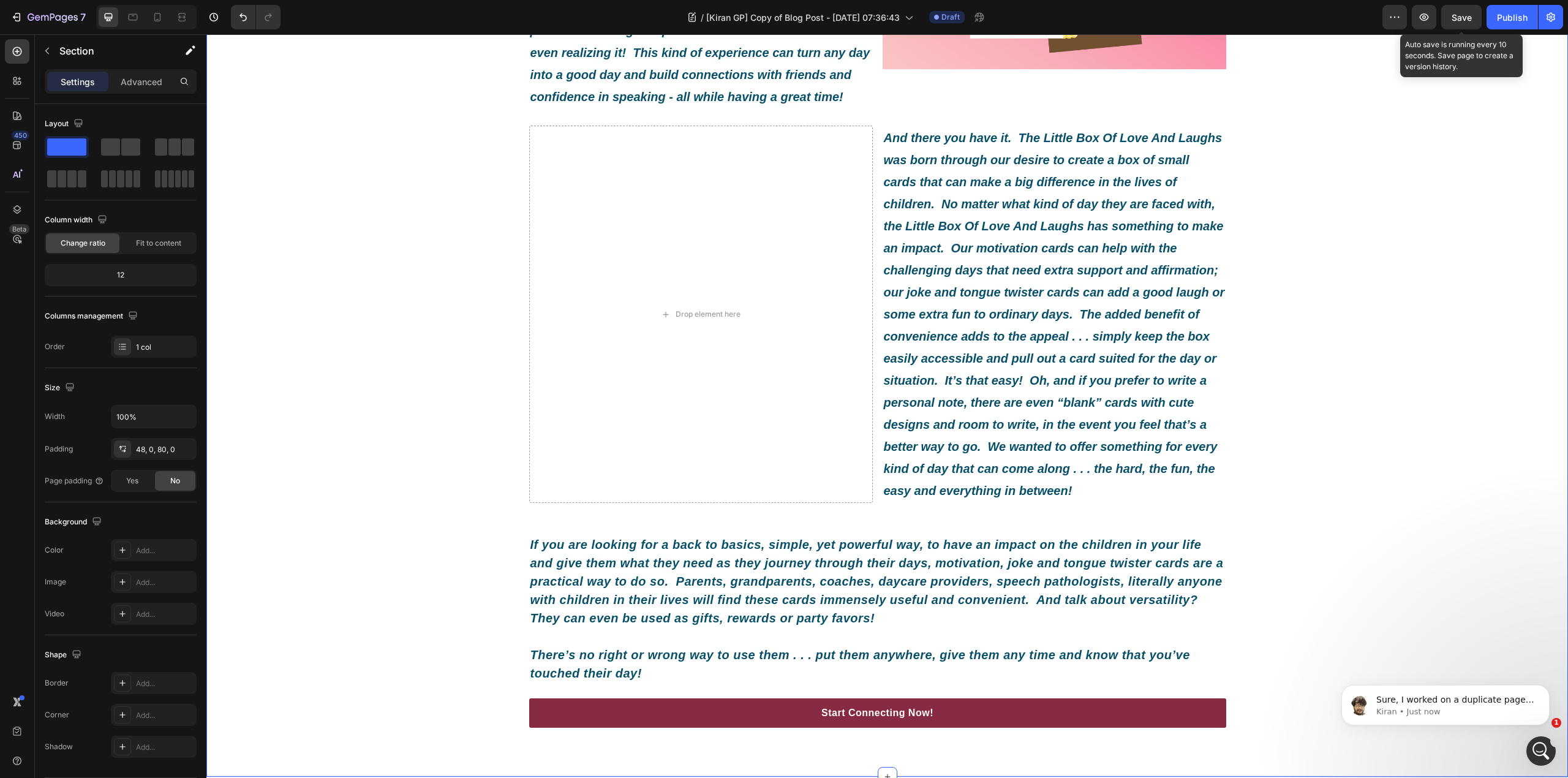
drag, startPoint x: 1461, startPoint y: 20, endPoint x: 1209, endPoint y: 113, distance: 268.6
click at [1461, 20] on span "Save" at bounding box center [1461, 17] width 20 height 10
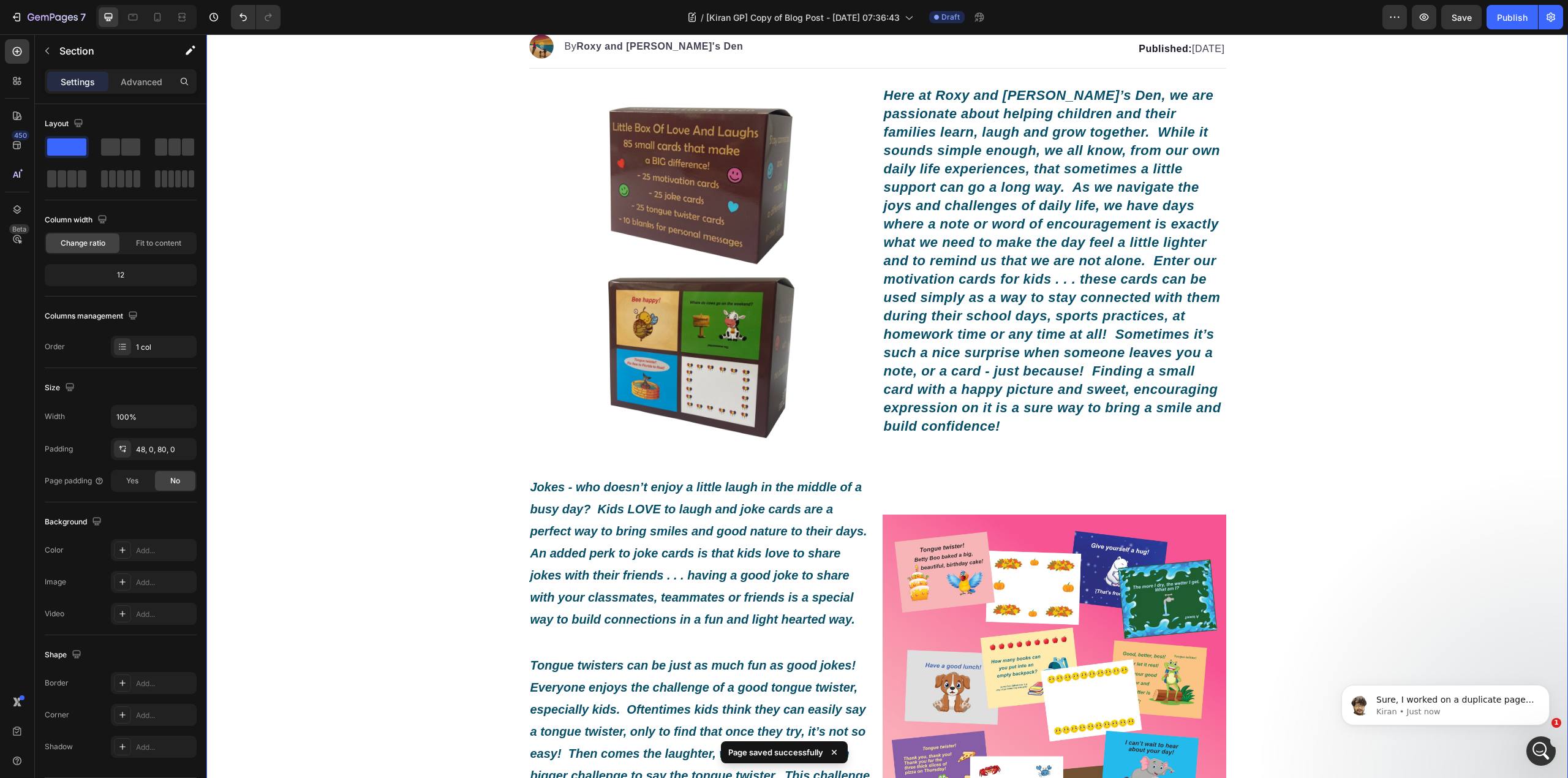
scroll to position [0, 0]
